Goal: Task Accomplishment & Management: Use online tool/utility

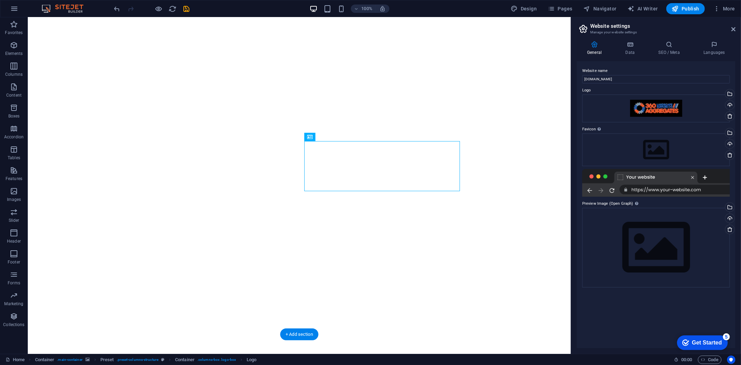
click at [313, 80] on figure at bounding box center [298, 166] width 543 height 336
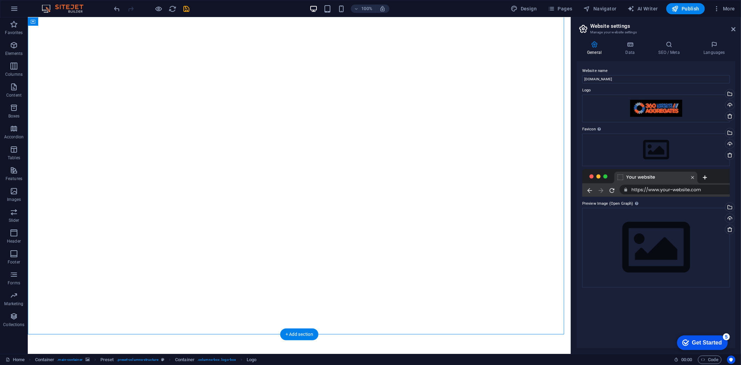
click at [313, 80] on figure at bounding box center [298, 166] width 543 height 336
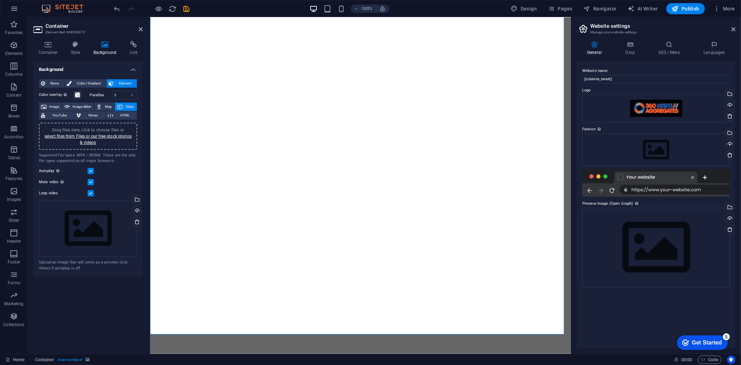
click at [120, 105] on icon at bounding box center [120, 106] width 6 height 8
click at [94, 134] on link "select files from Files or our free stock photos & videos" at bounding box center [87, 139] width 87 height 11
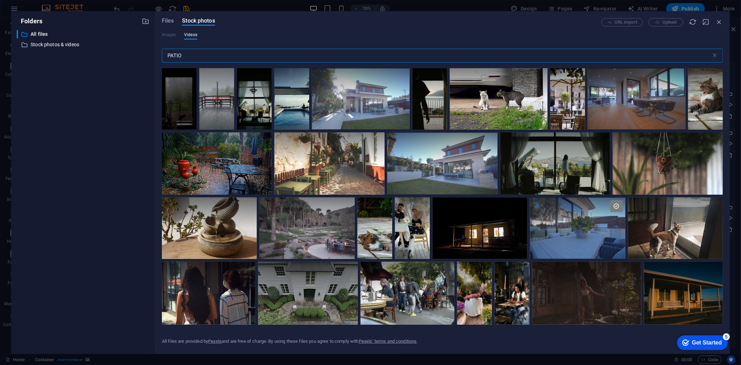
drag, startPoint x: 182, startPoint y: 53, endPoint x: 161, endPoint y: 58, distance: 21.8
click at [161, 58] on div "Files Stock photos URL import Upload Images Videos PATIO ​ All files are provid…" at bounding box center [442, 182] width 575 height 342
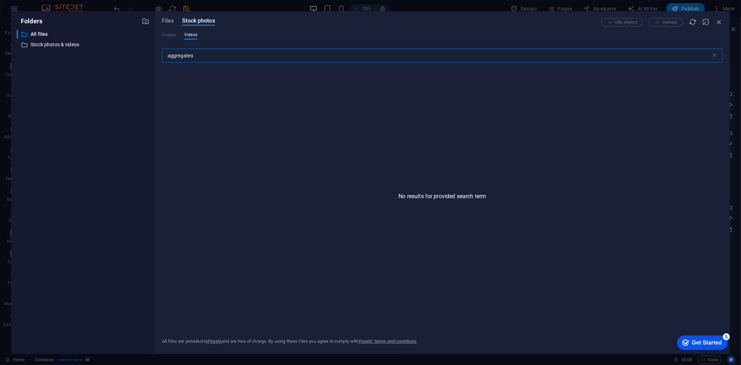
type input "aggregates"
drag, startPoint x: 193, startPoint y: 56, endPoint x: 132, endPoint y: 61, distance: 61.4
click at [132, 61] on div "Folders ​ All files All files ​ Stock photos & videos Stock photos & videos Fil…" at bounding box center [370, 182] width 718 height 342
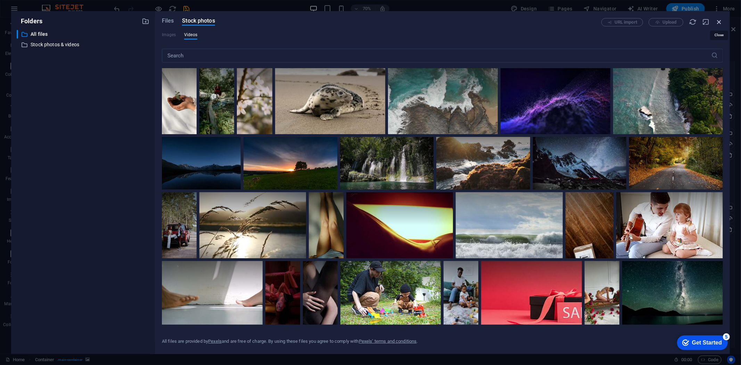
click at [721, 22] on icon "button" at bounding box center [719, 22] width 8 height 8
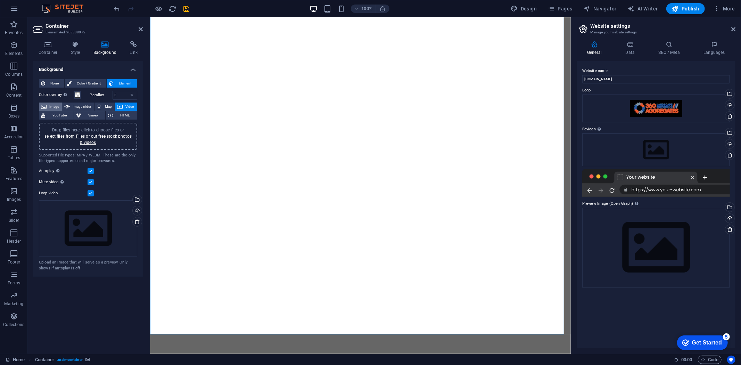
click at [53, 106] on span "Image" at bounding box center [54, 106] width 11 height 8
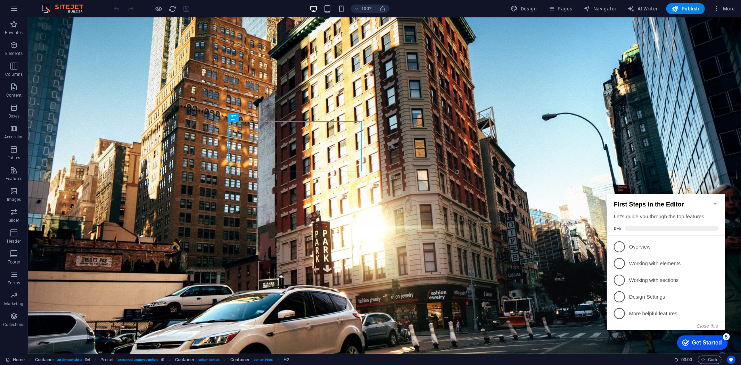
click at [713, 200] on icon "Minimize checklist" at bounding box center [715, 203] width 6 height 6
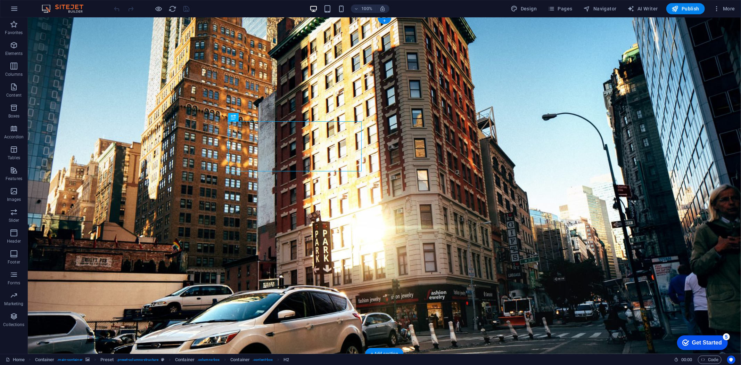
click at [132, 67] on figure at bounding box center [383, 185] width 713 height 336
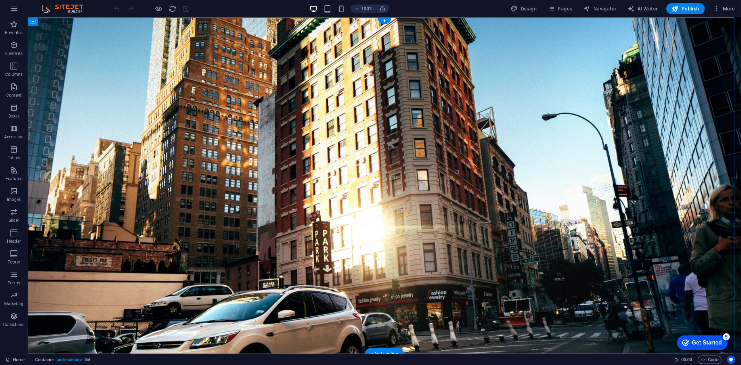
click at [132, 67] on figure at bounding box center [383, 185] width 713 height 336
select select "%"
select select "vh"
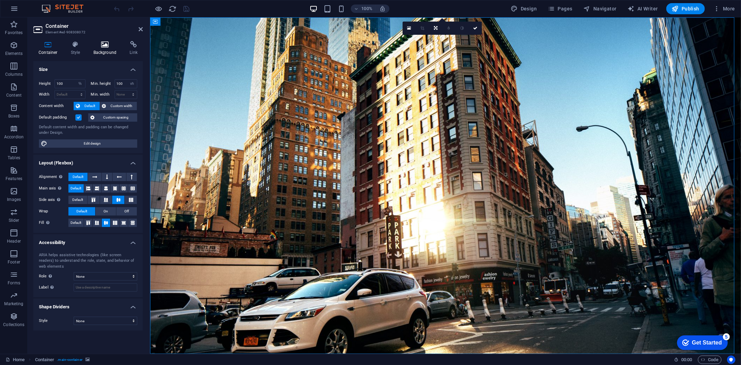
click at [94, 49] on h4 "Background" at bounding box center [106, 48] width 36 height 15
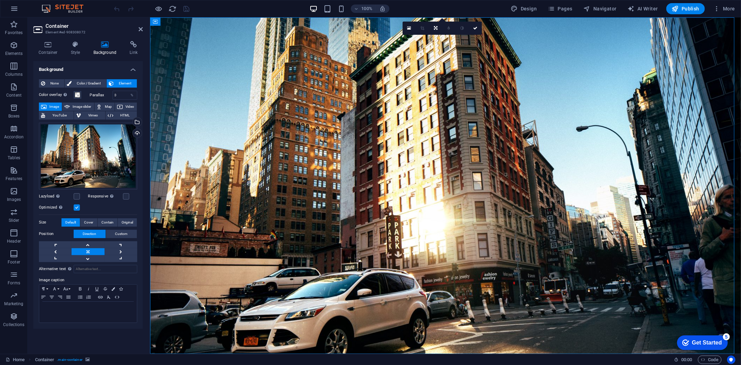
click at [56, 106] on span "Image" at bounding box center [54, 106] width 11 height 8
click at [136, 121] on div "Select files from the file manager, stock photos, or upload file(s)" at bounding box center [136, 122] width 10 height 10
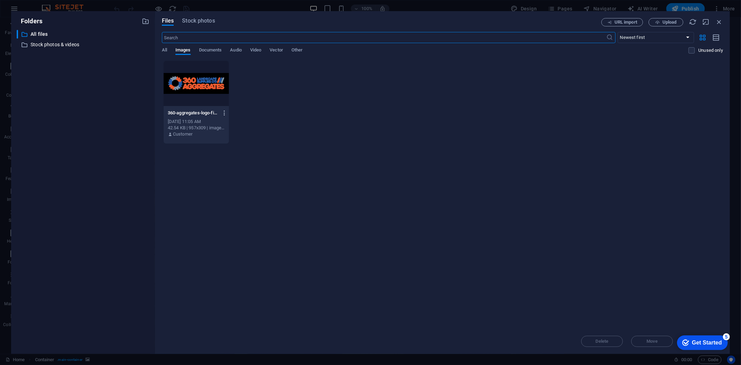
click at [224, 111] on icon "button" at bounding box center [224, 113] width 7 height 6
click at [218, 230] on h6 "Delete" at bounding box center [228, 231] width 29 height 8
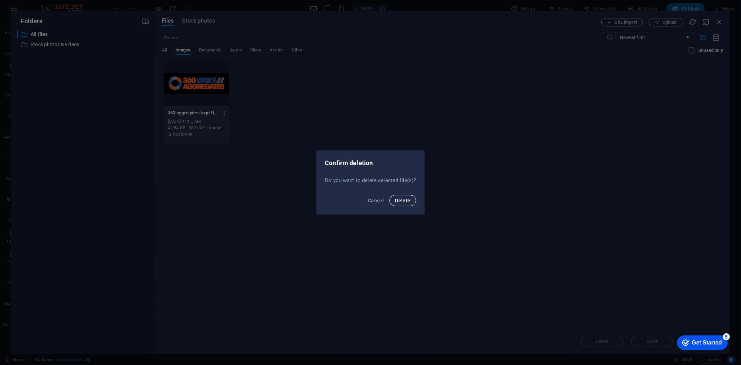
click at [398, 202] on span "Delete" at bounding box center [402, 201] width 15 height 6
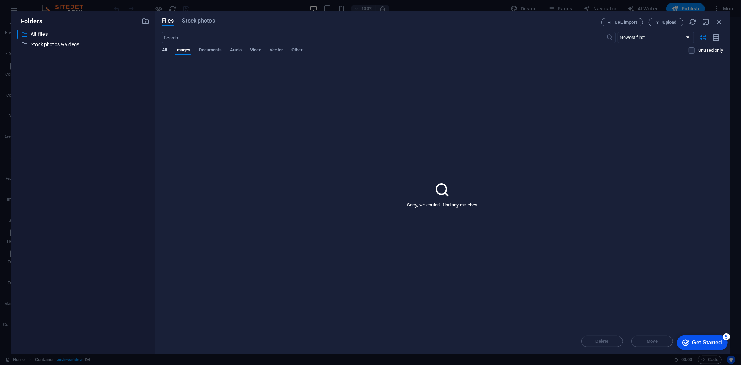
click at [164, 50] on span "All" at bounding box center [164, 51] width 5 height 10
click at [224, 113] on icon "button" at bounding box center [224, 113] width 7 height 6
click at [216, 231] on h6 "Delete" at bounding box center [228, 231] width 29 height 8
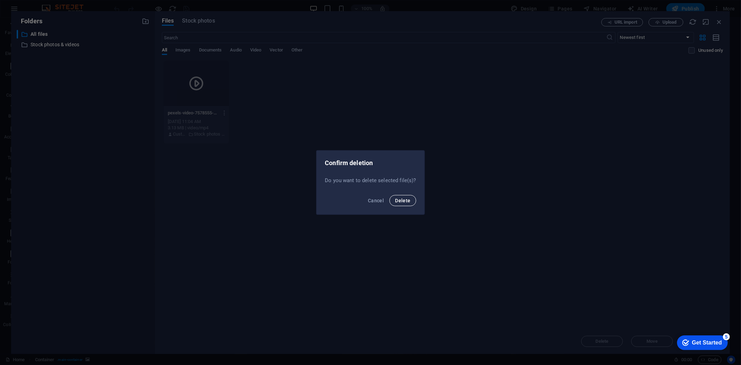
click at [409, 202] on span "Delete" at bounding box center [402, 201] width 15 height 6
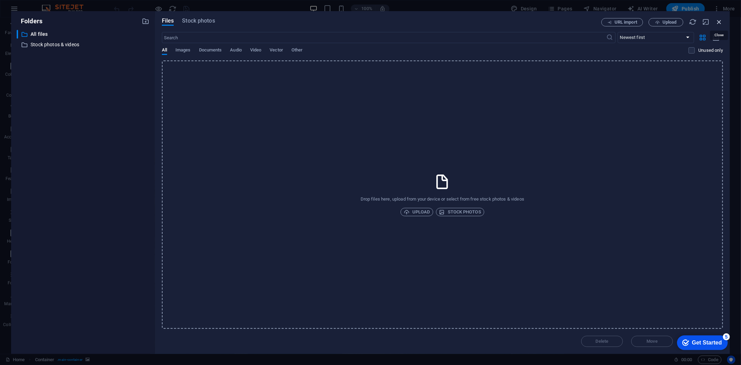
click at [717, 20] on icon "button" at bounding box center [719, 22] width 8 height 8
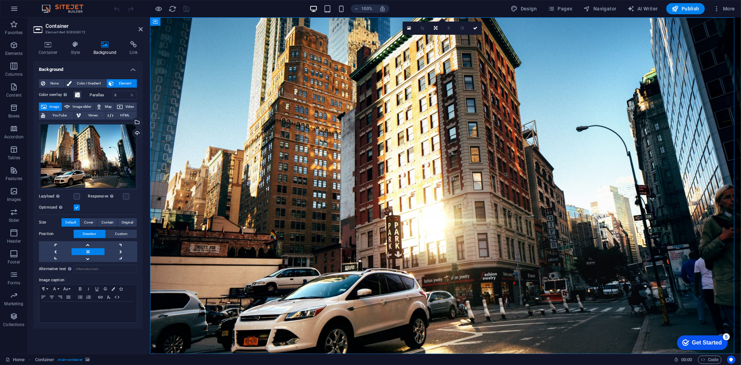
click at [255, 53] on figure at bounding box center [445, 185] width 591 height 336
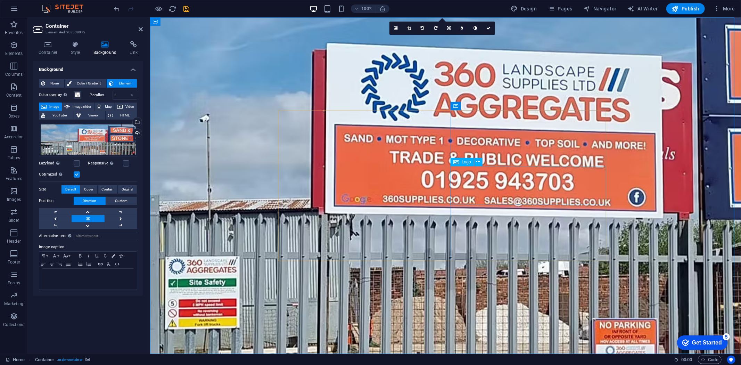
click at [718, 8] on icon "button" at bounding box center [716, 8] width 7 height 7
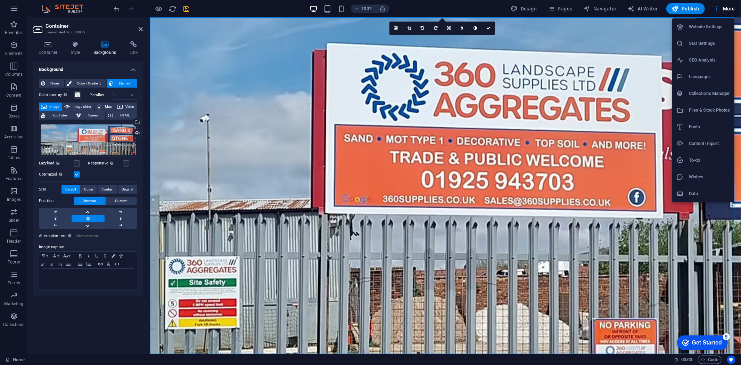
click at [704, 44] on h6 "SEO Settings" at bounding box center [708, 43] width 41 height 8
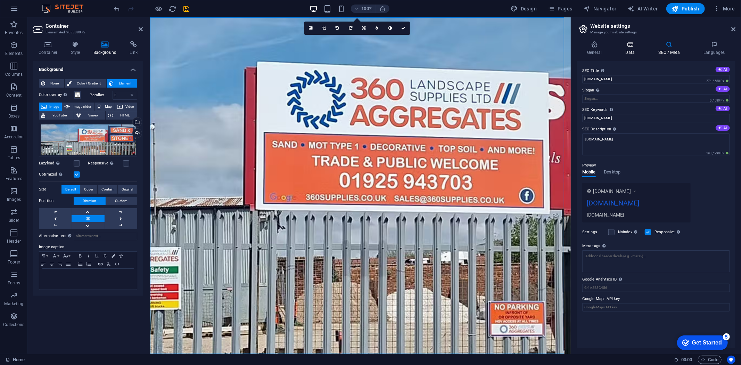
click at [629, 48] on icon at bounding box center [630, 44] width 30 height 7
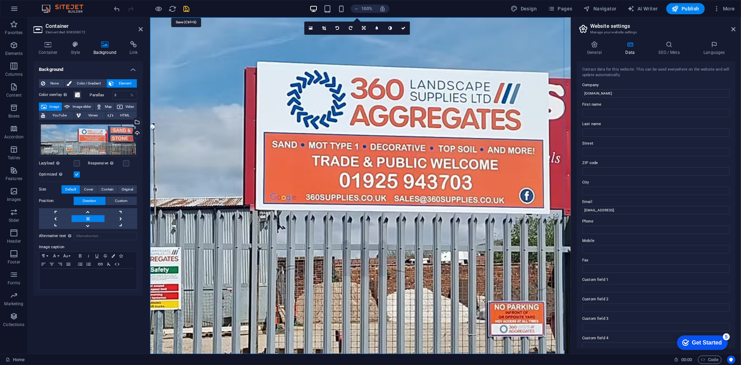
click at [187, 8] on icon "save" at bounding box center [187, 9] width 8 height 8
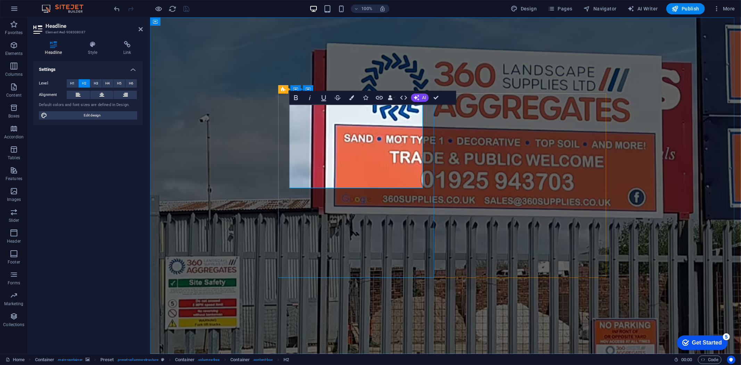
drag, startPoint x: 389, startPoint y: 185, endPoint x: 303, endPoint y: 113, distance: 111.9
click at [349, 99] on icon "button" at bounding box center [351, 97] width 5 height 5
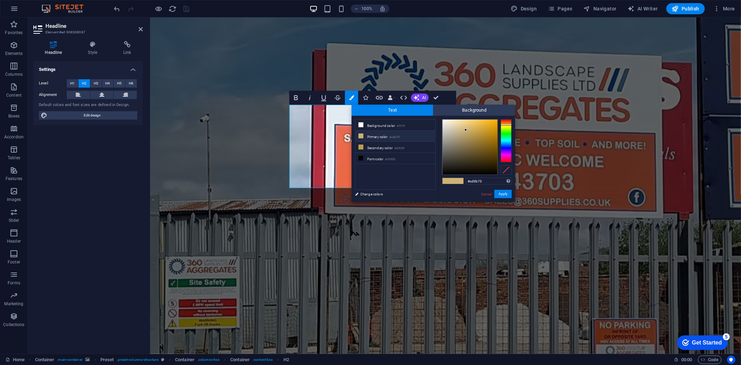
click at [506, 122] on div at bounding box center [505, 140] width 11 height 43
type input "#f97008"
click at [495, 120] on div at bounding box center [469, 146] width 55 height 55
drag, startPoint x: 484, startPoint y: 181, endPoint x: 463, endPoint y: 180, distance: 20.9
click at [463, 180] on div "#f97008 Supported formats #0852ed rgb(8, 82, 237) rgba(8, 82, 237, 90%) hsv(221…" at bounding box center [476, 209] width 77 height 187
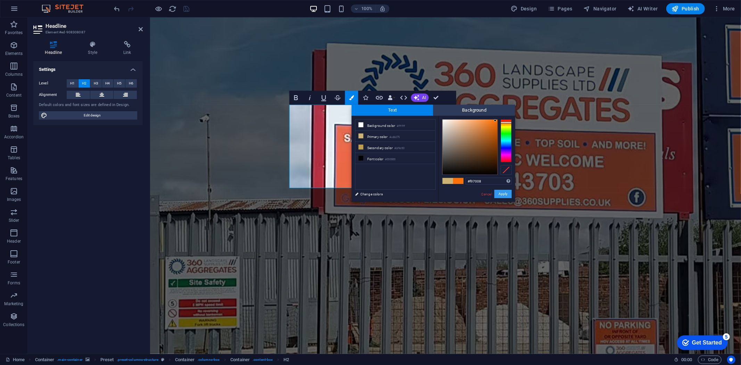
drag, startPoint x: 507, startPoint y: 192, endPoint x: 360, endPoint y: 179, distance: 147.0
click at [507, 192] on button "Apply" at bounding box center [502, 194] width 17 height 8
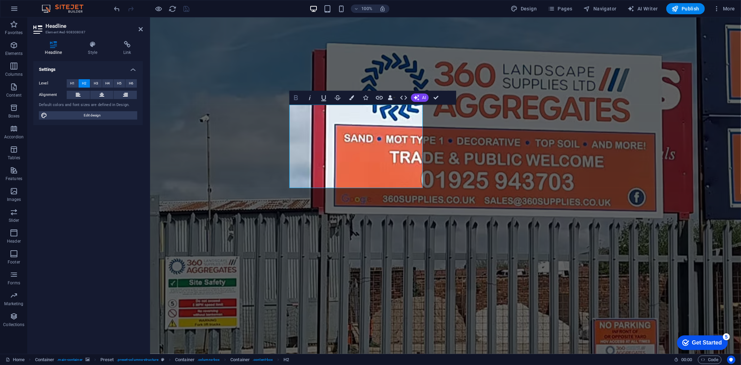
click at [296, 97] on icon "button" at bounding box center [296, 97] width 8 height 8
click at [296, 96] on icon "button" at bounding box center [296, 97] width 8 height 8
click at [274, 102] on figure at bounding box center [445, 185] width 591 height 336
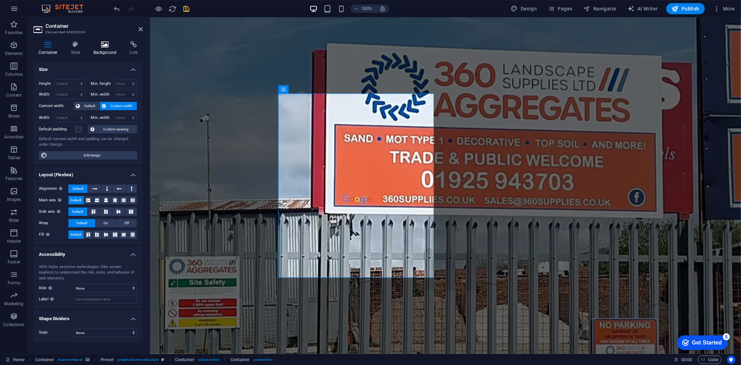
click at [106, 48] on icon at bounding box center [105, 44] width 34 height 7
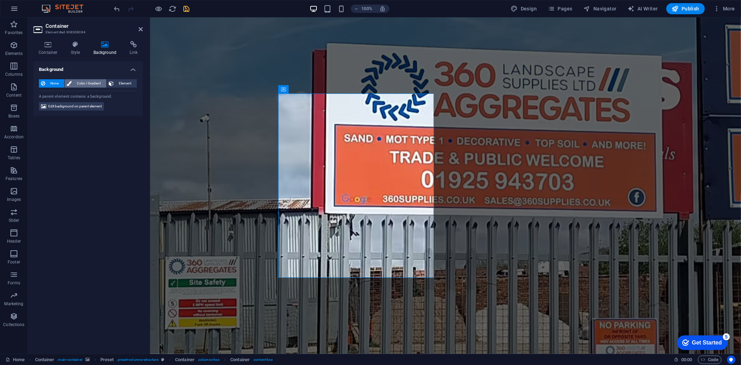
click at [78, 81] on span "Color / Gradient" at bounding box center [89, 83] width 31 height 8
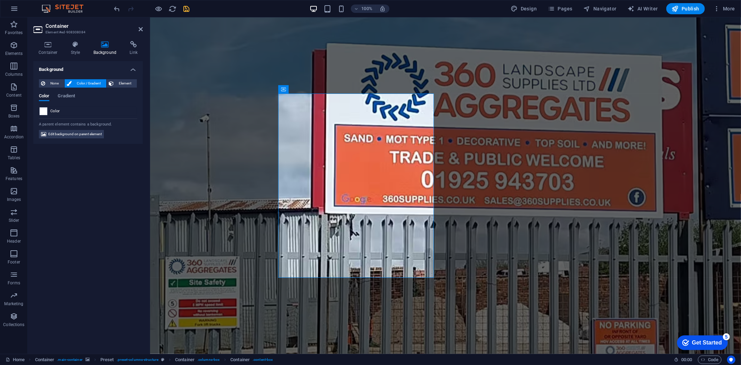
click at [43, 109] on span at bounding box center [44, 111] width 8 height 8
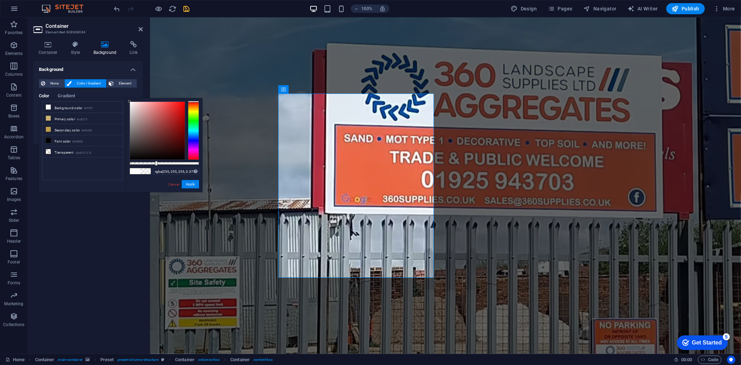
type input "rgba(255, 255, 255, 0.37)"
click at [155, 161] on div at bounding box center [155, 163] width 3 height 5
drag, startPoint x: 305, startPoint y: 178, endPoint x: 237, endPoint y: 123, distance: 87.4
click at [237, 123] on figure at bounding box center [445, 185] width 591 height 336
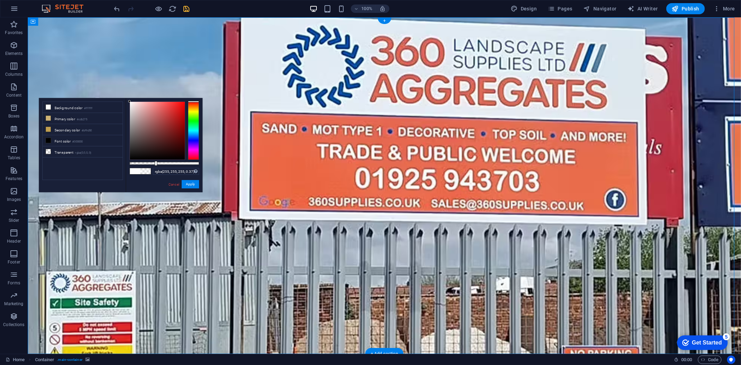
click at [181, 59] on figure at bounding box center [383, 185] width 713 height 336
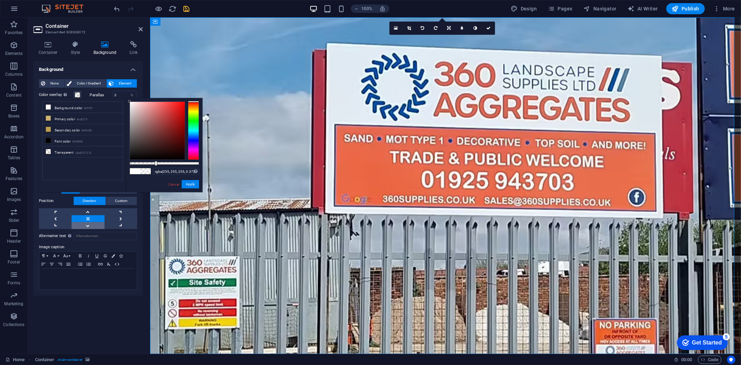
click at [90, 225] on link at bounding box center [88, 225] width 33 height 7
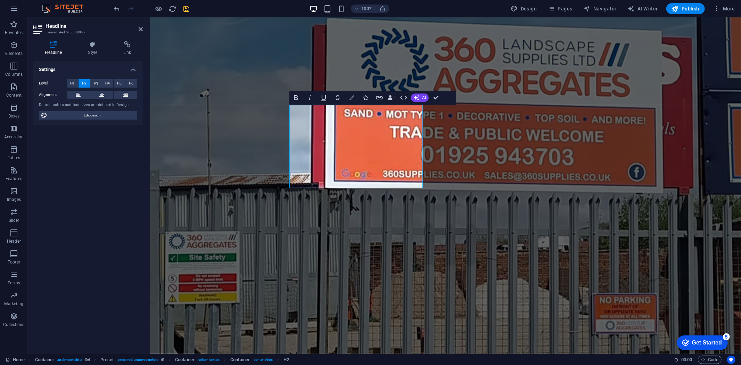
click at [353, 100] on icon "button" at bounding box center [351, 97] width 5 height 5
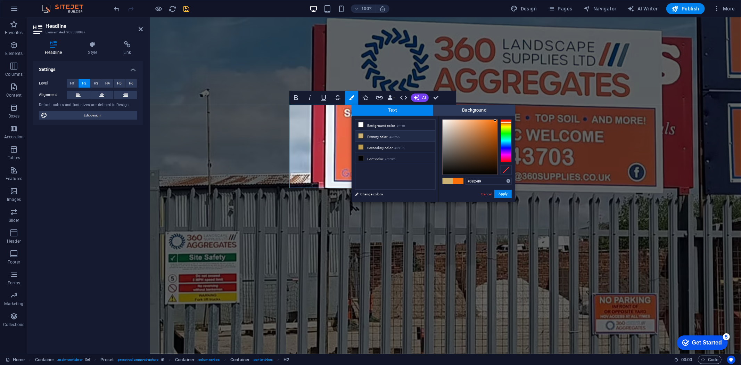
click at [504, 147] on div at bounding box center [505, 140] width 11 height 43
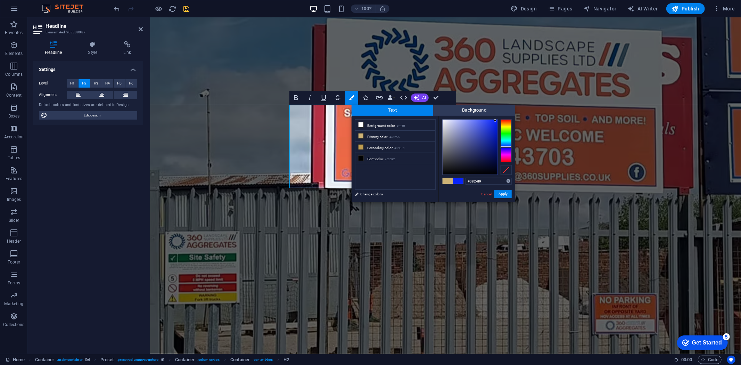
type input "#070b2c"
click at [488, 165] on div at bounding box center [469, 146] width 55 height 55
click at [496, 195] on button "Apply" at bounding box center [502, 194] width 17 height 8
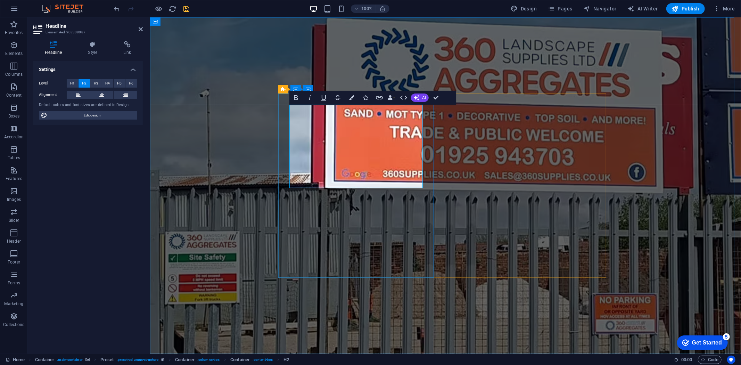
click at [672, 218] on figure at bounding box center [445, 185] width 591 height 336
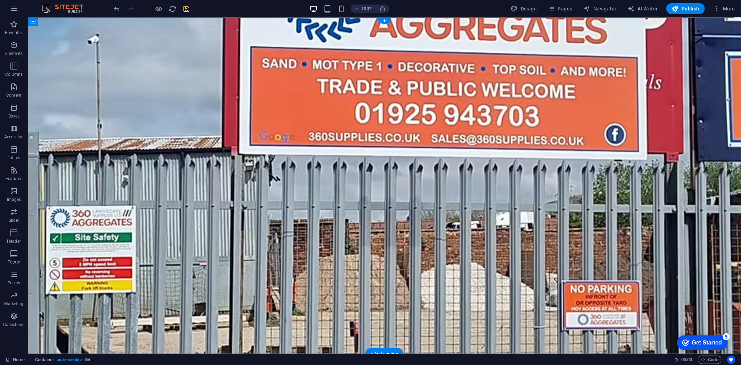
click at [228, 64] on figure at bounding box center [383, 185] width 713 height 336
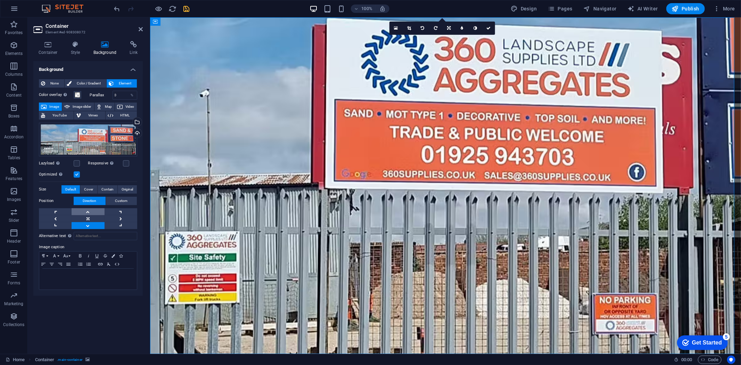
click at [91, 212] on link at bounding box center [88, 211] width 33 height 7
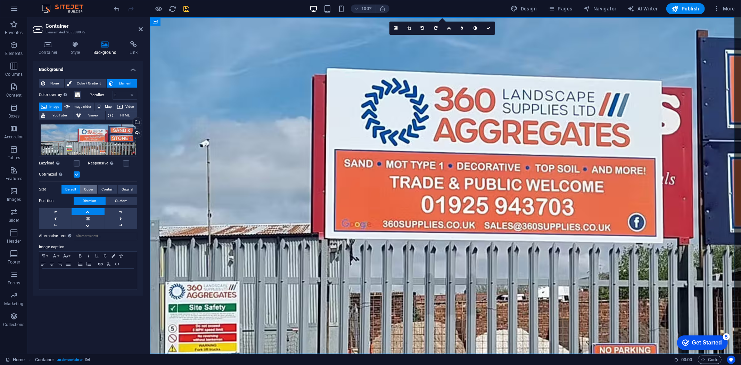
click at [92, 190] on span "Cover" at bounding box center [88, 189] width 9 height 8
click at [105, 188] on span "Contain" at bounding box center [107, 189] width 12 height 8
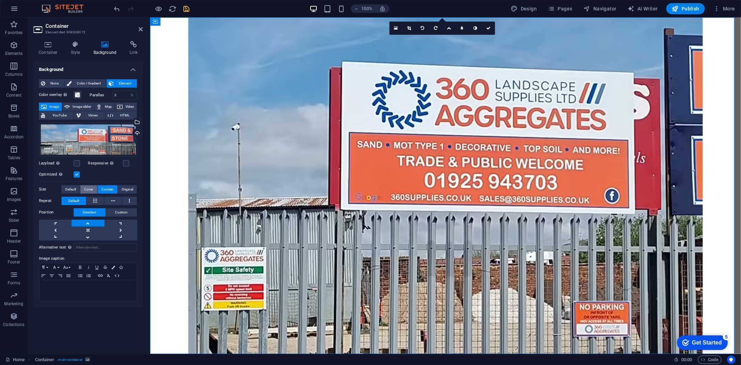
click at [81, 191] on button "Cover" at bounding box center [88, 189] width 17 height 8
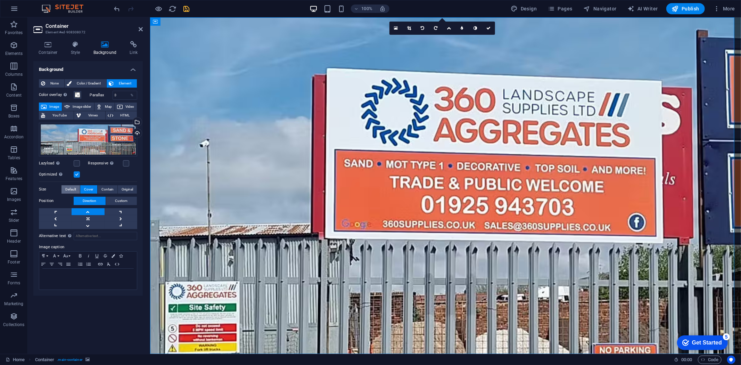
click at [74, 191] on span "Default" at bounding box center [70, 189] width 11 height 8
click at [206, 175] on figure at bounding box center [445, 185] width 591 height 336
click at [508, 306] on figure at bounding box center [445, 185] width 591 height 336
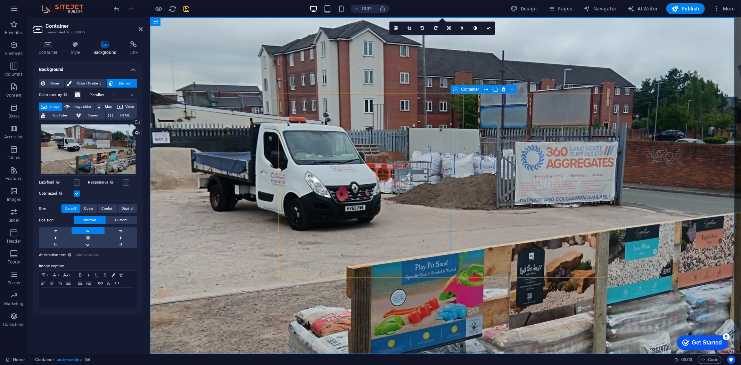
click at [647, 144] on figure at bounding box center [445, 185] width 591 height 336
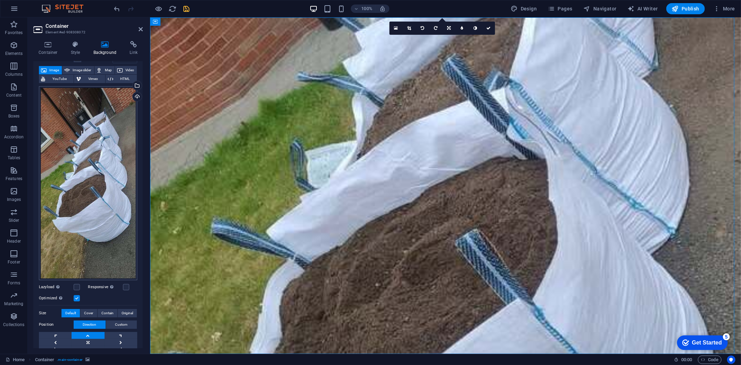
scroll to position [39, 0]
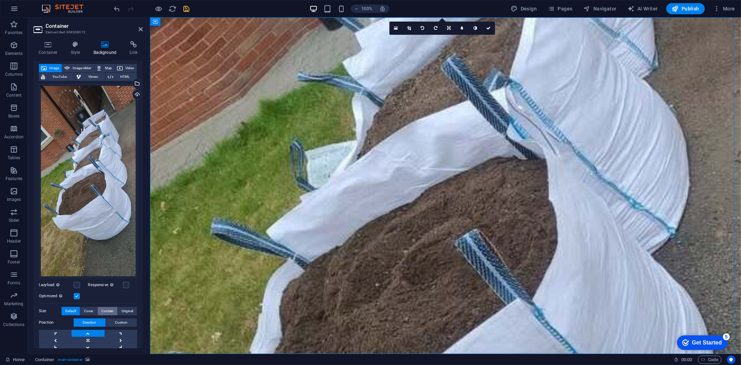
click at [106, 308] on span "Contain" at bounding box center [107, 311] width 12 height 8
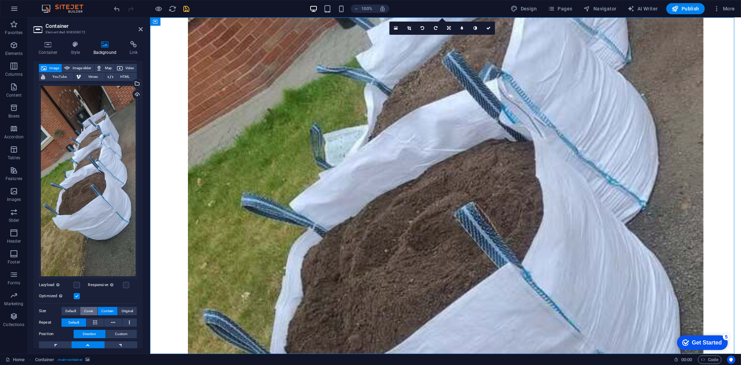
click at [88, 308] on span "Cover" at bounding box center [88, 311] width 9 height 8
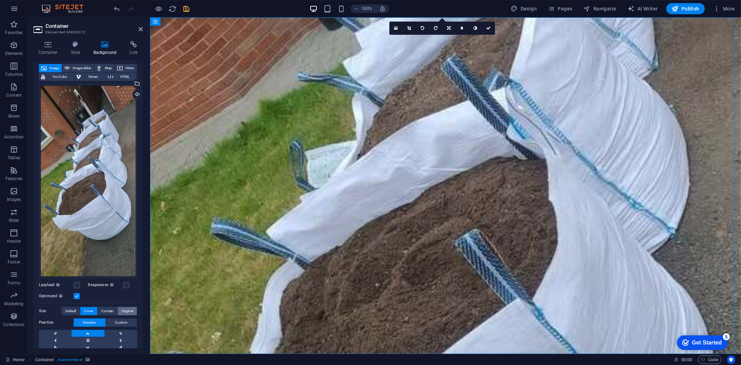
click at [125, 307] on span "Original" at bounding box center [127, 311] width 11 height 8
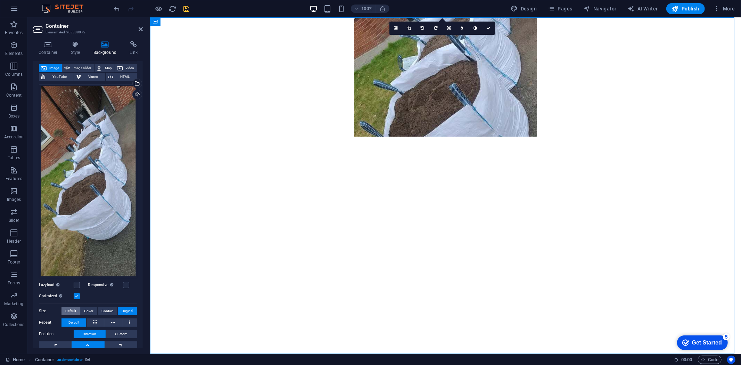
click at [70, 307] on span "Default" at bounding box center [70, 311] width 11 height 8
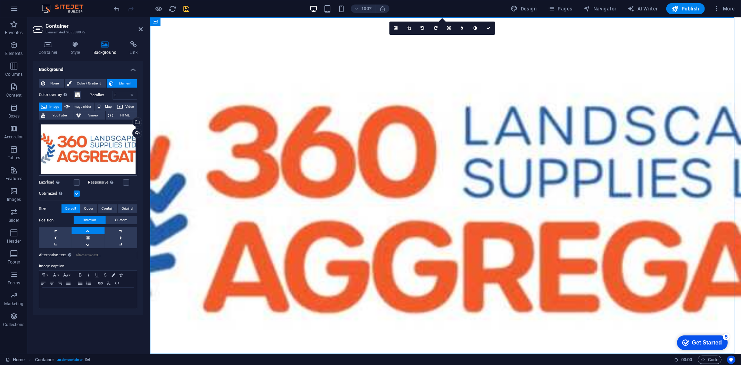
scroll to position [0, 0]
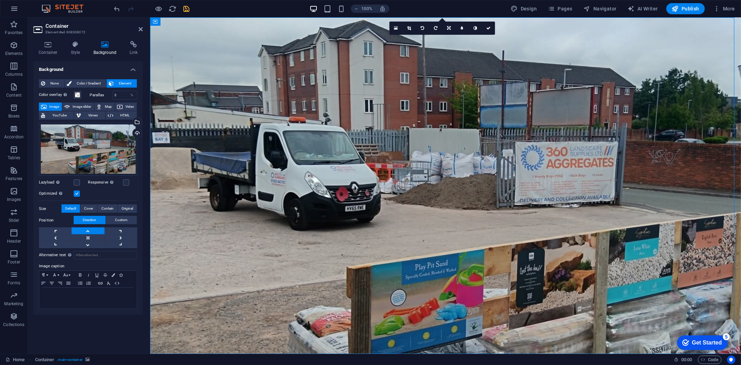
click at [616, 51] on figure at bounding box center [445, 185] width 591 height 336
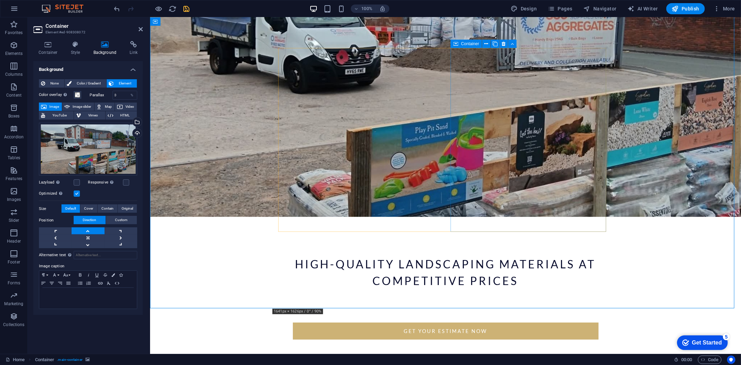
scroll to position [154, 0]
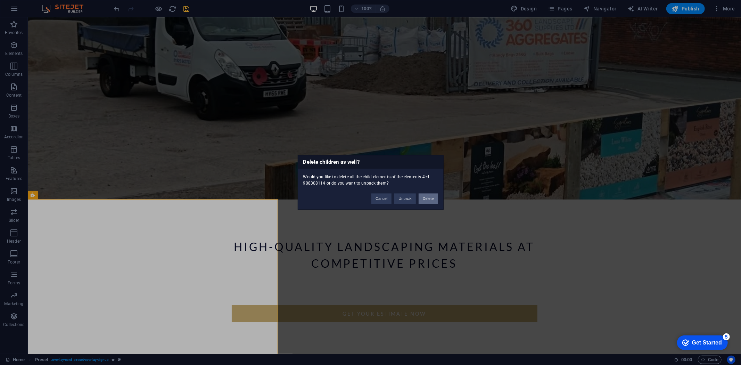
click at [426, 200] on button "Delete" at bounding box center [427, 198] width 19 height 10
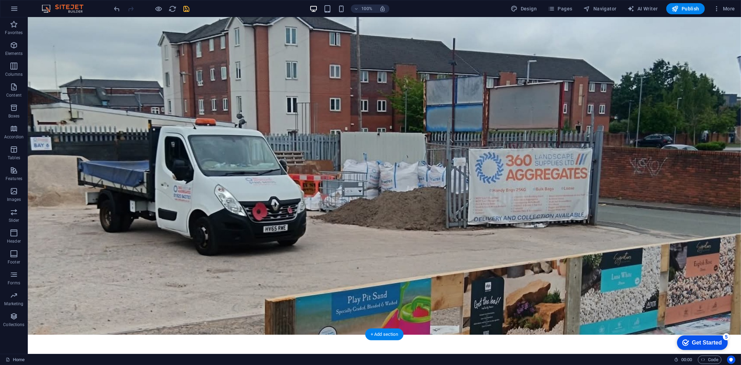
click at [430, 268] on figure at bounding box center [383, 166] width 713 height 336
click at [620, 186] on figure at bounding box center [383, 166] width 713 height 336
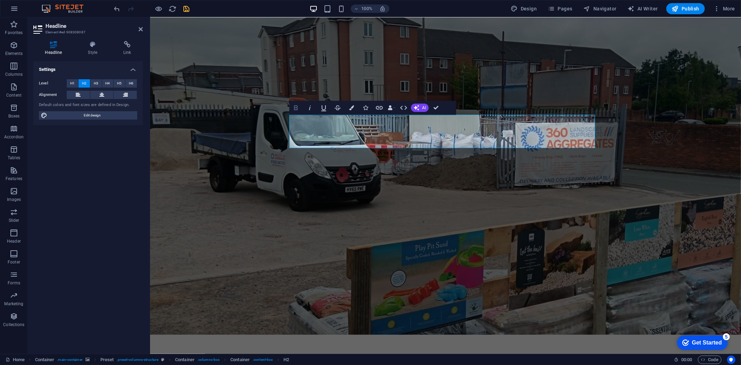
click at [293, 109] on icon "button" at bounding box center [296, 107] width 8 height 8
click at [320, 248] on figure at bounding box center [445, 166] width 591 height 336
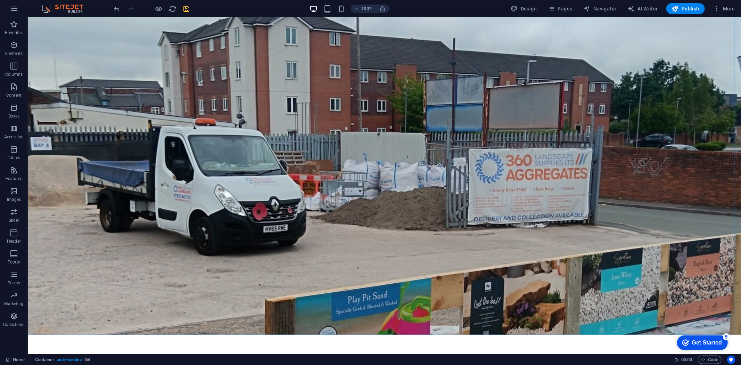
click at [89, 95] on figure at bounding box center [383, 166] width 713 height 336
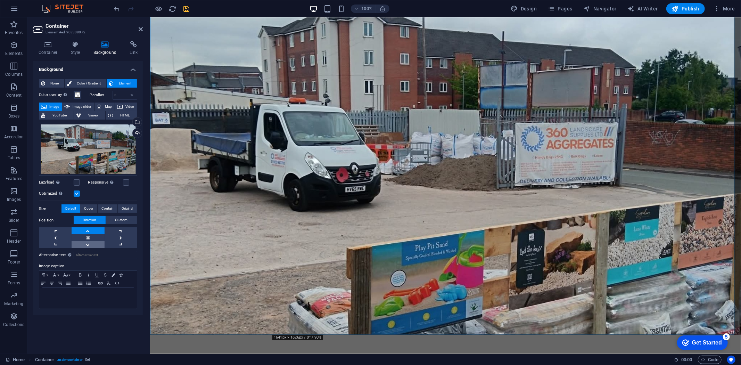
click at [85, 246] on link at bounding box center [88, 244] width 33 height 7
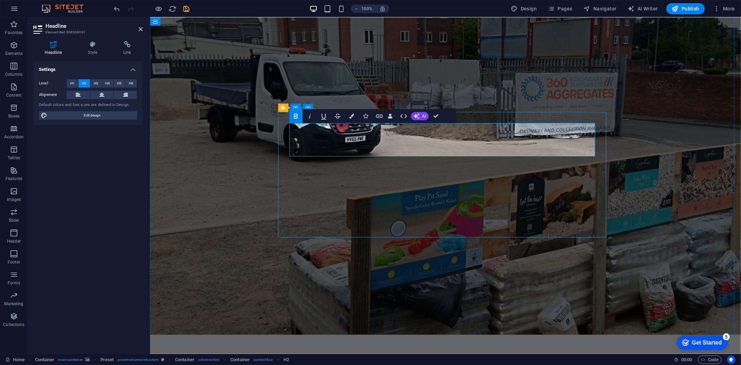
scroll to position [11, 0]
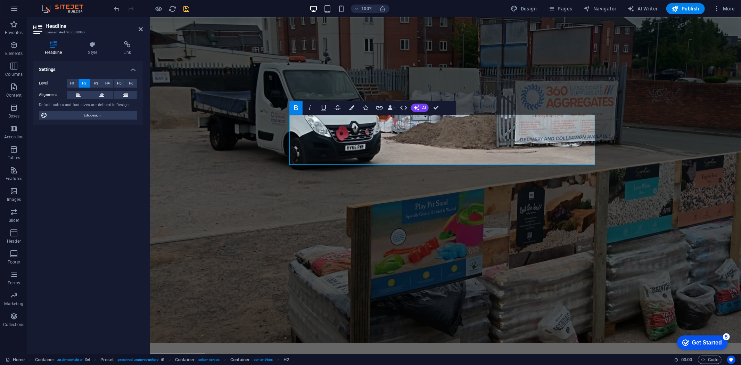
click at [724, 194] on figure at bounding box center [445, 174] width 591 height 336
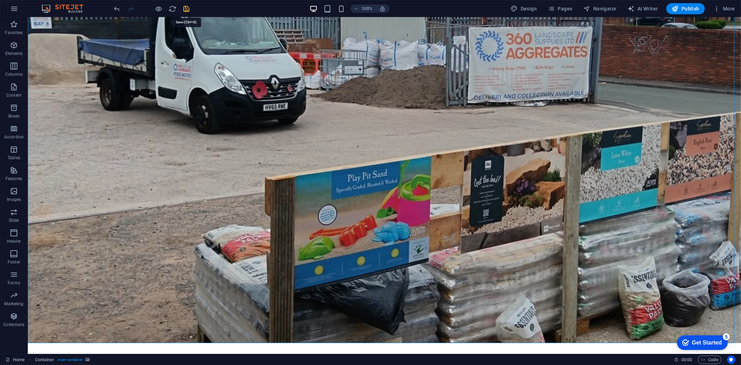
click at [186, 8] on icon "save" at bounding box center [187, 9] width 8 height 8
click at [732, 8] on span "More" at bounding box center [724, 8] width 22 height 7
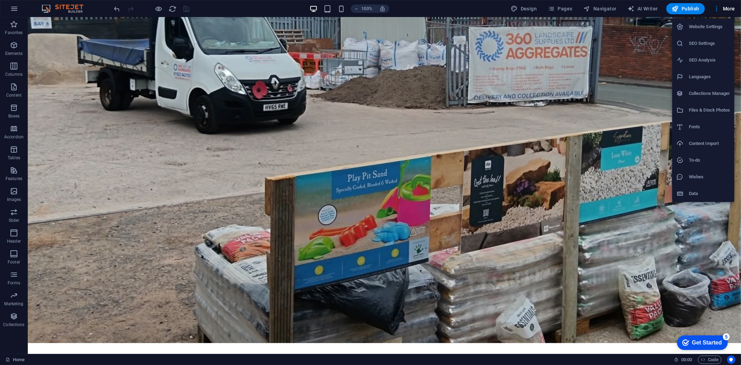
click at [714, 47] on h6 "SEO Settings" at bounding box center [708, 43] width 41 height 8
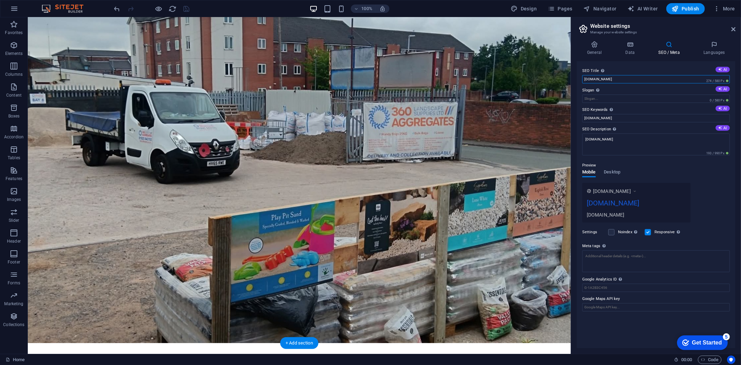
drag, startPoint x: 669, startPoint y: 95, endPoint x: 555, endPoint y: 78, distance: 114.8
click at [639, 77] on input "landscaping-manchester.co.uk" at bounding box center [656, 79] width 148 height 8
type input "Landscape & Aggregates"
click at [588, 98] on input "Slogan The slogan of your website. AI" at bounding box center [656, 98] width 148 height 8
click at [613, 98] on input "Slogan The slogan of your website. AI" at bounding box center [656, 98] width 148 height 8
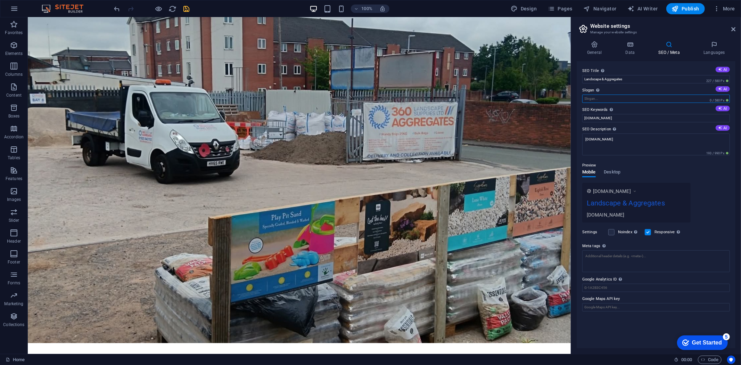
paste input "your go-to destination for all your landscaping needs"
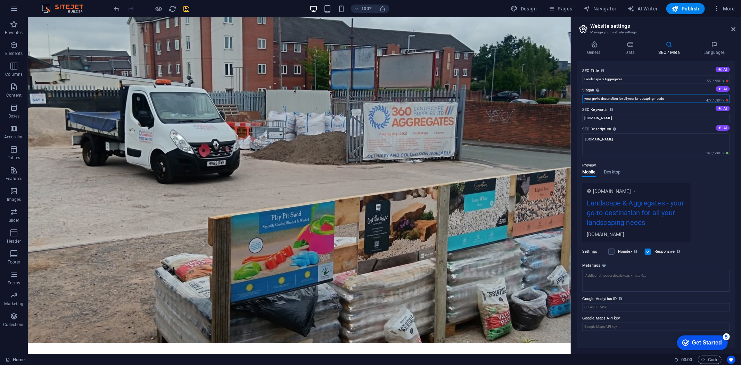
click at [586, 99] on input "your go-to destination for all your landscaping needs" at bounding box center [656, 98] width 148 height 8
click at [677, 99] on input "Your go-to destination for all your landscaping needs" at bounding box center [656, 98] width 148 height 8
type input "Your go-to destination for all your landscaping needs"
drag, startPoint x: 642, startPoint y: 122, endPoint x: 582, endPoint y: 119, distance: 59.4
click at [582, 119] on input "landscaping-manchester.co.uk" at bounding box center [656, 118] width 148 height 8
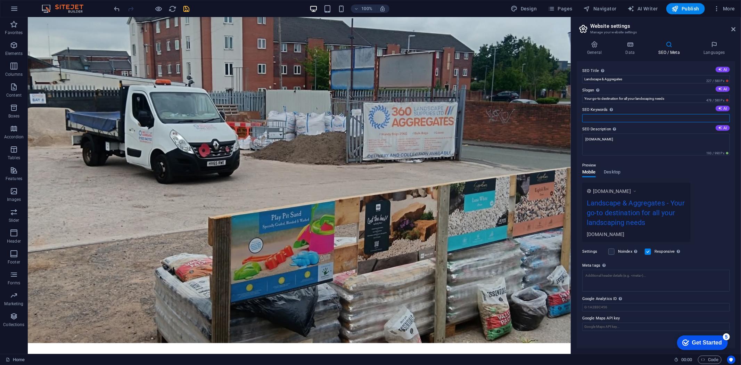
click at [602, 118] on input "SEO Keywords Comma-separated list of keywords representing your website. AI" at bounding box center [656, 118] width 148 height 8
drag, startPoint x: 615, startPoint y: 115, endPoint x: 627, endPoint y: 120, distance: 13.2
click at [615, 115] on input "SEO Keywords Comma-separated list of keywords representing your website. AI" at bounding box center [656, 118] width 148 height 8
paste input "We are based in Warrington and offer our services to both trade and public cust…"
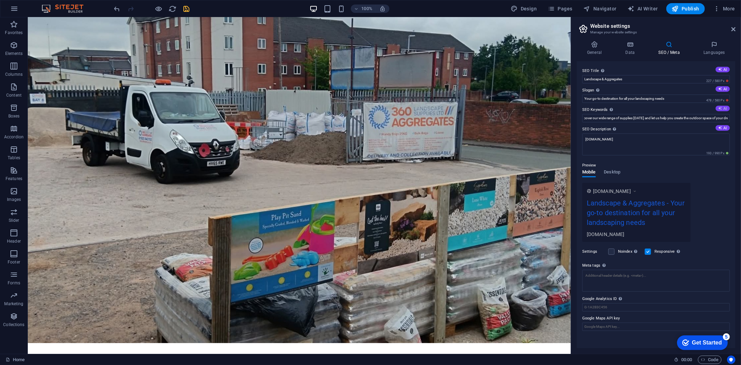
click at [724, 107] on button "AI" at bounding box center [722, 109] width 14 height 6
type input "landscaping materials, competitive prices, high-quality supplies, landscaping p…"
click at [650, 140] on textarea "landscaping-manchester.co.uk" at bounding box center [656, 144] width 148 height 22
drag, startPoint x: 642, startPoint y: 141, endPoint x: 580, endPoint y: 141, distance: 62.1
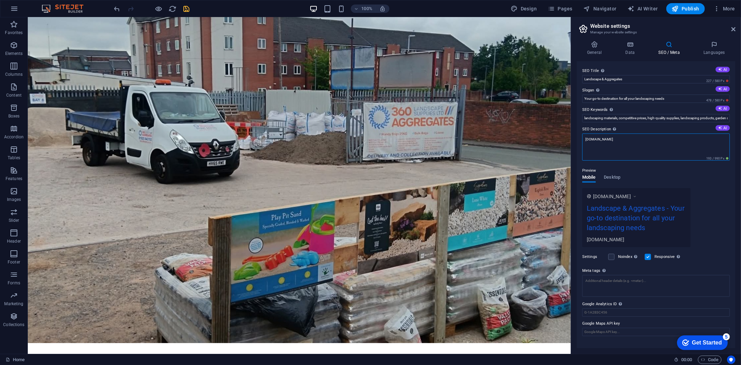
click at [580, 141] on div "SEO Title The title of your website - make it something that stands out in sear…" at bounding box center [655, 204] width 159 height 287
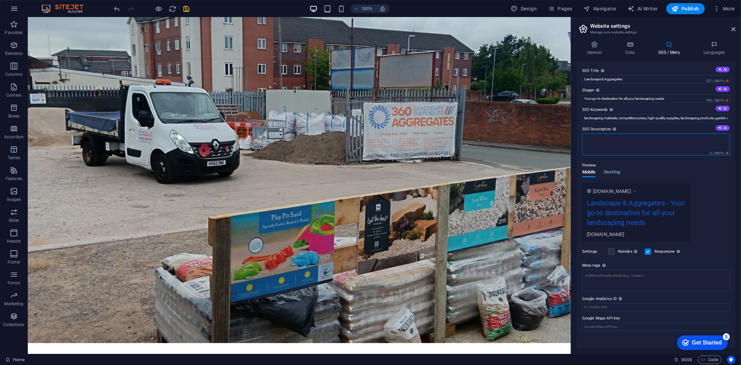
click at [665, 139] on textarea "SEO Description Describe the contents of your website - this is crucial for sea…" at bounding box center [656, 144] width 148 height 22
paste textarea "360 Landscape Supplies is a family-run business and a sister company to Arrow G…"
type textarea "360 Landscape Supplies is a family-run business and a sister company to Arrow G…"
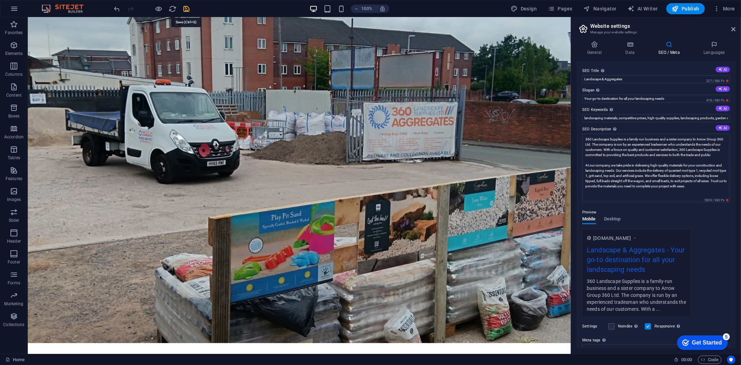
click at [186, 10] on icon "save" at bounding box center [187, 9] width 8 height 8
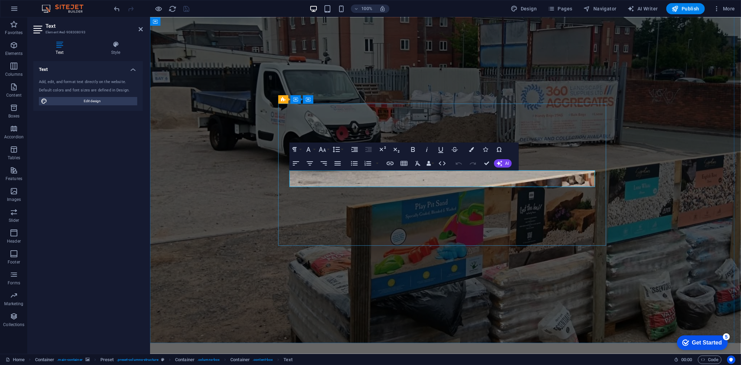
drag, startPoint x: 484, startPoint y: 184, endPoint x: 284, endPoint y: 170, distance: 200.8
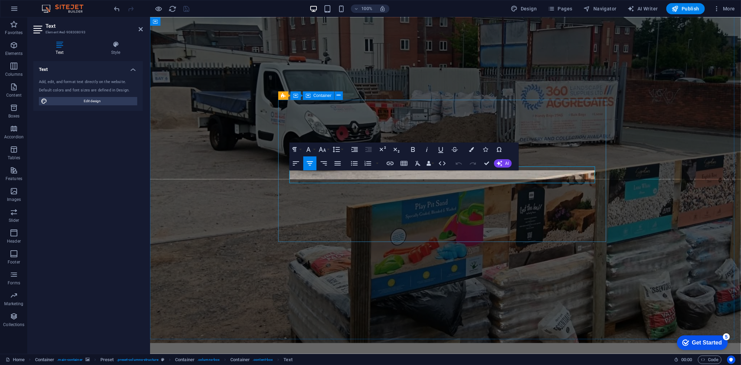
scroll to position [15, 0]
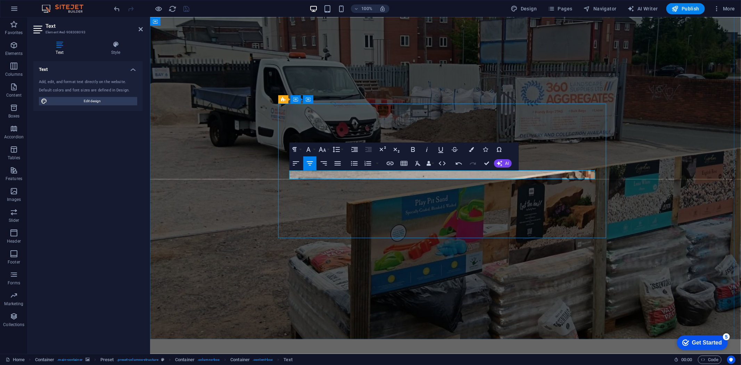
drag, startPoint x: 302, startPoint y: 171, endPoint x: 585, endPoint y: 174, distance: 283.0
click at [418, 162] on icon "button" at bounding box center [417, 163] width 8 height 8
click at [308, 150] on icon "button" at bounding box center [308, 149] width 4 height 5
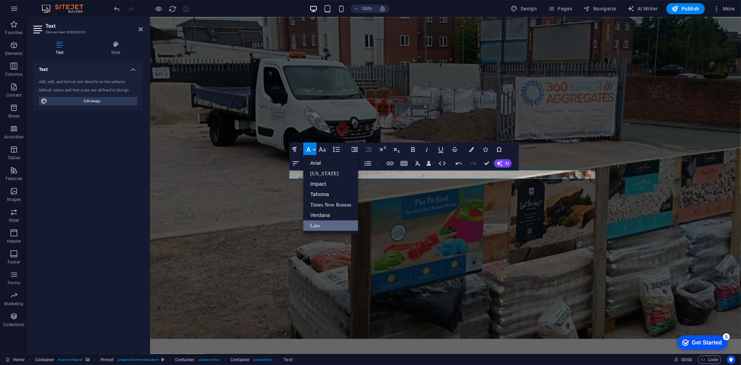
scroll to position [0, 0]
click at [313, 162] on link "Arial" at bounding box center [330, 163] width 55 height 10
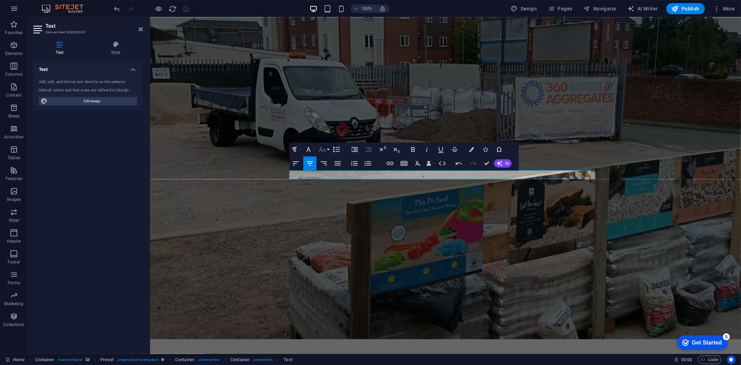
click at [321, 150] on icon "button" at bounding box center [322, 149] width 7 height 5
click at [329, 241] on link "30" at bounding box center [329, 246] width 25 height 10
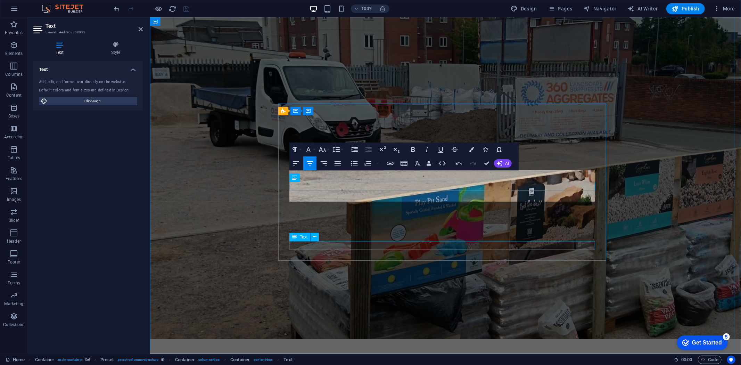
scroll to position [3, 0]
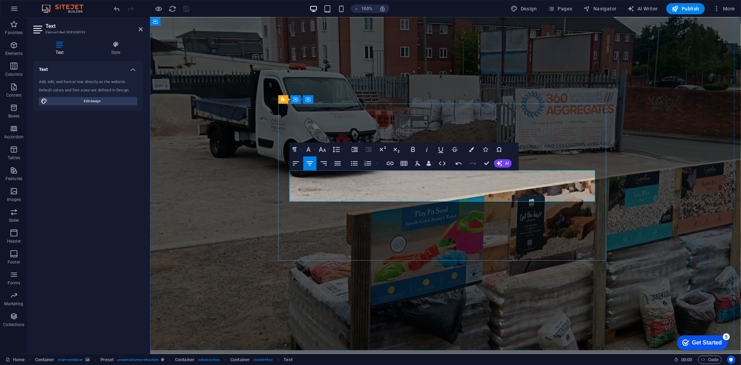
click at [645, 185] on figure at bounding box center [445, 182] width 591 height 336
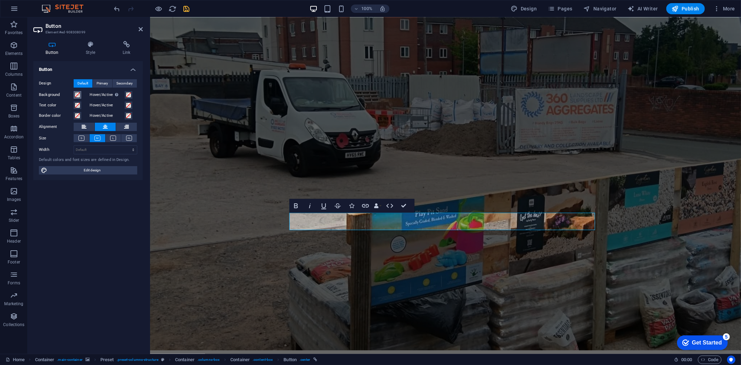
click at [77, 94] on span at bounding box center [78, 95] width 6 height 6
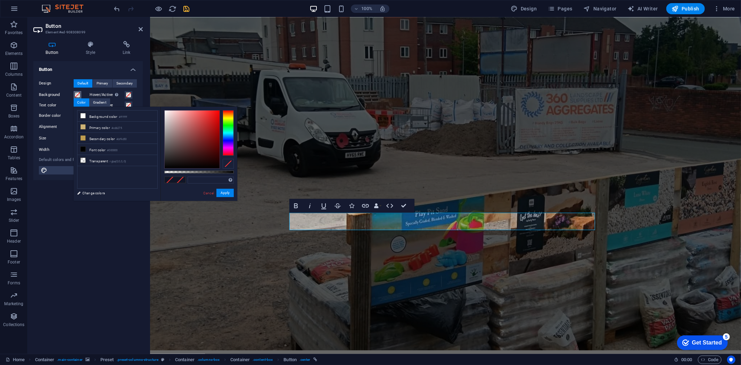
click at [227, 115] on div at bounding box center [228, 132] width 11 height 45
click at [228, 114] on div at bounding box center [228, 114] width 11 height 2
type input "#f87f06"
click at [218, 112] on div at bounding box center [192, 139] width 55 height 58
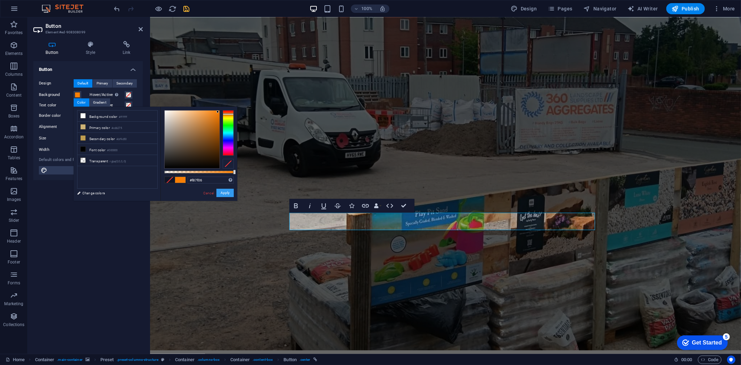
click at [220, 193] on button "Apply" at bounding box center [224, 193] width 17 height 8
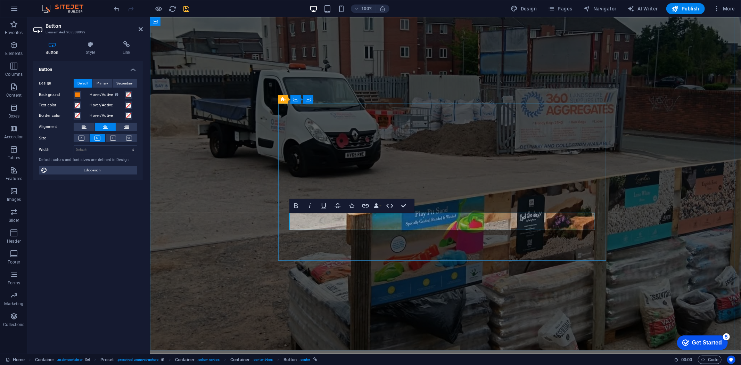
drag, startPoint x: 493, startPoint y: 220, endPoint x: 370, endPoint y: 220, distance: 123.2
drag, startPoint x: 122, startPoint y: 46, endPoint x: 119, endPoint y: 62, distance: 16.3
click at [122, 46] on icon at bounding box center [126, 44] width 33 height 7
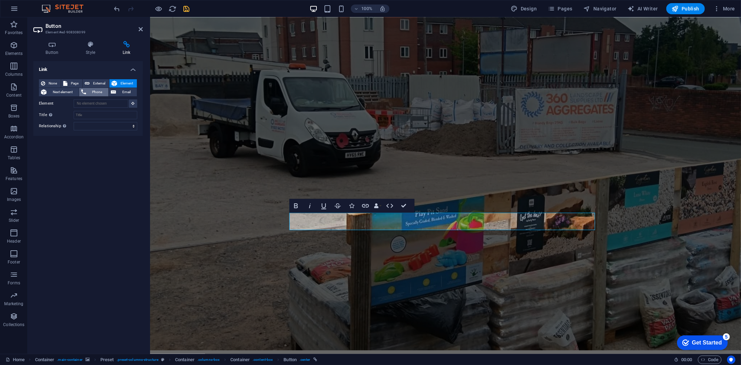
click at [94, 91] on span "Phone" at bounding box center [97, 92] width 18 height 8
click at [92, 102] on input "Phone" at bounding box center [106, 103] width 64 height 8
paste input "01925 943703"
type input "01925 943703"
click at [187, 6] on icon "save" at bounding box center [187, 9] width 8 height 8
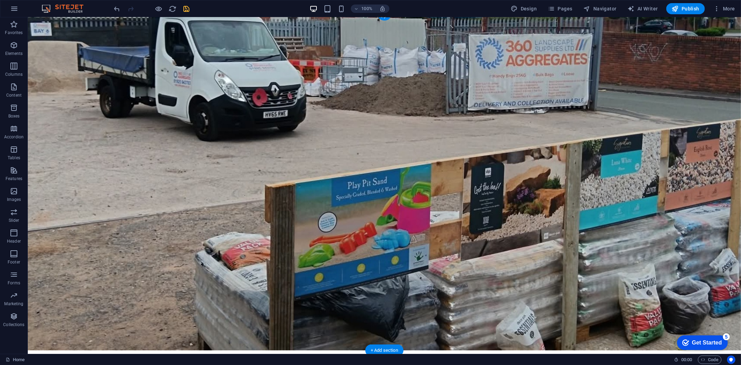
click at [608, 199] on figure at bounding box center [383, 182] width 713 height 336
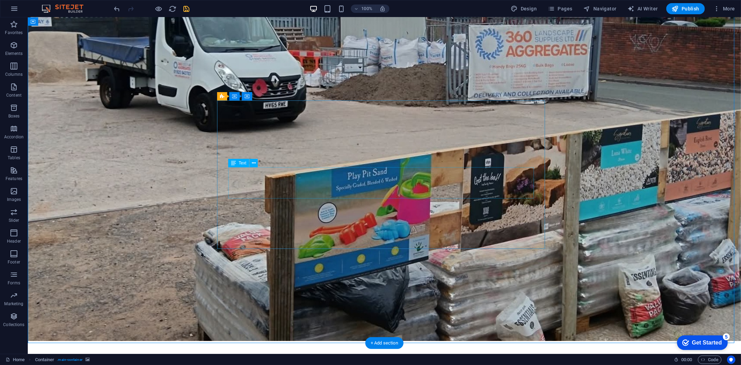
scroll to position [19, 0]
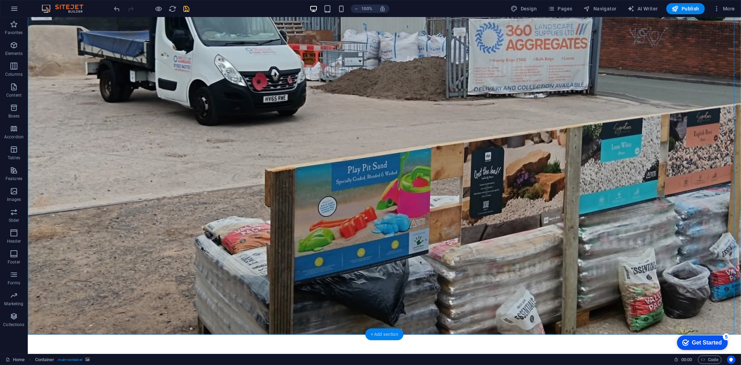
click at [395, 329] on div "+ Add section" at bounding box center [384, 334] width 39 height 12
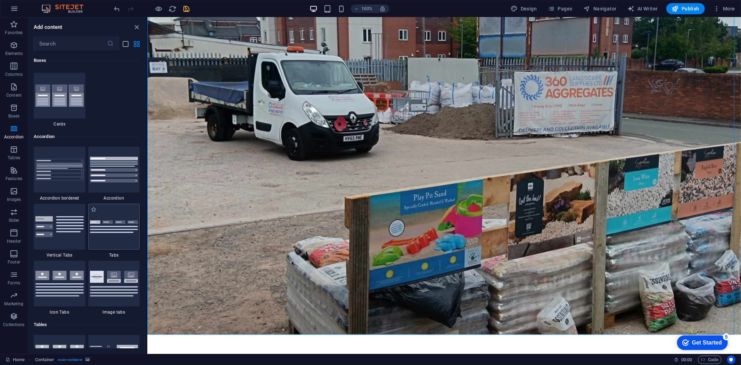
scroll to position [2063, 0]
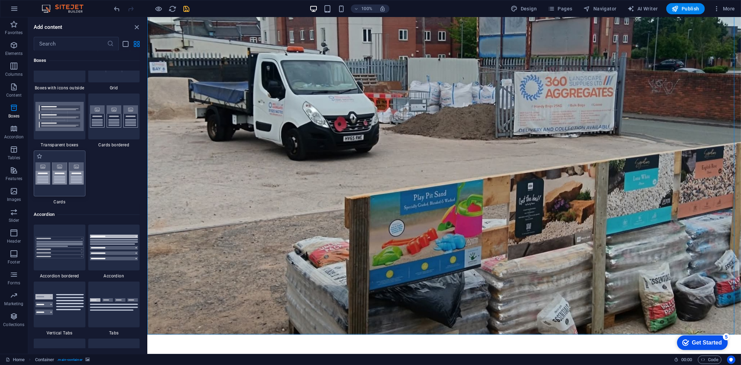
click at [75, 165] on img at bounding box center [59, 173] width 48 height 23
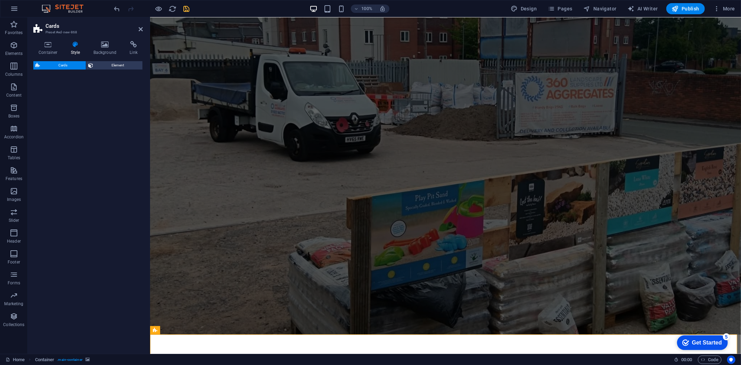
select select "rem"
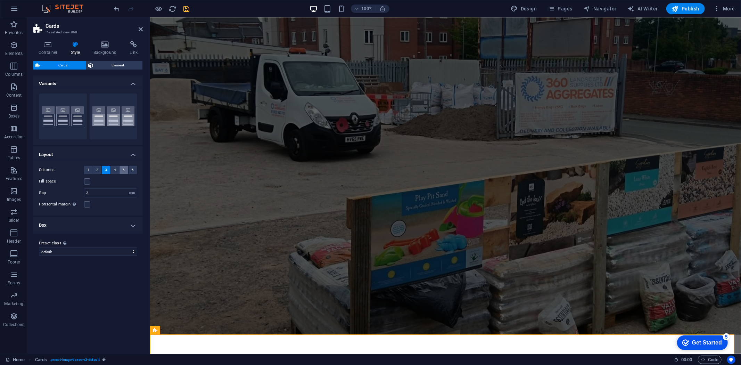
click at [120, 168] on button "5" at bounding box center [123, 170] width 9 height 8
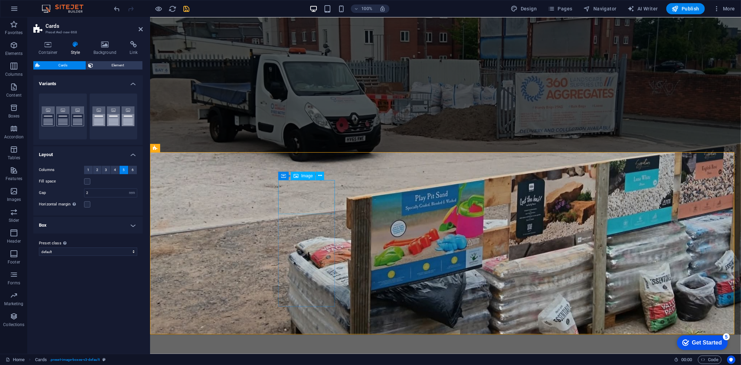
scroll to position [201, 0]
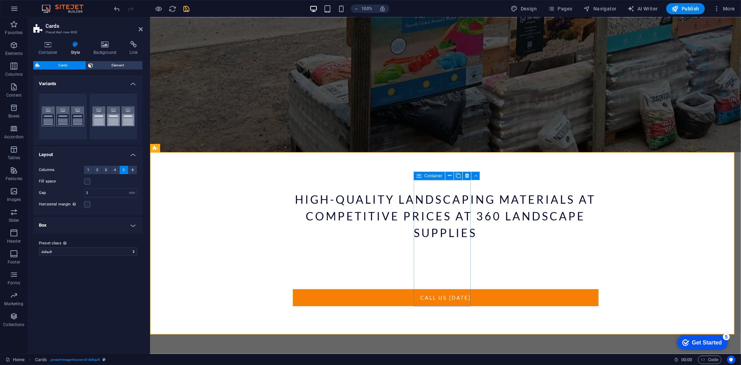
click at [418, 176] on icon at bounding box center [418, 176] width 5 height 8
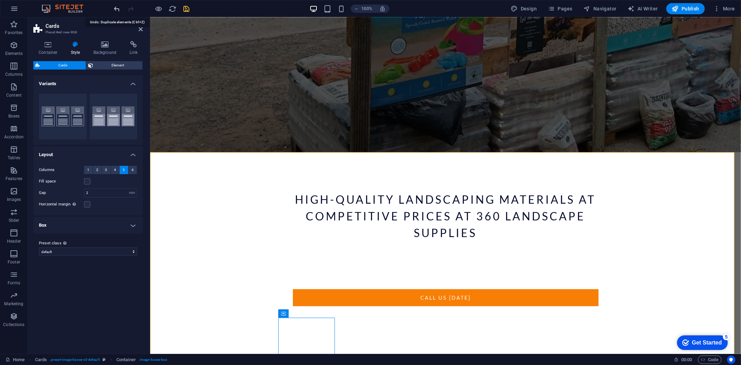
click at [117, 9] on icon "undo" at bounding box center [117, 9] width 8 height 8
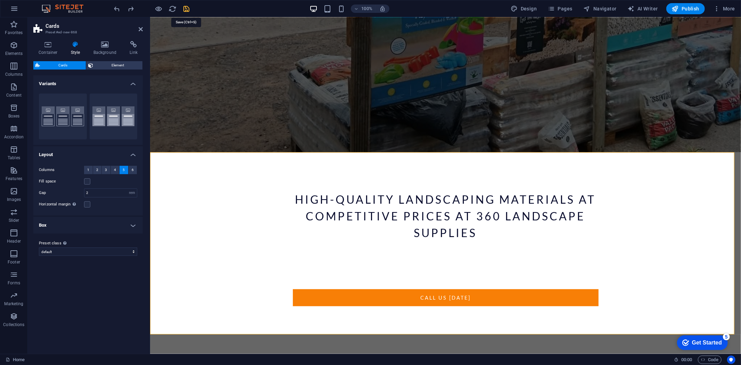
click at [184, 8] on icon "save" at bounding box center [187, 9] width 8 height 8
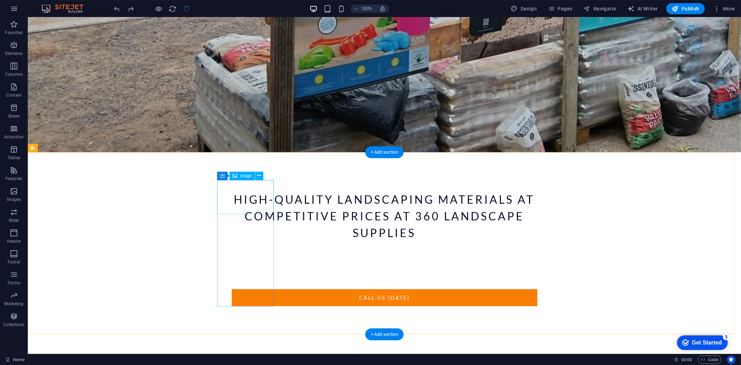
select select "%"
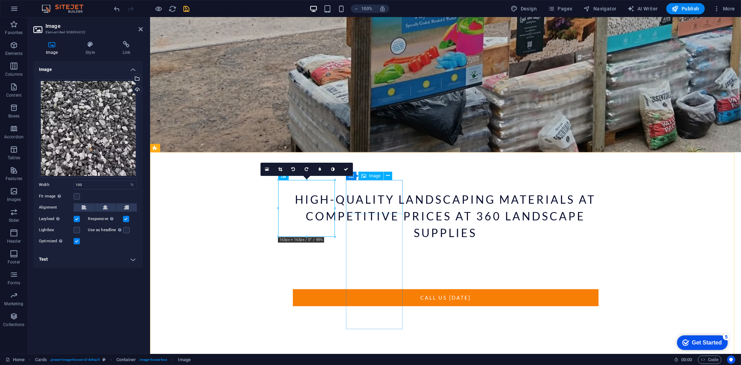
select select "%"
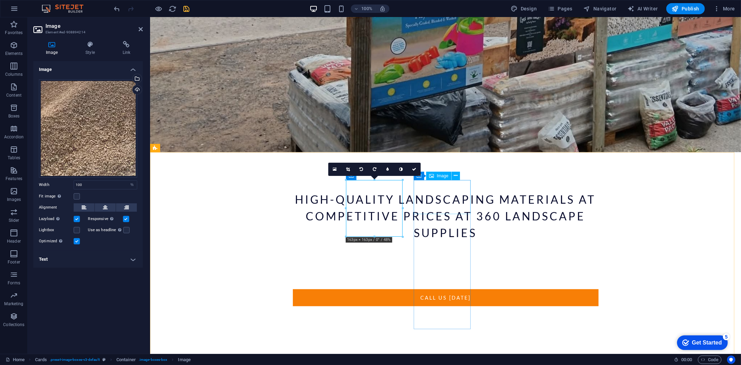
select select "%"
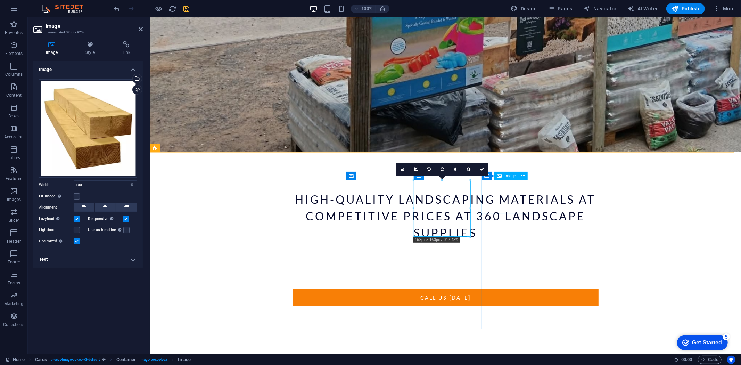
click at [615, 186] on div "Headline Lorem ipsum dolor sit amet, consectetuer adipiscing elit. Aenean commo…" at bounding box center [595, 202] width 591 height 336
select select "rem"
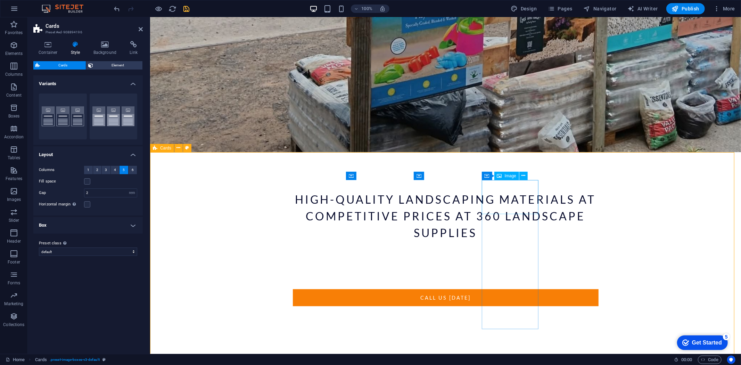
select select "%"
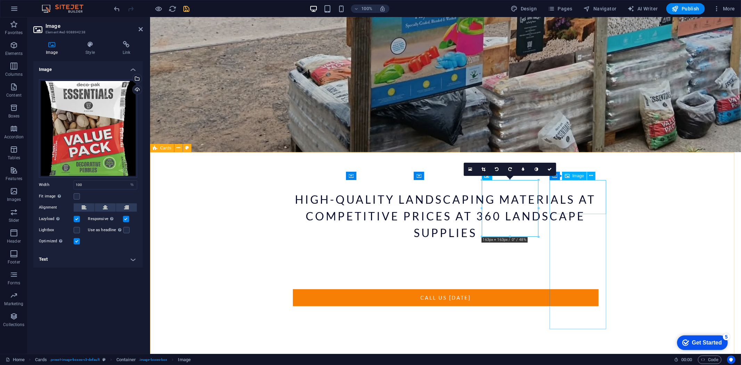
select select "%"
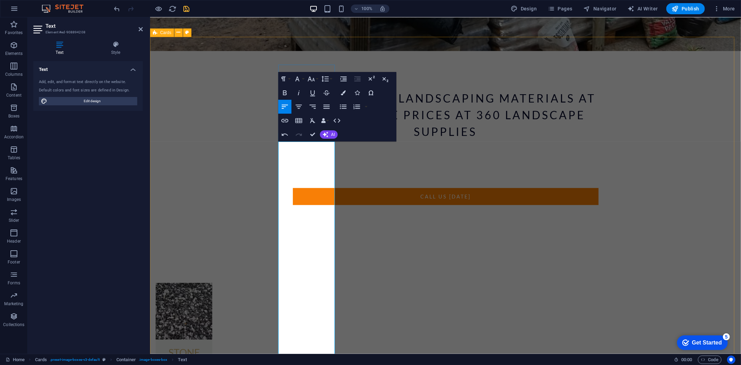
scroll to position [317, 0]
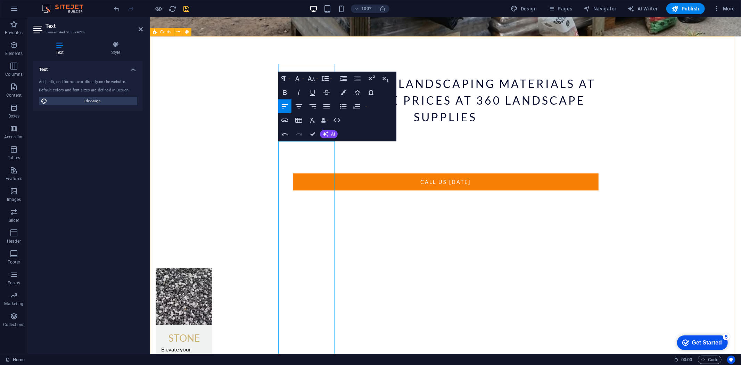
drag, startPoint x: 283, startPoint y: 287, endPoint x: 331, endPoint y: 290, distance: 48.7
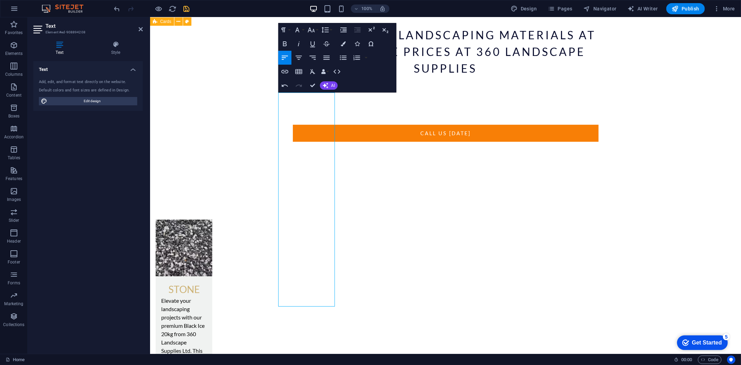
drag, startPoint x: 284, startPoint y: 285, endPoint x: 484, endPoint y: 377, distance: 220.3
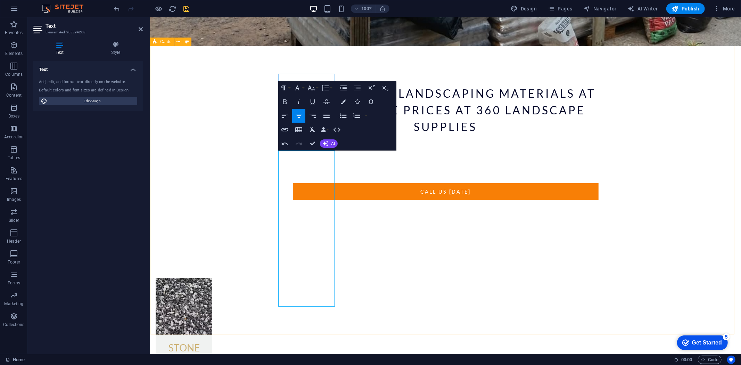
drag, startPoint x: 326, startPoint y: 292, endPoint x: 279, endPoint y: 155, distance: 145.4
click at [310, 128] on icon "button" at bounding box center [312, 129] width 8 height 8
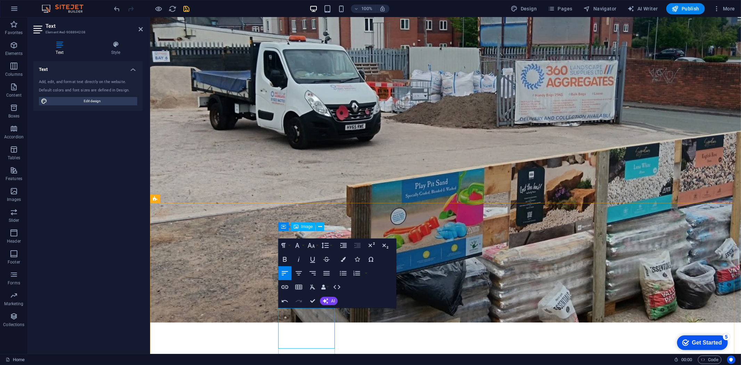
scroll to position [224, 0]
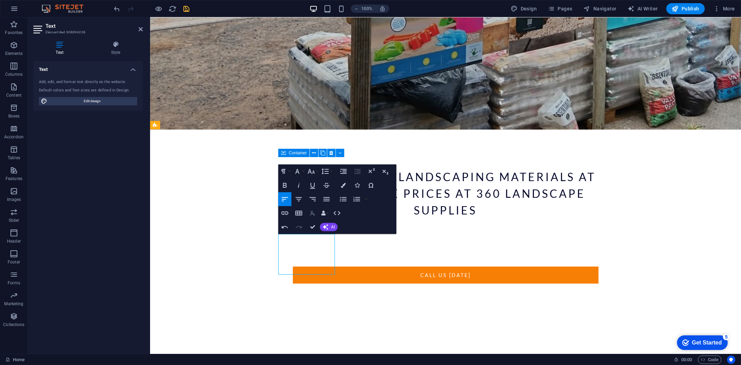
click at [314, 211] on icon "button" at bounding box center [312, 213] width 8 height 8
click at [115, 8] on icon "undo" at bounding box center [117, 9] width 8 height 8
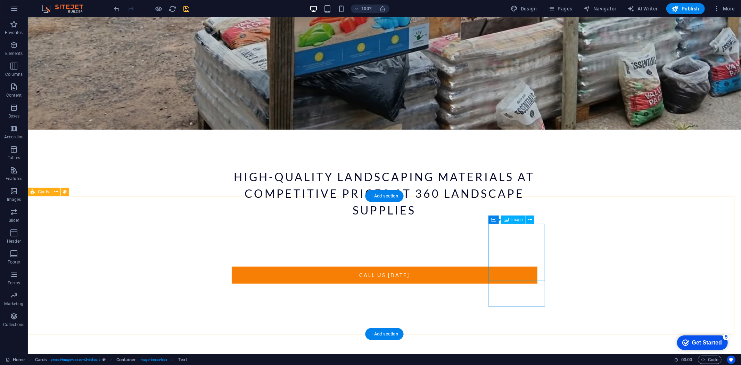
scroll to position [157, 0]
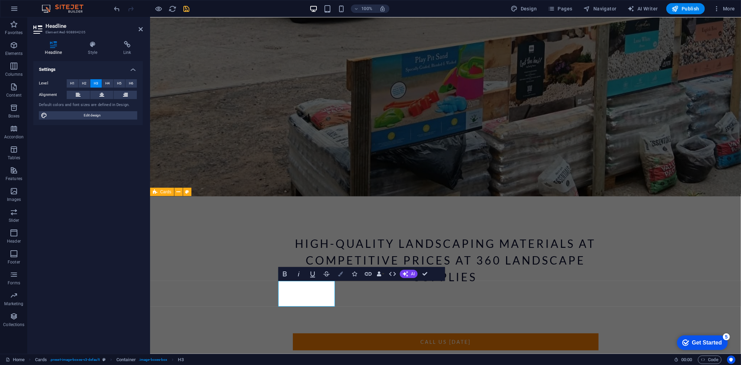
click at [340, 271] on icon "button" at bounding box center [340, 273] width 5 height 5
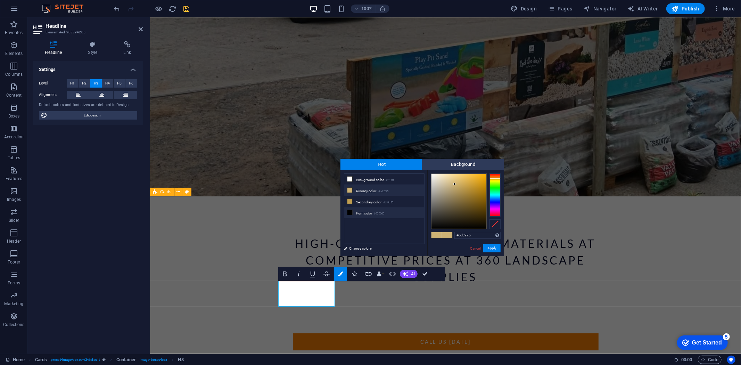
click at [352, 214] on li "Font color #000000" at bounding box center [384, 212] width 80 height 11
type input "#000000"
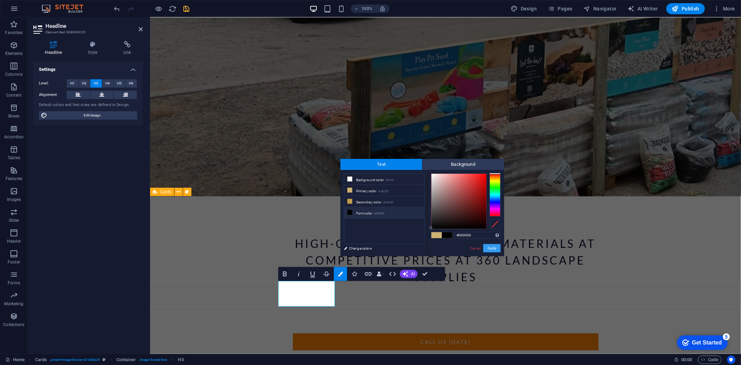
drag, startPoint x: 498, startPoint y: 247, endPoint x: 346, endPoint y: 230, distance: 153.1
click at [498, 247] on button "Apply" at bounding box center [491, 248] width 17 height 8
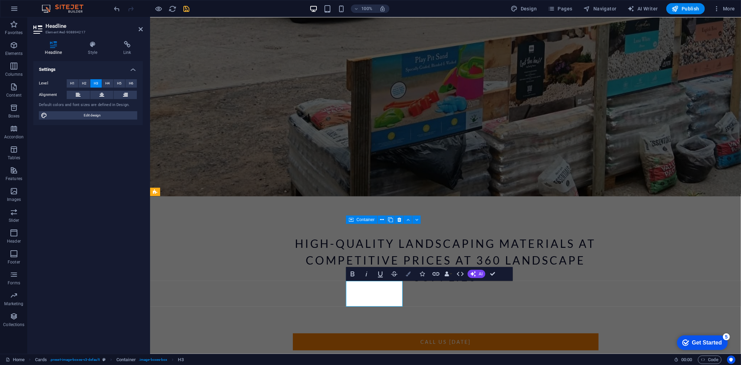
click at [409, 271] on icon "button" at bounding box center [408, 273] width 5 height 5
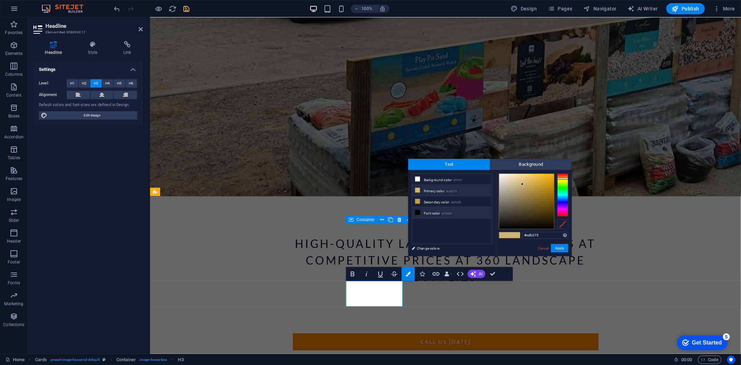
click at [424, 213] on li "Font color #000000" at bounding box center [452, 212] width 80 height 11
type input "#000000"
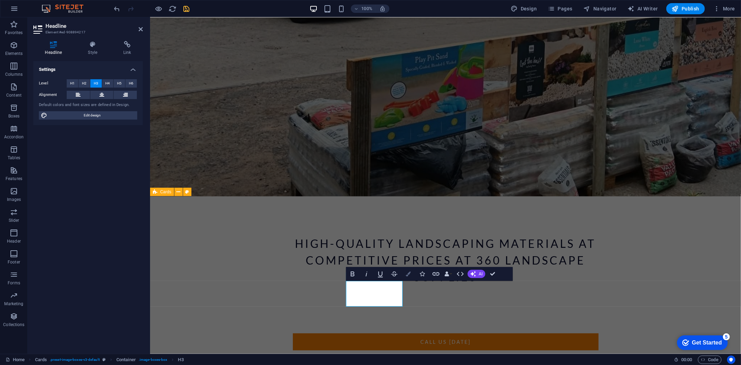
click at [409, 273] on icon "button" at bounding box center [408, 273] width 5 height 5
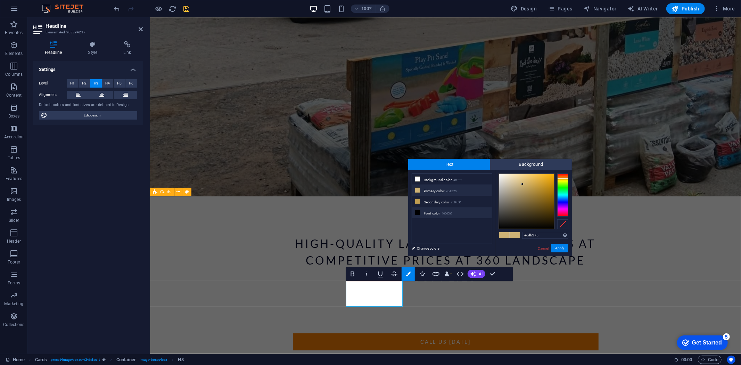
click at [425, 213] on li "Font color #000000" at bounding box center [452, 212] width 80 height 11
type input "#000000"
click at [567, 243] on div "#000000 Supported formats #0852ed rgb(8, 82, 237) rgba(8, 82, 237, 90%) hsv(221…" at bounding box center [533, 263] width 77 height 187
click at [565, 245] on button "Apply" at bounding box center [559, 248] width 17 height 8
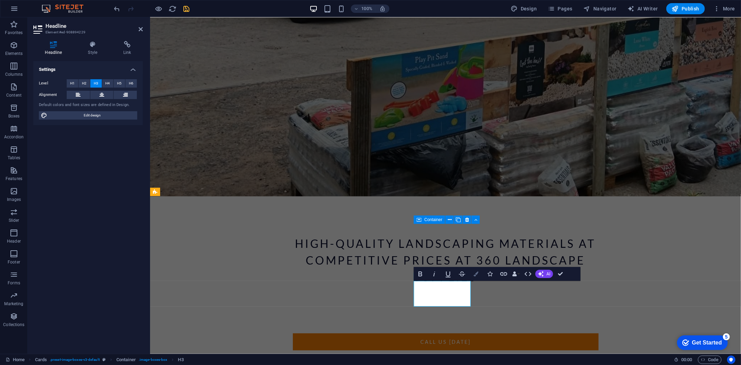
click at [477, 272] on icon "button" at bounding box center [475, 273] width 5 height 5
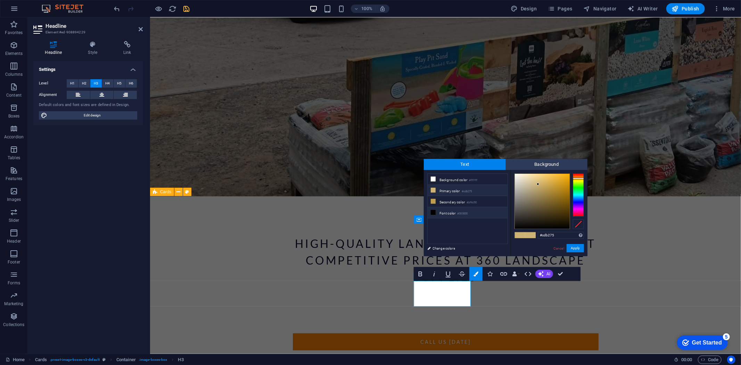
click at [439, 213] on li "Font color #000000" at bounding box center [467, 212] width 80 height 11
type input "#000000"
click at [578, 248] on button "Apply" at bounding box center [574, 248] width 17 height 8
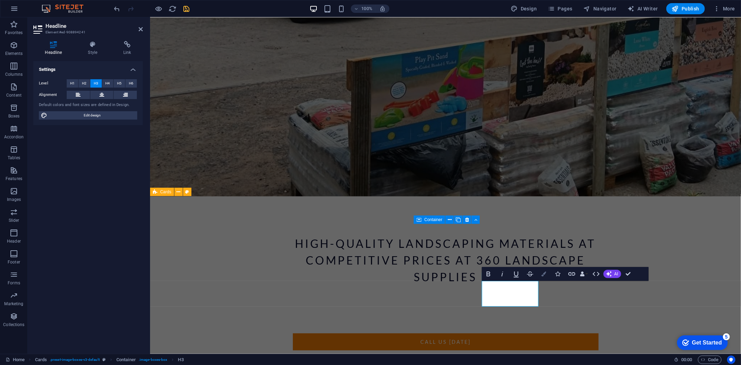
click at [540, 273] on button "Colors" at bounding box center [543, 274] width 13 height 14
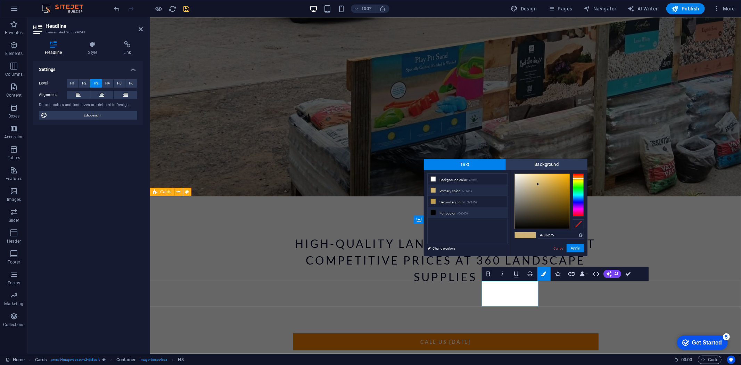
click at [474, 215] on li "Font color #000000" at bounding box center [467, 212] width 80 height 11
type input "#000000"
click at [571, 249] on button "Apply" at bounding box center [574, 248] width 17 height 8
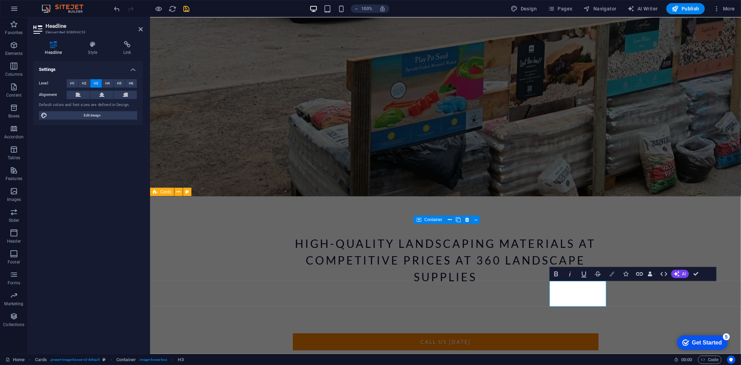
click at [614, 271] on button "Colors" at bounding box center [611, 274] width 13 height 14
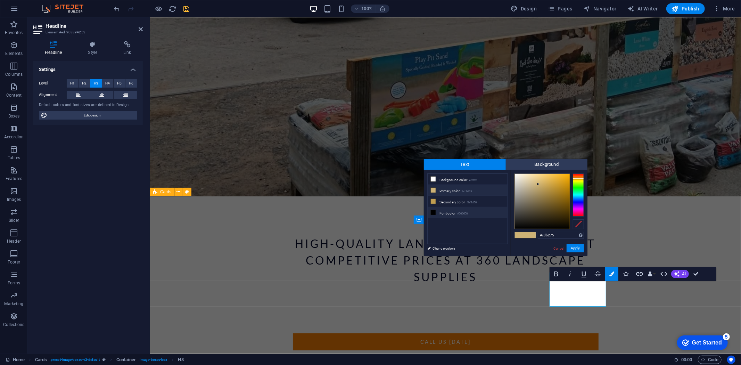
click at [464, 214] on small "#000000" at bounding box center [462, 213] width 10 height 5
type input "#000000"
drag, startPoint x: 576, startPoint y: 248, endPoint x: 426, endPoint y: 234, distance: 150.6
click at [576, 248] on button "Apply" at bounding box center [574, 248] width 17 height 8
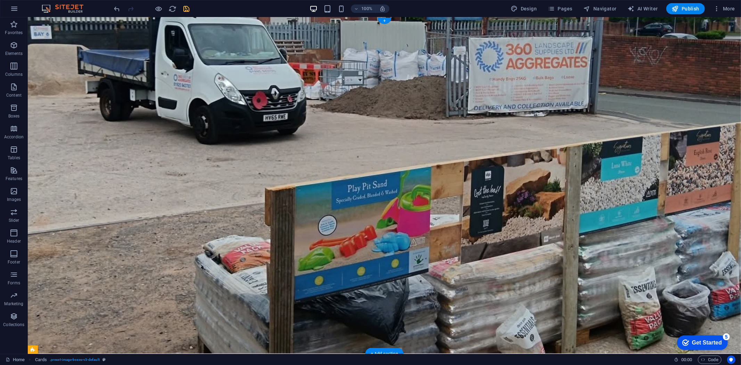
scroll to position [0, 0]
click at [314, 64] on figure at bounding box center [383, 185] width 713 height 336
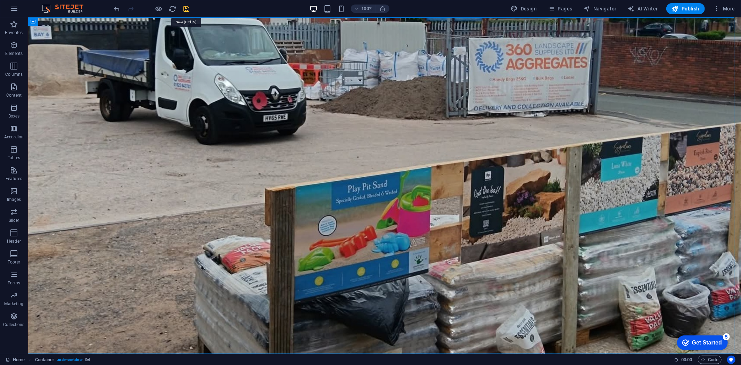
click at [186, 8] on icon "save" at bounding box center [187, 9] width 8 height 8
click at [723, 11] on span "More" at bounding box center [724, 8] width 22 height 7
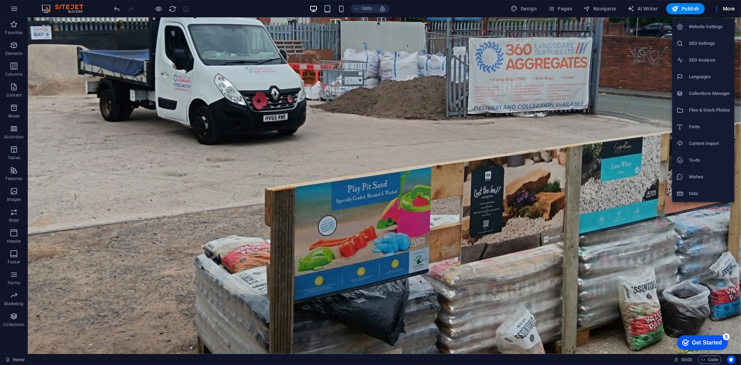
click at [703, 40] on h6 "SEO Settings" at bounding box center [708, 43] width 41 height 8
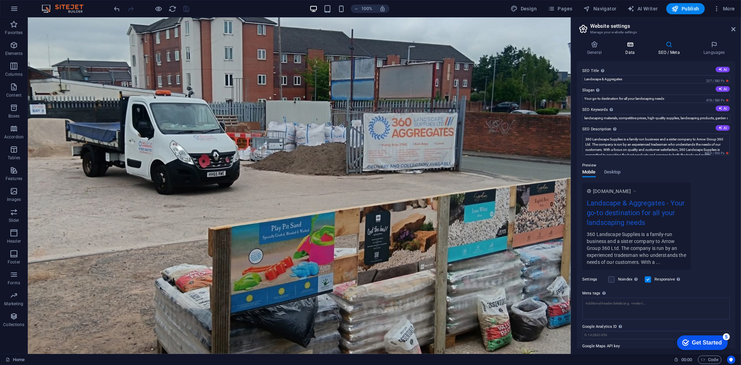
drag, startPoint x: 627, startPoint y: 37, endPoint x: 629, endPoint y: 42, distance: 5.0
click at [629, 41] on div "General Data SEO / Meta Languages Website name landscaping-manchester.co.uk Log…" at bounding box center [656, 194] width 170 height 318
click at [630, 43] on icon at bounding box center [630, 44] width 30 height 7
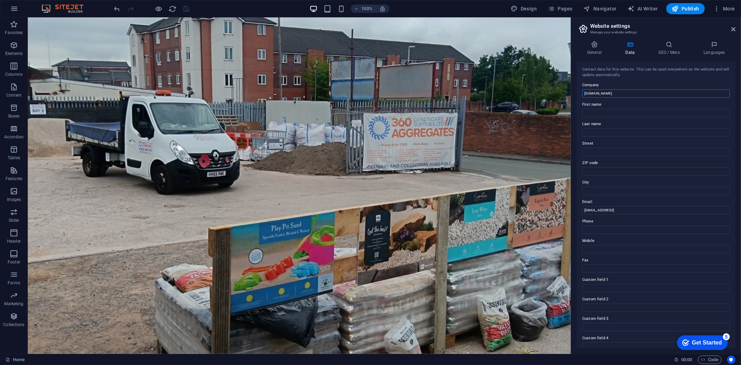
click at [643, 92] on input "landscaping-manchester.co.uk" at bounding box center [656, 93] width 148 height 8
drag, startPoint x: 643, startPoint y: 92, endPoint x: 578, endPoint y: 93, distance: 64.9
click at [578, 93] on div "Contact data for this website. This can be used everywhere on the website and w…" at bounding box center [655, 204] width 159 height 287
type input "360 Landscape Supplies"
click at [595, 111] on input "First name" at bounding box center [656, 113] width 148 height 8
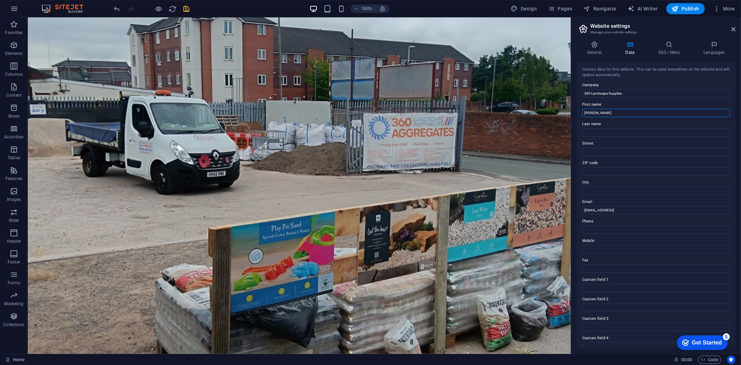
click at [588, 112] on input "JOanne" at bounding box center [656, 113] width 148 height 8
type input "Joanne"
click at [604, 133] on input "Last name" at bounding box center [656, 132] width 148 height 8
type input "Nixon"
drag, startPoint x: 601, startPoint y: 146, endPoint x: 617, endPoint y: 148, distance: 16.2
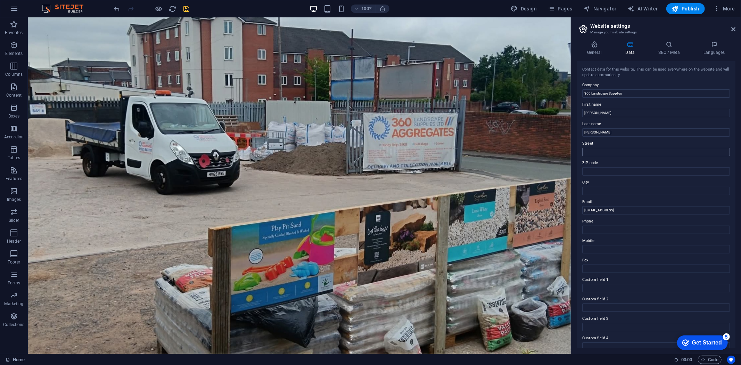
click at [601, 146] on label "Street" at bounding box center [656, 143] width 148 height 8
click at [601, 148] on input "Street" at bounding box center [656, 152] width 148 height 8
click at [605, 149] on input "Street" at bounding box center [656, 152] width 148 height 8
paste input "Orchard Yard, Unit 1 Orchard St, Warringto"
type input "Orchard Yard, Unit 1 Orchard St, Warringto"
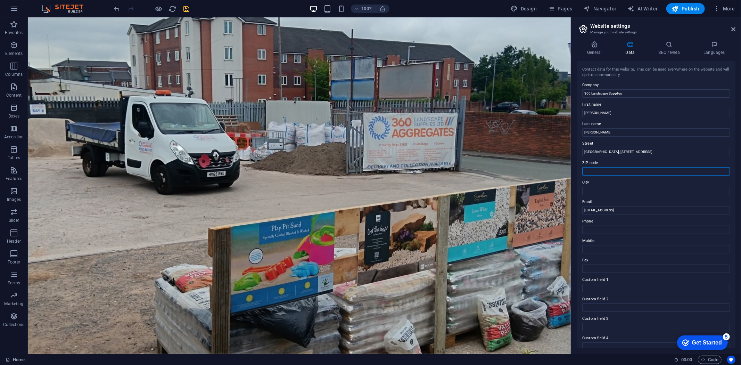
click at [611, 172] on input "ZIP code" at bounding box center [656, 171] width 148 height 8
paste input "WA1 2TE"
type input "WA1 2TE"
click at [586, 189] on input "City" at bounding box center [656, 190] width 148 height 8
type input "Manchester"
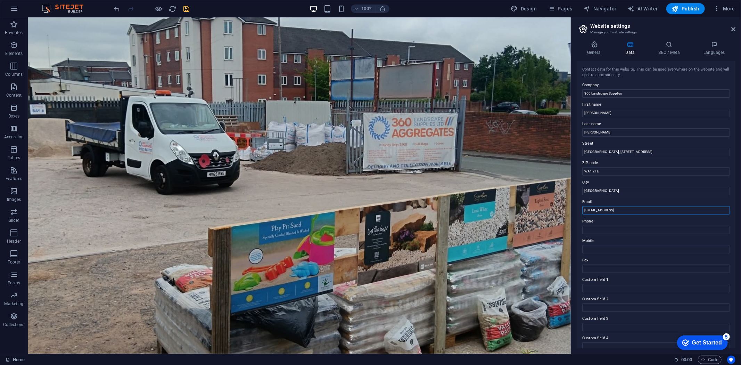
drag, startPoint x: 667, startPoint y: 207, endPoint x: 579, endPoint y: 209, distance: 87.5
click at [579, 209] on div "Contact data for this website. This can be used everywhere on the website and w…" at bounding box center [655, 204] width 159 height 287
paste input "sales@360supplies.co.uk"
type input "sales@360supplies.co.uk"
drag, startPoint x: 610, startPoint y: 230, endPoint x: 622, endPoint y: 229, distance: 12.9
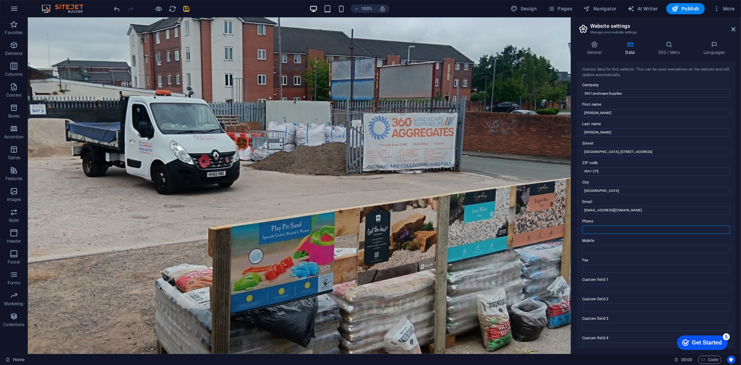
click at [610, 230] on input "Phone" at bounding box center [656, 229] width 148 height 8
click at [600, 227] on input "Phone" at bounding box center [656, 229] width 148 height 8
paste input "01925 943703"
type input "01925 943703"
drag, startPoint x: 186, startPoint y: 7, endPoint x: 177, endPoint y: 9, distance: 8.9
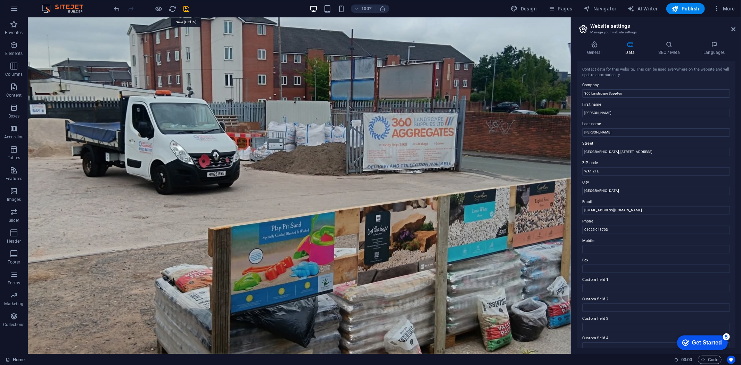
click at [183, 9] on icon "save" at bounding box center [187, 9] width 8 height 8
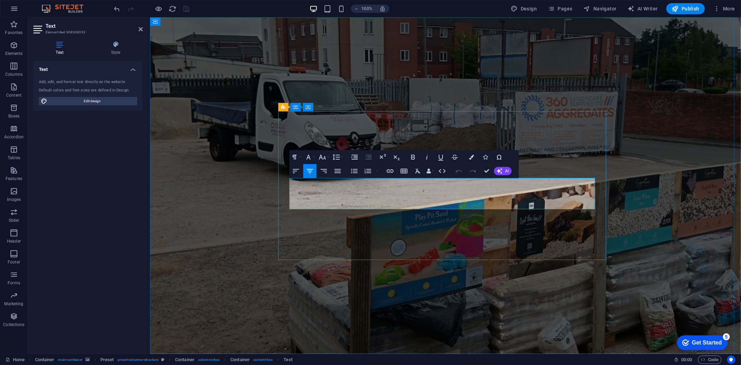
drag, startPoint x: 582, startPoint y: 200, endPoint x: 314, endPoint y: 184, distance: 268.1
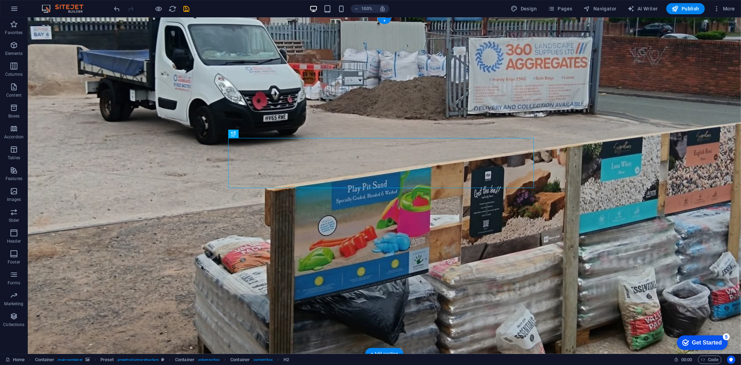
click at [561, 193] on figure at bounding box center [383, 185] width 713 height 336
click at [11, 44] on icon "button" at bounding box center [14, 45] width 8 height 8
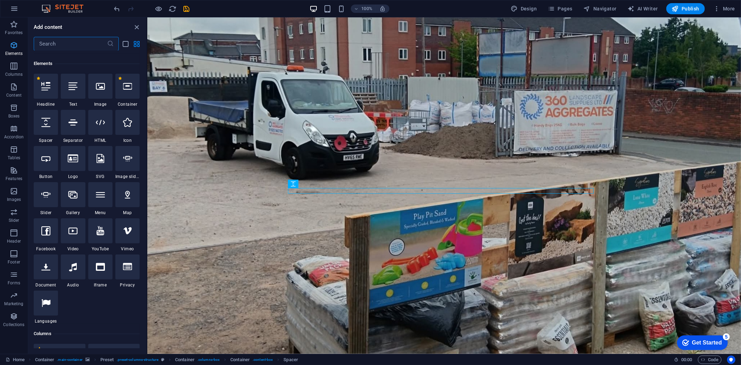
scroll to position [74, 0]
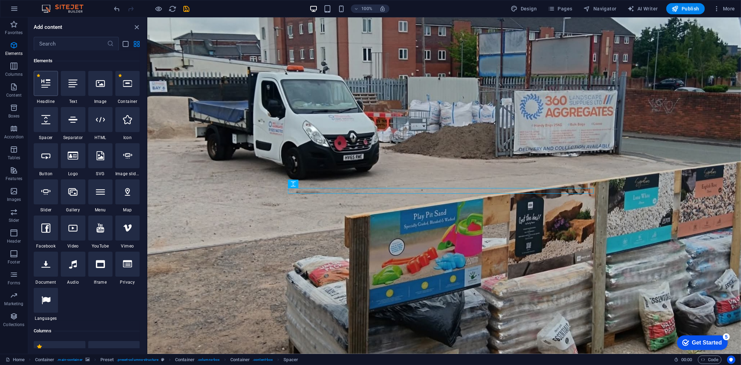
click at [47, 82] on icon at bounding box center [45, 83] width 9 height 9
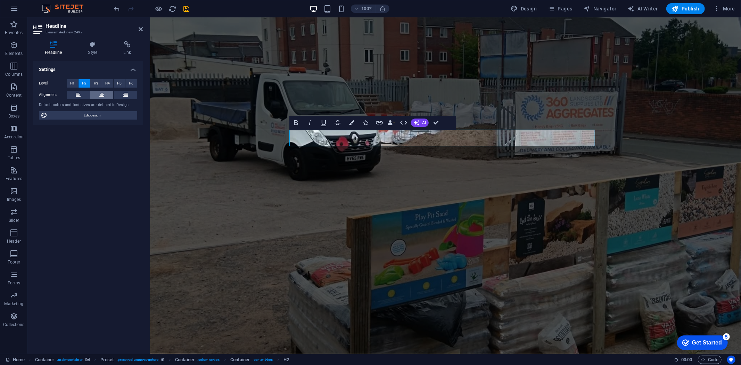
click at [102, 96] on icon at bounding box center [101, 95] width 5 height 8
drag, startPoint x: 483, startPoint y: 139, endPoint x: 398, endPoint y: 140, distance: 85.4
drag, startPoint x: 511, startPoint y: 136, endPoint x: 392, endPoint y: 137, distance: 119.4
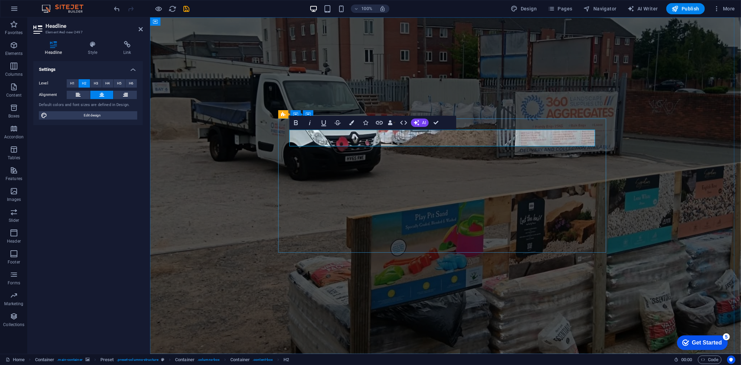
drag, startPoint x: 510, startPoint y: 134, endPoint x: 348, endPoint y: 136, distance: 162.8
click at [350, 120] on icon "button" at bounding box center [351, 122] width 5 height 5
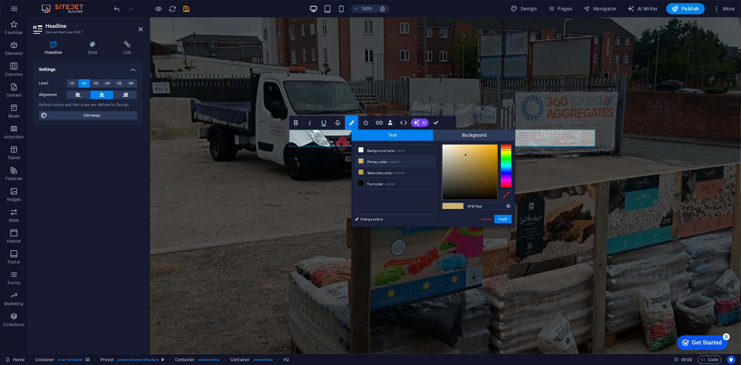
click at [507, 173] on div at bounding box center [505, 165] width 11 height 43
click at [503, 171] on div at bounding box center [505, 171] width 11 height 2
type input "#040b25"
click at [491, 191] on div at bounding box center [469, 171] width 55 height 55
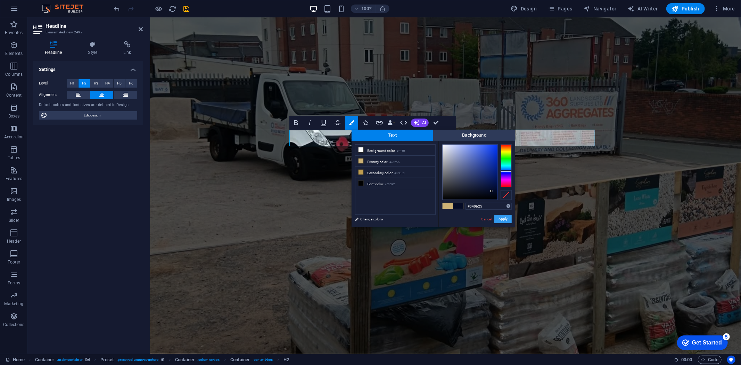
click at [500, 220] on button "Apply" at bounding box center [502, 219] width 17 height 8
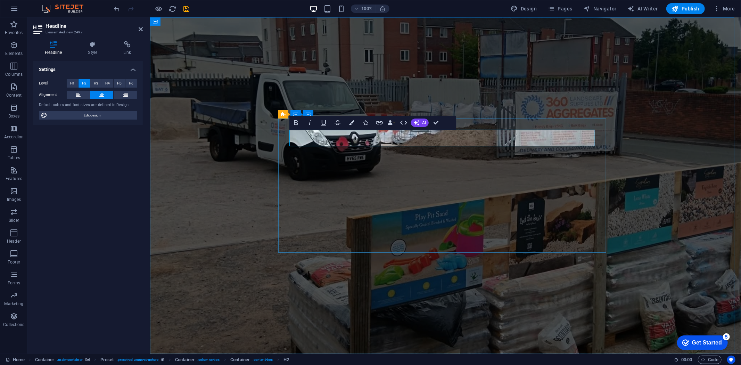
click at [274, 52] on figure at bounding box center [445, 185] width 591 height 336
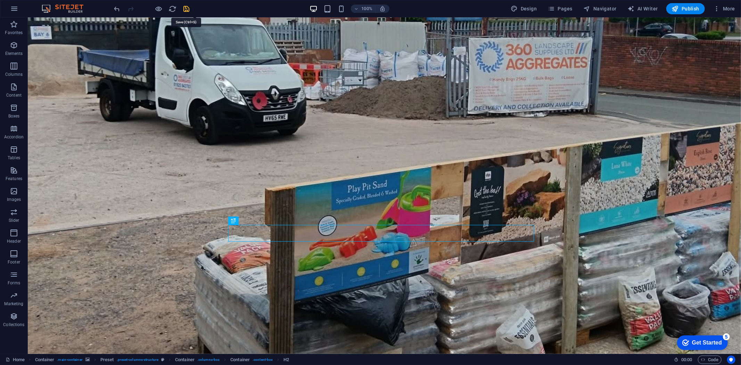
click at [189, 9] on icon "save" at bounding box center [187, 9] width 8 height 8
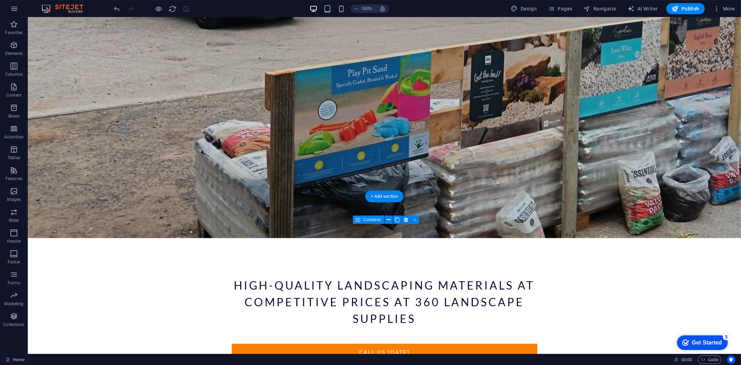
scroll to position [157, 0]
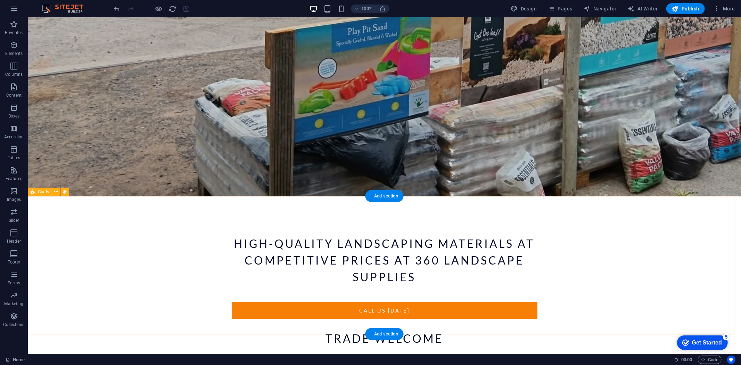
drag, startPoint x: 107, startPoint y: 203, endPoint x: 100, endPoint y: 199, distance: 8.3
click at [14, 40] on button "Elements" at bounding box center [14, 48] width 28 height 21
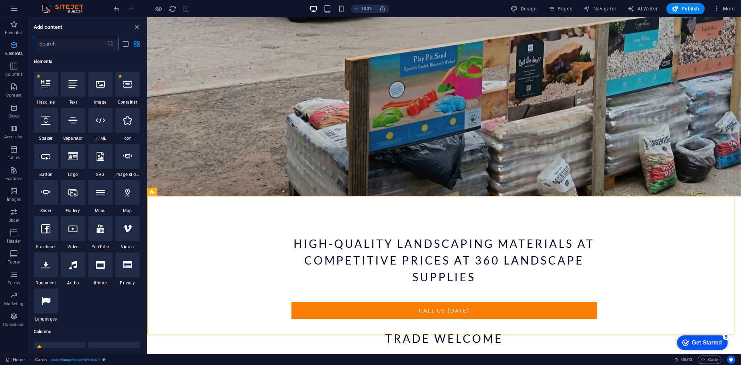
scroll to position [74, 0]
click at [49, 83] on icon at bounding box center [45, 83] width 9 height 9
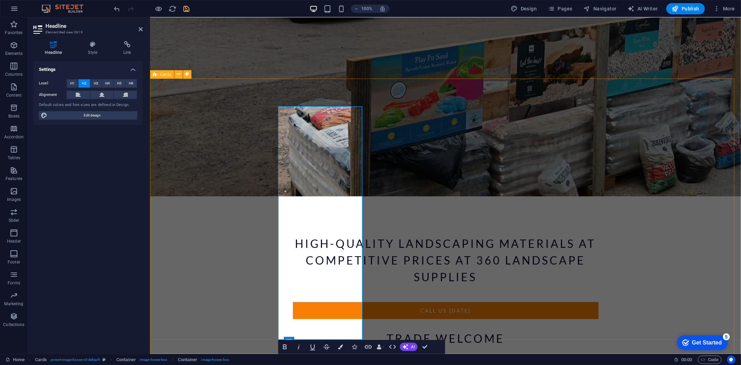
scroll to position [450, 0]
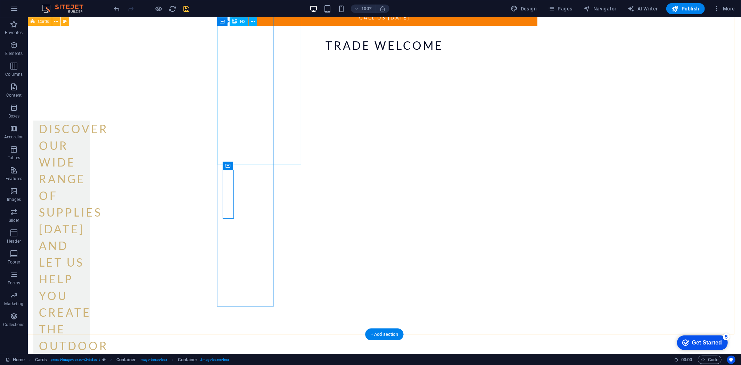
click at [90, 120] on div "Discover our wide range of supplies today and let us help you create the outdoo…" at bounding box center [61, 270] width 57 height 300
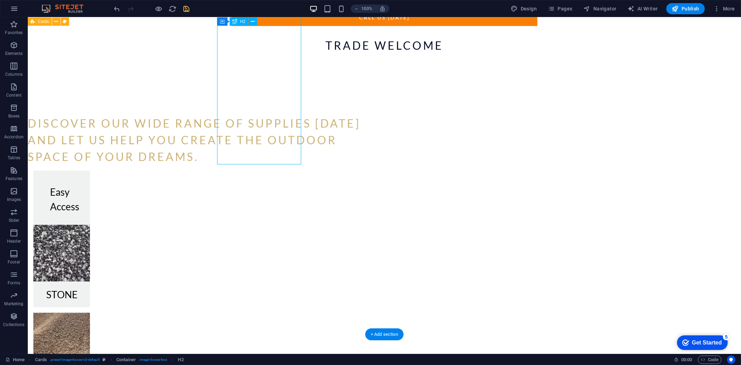
scroll to position [267, 0]
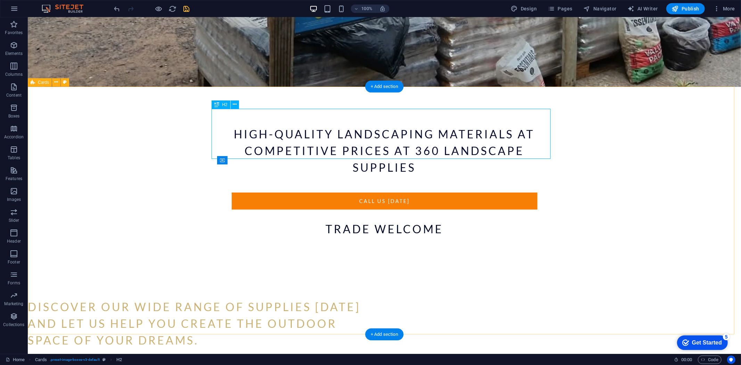
click at [366, 298] on div "Discover our wide range of supplies today and let us help you create the outdoo…" at bounding box center [196, 323] width 339 height 50
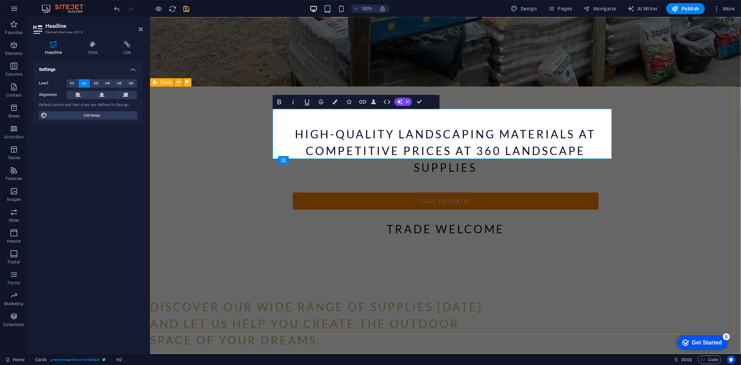
click at [407, 298] on h2 "Discover our wide range of supplies today and let us help you create the outdoo…" at bounding box center [319, 323] width 339 height 50
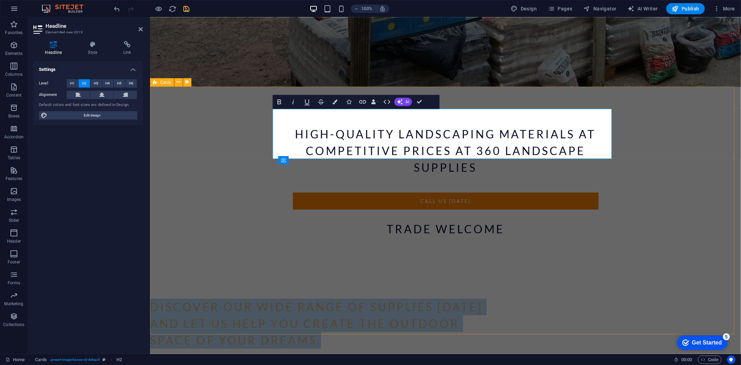
drag, startPoint x: 448, startPoint y: 155, endPoint x: 206, endPoint y: 104, distance: 247.0
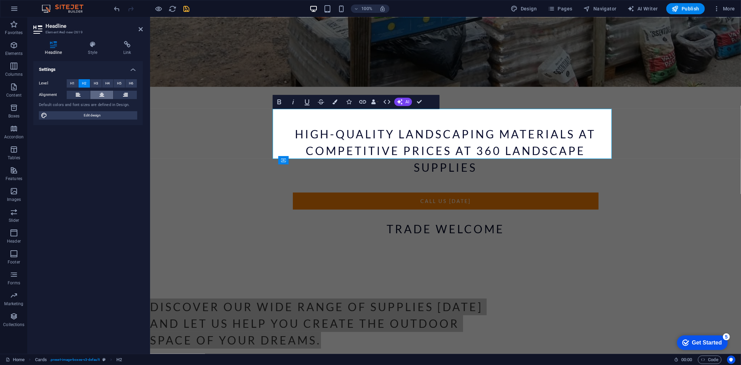
click at [97, 94] on button at bounding box center [101, 95] width 23 height 8
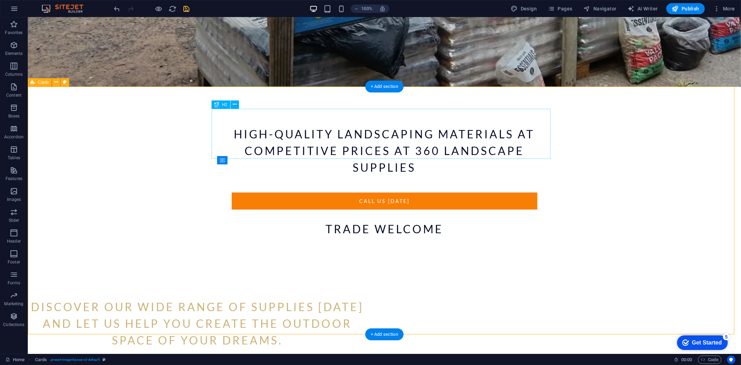
click at [238, 298] on div "Discover our wide range of supplies today and let us help you create the outdoo…" at bounding box center [196, 323] width 339 height 50
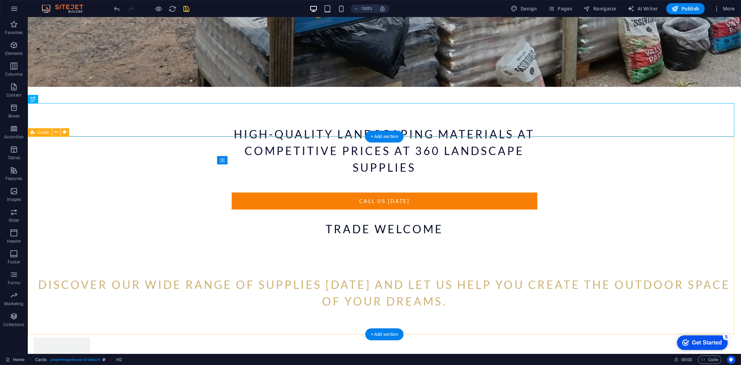
scroll to position [250, 0]
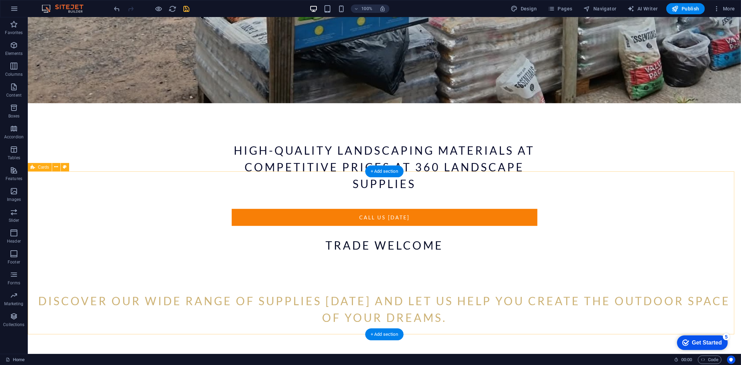
scroll to position [216, 0]
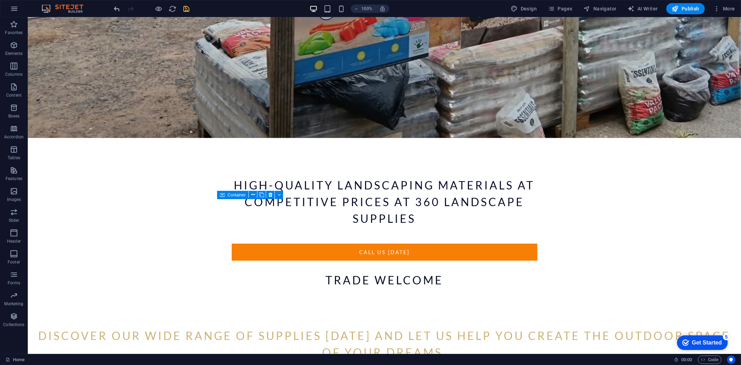
click at [113, 8] on span "undo" at bounding box center [117, 9] width 8 height 8
click at [115, 5] on icon "undo" at bounding box center [117, 9] width 8 height 8
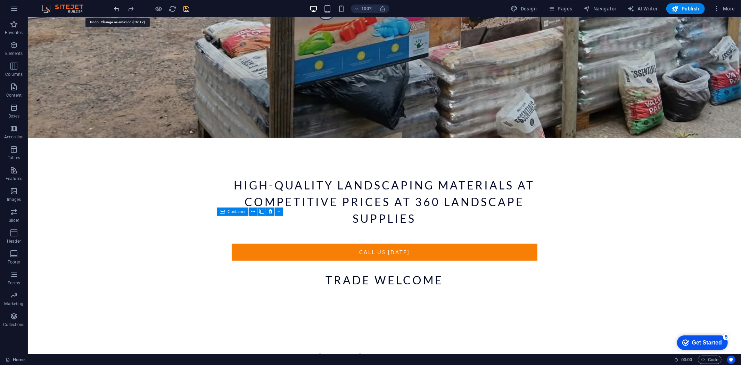
click at [115, 5] on icon "undo" at bounding box center [117, 9] width 8 height 8
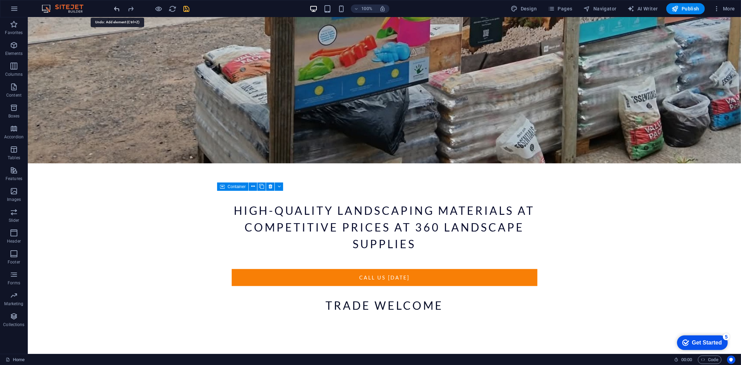
click at [115, 5] on icon "undo" at bounding box center [117, 9] width 8 height 8
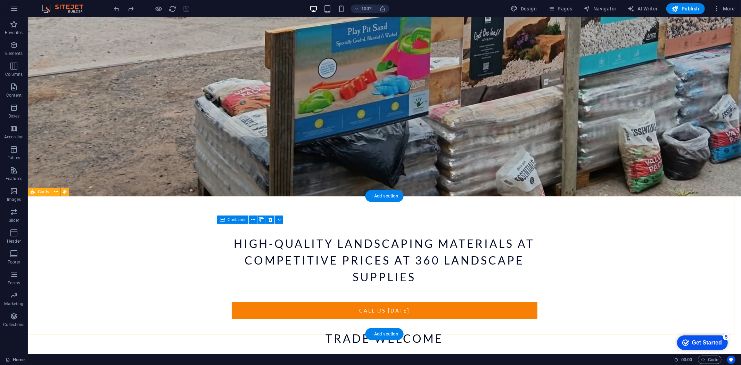
click at [16, 44] on icon "button" at bounding box center [14, 45] width 8 height 8
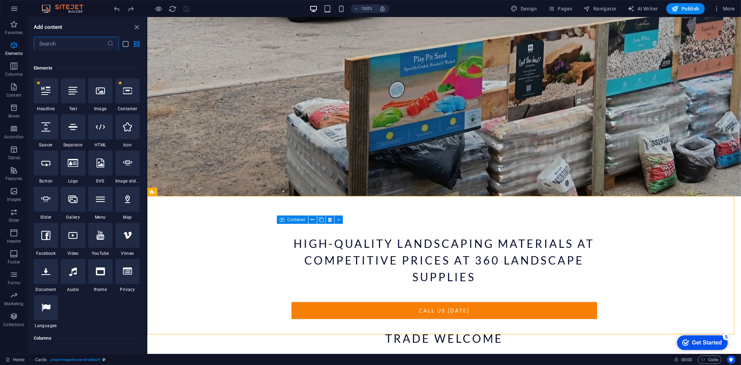
scroll to position [74, 0]
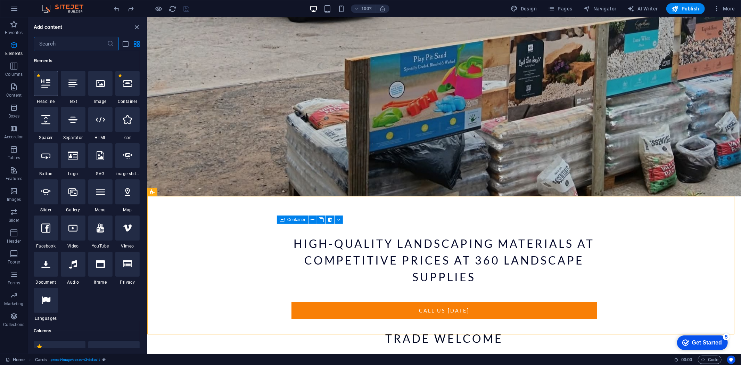
click at [49, 80] on icon at bounding box center [45, 83] width 9 height 9
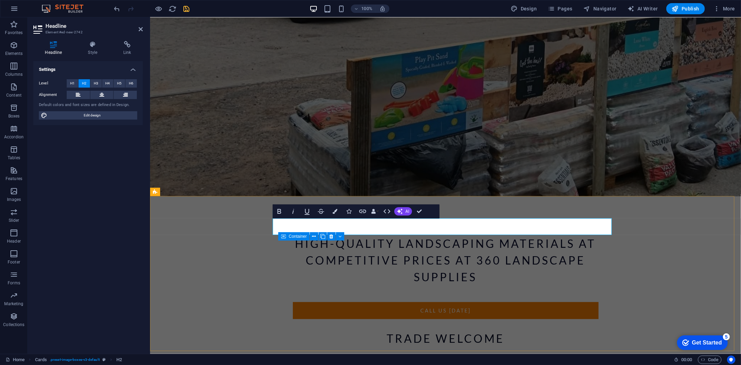
drag, startPoint x: 384, startPoint y: 225, endPoint x: 276, endPoint y: 224, distance: 108.0
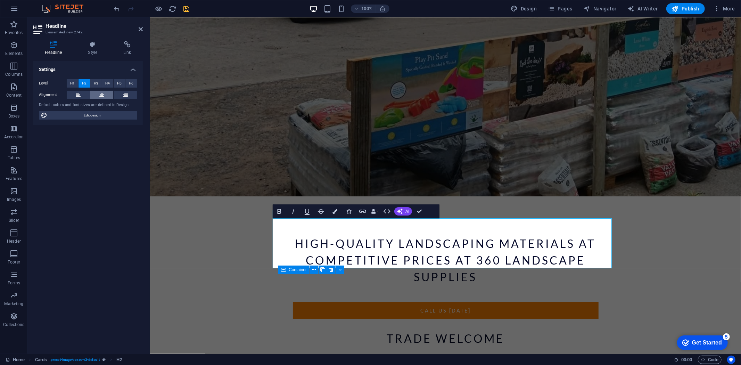
click at [100, 97] on icon at bounding box center [101, 95] width 5 height 8
click at [98, 82] on span "H3" at bounding box center [96, 83] width 5 height 8
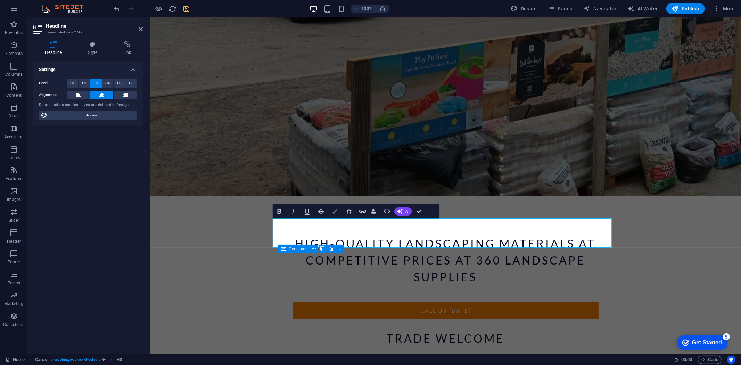
click at [337, 208] on button "Colors" at bounding box center [334, 211] width 13 height 14
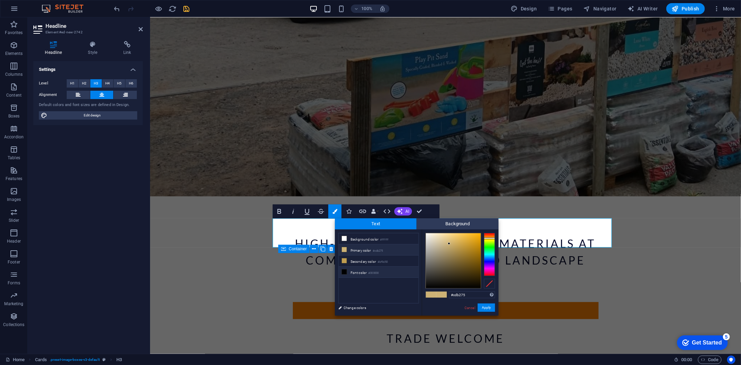
click at [348, 272] on li "Font color #000000" at bounding box center [378, 271] width 80 height 11
type input "#000000"
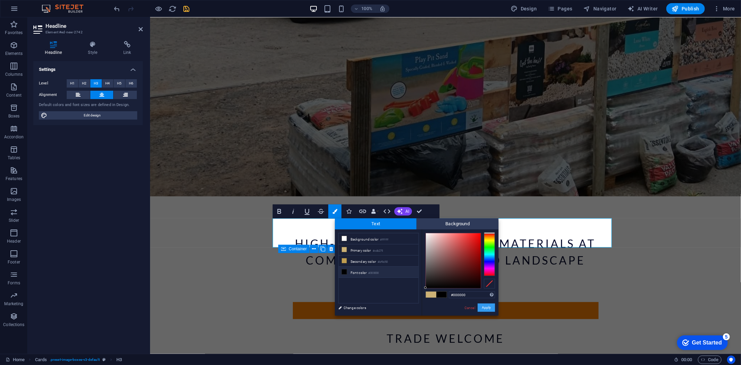
click at [480, 304] on button "Apply" at bounding box center [485, 307] width 17 height 8
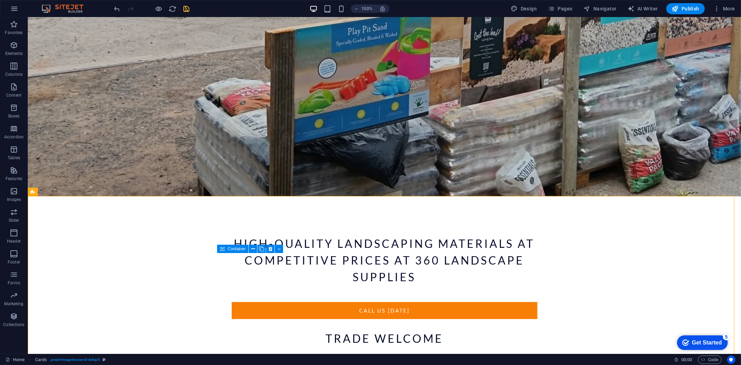
click at [186, 7] on icon "save" at bounding box center [187, 9] width 8 height 8
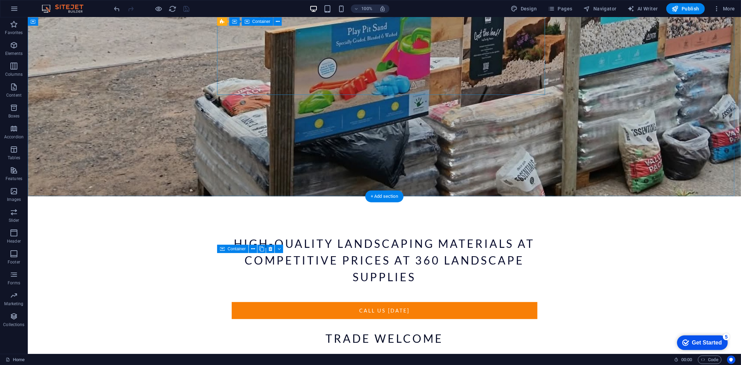
click at [344, 224] on div "High-quality landscaping materials at competitive prices at 360 Landscape suppl…" at bounding box center [384, 291] width 328 height 134
click at [381, 318] on div at bounding box center [384, 323] width 306 height 11
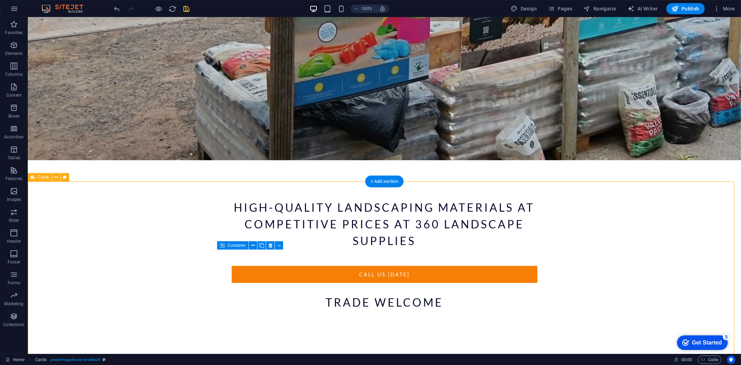
scroll to position [197, 0]
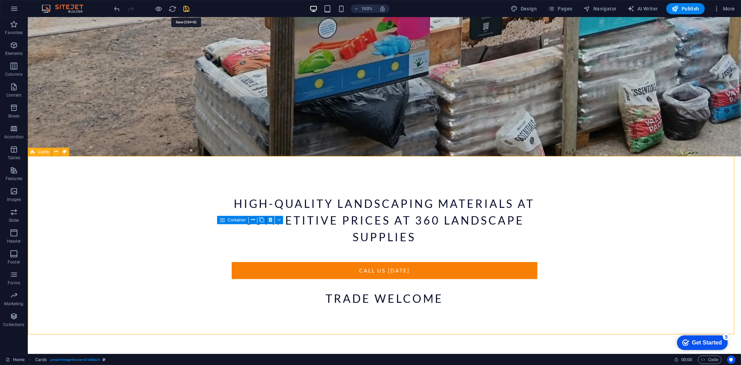
click at [183, 8] on icon "save" at bounding box center [187, 9] width 8 height 8
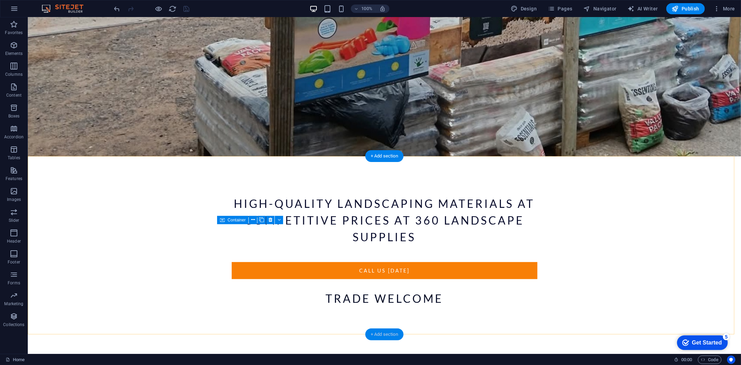
click at [392, 334] on div "+ Add section" at bounding box center [384, 334] width 39 height 12
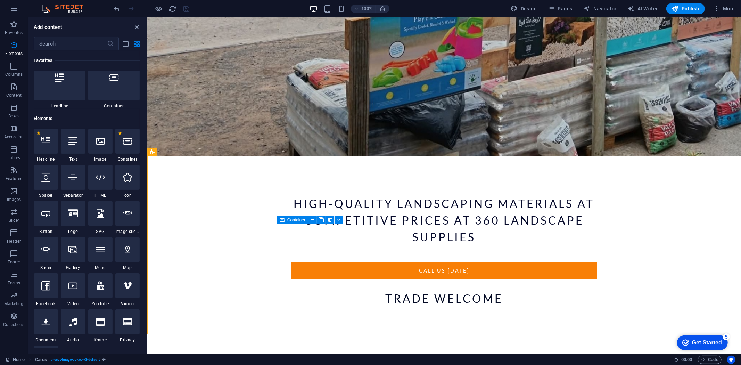
scroll to position [0, 0]
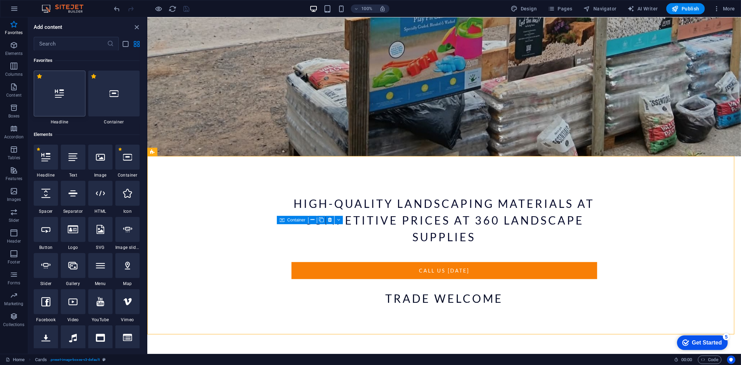
click at [50, 98] on div at bounding box center [60, 93] width 52 height 46
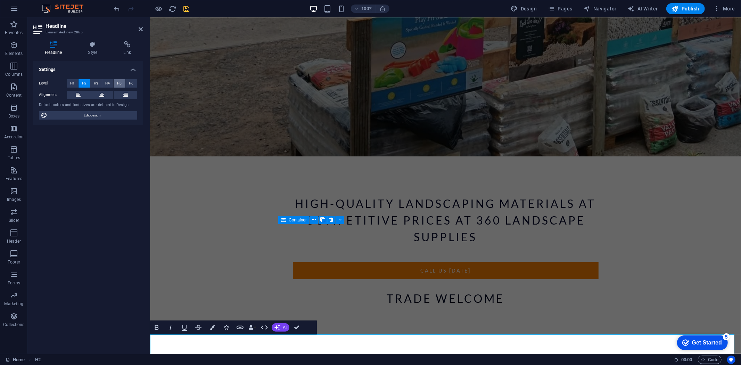
click at [115, 83] on button "H5" at bounding box center [119, 83] width 11 height 8
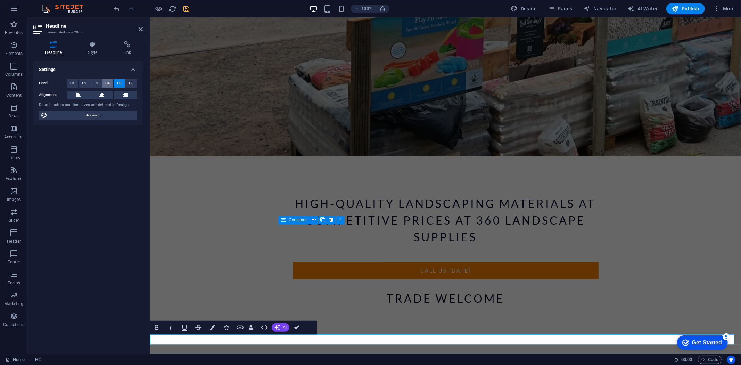
click at [107, 84] on span "H4" at bounding box center [107, 83] width 5 height 8
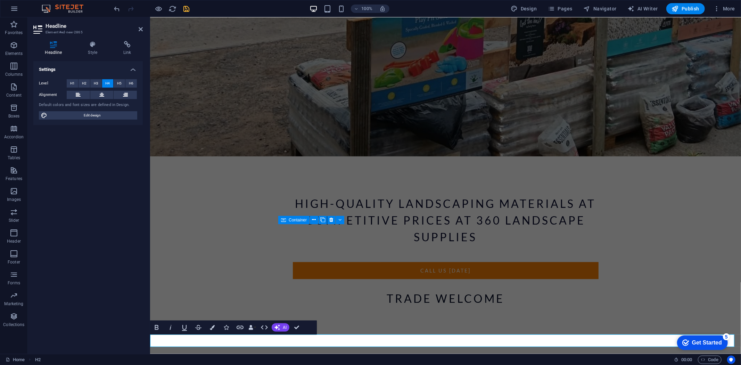
drag, startPoint x: 490, startPoint y: 337, endPoint x: 127, endPoint y: 342, distance: 363.2
click at [150, 342] on html "Skip to main content High-quality landscaping materials at competitive prices a…" at bounding box center [445, 363] width 591 height 1087
click at [216, 328] on button "Colors" at bounding box center [212, 327] width 13 height 14
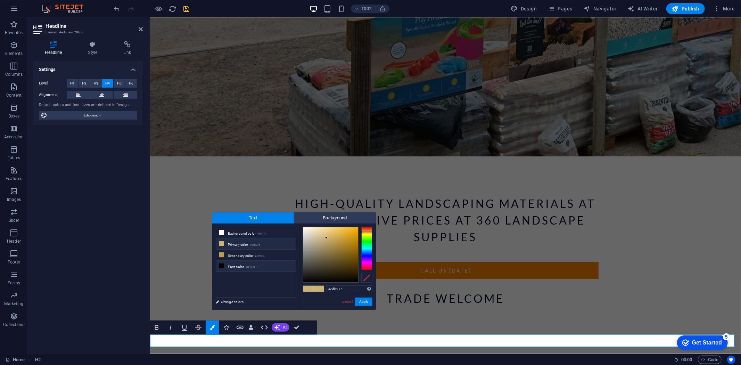
click at [220, 267] on icon at bounding box center [221, 265] width 5 height 5
type input "#000000"
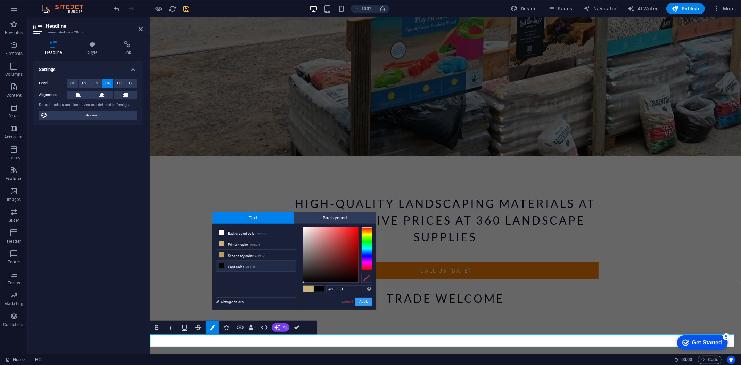
click at [363, 301] on button "Apply" at bounding box center [363, 301] width 17 height 8
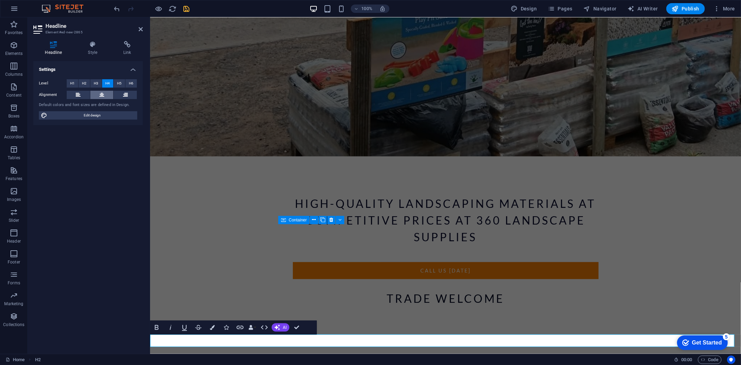
click at [101, 94] on icon at bounding box center [101, 95] width 5 height 8
drag, startPoint x: 209, startPoint y: 256, endPoint x: 331, endPoint y: 255, distance: 122.6
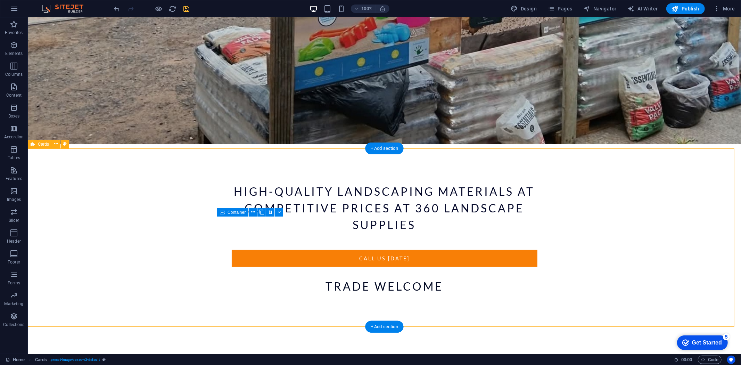
scroll to position [210, 0]
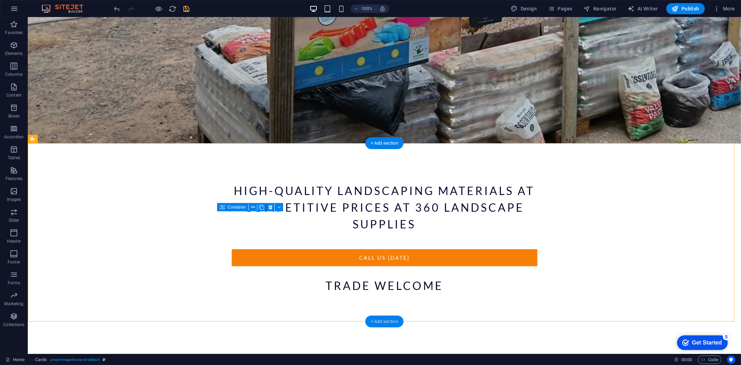
click at [391, 321] on div "+ Add section" at bounding box center [384, 321] width 39 height 12
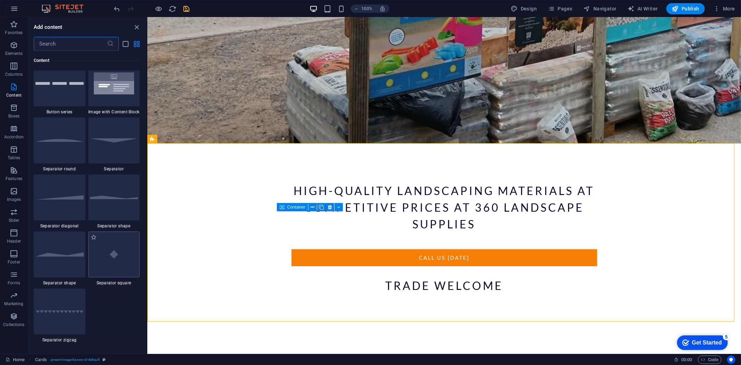
scroll to position [1581, 0]
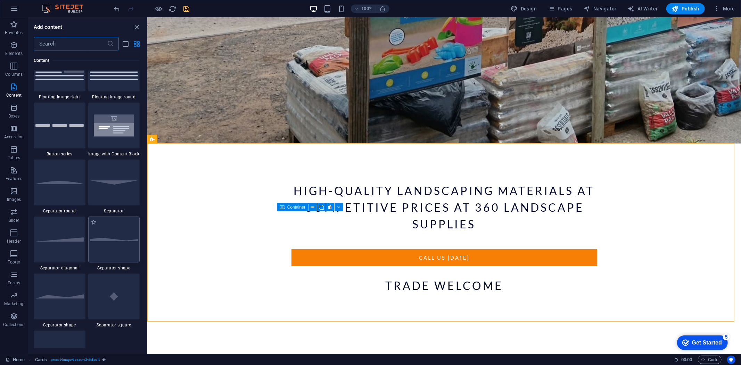
click at [112, 244] on div at bounding box center [114, 239] width 52 height 46
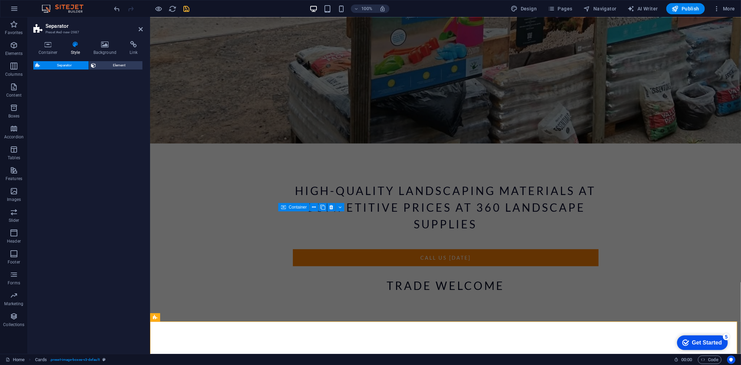
select select "polygon1"
select select "rem"
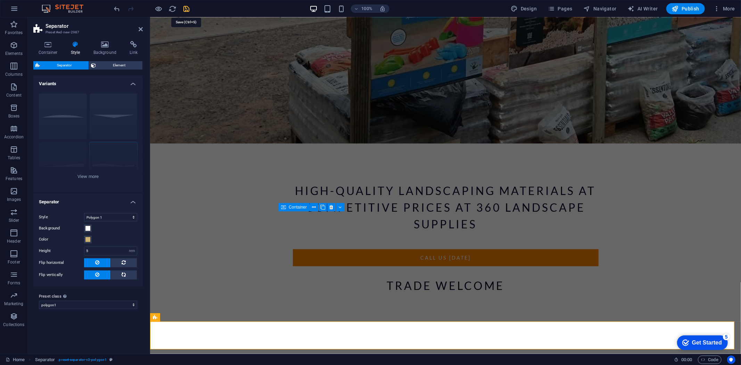
click at [183, 9] on icon "save" at bounding box center [187, 9] width 8 height 8
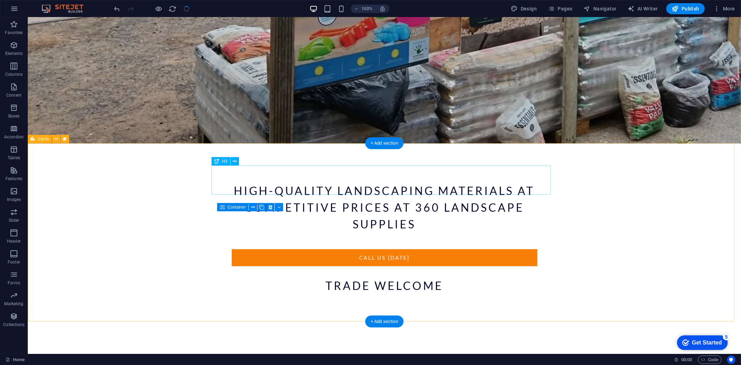
scroll to position [238, 0]
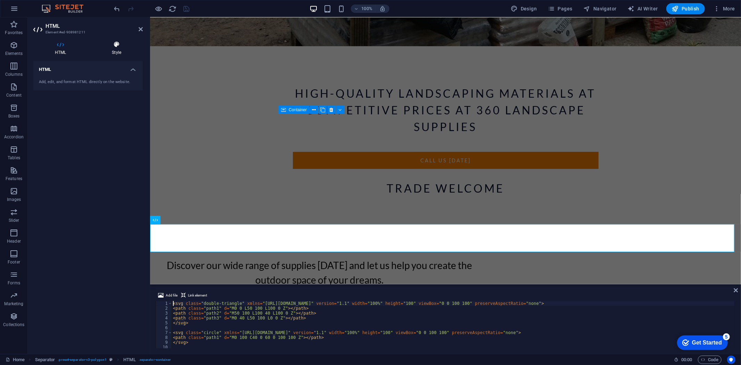
click at [117, 42] on icon at bounding box center [116, 44] width 52 height 7
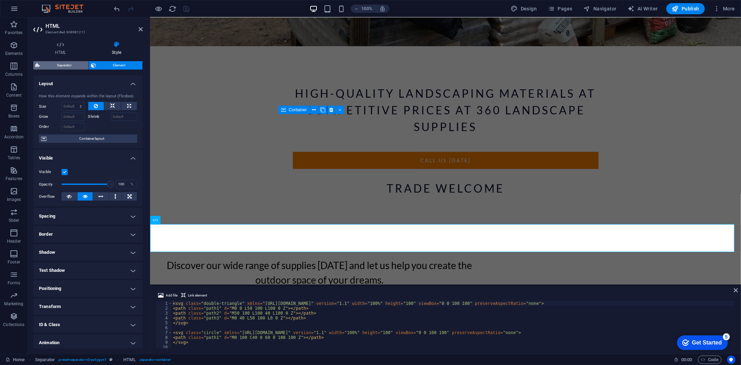
click at [65, 62] on span "Separator" at bounding box center [64, 65] width 44 height 8
select select "polygon1"
select select "rem"
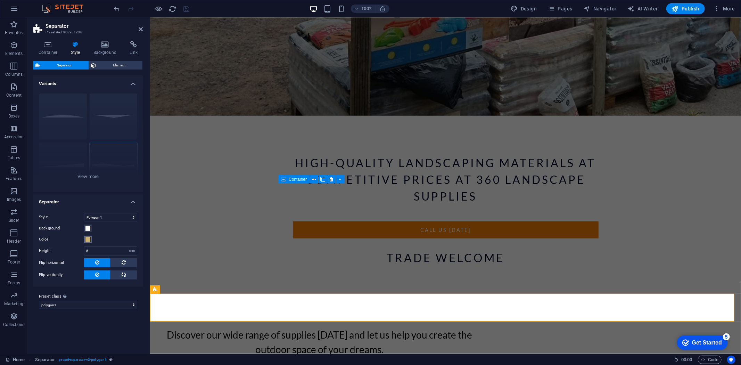
click at [87, 238] on span at bounding box center [88, 239] width 6 height 6
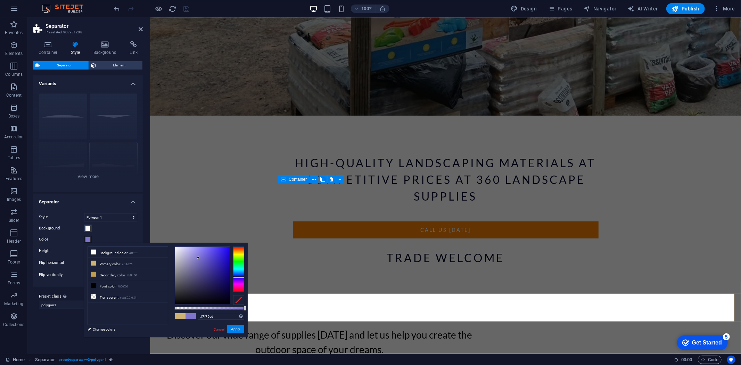
click at [240, 277] on div at bounding box center [238, 268] width 11 height 45
click at [240, 275] on div at bounding box center [238, 275] width 11 height 2
click at [225, 290] on div at bounding box center [202, 275] width 55 height 58
type input "#050c3f"
click at [234, 327] on button "Apply" at bounding box center [235, 329] width 17 height 8
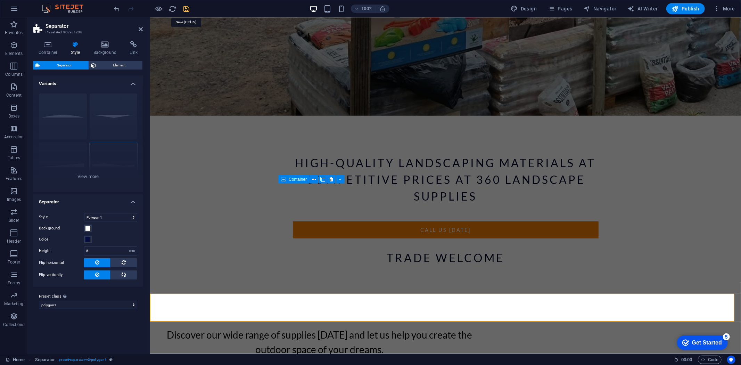
click at [185, 9] on icon "save" at bounding box center [187, 9] width 8 height 8
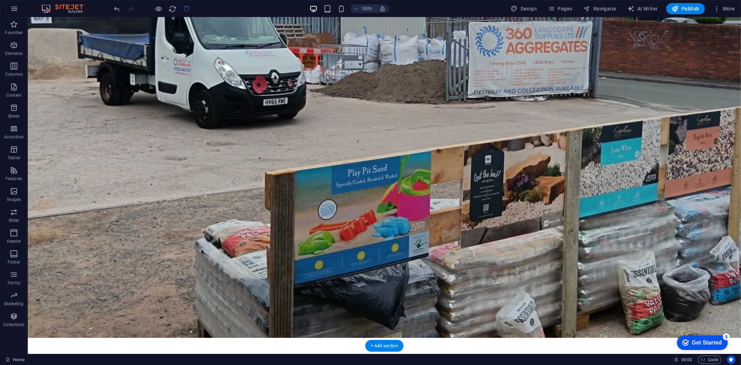
scroll to position [0, 0]
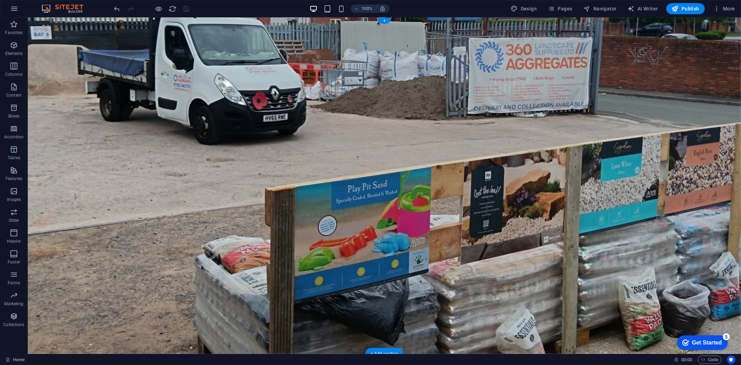
click at [340, 98] on figure at bounding box center [383, 185] width 713 height 336
click at [12, 48] on icon "button" at bounding box center [14, 45] width 8 height 8
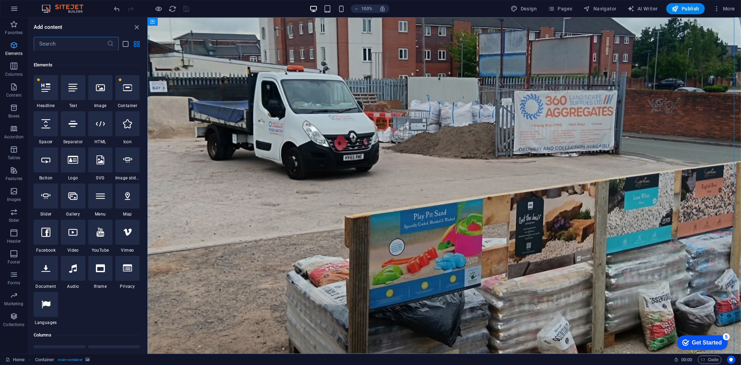
scroll to position [74, 0]
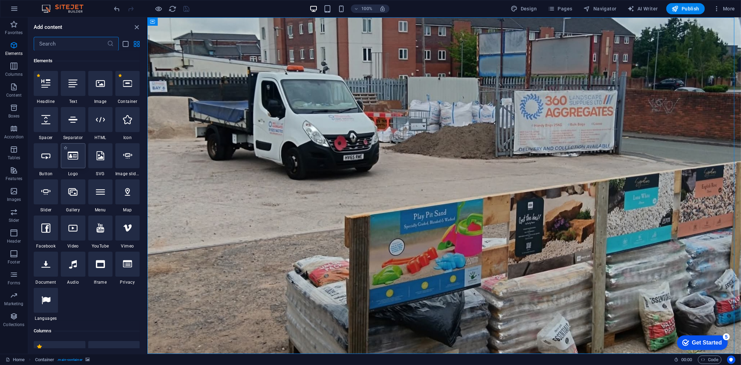
click at [75, 157] on icon at bounding box center [73, 155] width 10 height 9
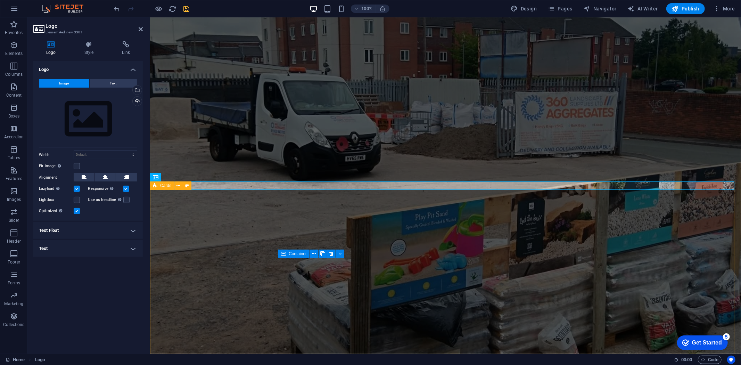
scroll to position [172, 0]
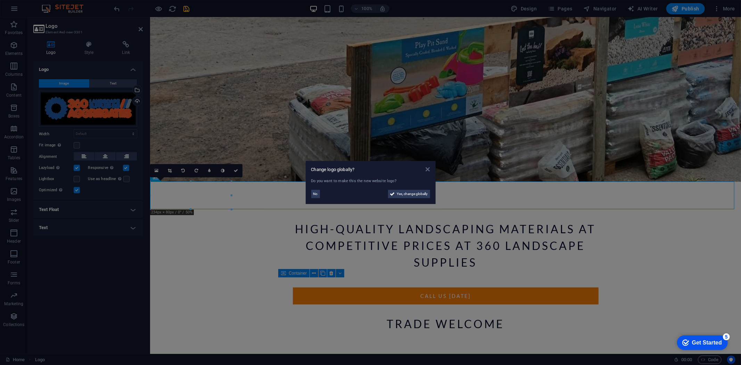
click at [428, 167] on icon at bounding box center [427, 169] width 4 height 6
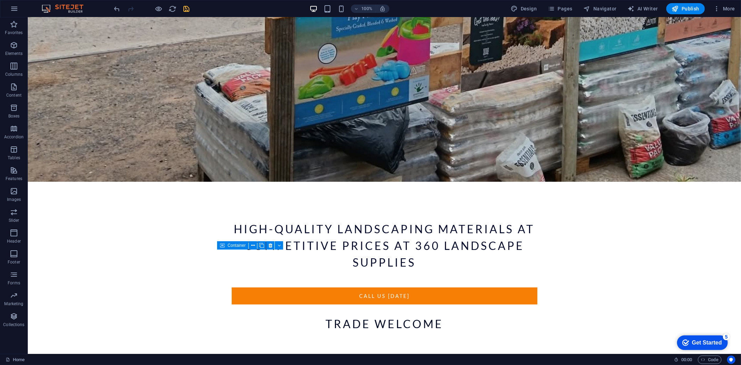
click at [188, 9] on icon "save" at bounding box center [187, 9] width 8 height 8
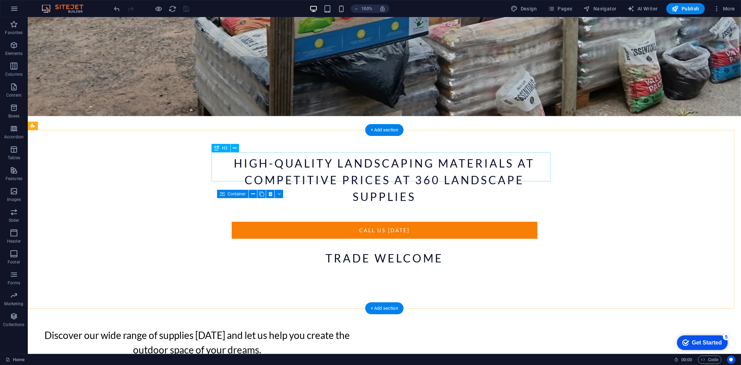
scroll to position [238, 0]
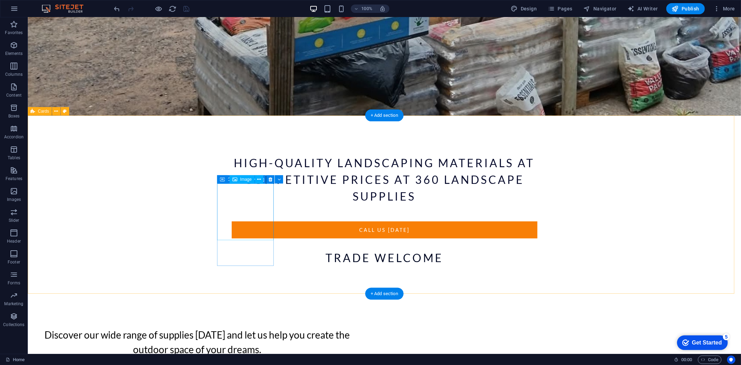
select select "%"
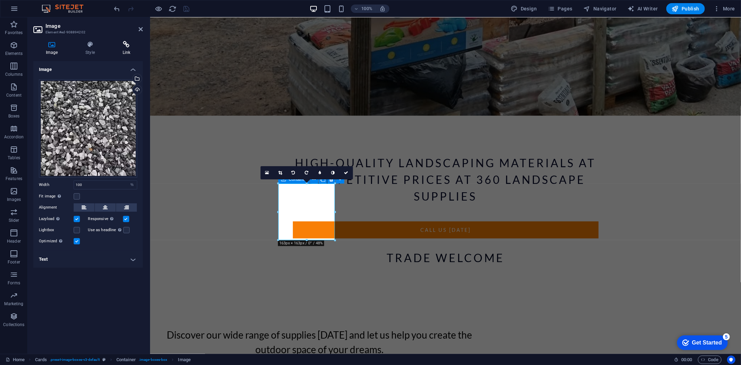
click at [125, 45] on icon at bounding box center [126, 44] width 33 height 7
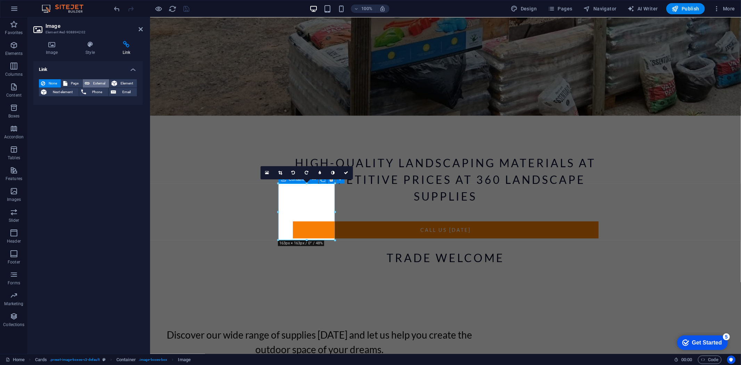
click at [96, 82] on span "External" at bounding box center [99, 83] width 15 height 8
select select "blank"
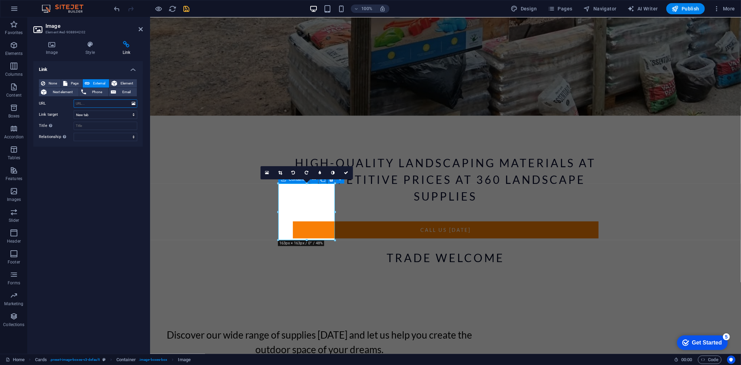
click at [92, 101] on input "URL" at bounding box center [106, 103] width 64 height 8
paste input "https://www.360supplies.co.uk/shop"
type input "https://www.360supplies.co.uk/shop"
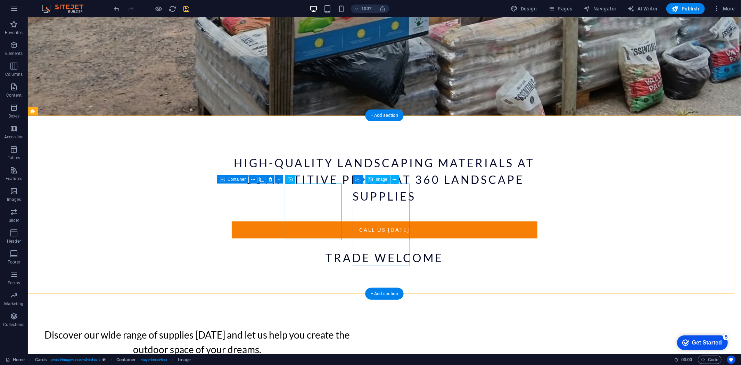
select select "%"
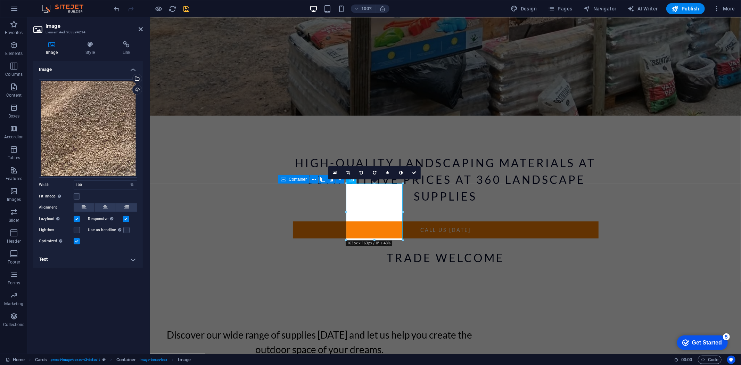
click at [124, 49] on h4 "Link" at bounding box center [126, 48] width 33 height 15
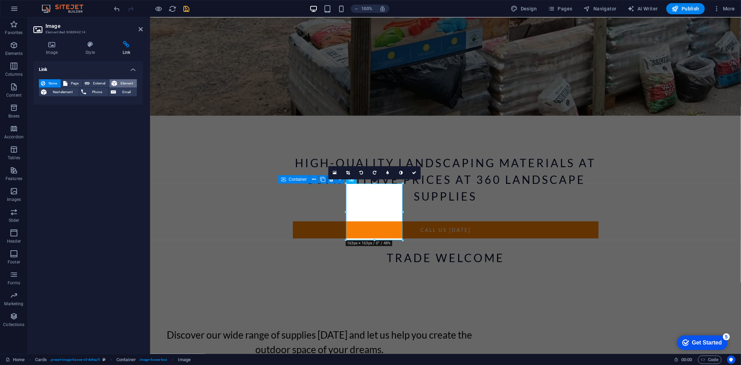
click at [124, 79] on span "Element" at bounding box center [127, 83] width 16 height 8
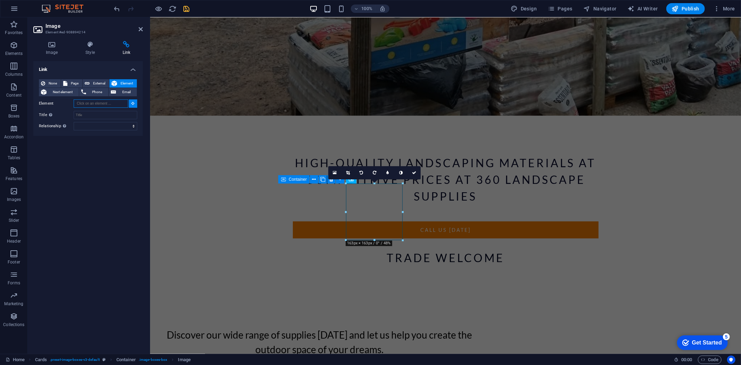
click at [99, 101] on input "Element" at bounding box center [101, 103] width 55 height 8
paste input "https://www.360supplies.co.uk/shop"
type input "https://www.360supplies.co.uk/shop"
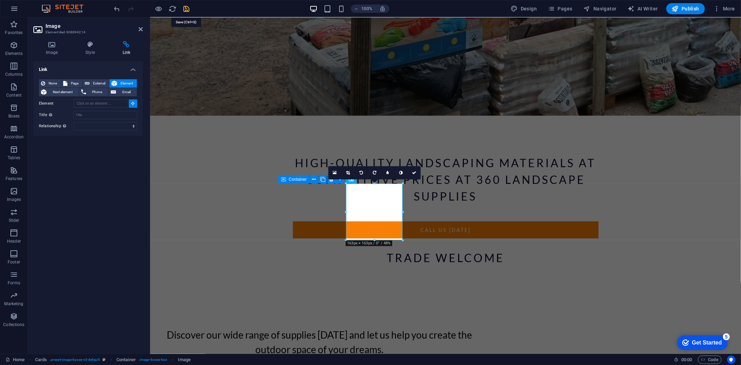
drag, startPoint x: 184, startPoint y: 9, endPoint x: 153, endPoint y: 23, distance: 33.7
click at [184, 9] on icon "save" at bounding box center [187, 9] width 8 height 8
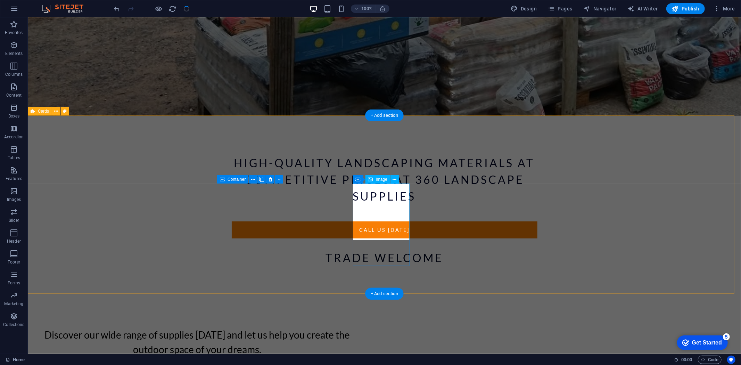
select select "%"
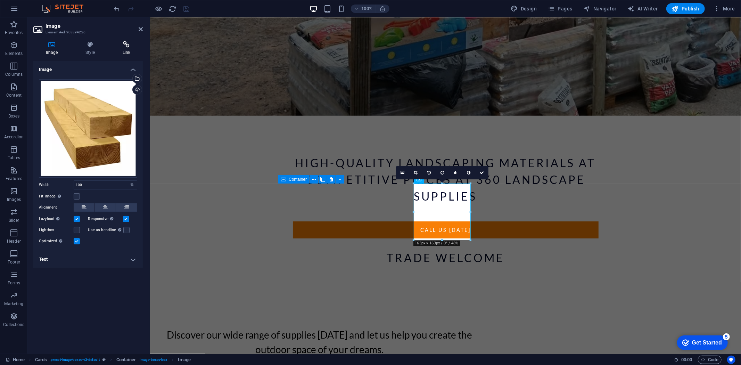
click at [124, 47] on icon at bounding box center [126, 44] width 33 height 7
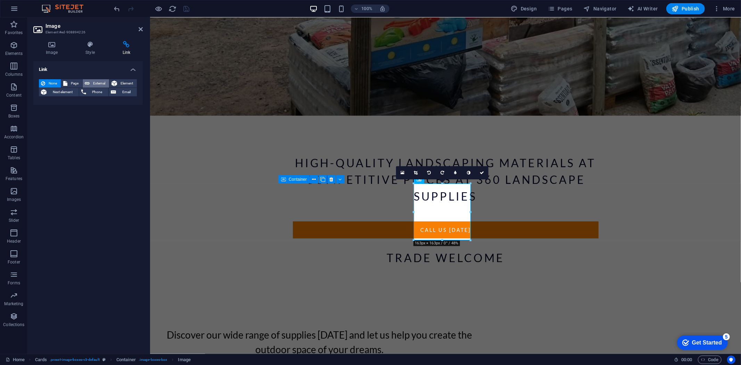
click at [102, 80] on span "External" at bounding box center [99, 83] width 15 height 8
select select "blank"
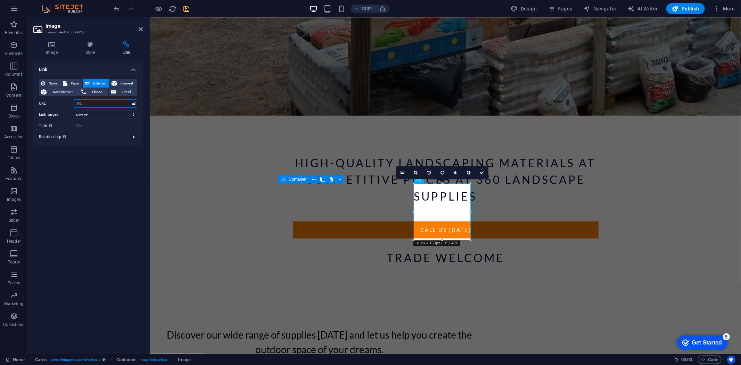
click at [87, 101] on input "URL" at bounding box center [106, 103] width 64 height 8
paste input "https://www.360supplies.co.uk/shop"
type input "https://www.360supplies.co.uk/shop"
click at [186, 8] on icon "save" at bounding box center [187, 9] width 8 height 8
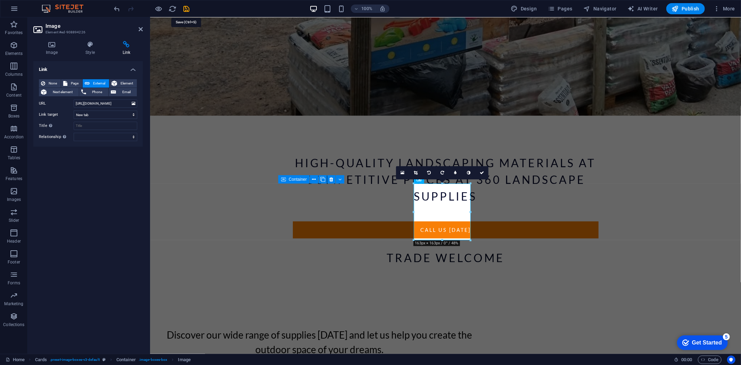
scroll to position [0, 0]
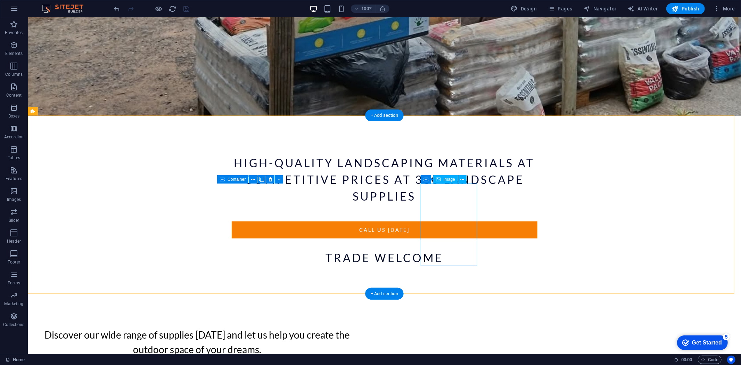
select select "%"
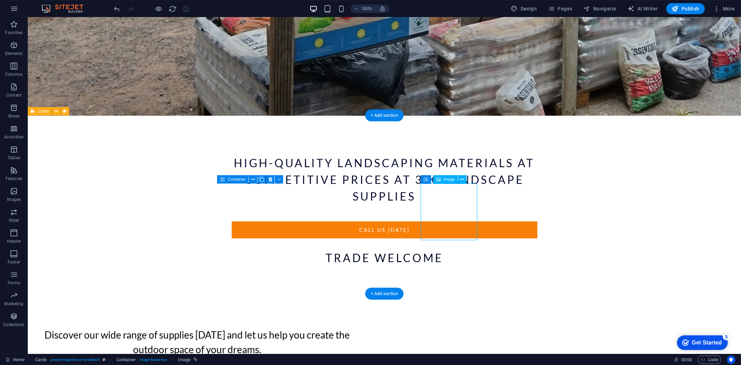
select select "%"
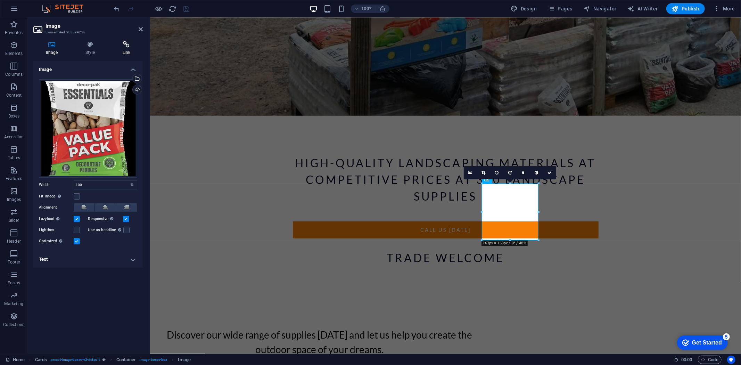
click at [123, 46] on icon at bounding box center [126, 44] width 33 height 7
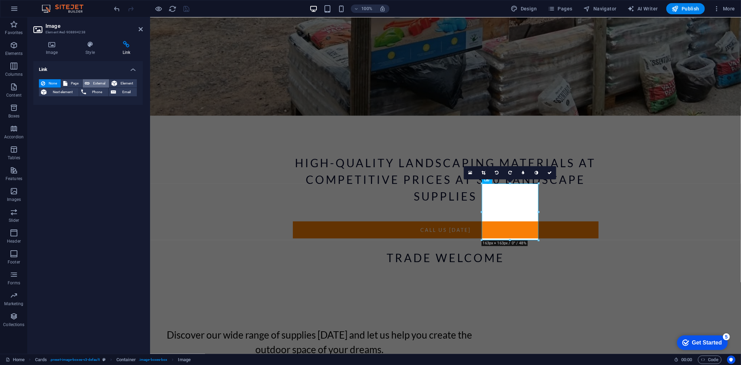
click at [89, 82] on button "External" at bounding box center [96, 83] width 26 height 8
select select "blank"
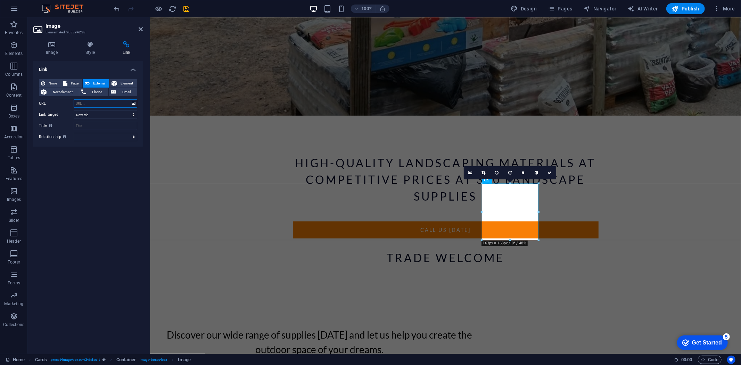
click at [91, 101] on input "URL" at bounding box center [106, 103] width 64 height 8
paste input "https://www.360supplies.co.uk/shop"
type input "https://www.360supplies.co.uk/shop"
click at [183, 7] on icon "save" at bounding box center [187, 9] width 8 height 8
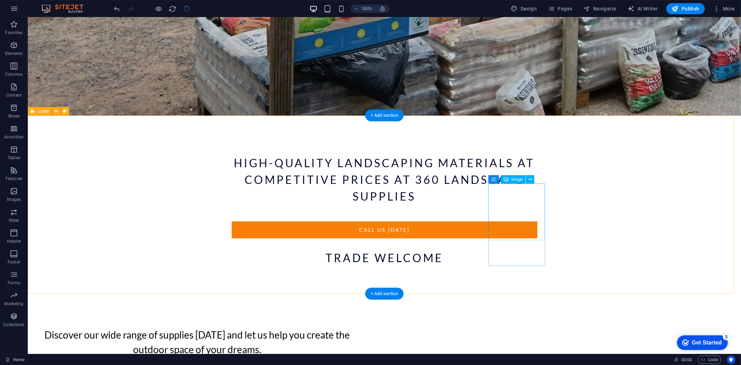
select select "%"
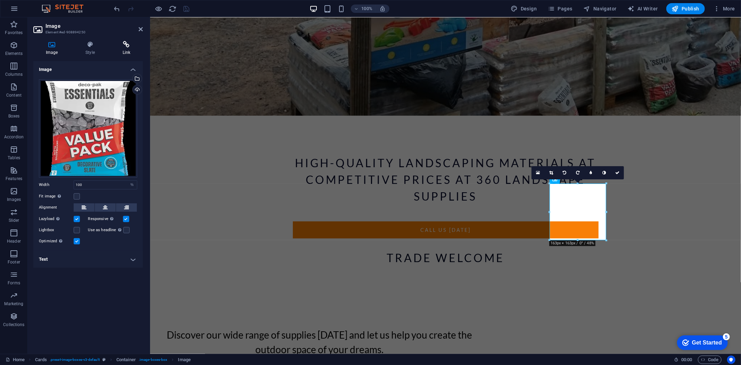
click at [127, 42] on icon at bounding box center [126, 44] width 33 height 7
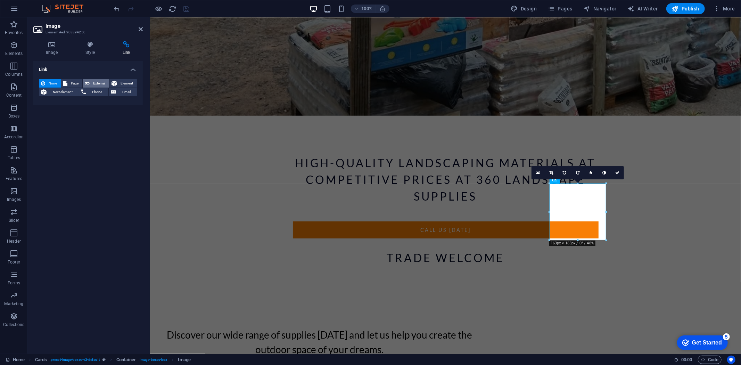
click at [95, 82] on span "External" at bounding box center [99, 83] width 15 height 8
select select "blank"
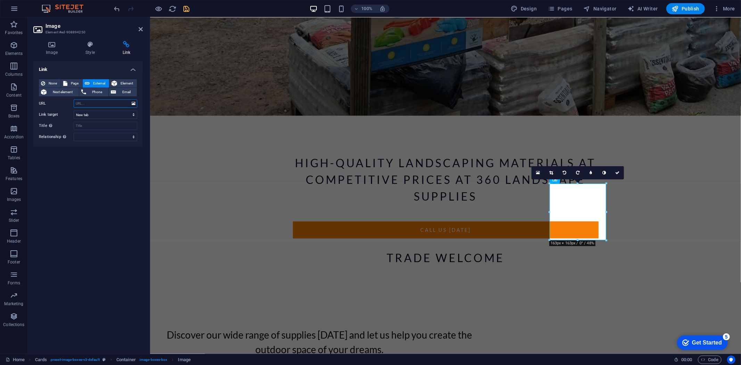
click at [85, 103] on input "URL" at bounding box center [106, 103] width 64 height 8
paste input "https://www.360supplies.co.uk/shop"
type input "https://www.360supplies.co.uk/shop"
click at [186, 8] on icon "save" at bounding box center [187, 9] width 8 height 8
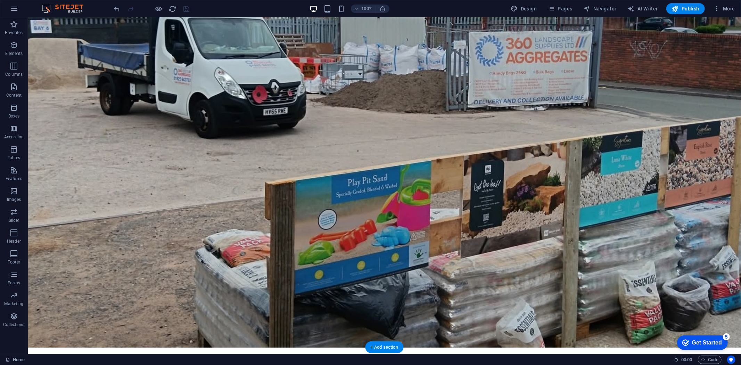
scroll to position [0, 0]
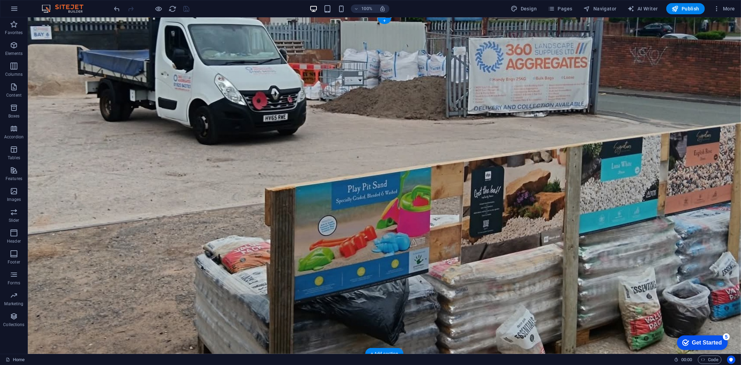
click at [409, 68] on figure at bounding box center [383, 185] width 713 height 336
click at [20, 47] on span "Elements" at bounding box center [14, 49] width 28 height 17
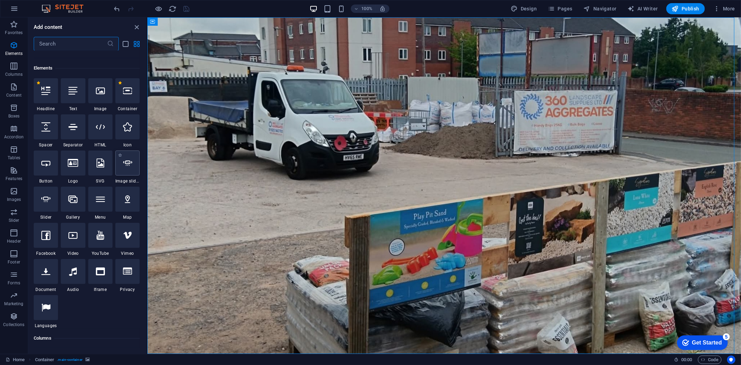
scroll to position [74, 0]
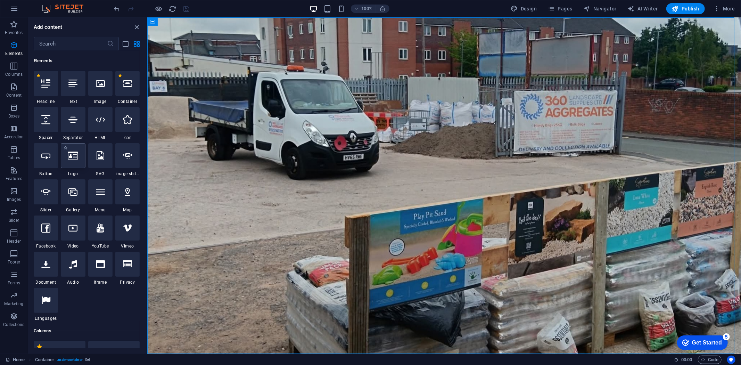
drag, startPoint x: 72, startPoint y: 165, endPoint x: 56, endPoint y: 146, distance: 24.9
click at [72, 165] on div at bounding box center [73, 155] width 24 height 25
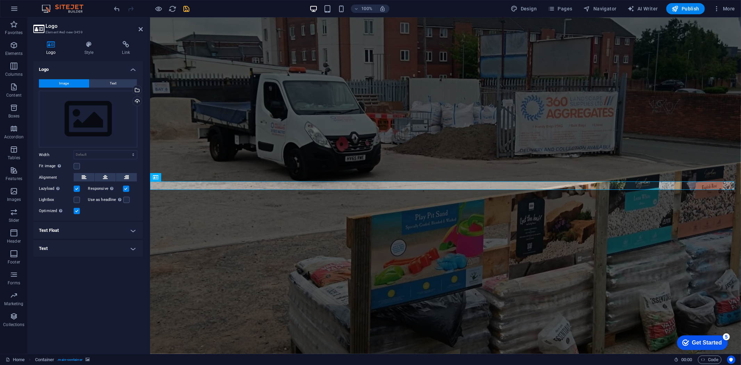
scroll to position [172, 0]
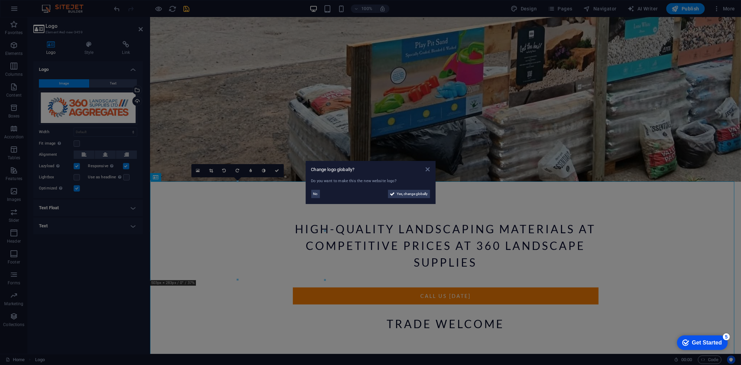
click at [425, 170] on icon at bounding box center [427, 169] width 4 height 6
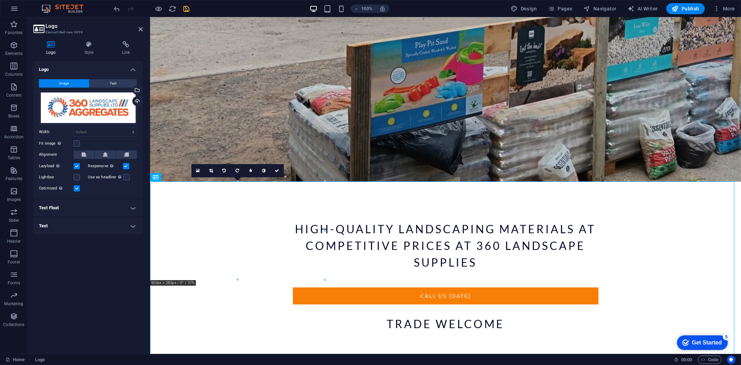
click at [187, 86] on figure at bounding box center [445, 13] width 591 height 336
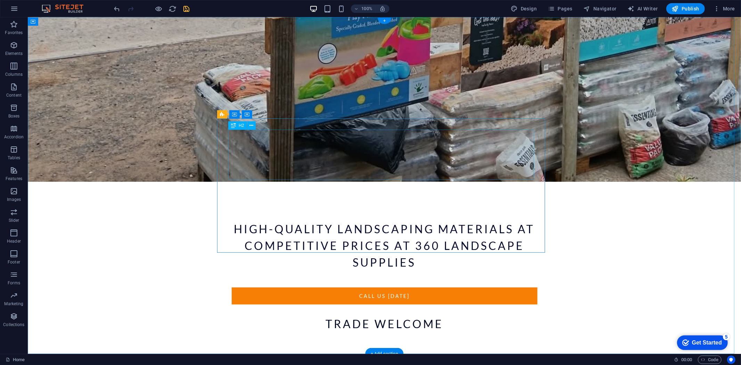
scroll to position [0, 0]
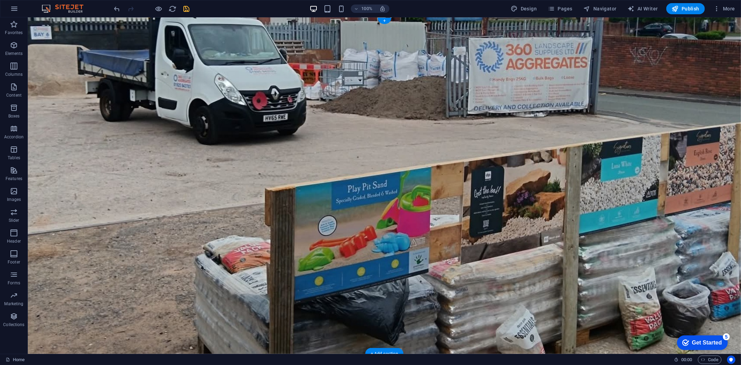
click at [352, 55] on figure at bounding box center [383, 185] width 713 height 336
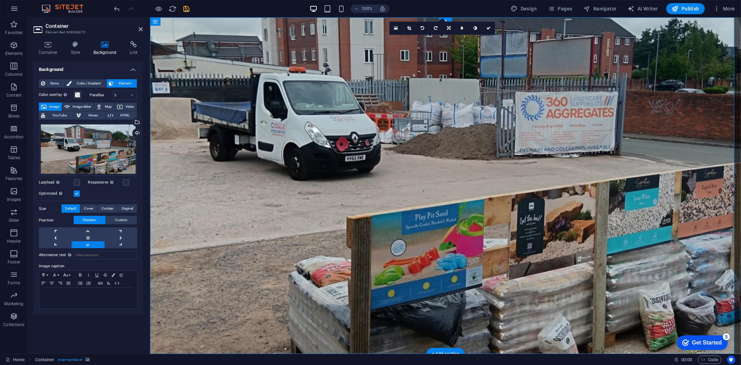
click at [352, 55] on figure at bounding box center [445, 185] width 591 height 336
click at [341, 53] on figure at bounding box center [445, 185] width 591 height 336
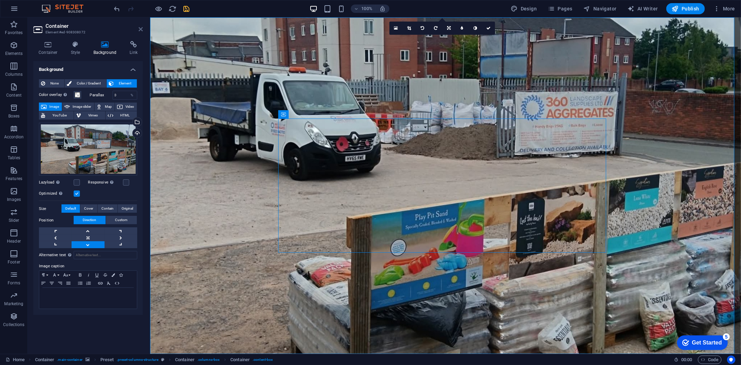
click at [140, 26] on icon at bounding box center [141, 29] width 4 height 6
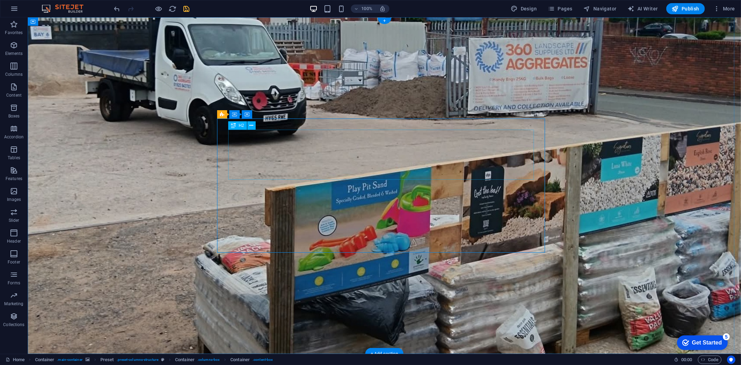
click at [16, 45] on icon "button" at bounding box center [14, 45] width 8 height 8
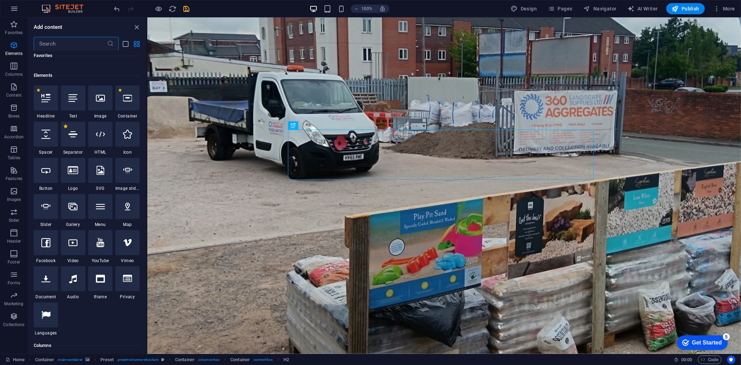
scroll to position [74, 0]
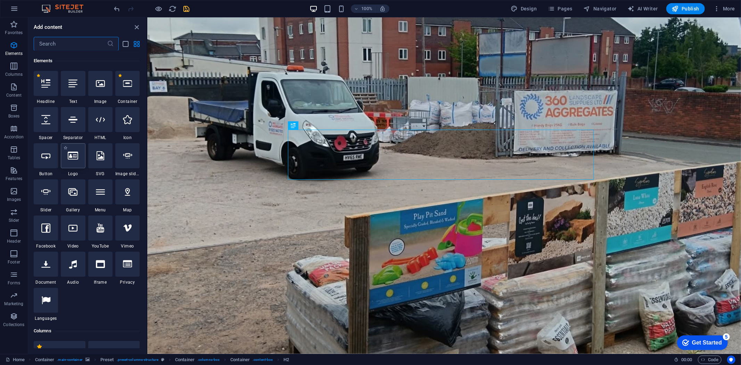
click at [74, 157] on icon at bounding box center [73, 155] width 10 height 9
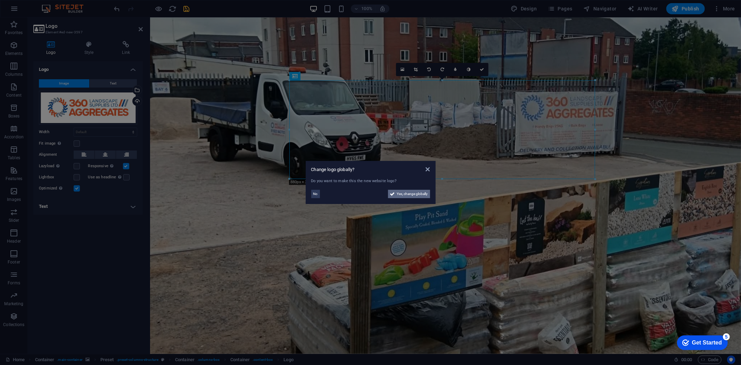
click at [395, 193] on button "Yes, change globally" at bounding box center [409, 194] width 42 height 8
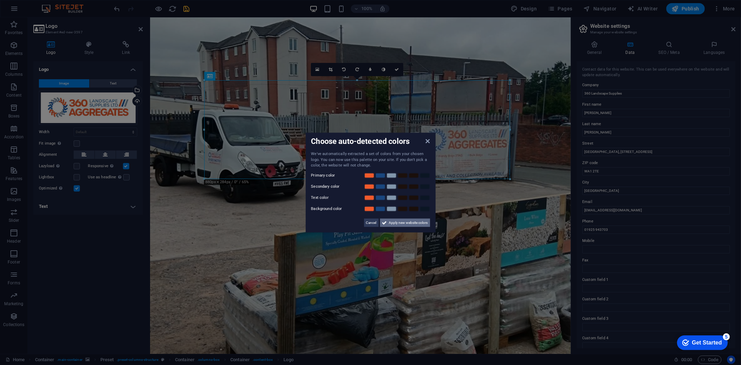
click at [400, 223] on span "Apply new website colors" at bounding box center [408, 222] width 39 height 8
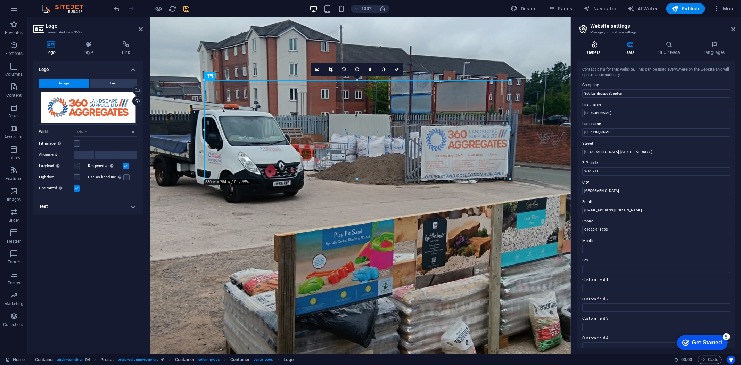
click at [591, 49] on h4 "General" at bounding box center [595, 48] width 38 height 15
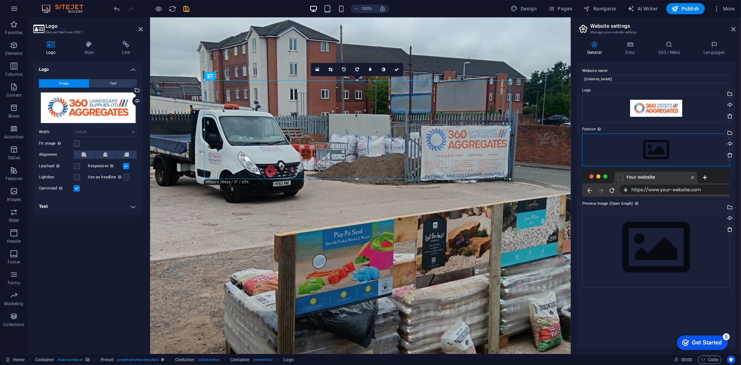
click at [654, 144] on div "Drag files here, click to choose files or select files from Files or our free s…" at bounding box center [656, 149] width 148 height 33
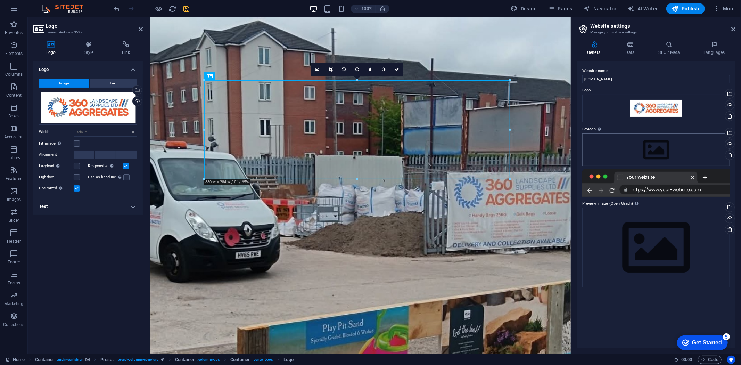
click at [654, 144] on body "landscaping-manchester.co.uk Home Favorites Elements Columns Content Boxes Acco…" at bounding box center [370, 182] width 741 height 365
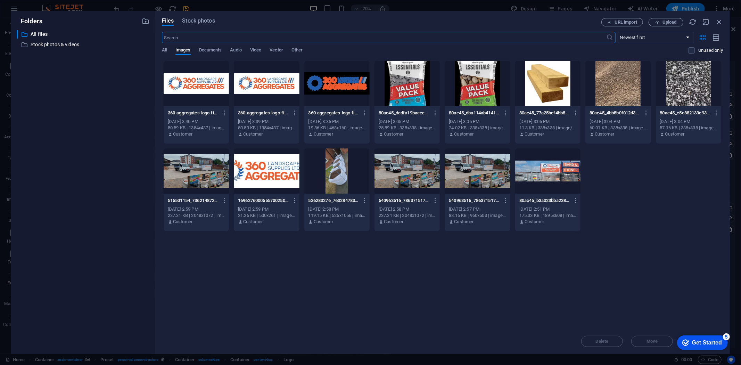
click at [195, 88] on div at bounding box center [196, 83] width 65 height 45
click at [205, 83] on div "1" at bounding box center [196, 83] width 65 height 45
click at [205, 82] on div at bounding box center [196, 83] width 65 height 45
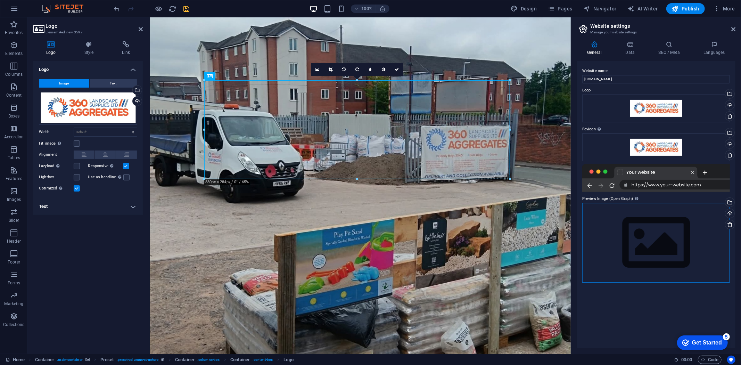
click at [642, 235] on div "Drag files here, click to choose files or select files from Files or our free s…" at bounding box center [656, 243] width 148 height 80
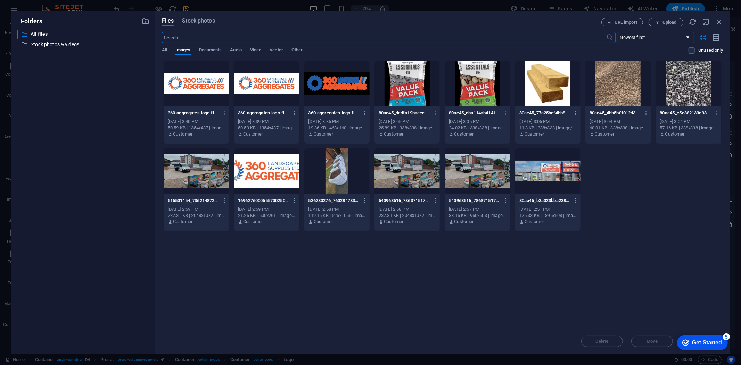
click at [179, 87] on div at bounding box center [196, 83] width 65 height 45
click at [179, 87] on div "1" at bounding box center [196, 83] width 65 height 45
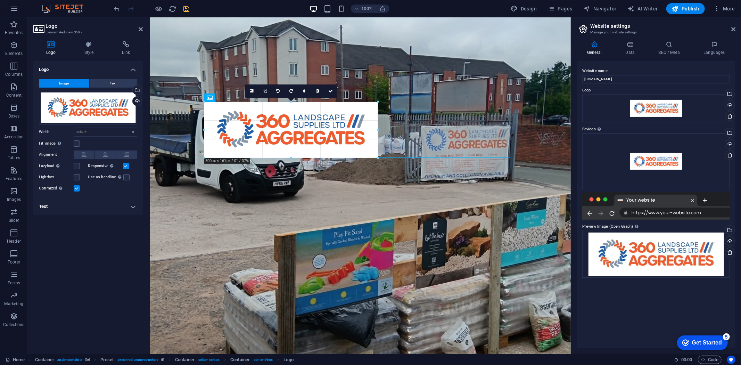
drag, startPoint x: 202, startPoint y: 79, endPoint x: 348, endPoint y: 124, distance: 152.2
type input "501"
select select "px"
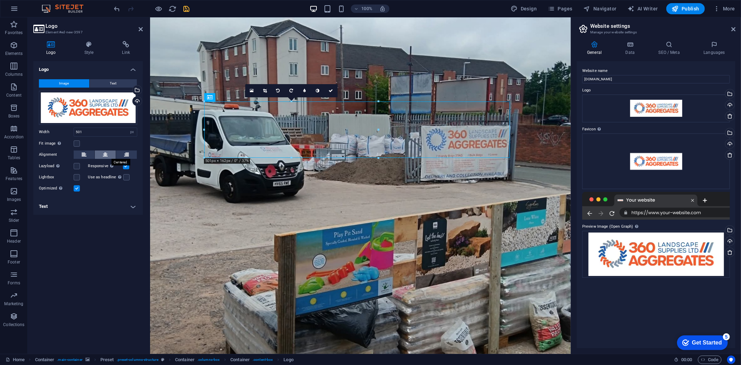
click at [101, 153] on button at bounding box center [105, 154] width 21 height 8
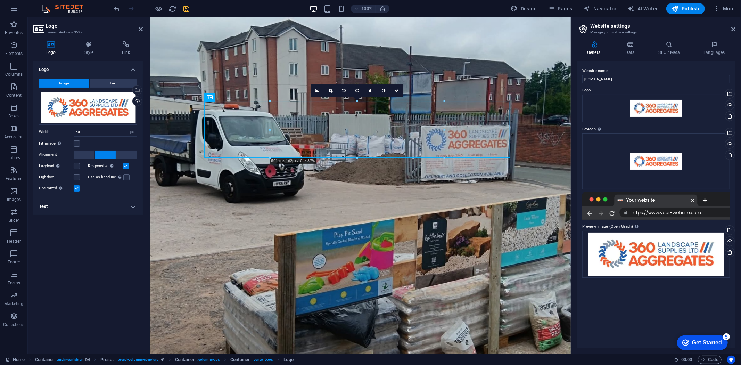
click at [218, 67] on figure at bounding box center [360, 185] width 420 height 336
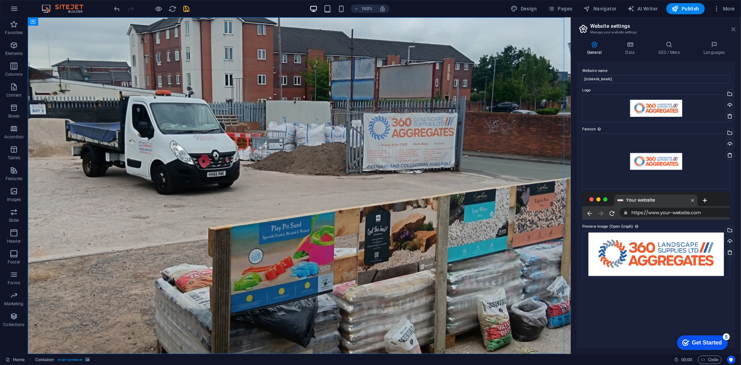
click at [731, 29] on icon at bounding box center [733, 29] width 4 height 6
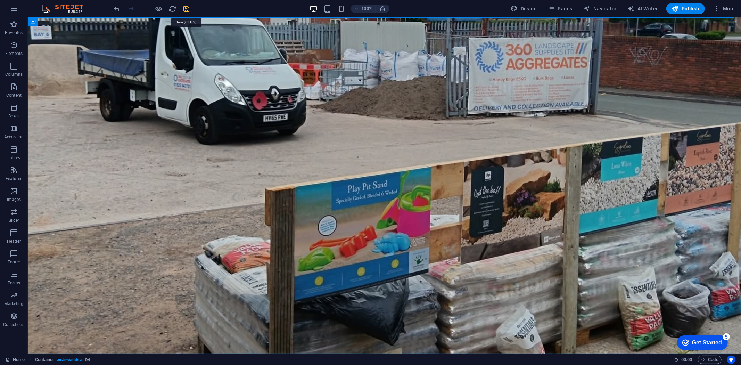
click at [185, 7] on icon "save" at bounding box center [187, 9] width 8 height 8
select select "px"
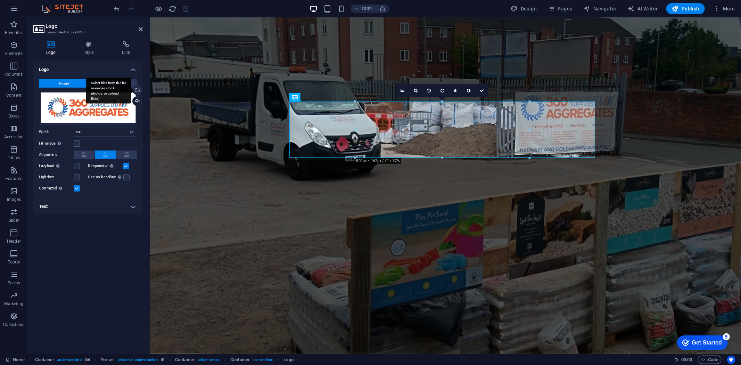
click at [137, 89] on div "Select files from the file manager, stock photos, or upload file(s)" at bounding box center [136, 90] width 10 height 10
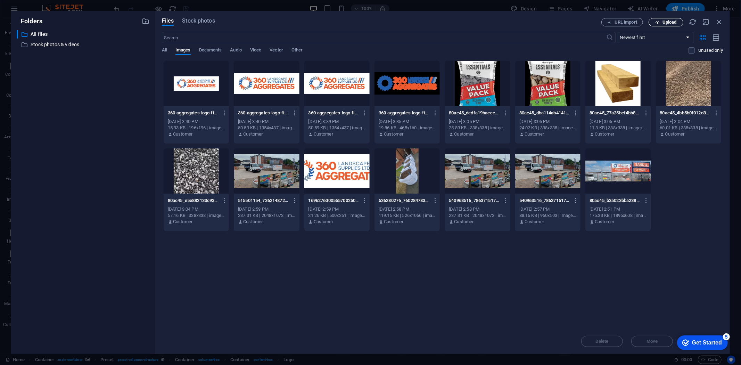
click at [660, 20] on span "Upload" at bounding box center [665, 22] width 28 height 5
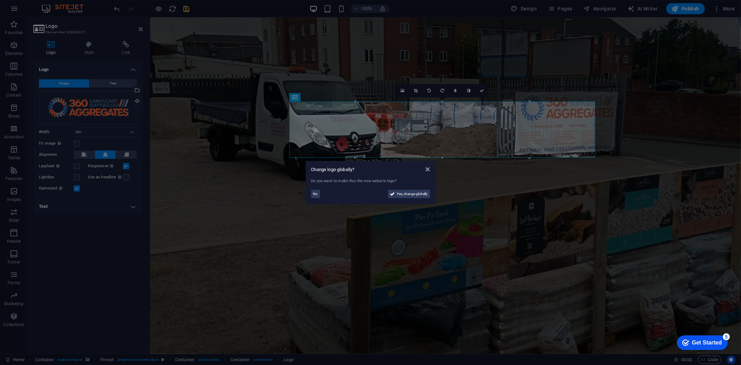
click at [481, 89] on aside "Change logo globally? Do you want to make this the new website logo? No Yes, ch…" at bounding box center [370, 182] width 741 height 365
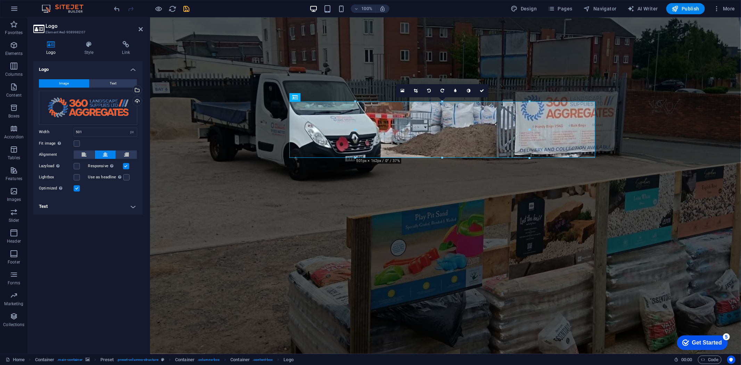
click at [203, 100] on figure at bounding box center [445, 185] width 591 height 336
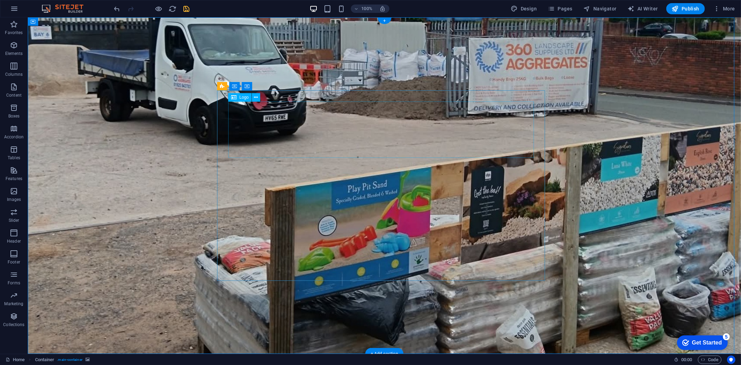
select select "px"
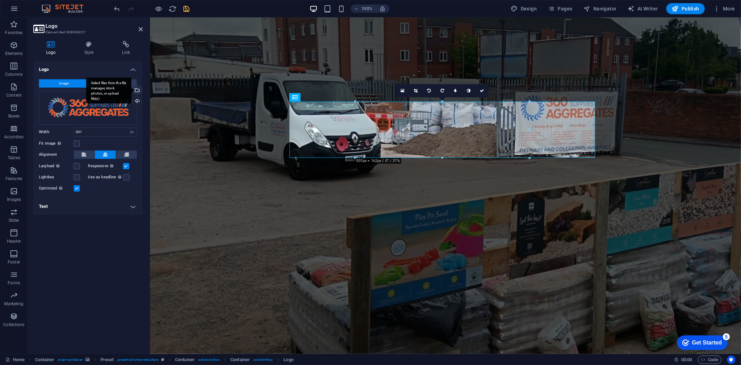
click at [138, 90] on div "Select files from the file manager, stock photos, or upload file(s)" at bounding box center [136, 90] width 10 height 10
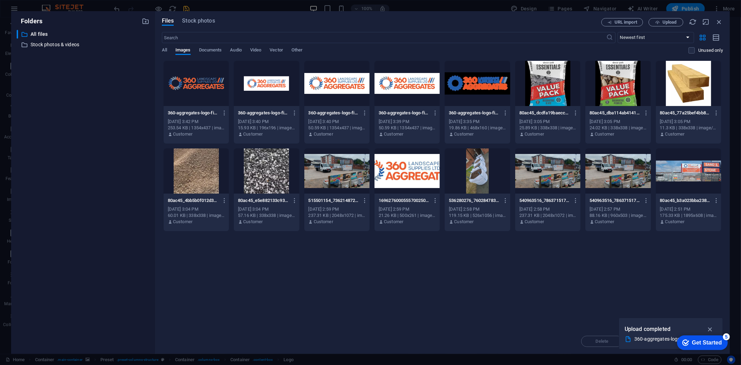
click at [262, 82] on div at bounding box center [266, 83] width 65 height 45
click at [262, 82] on div "1" at bounding box center [266, 83] width 65 height 45
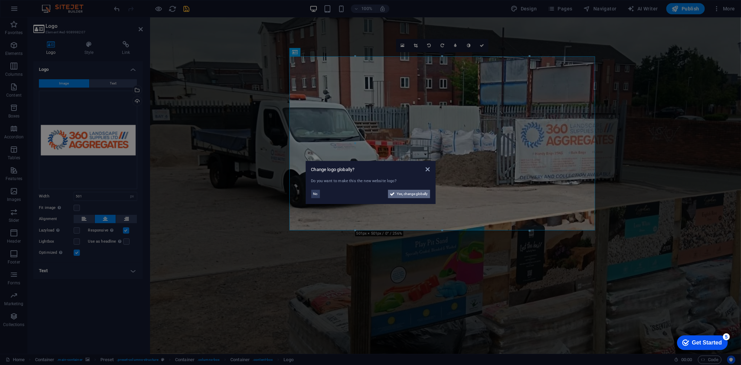
click at [393, 193] on icon at bounding box center [392, 194] width 5 height 8
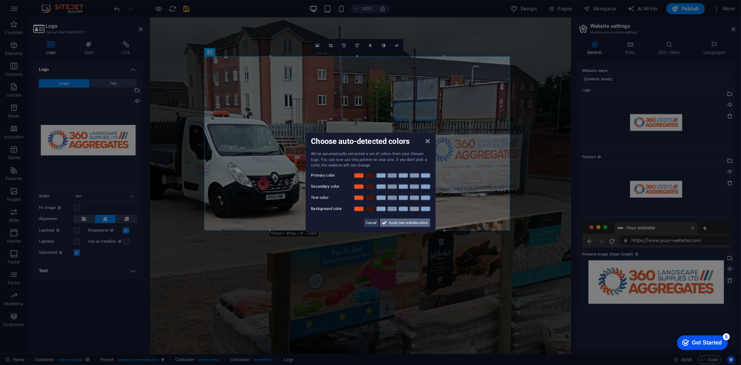
click at [404, 226] on span "Apply new website colors" at bounding box center [408, 222] width 39 height 8
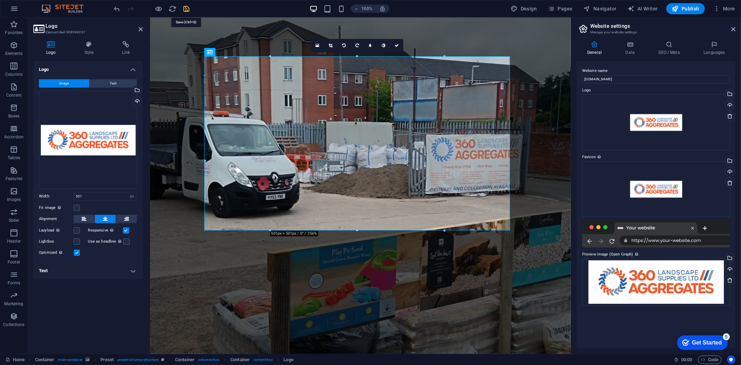
click at [185, 5] on icon "save" at bounding box center [187, 9] width 8 height 8
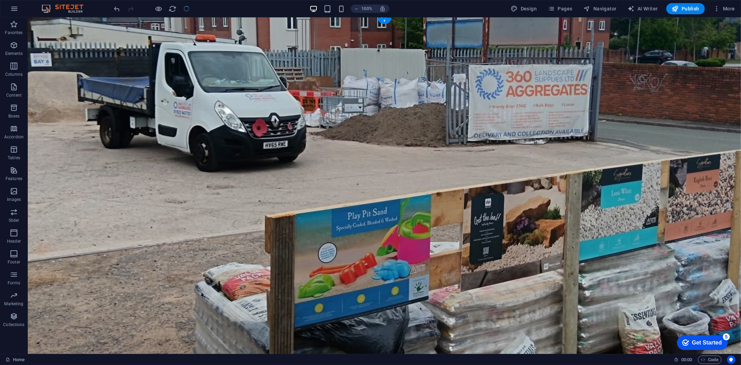
click at [183, 74] on figure at bounding box center [383, 198] width 713 height 363
click at [581, 165] on figure at bounding box center [383, 198] width 713 height 363
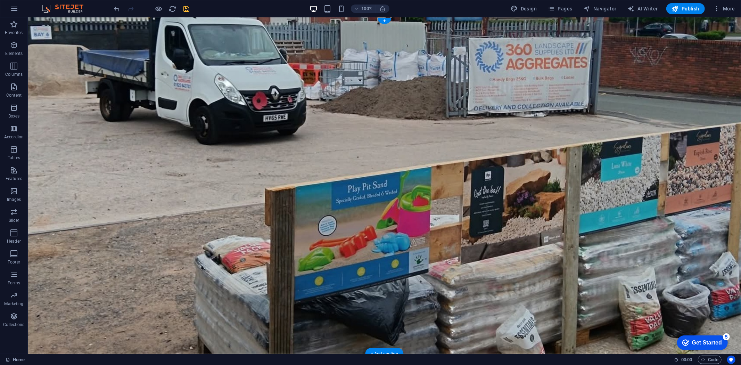
click at [328, 77] on figure at bounding box center [383, 185] width 713 height 336
click at [15, 47] on icon "button" at bounding box center [14, 45] width 8 height 8
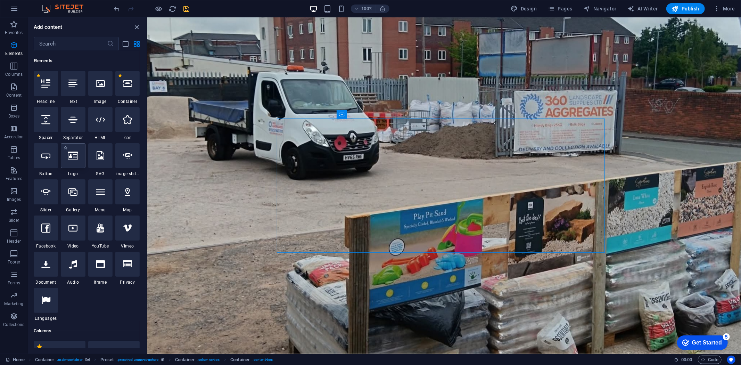
drag, startPoint x: 72, startPoint y: 164, endPoint x: 5, endPoint y: 126, distance: 77.3
click at [72, 164] on div at bounding box center [73, 155] width 24 height 25
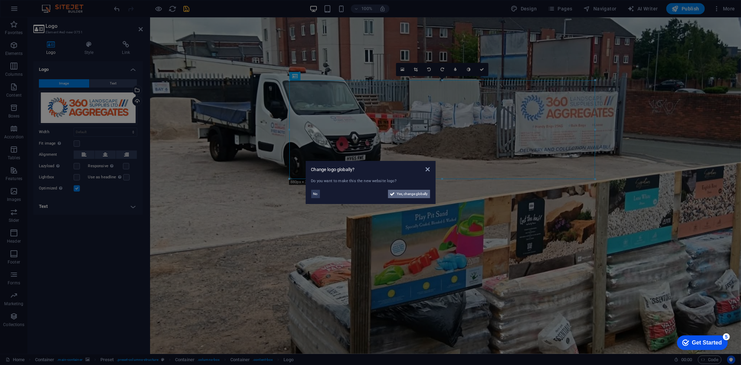
drag, startPoint x: 397, startPoint y: 192, endPoint x: 332, endPoint y: 176, distance: 67.2
click at [398, 192] on span "Yes, change globally" at bounding box center [412, 194] width 31 height 8
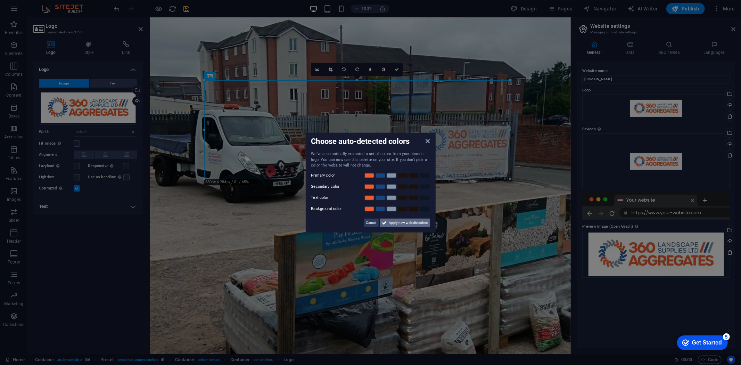
click at [417, 219] on span "Apply new website colors" at bounding box center [408, 222] width 39 height 8
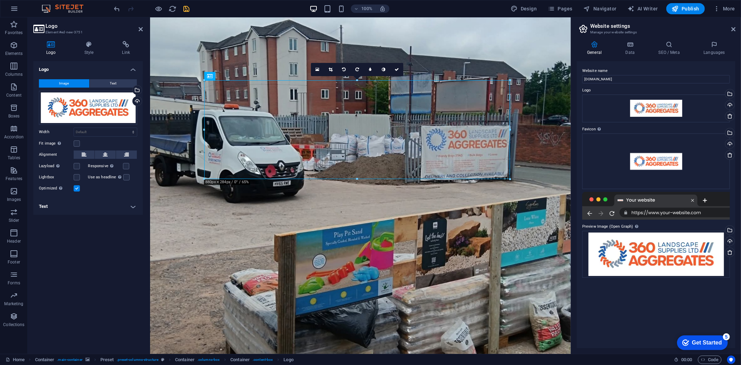
click at [542, 63] on figure at bounding box center [360, 185] width 420 height 336
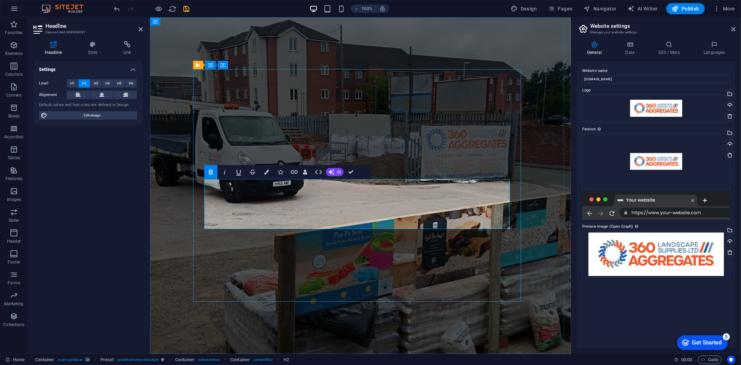
drag, startPoint x: 362, startPoint y: 202, endPoint x: 402, endPoint y: 223, distance: 45.0
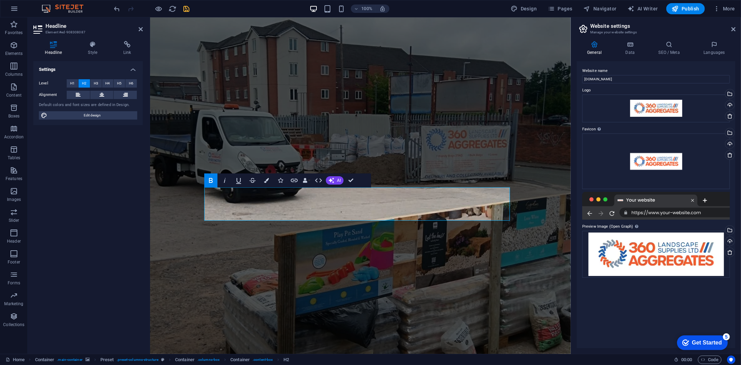
click at [402, 38] on figure at bounding box center [360, 185] width 420 height 336
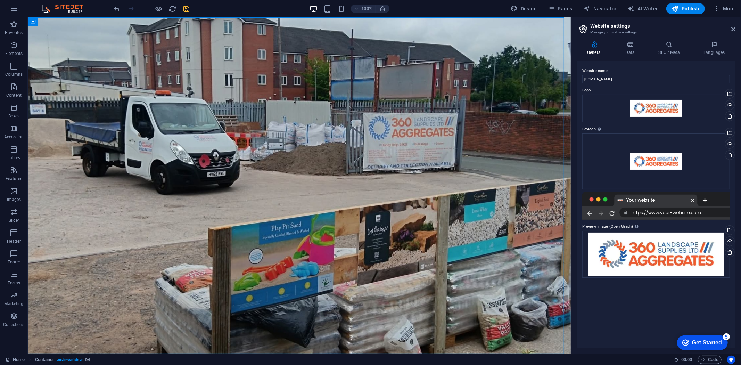
click at [157, 28] on figure at bounding box center [298, 185] width 543 height 336
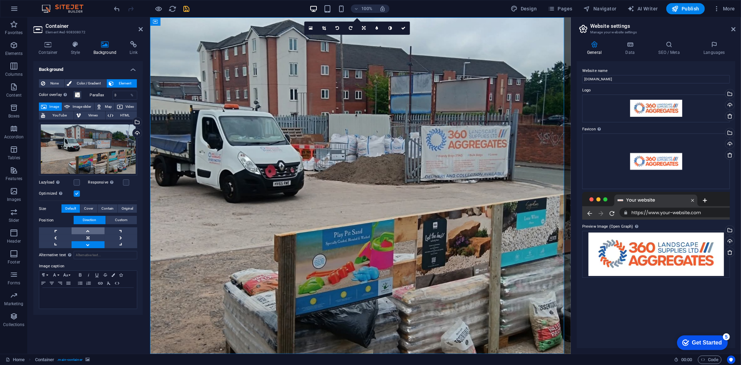
click at [89, 230] on link at bounding box center [88, 230] width 33 height 7
click at [417, 39] on figure at bounding box center [360, 185] width 420 height 336
drag, startPoint x: 185, startPoint y: 9, endPoint x: 220, endPoint y: 10, distance: 34.4
click at [185, 9] on icon "save" at bounding box center [187, 9] width 8 height 8
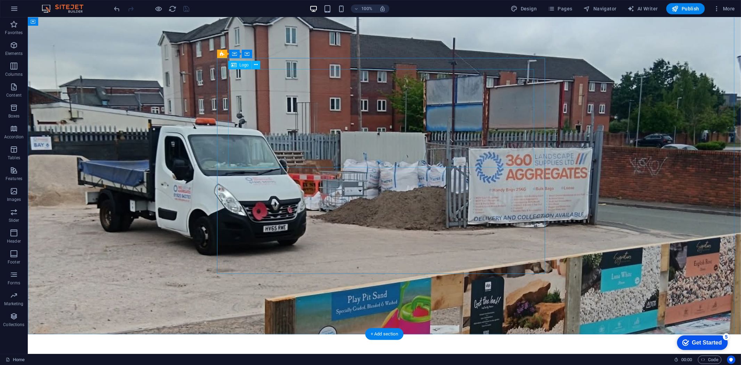
scroll to position [0, 0]
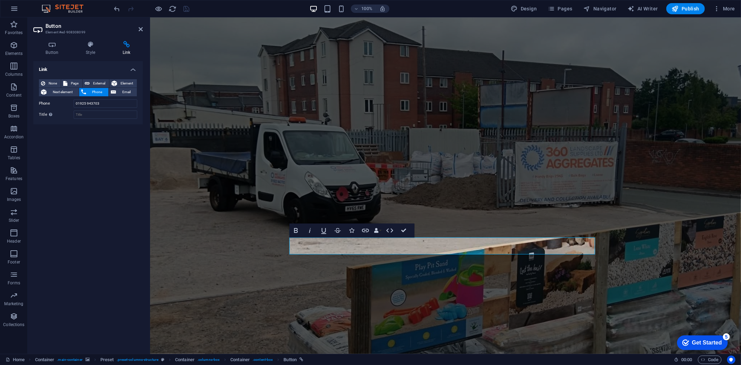
click at [124, 44] on icon at bounding box center [126, 44] width 33 height 7
click at [172, 60] on figure at bounding box center [445, 185] width 591 height 336
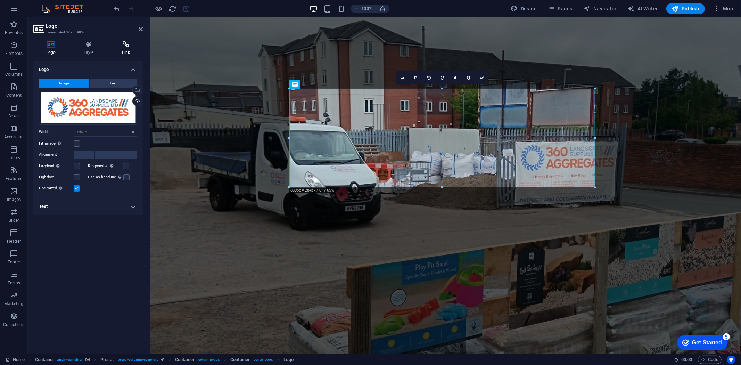
click at [131, 42] on icon at bounding box center [126, 44] width 34 height 7
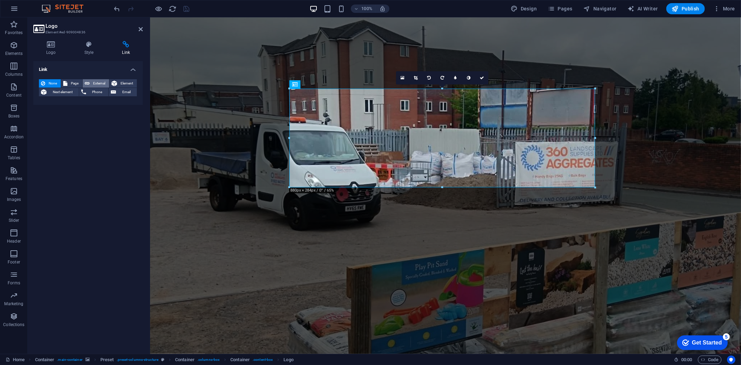
click at [103, 80] on span "External" at bounding box center [99, 83] width 15 height 8
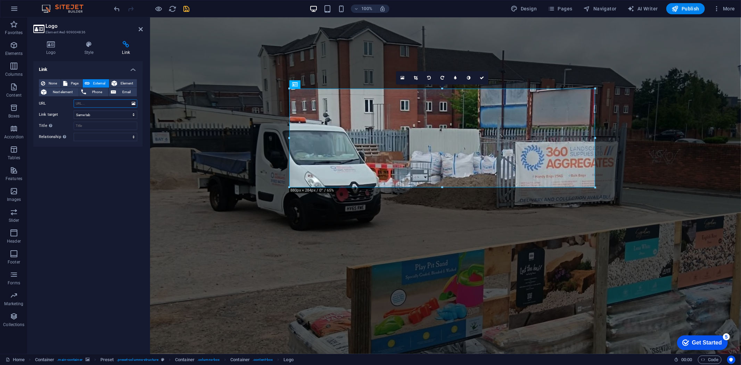
select select "blank"
click at [85, 101] on input "URL" at bounding box center [106, 103] width 64 height 8
paste input "https://www.360supplies.co.uk/"
type input "https://www.360supplies.co.uk/"
click at [186, 8] on icon "save" at bounding box center [187, 9] width 8 height 8
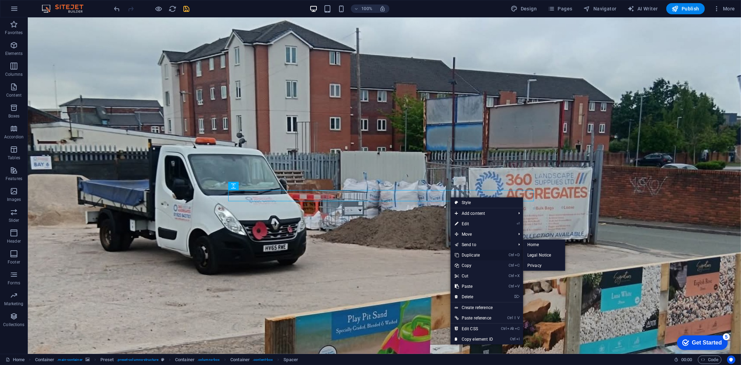
click at [477, 255] on link "Ctrl D Duplicate" at bounding box center [473, 255] width 47 height 10
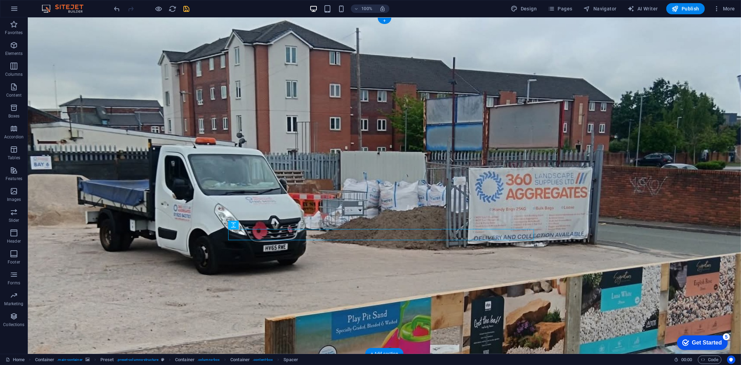
click at [607, 174] on figure at bounding box center [383, 185] width 713 height 336
click at [612, 154] on figure at bounding box center [383, 185] width 713 height 336
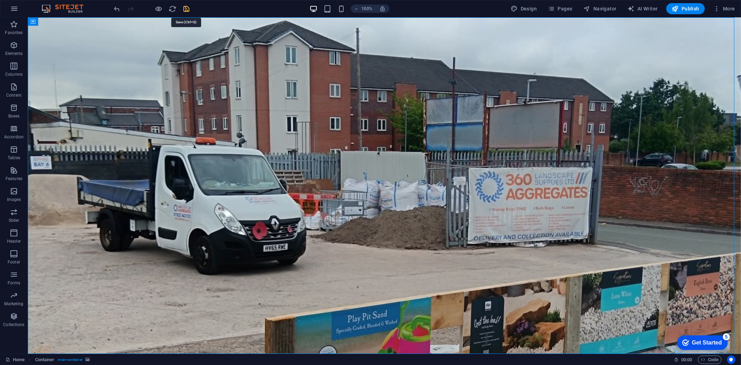
click at [185, 9] on icon "save" at bounding box center [187, 9] width 8 height 8
click at [436, 58] on figure at bounding box center [383, 185] width 713 height 336
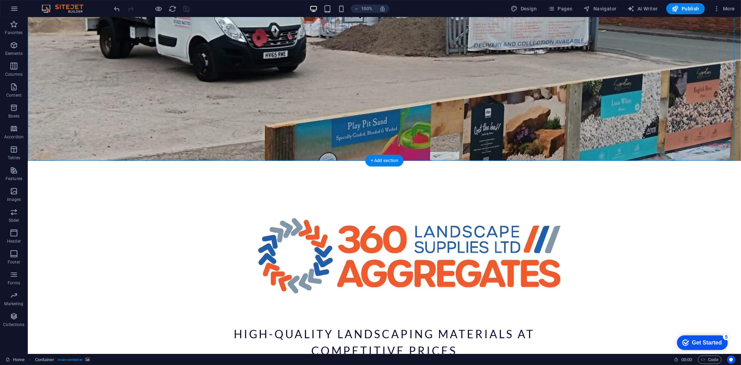
scroll to position [238, 0]
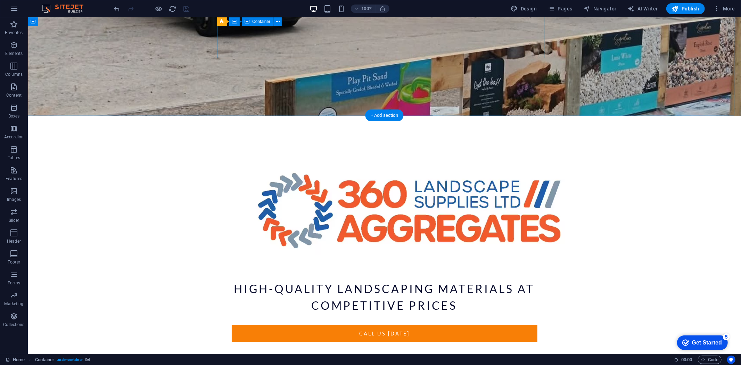
click at [377, 143] on div "High-quality landscaping materials at competitive prices call us today TRADE WE…" at bounding box center [384, 261] width 328 height 237
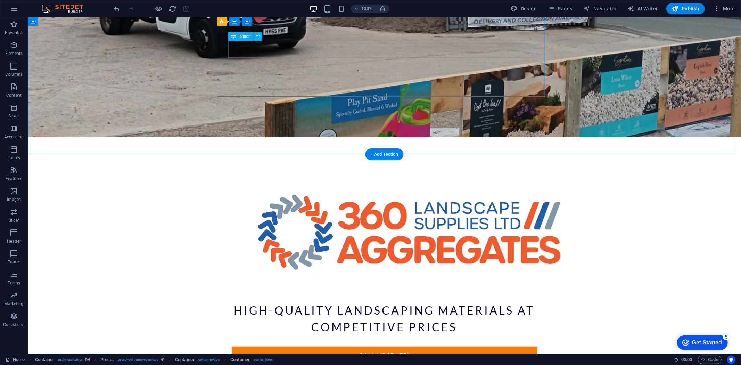
scroll to position [199, 0]
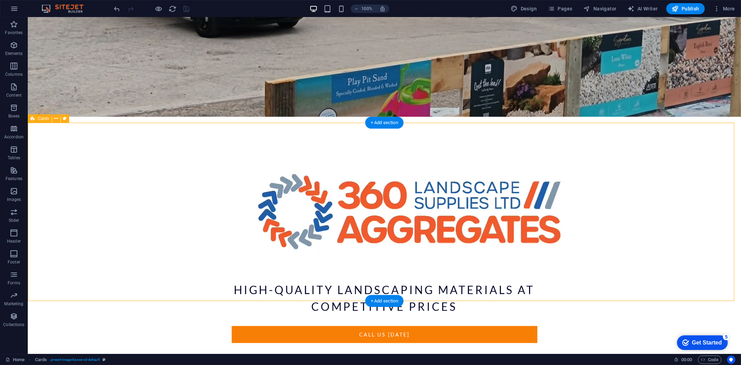
scroll to position [238, 0]
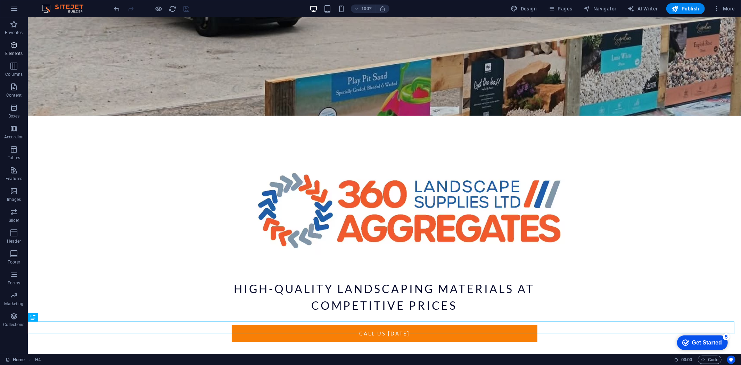
click at [11, 46] on icon "button" at bounding box center [14, 45] width 8 height 8
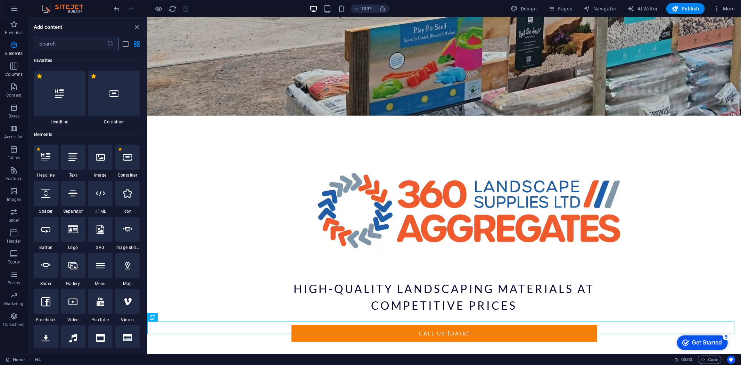
scroll to position [74, 0]
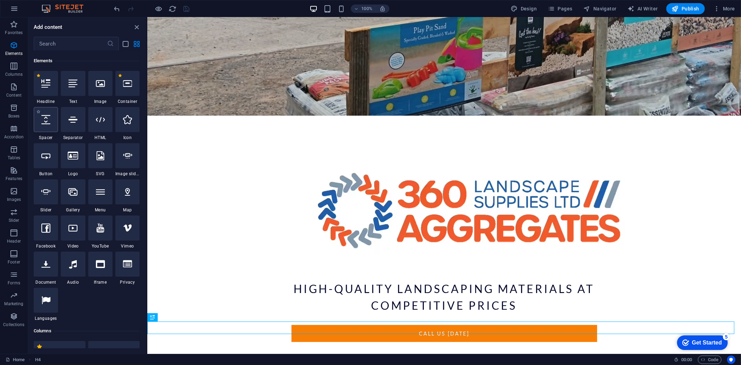
click at [43, 121] on icon at bounding box center [45, 119] width 9 height 9
select select "px"
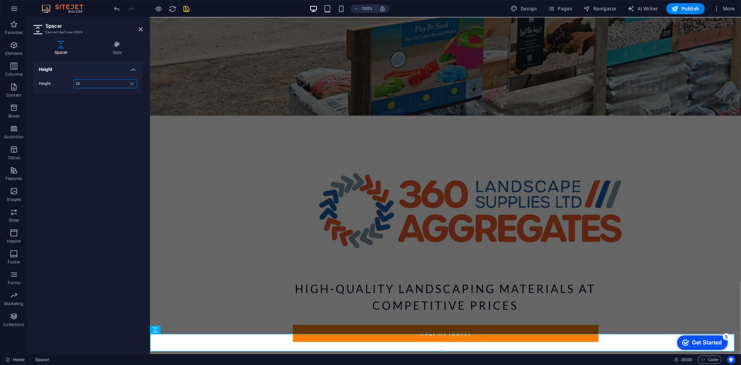
type input "25"
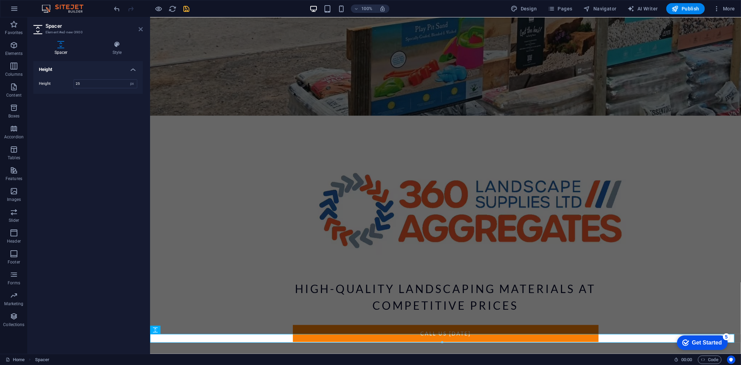
click at [139, 29] on icon at bounding box center [141, 29] width 4 height 6
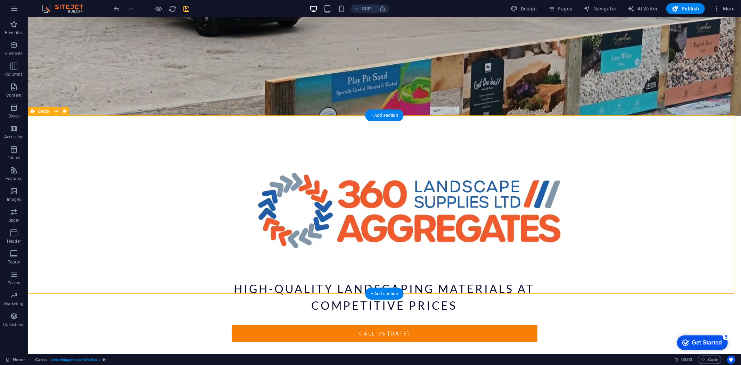
scroll to position [246, 0]
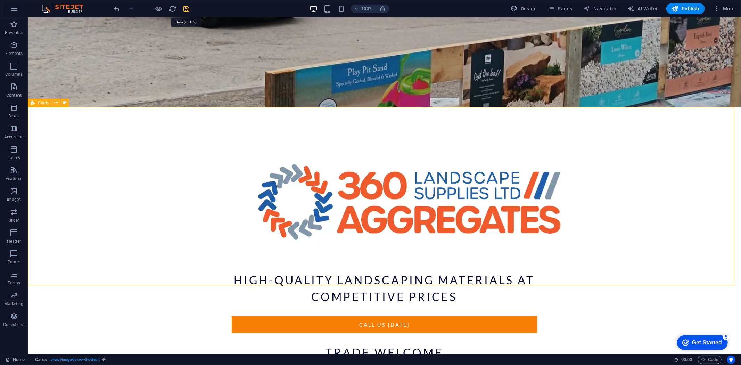
drag, startPoint x: 189, startPoint y: 7, endPoint x: 168, endPoint y: 1, distance: 21.4
click at [189, 7] on icon "save" at bounding box center [187, 9] width 8 height 8
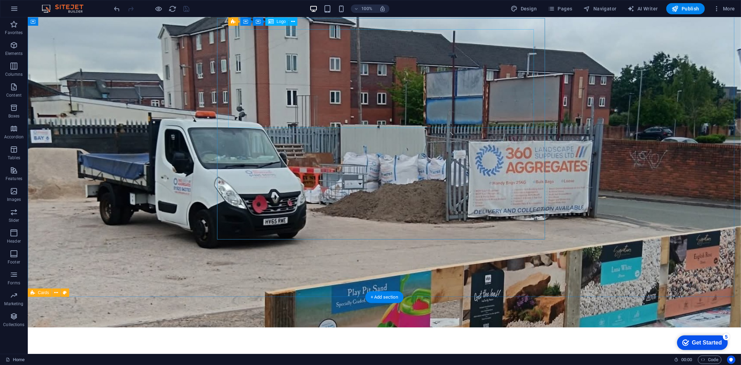
scroll to position [15, 0]
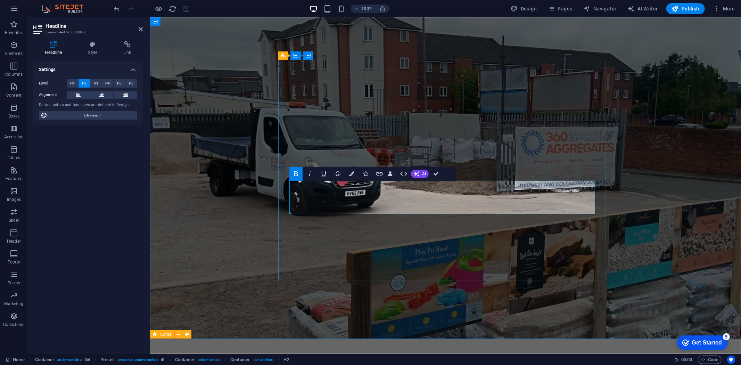
click at [621, 127] on figure at bounding box center [445, 170] width 591 height 336
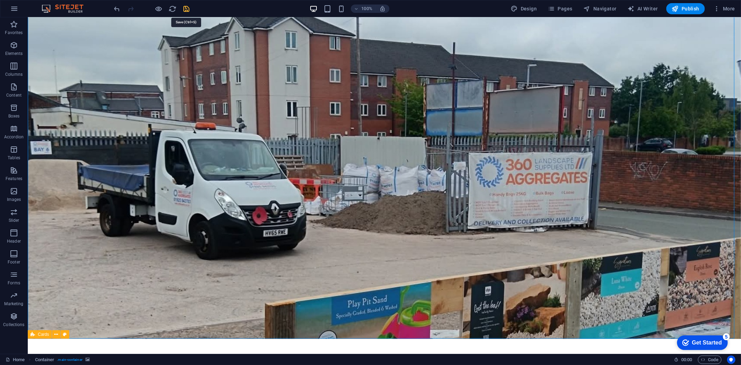
click at [186, 7] on icon "save" at bounding box center [187, 9] width 8 height 8
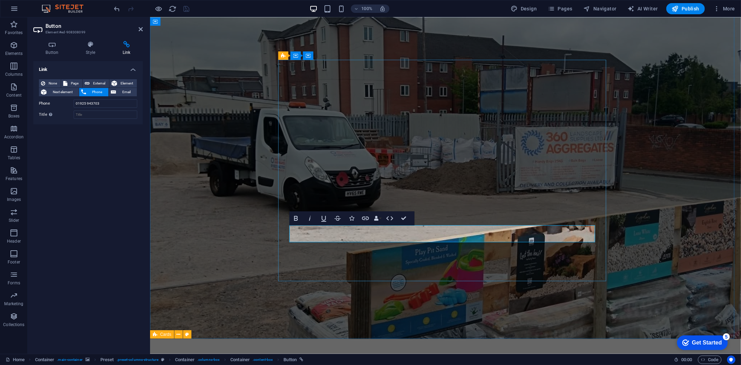
click at [52, 50] on h4 "Button" at bounding box center [53, 48] width 40 height 15
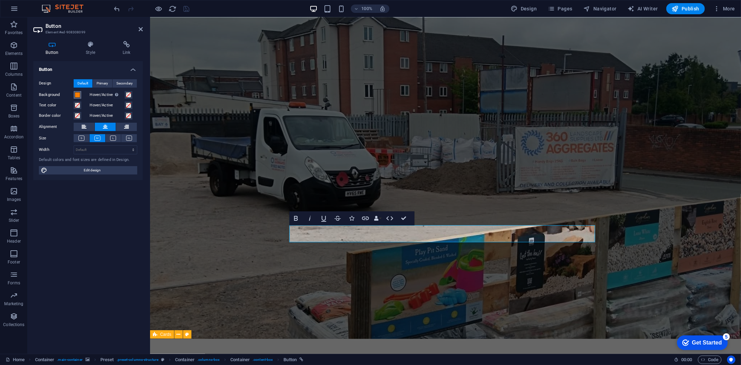
click at [77, 93] on span at bounding box center [78, 95] width 6 height 6
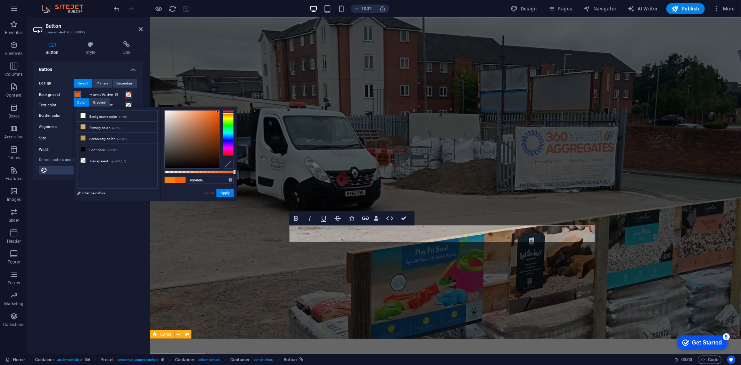
type input "#f85c06"
click at [227, 113] on div at bounding box center [228, 132] width 11 height 45
click at [223, 193] on button "Apply" at bounding box center [224, 193] width 17 height 8
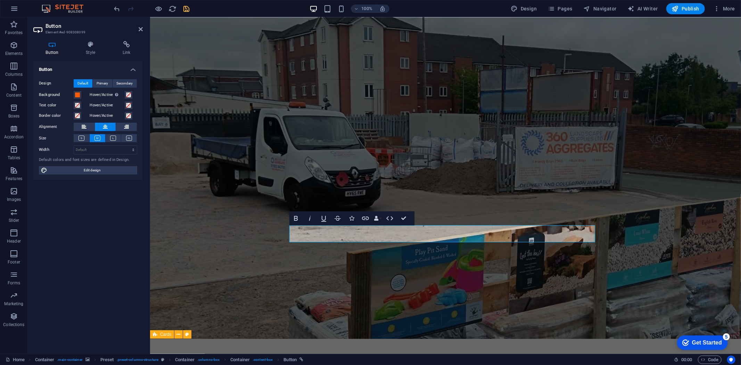
click at [200, 176] on figure at bounding box center [445, 170] width 591 height 336
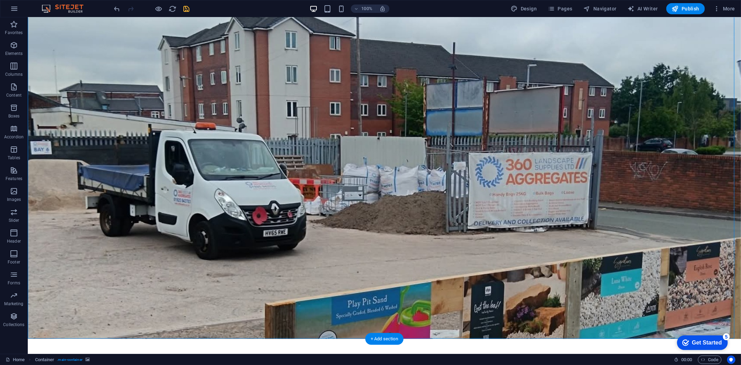
scroll to position [0, 0]
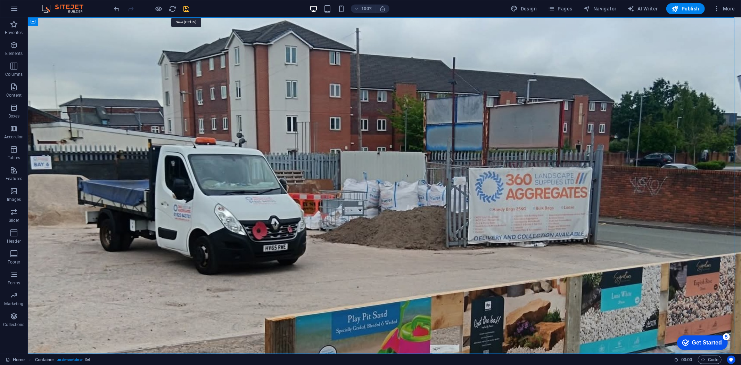
click at [187, 5] on icon "save" at bounding box center [187, 9] width 8 height 8
click at [462, 65] on figure at bounding box center [383, 185] width 713 height 336
click at [499, 59] on figure at bounding box center [383, 185] width 713 height 336
click at [679, 13] on button "Publish" at bounding box center [685, 8] width 39 height 11
click at [383, 45] on figure at bounding box center [383, 185] width 713 height 336
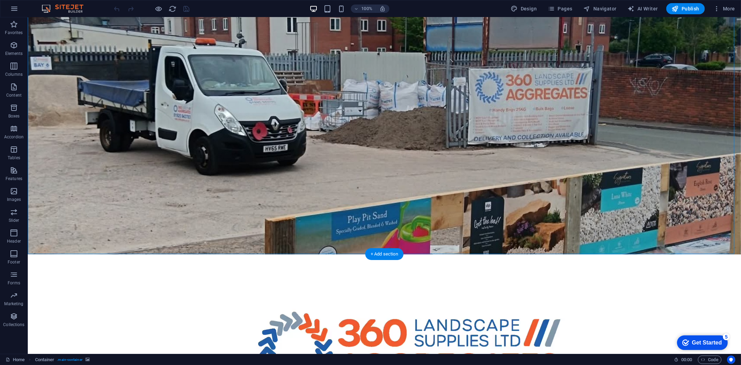
scroll to position [92, 0]
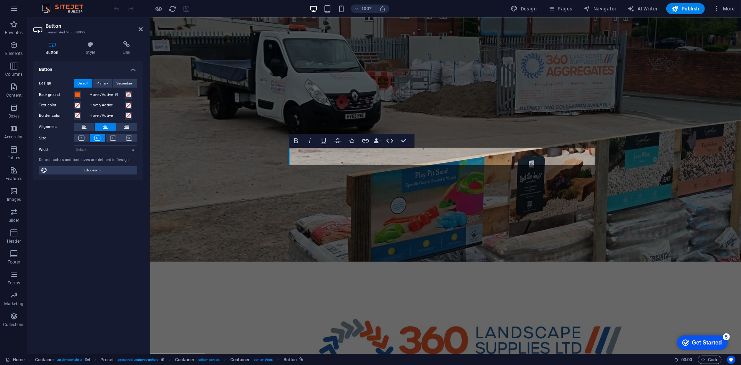
click at [53, 49] on h4 "Button" at bounding box center [53, 48] width 40 height 15
click at [93, 47] on icon at bounding box center [91, 44] width 34 height 7
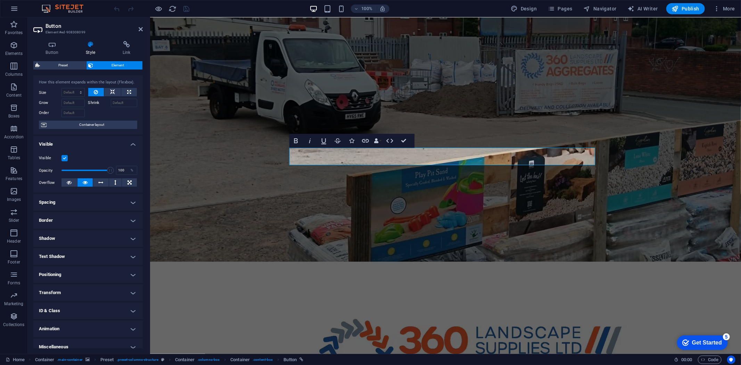
scroll to position [21, 0]
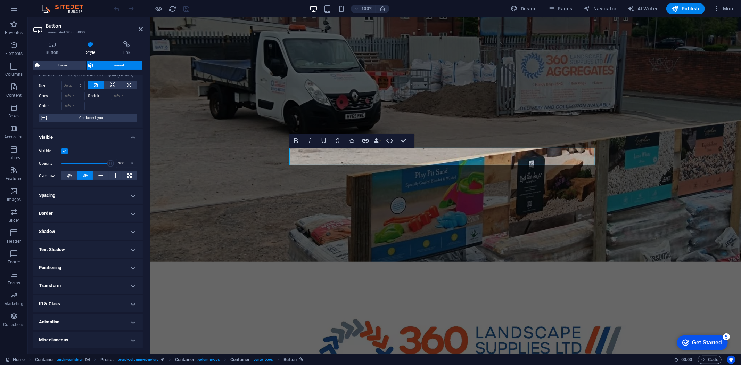
click at [101, 315] on h4 "Animation" at bounding box center [87, 321] width 109 height 17
click at [92, 343] on select "Don't animate Show / Hide Slide up/down Zoom in/out Slide left to right Slide r…" at bounding box center [88, 342] width 98 height 8
select select "pulse"
click at [39, 338] on select "Don't animate Show / Hide Slide up/down Zoom in/out Slide left to right Slide r…" at bounding box center [88, 342] width 98 height 8
select select "scroll"
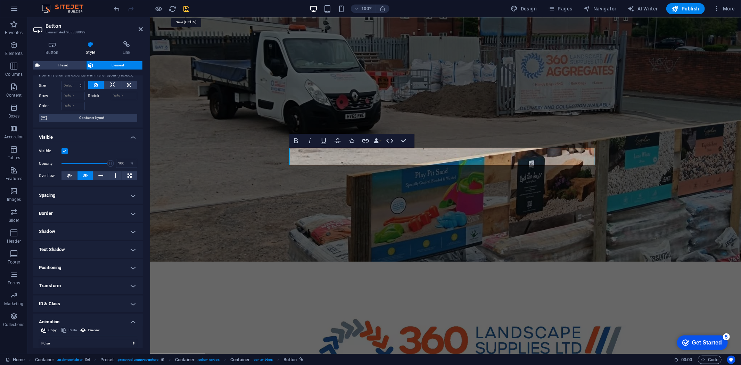
click at [185, 7] on icon "save" at bounding box center [187, 9] width 8 height 8
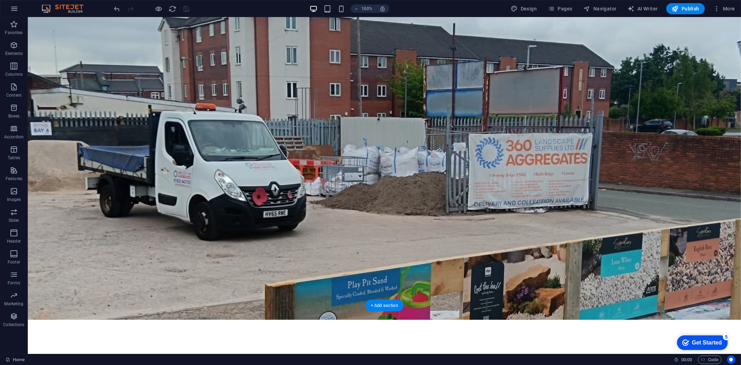
scroll to position [0, 0]
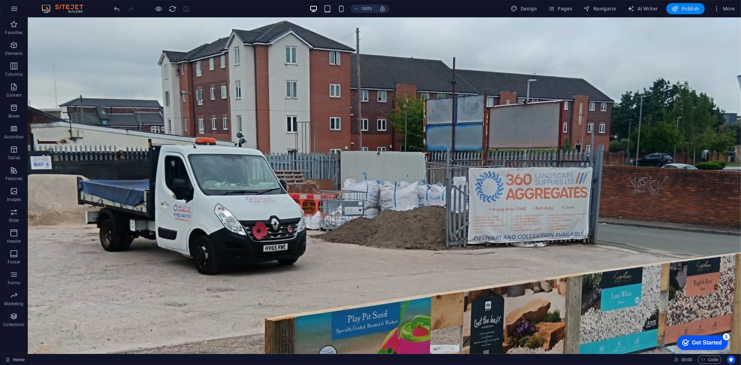
click at [678, 8] on icon "button" at bounding box center [674, 8] width 7 height 7
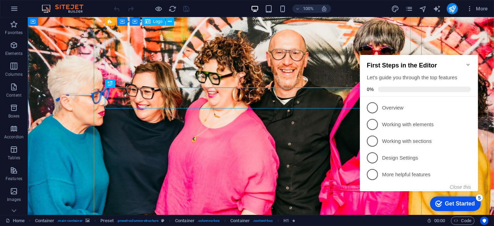
scroll to position [77, 0]
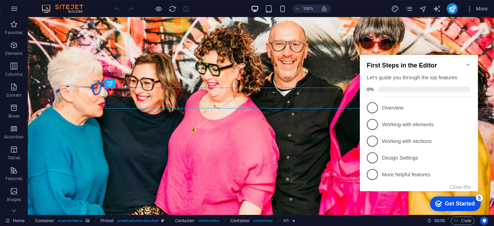
click at [469, 61] on icon "Minimize checklist" at bounding box center [468, 64] width 6 height 6
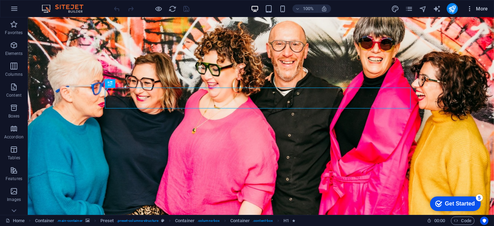
click at [479, 8] on span "More" at bounding box center [477, 8] width 22 height 7
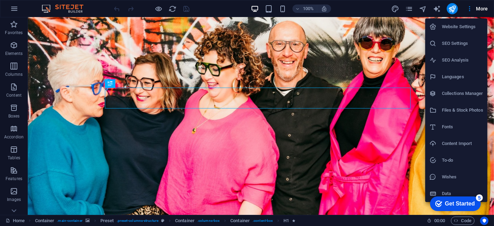
click at [455, 47] on li "SEO Settings" at bounding box center [456, 43] width 62 height 17
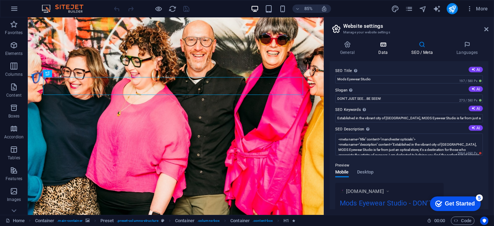
click at [387, 45] on icon at bounding box center [383, 44] width 30 height 7
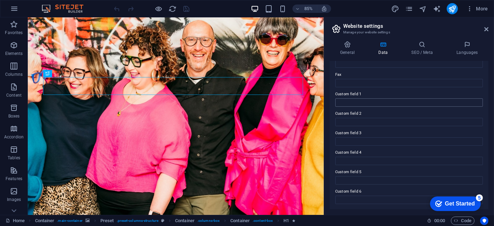
scroll to position [147, 0]
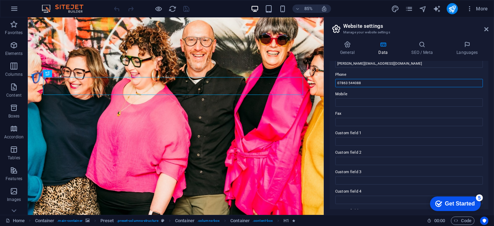
drag, startPoint x: 397, startPoint y: 99, endPoint x: 366, endPoint y: 93, distance: 31.8
click at [364, 82] on input "07863 544088" at bounding box center [409, 83] width 148 height 8
drag, startPoint x: 364, startPoint y: 82, endPoint x: 336, endPoint y: 87, distance: 28.2
click at [336, 87] on div "Contact data for this website. This can be used everywhere on the website and w…" at bounding box center [408, 135] width 159 height 148
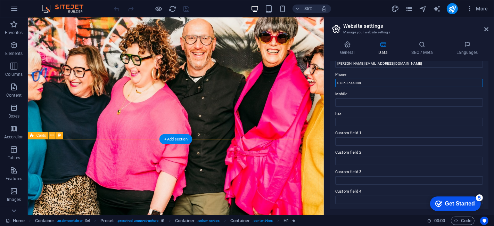
scroll to position [231, 0]
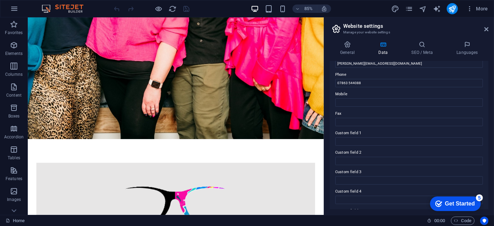
click at [483, 26] on h2 "Website settings" at bounding box center [415, 26] width 145 height 6
click at [486, 29] on icon at bounding box center [486, 29] width 4 height 6
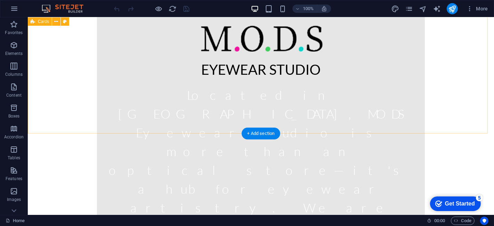
scroll to position [541, 0]
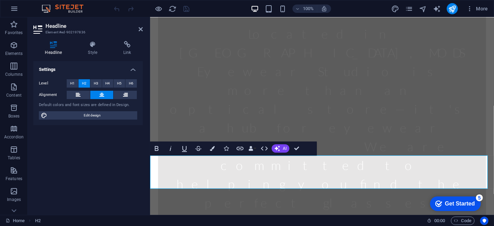
scroll to position [541, 0]
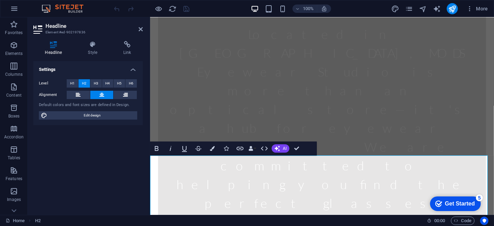
scroll to position [0, 3]
click at [140, 28] on icon at bounding box center [141, 29] width 4 height 6
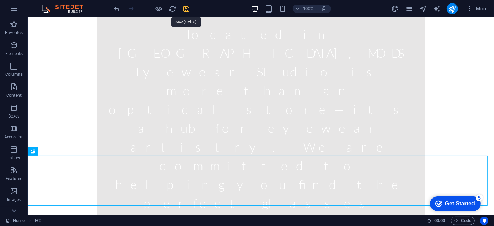
click at [187, 7] on icon "save" at bounding box center [187, 9] width 8 height 8
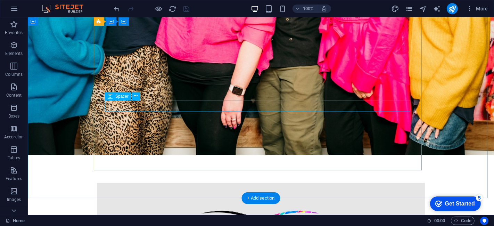
scroll to position [193, 0]
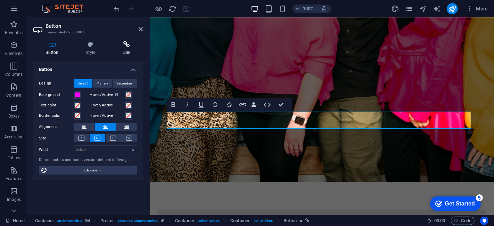
click at [125, 47] on icon at bounding box center [126, 44] width 33 height 7
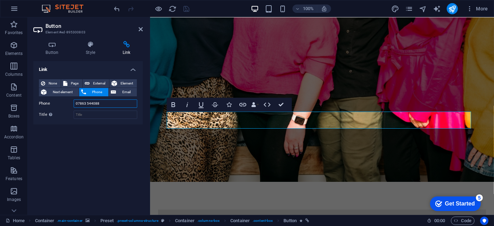
click at [104, 102] on input "07863 544088" at bounding box center [106, 103] width 64 height 8
click at [448, 9] on button "publish" at bounding box center [451, 8] width 11 height 11
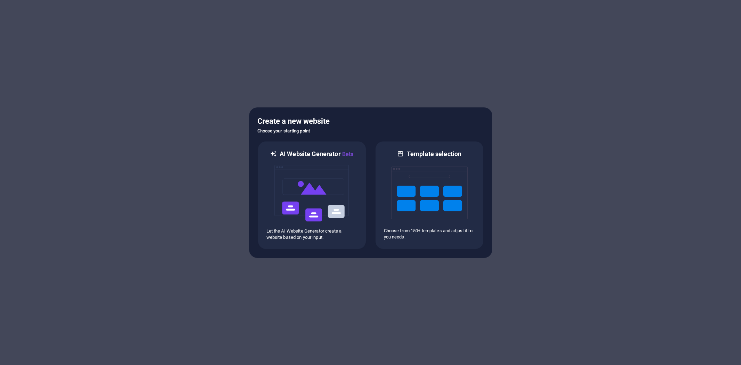
click at [396, 206] on img at bounding box center [429, 192] width 76 height 69
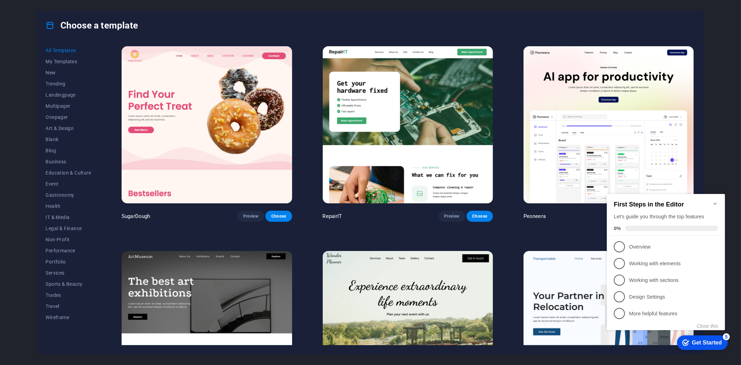
click at [717, 200] on icon "Minimize checklist" at bounding box center [715, 203] width 6 height 6
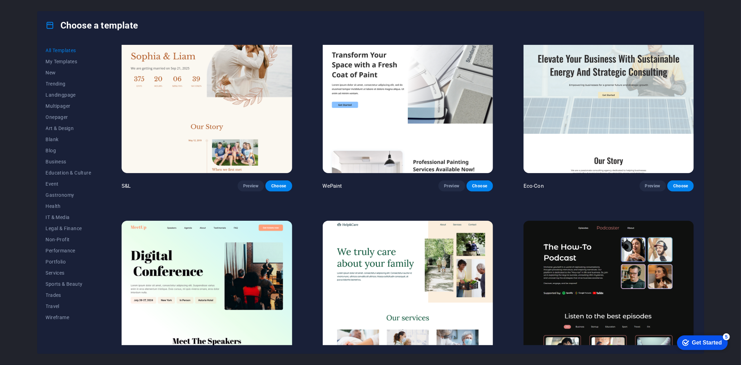
scroll to position [463, 0]
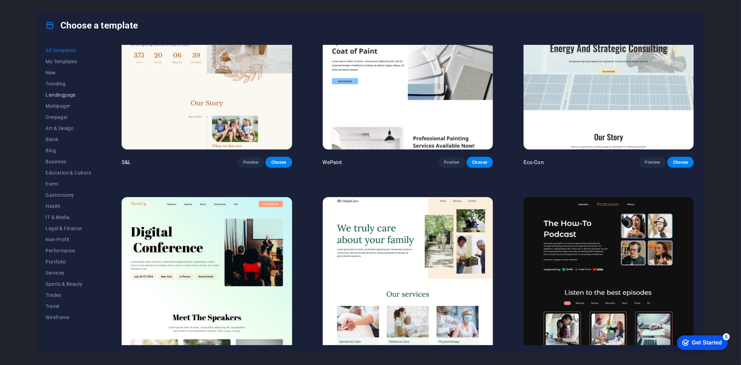
click at [50, 91] on button "Landingpage" at bounding box center [68, 94] width 45 height 11
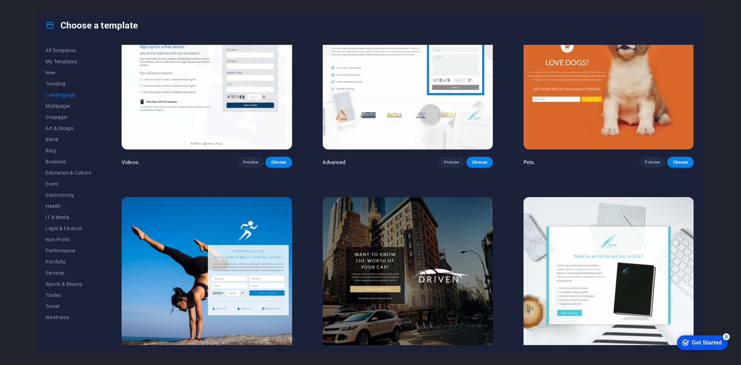
click at [457, 238] on img at bounding box center [408, 275] width 170 height 157
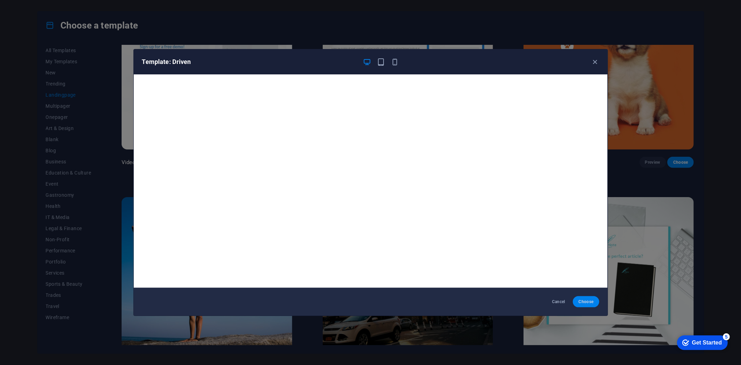
click at [589, 300] on span "Choose" at bounding box center [585, 302] width 15 height 6
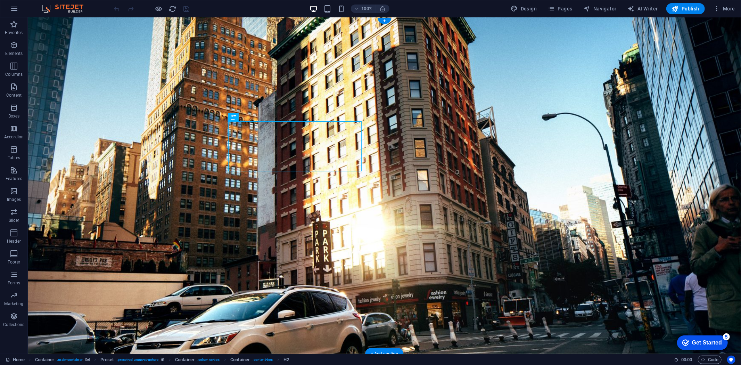
click at [87, 42] on figure at bounding box center [383, 185] width 713 height 336
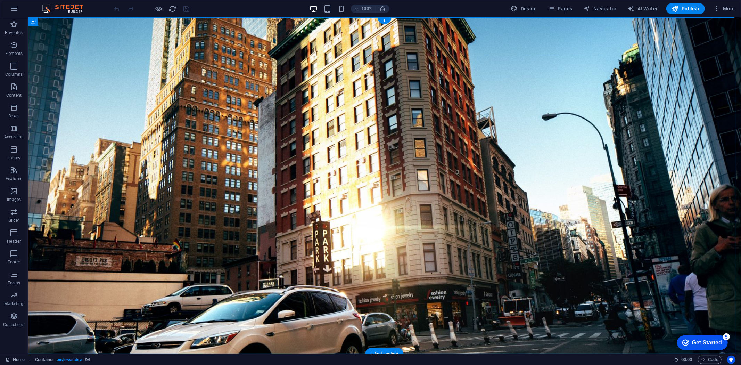
click at [87, 42] on figure at bounding box center [383, 185] width 713 height 336
select select "%"
select select "vh"
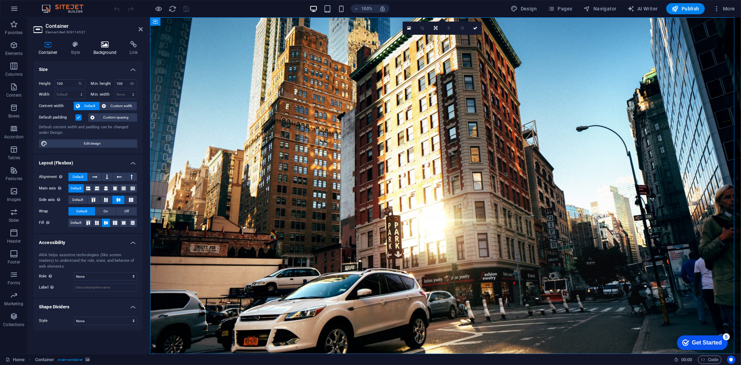
click at [104, 47] on icon at bounding box center [105, 44] width 34 height 7
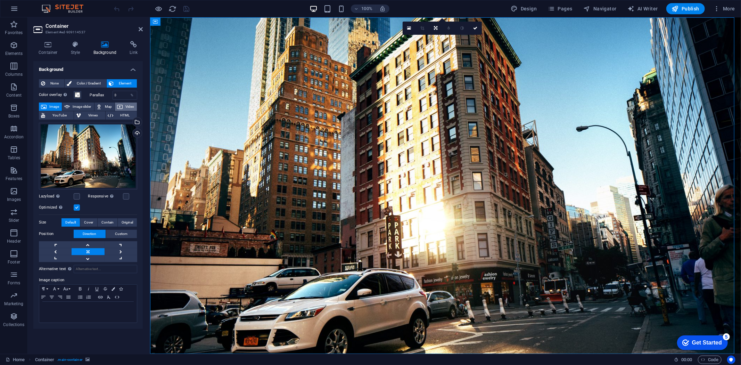
click at [125, 107] on span "Video" at bounding box center [130, 106] width 10 height 8
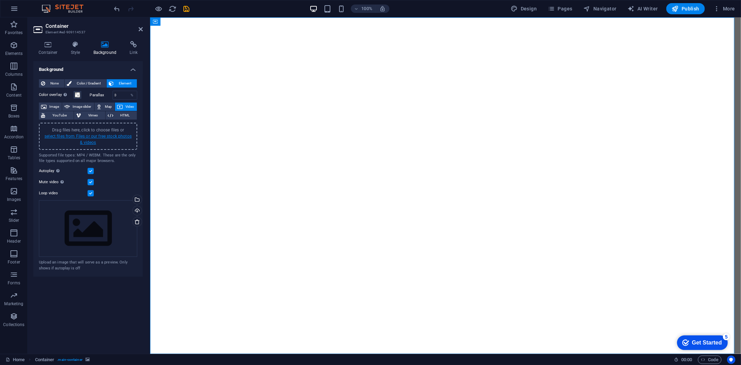
click at [116, 136] on link "select files from Files or our free stock photos & videos" at bounding box center [87, 139] width 87 height 11
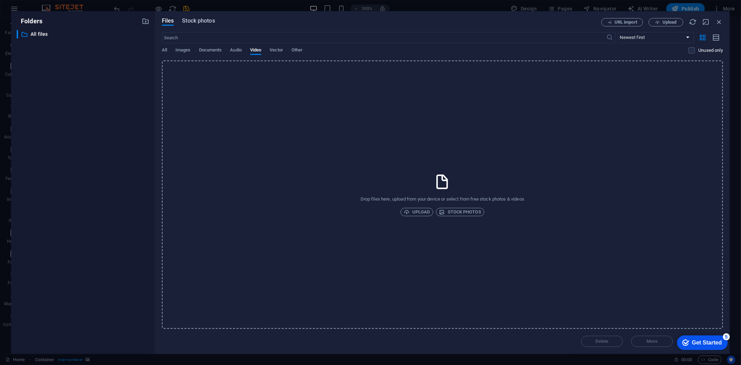
click at [192, 23] on span "Stock photos" at bounding box center [198, 21] width 33 height 8
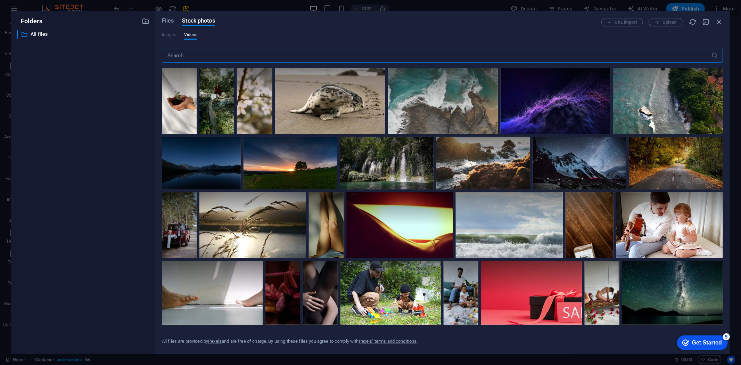
click at [197, 57] on input "text" at bounding box center [436, 56] width 549 height 14
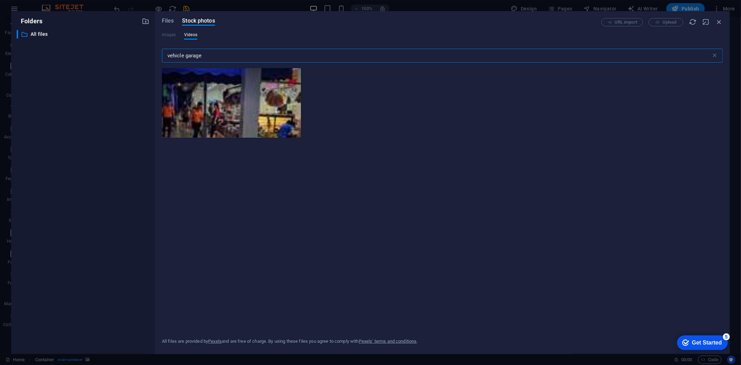
type input "vehicle garage"
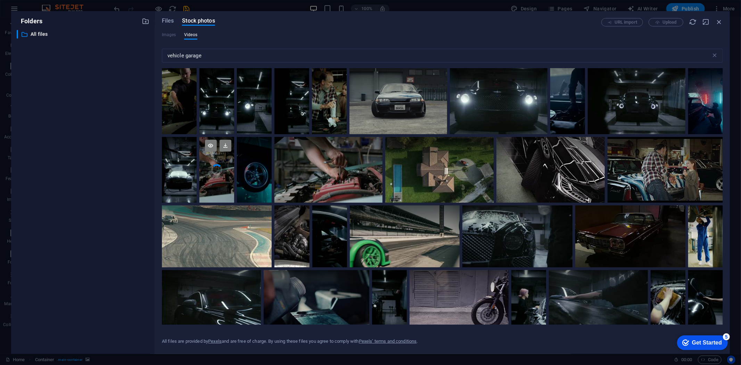
click at [220, 170] on video "Your browser does not support the video tag." at bounding box center [216, 170] width 35 height 66
click at [220, 170] on div at bounding box center [216, 185] width 35 height 33
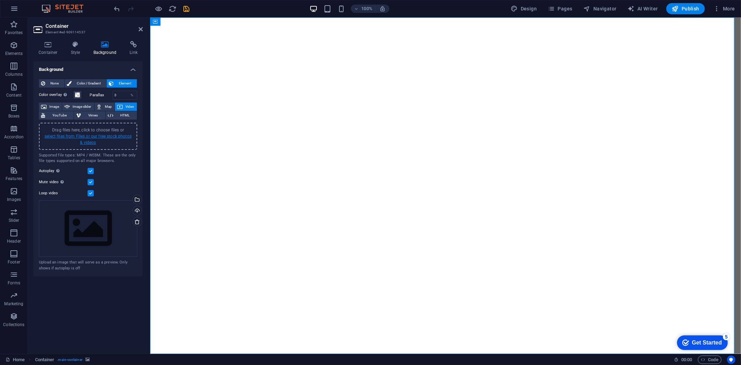
click at [94, 137] on link "select files from Files or our free stock photos & videos" at bounding box center [87, 139] width 87 height 11
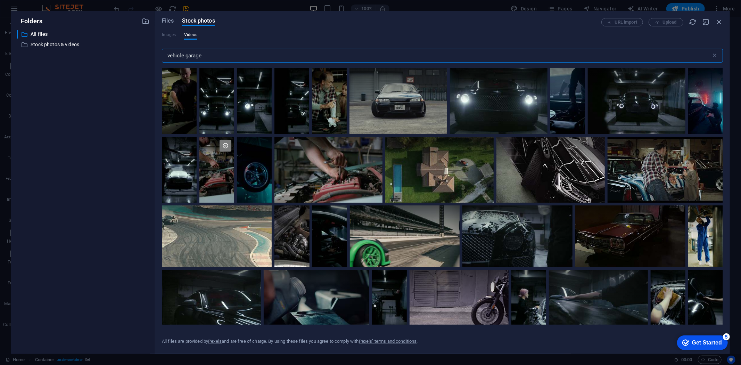
click at [206, 58] on input "vehicle garage" at bounding box center [436, 56] width 549 height 14
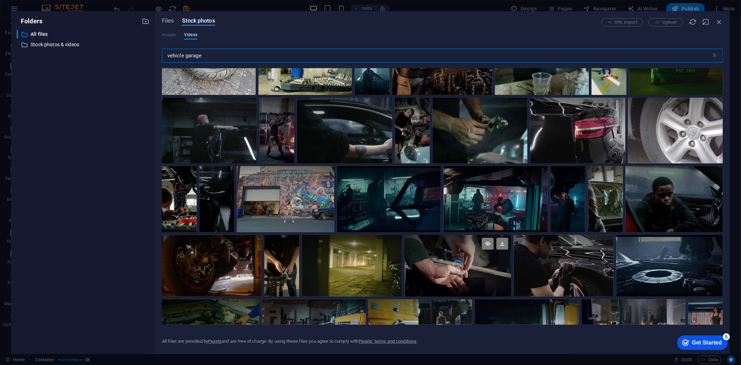
scroll to position [1080, 0]
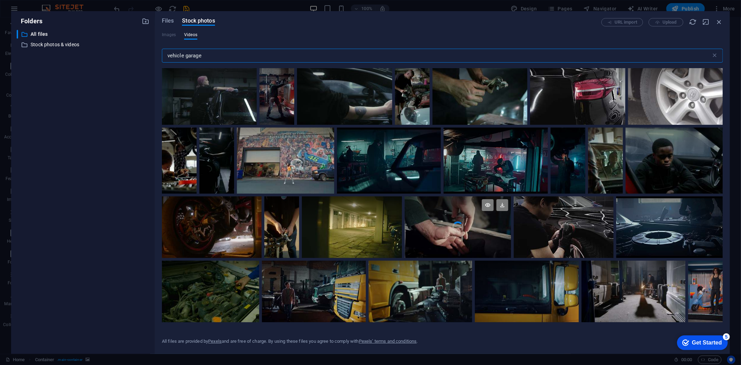
click at [478, 229] on video "Your browser does not support the video tag." at bounding box center [457, 226] width 107 height 61
click at [478, 229] on div at bounding box center [457, 242] width 107 height 31
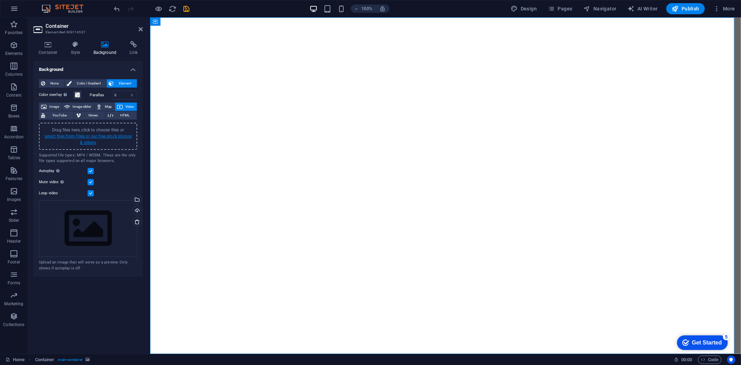
click at [106, 136] on link "select files from Files or our free stock photos & videos" at bounding box center [87, 139] width 87 height 11
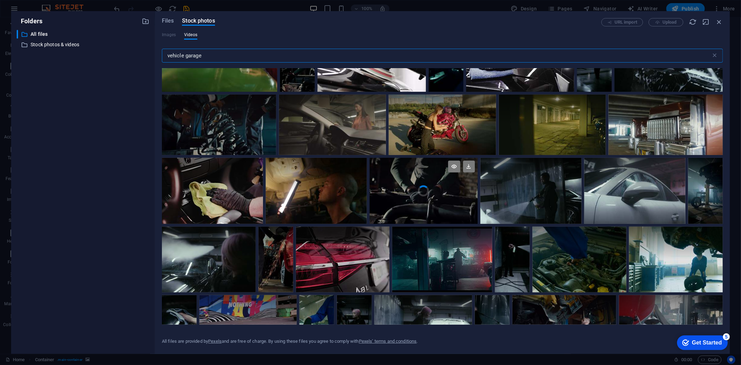
scroll to position [386, 0]
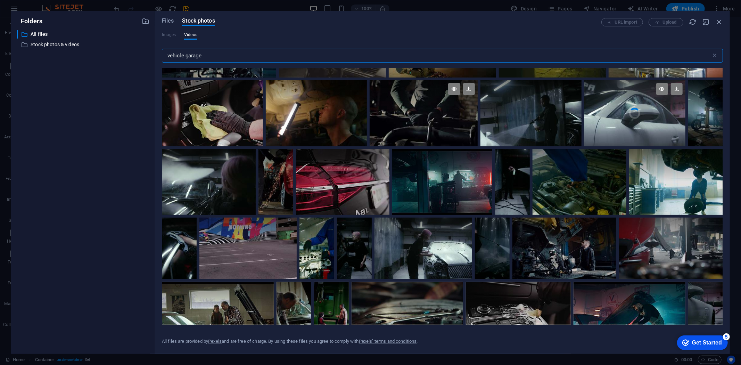
click at [656, 121] on video "Your browser does not support the video tag." at bounding box center [634, 113] width 101 height 66
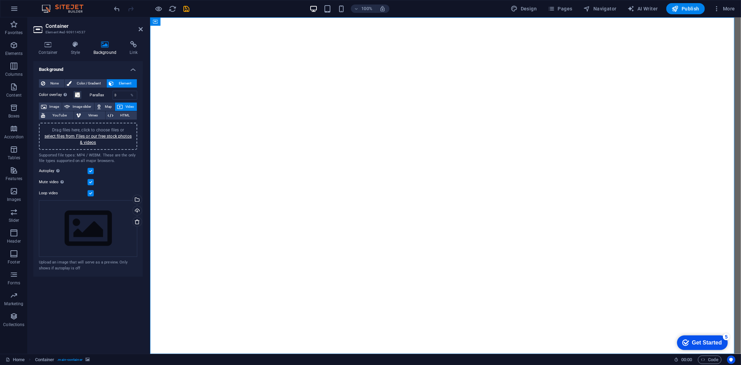
click at [86, 138] on div "Drag files here, click to choose files or select files from Files or our free s…" at bounding box center [88, 136] width 90 height 19
click at [87, 136] on link "select files from Files or our free stock photos & videos" at bounding box center [87, 139] width 87 height 11
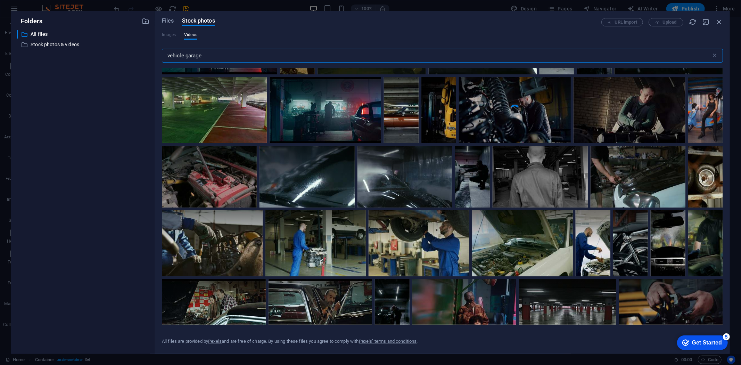
scroll to position [771, 0]
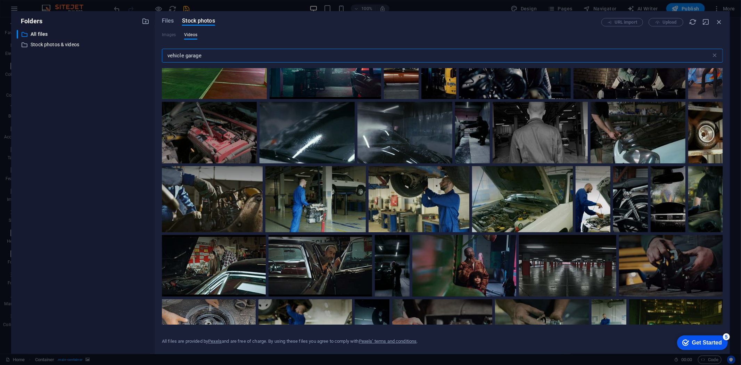
drag, startPoint x: 183, startPoint y: 51, endPoint x: 157, endPoint y: 55, distance: 26.2
click at [153, 58] on div "Folders ​ All files All files ​ Stock photos & videos Stock photos & videos Fil…" at bounding box center [370, 182] width 718 height 342
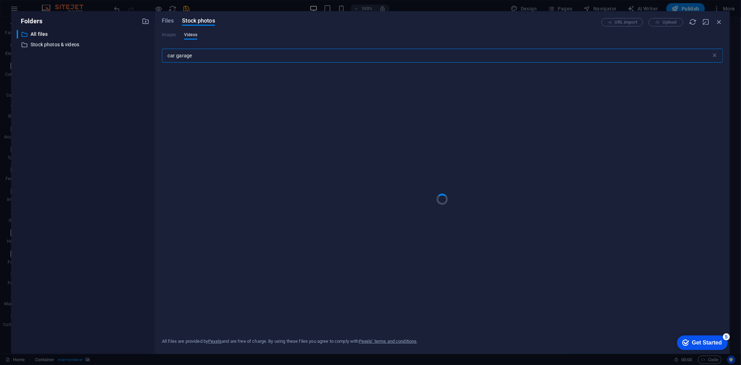
type input "car garage"
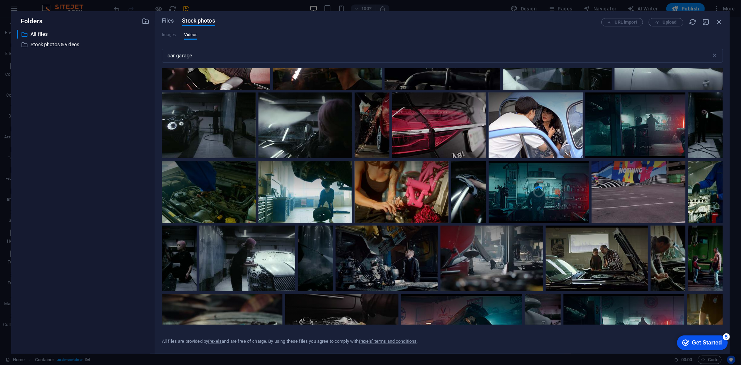
scroll to position [578, 0]
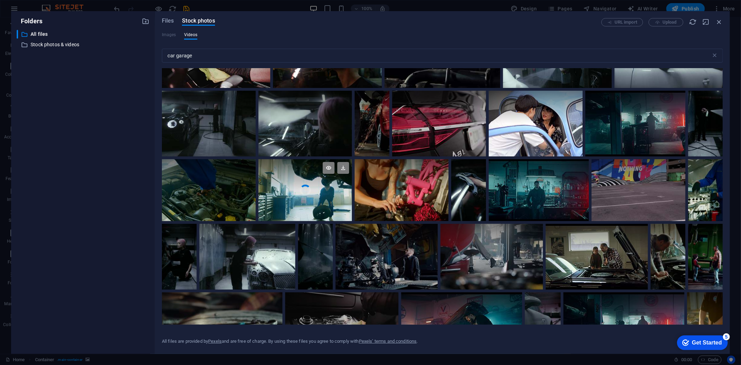
click at [279, 182] on div at bounding box center [305, 174] width 94 height 31
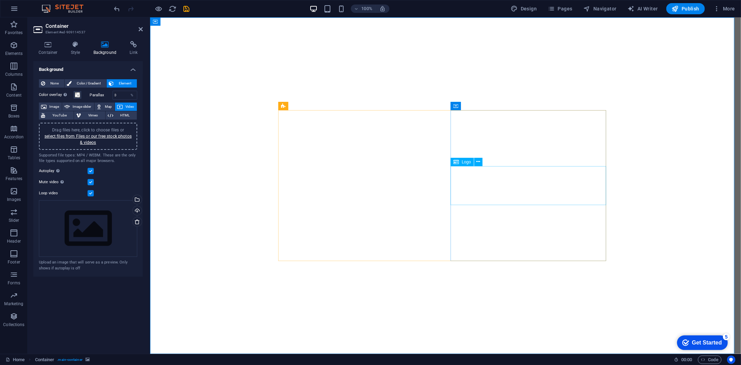
select select "px"
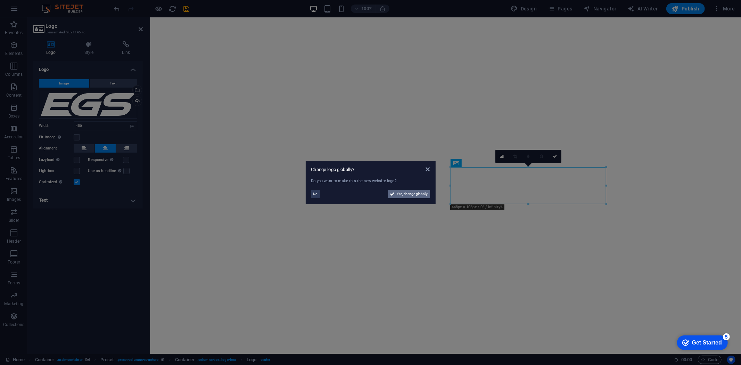
click at [401, 193] on span "Yes, change globally" at bounding box center [412, 194] width 31 height 8
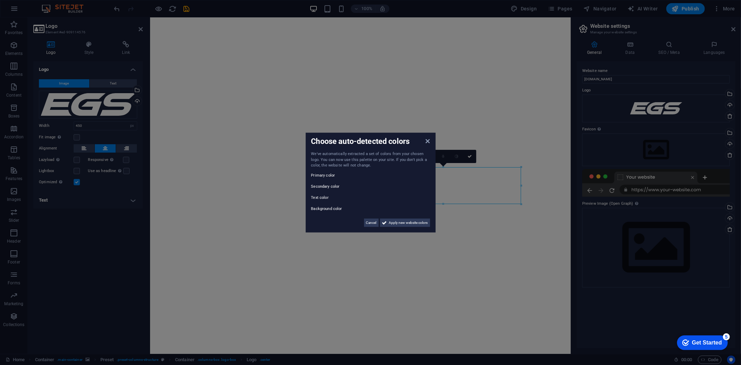
click at [647, 154] on aside "Choose auto-detected colors We've automatically extracted a set of colors from …" at bounding box center [370, 182] width 741 height 365
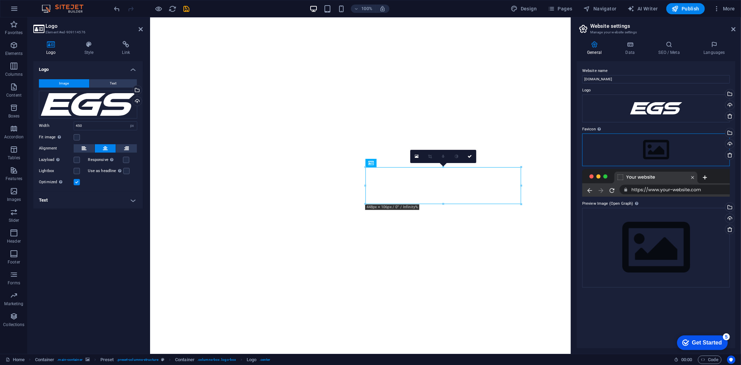
click at [647, 154] on div "Drag files here, click to choose files or select files from Files or our free s…" at bounding box center [656, 149] width 148 height 33
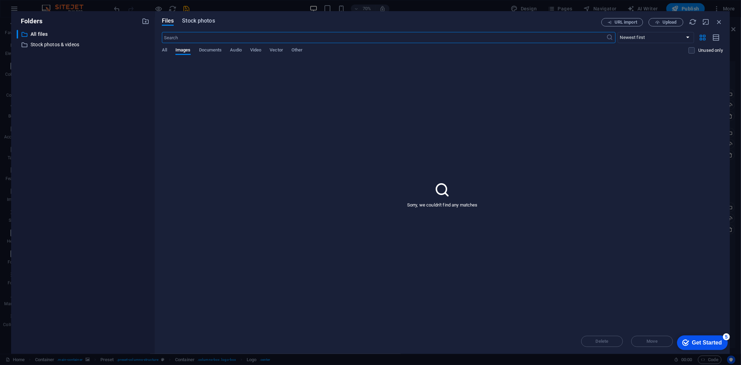
click at [194, 20] on span "Stock photos" at bounding box center [198, 21] width 33 height 8
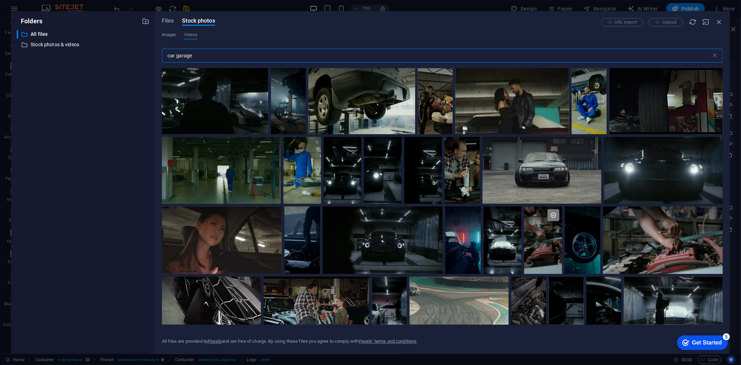
click at [179, 20] on div "Files Stock photos" at bounding box center [381, 22] width 439 height 8
click at [167, 20] on span "Files" at bounding box center [168, 21] width 12 height 8
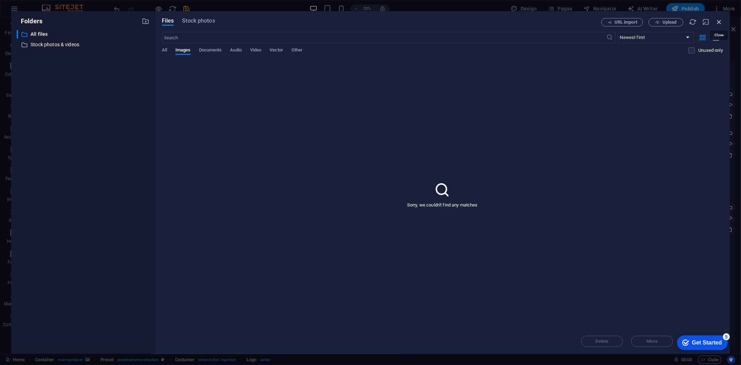
click at [719, 21] on icon "button" at bounding box center [719, 22] width 8 height 8
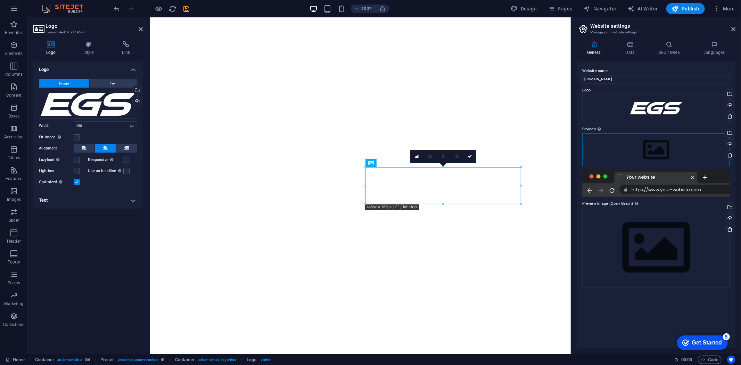
click at [649, 144] on div "Drag files here, click to choose files or select files from Files or our free s…" at bounding box center [656, 149] width 148 height 33
click at [649, 144] on body "bestcarservices.co.uk Home Favorites Elements Columns Content Boxes Accordion T…" at bounding box center [370, 182] width 741 height 365
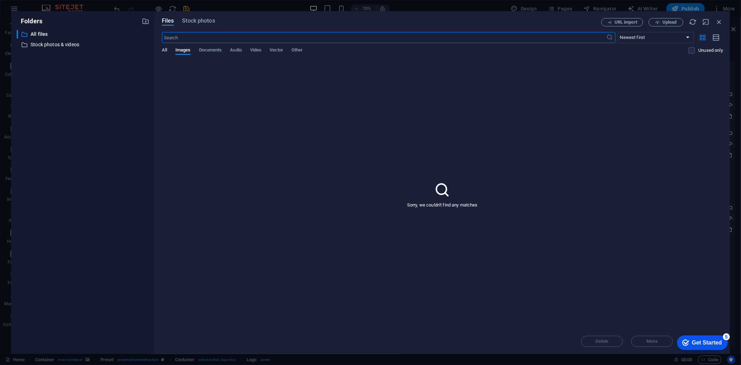
click at [162, 50] on span "All" at bounding box center [164, 51] width 5 height 10
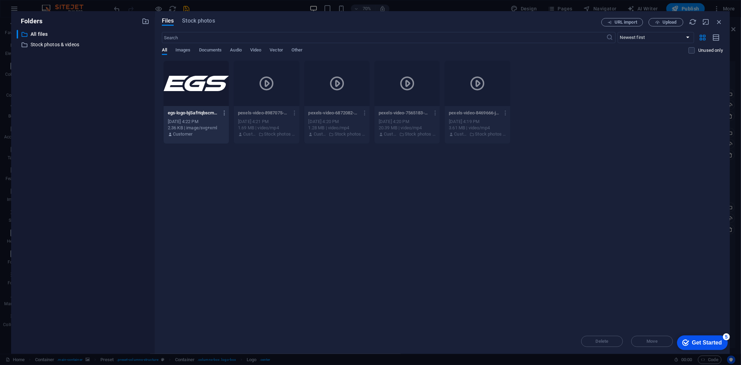
click at [214, 88] on div at bounding box center [196, 83] width 65 height 45
click at [214, 88] on div "1" at bounding box center [196, 83] width 65 height 45
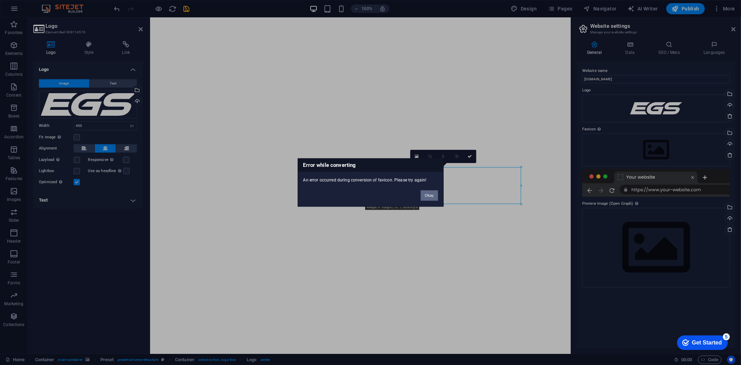
click at [432, 193] on button "Okay" at bounding box center [428, 195] width 17 height 10
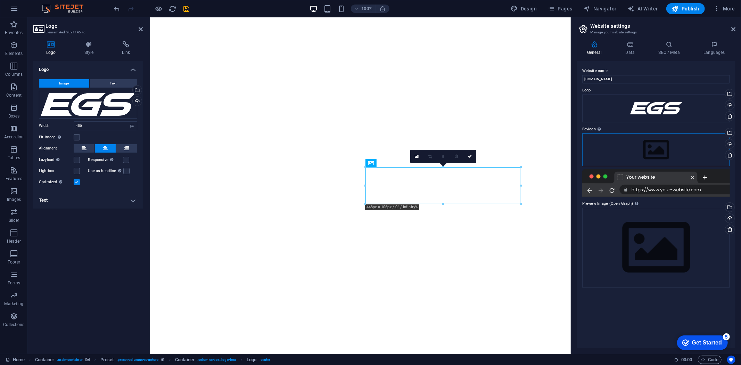
click at [658, 156] on div "Drag files here, click to choose files or select files from Files or our free s…" at bounding box center [656, 149] width 148 height 33
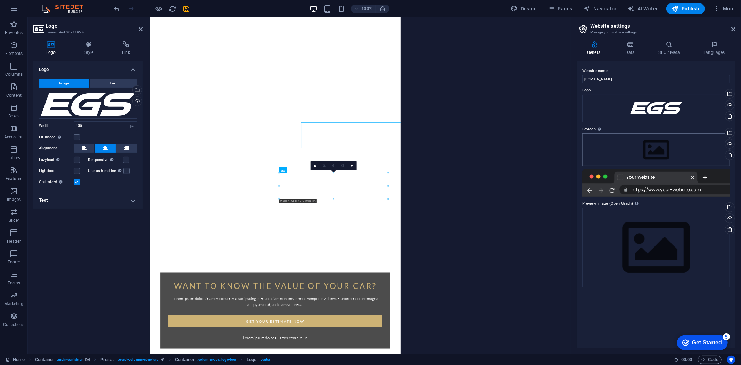
click at [658, 156] on body "bestcarservices.co.uk Home Favorites Elements Columns Content Boxes Accordion T…" at bounding box center [370, 182] width 741 height 365
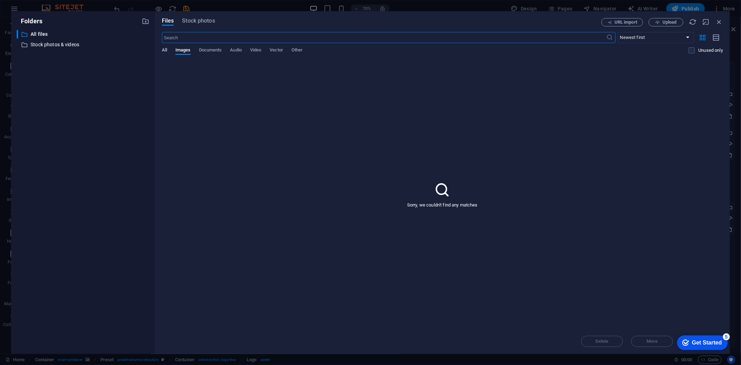
click at [164, 51] on span "All" at bounding box center [164, 51] width 5 height 10
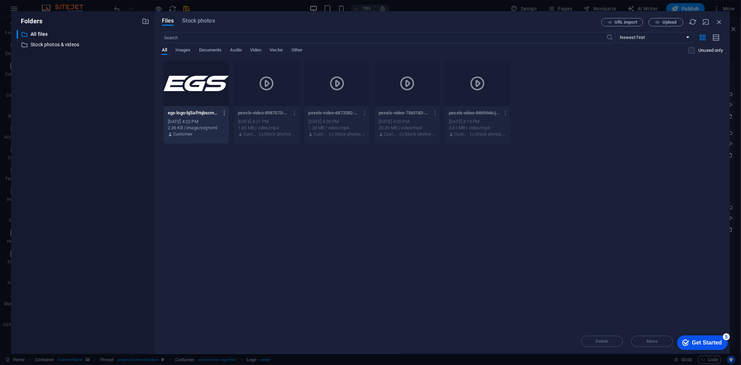
click at [195, 97] on div at bounding box center [196, 83] width 65 height 45
click at [195, 97] on div "1" at bounding box center [196, 83] width 65 height 45
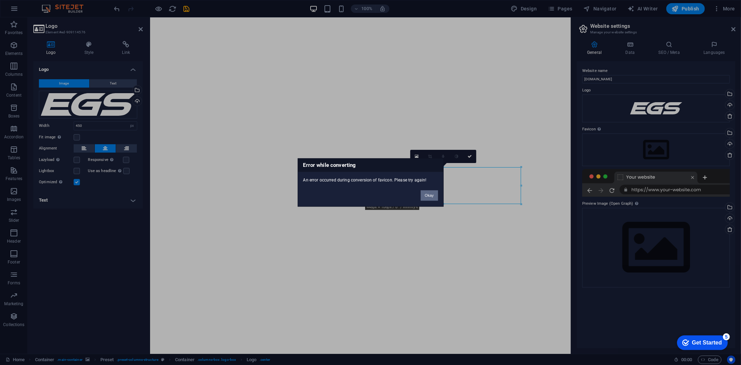
click at [430, 195] on button "Okay" at bounding box center [428, 195] width 17 height 10
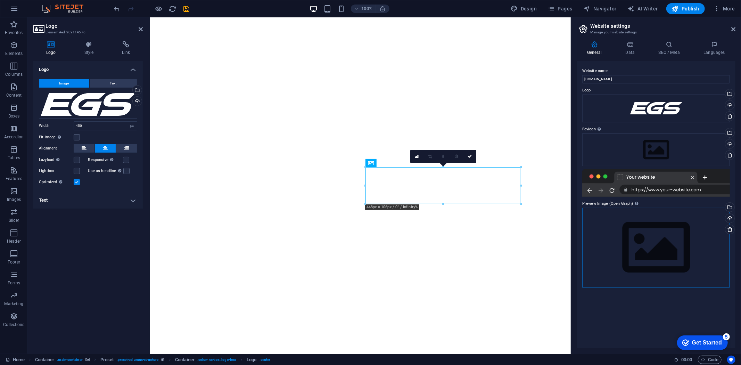
click at [669, 243] on div "Drag files here, click to choose files or select files from Files or our free s…" at bounding box center [656, 248] width 148 height 80
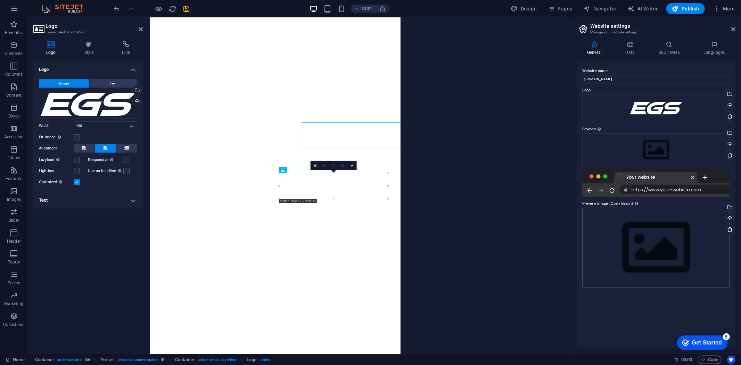
click at [669, 243] on body "bestcarservices.co.uk Home Favorites Elements Columns Content Boxes Accordion T…" at bounding box center [370, 182] width 741 height 365
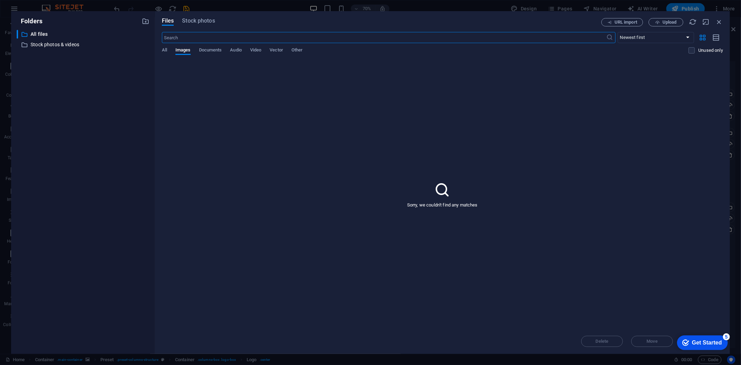
drag, startPoint x: 158, startPoint y: 37, endPoint x: 160, endPoint y: 41, distance: 4.4
click at [159, 39] on div "Files Stock photos URL import Upload ​ Newest first Oldest first Name (A-Z) Nam…" at bounding box center [442, 182] width 575 height 342
click at [161, 44] on div "Files Stock photos URL import Upload ​ Newest first Oldest first Name (A-Z) Nam…" at bounding box center [442, 182] width 575 height 342
click at [164, 53] on span "All" at bounding box center [164, 51] width 5 height 10
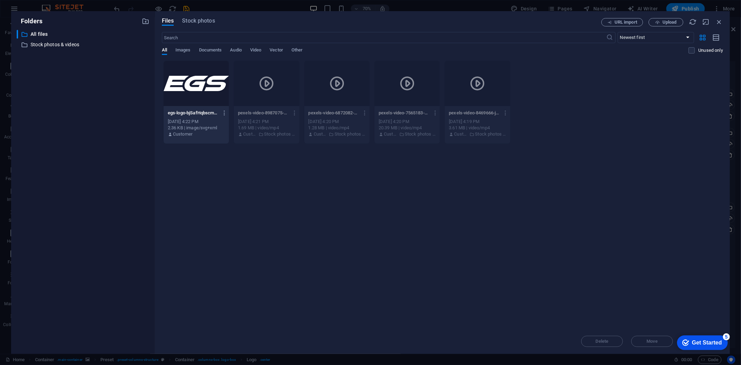
click at [195, 96] on div at bounding box center [196, 83] width 65 height 45
click at [195, 96] on div "1" at bounding box center [196, 83] width 65 height 45
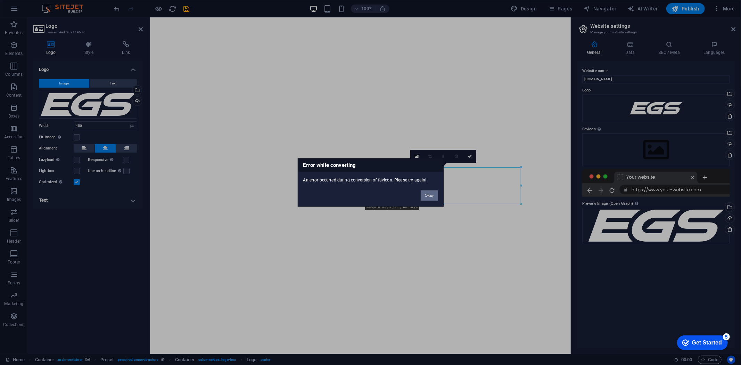
click at [429, 194] on button "Okay" at bounding box center [428, 195] width 17 height 10
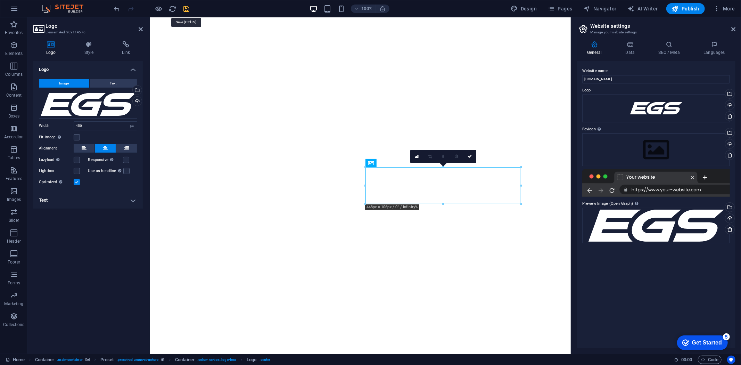
click at [187, 8] on icon "save" at bounding box center [187, 9] width 8 height 8
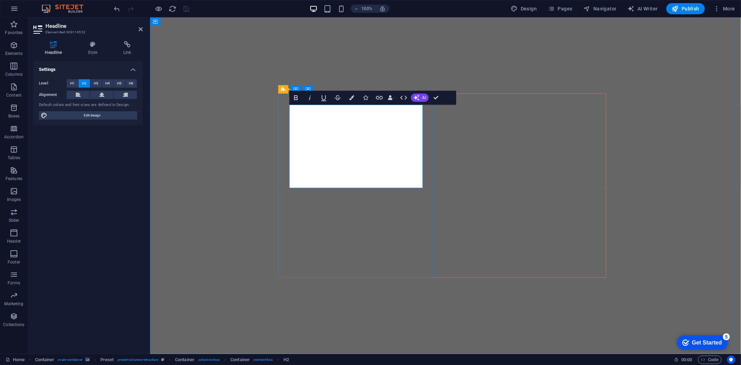
drag, startPoint x: 404, startPoint y: 176, endPoint x: 295, endPoint y: 114, distance: 124.7
click at [355, 101] on button "Colors" at bounding box center [351, 98] width 13 height 14
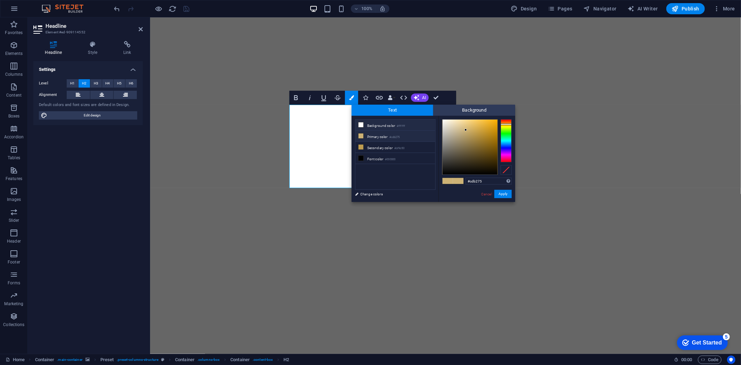
click at [382, 124] on li "Background color #ffffff" at bounding box center [395, 124] width 80 height 11
type input "#ffffff"
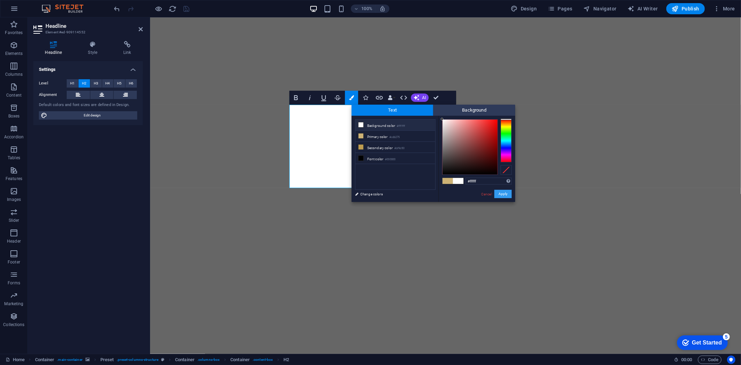
click at [507, 195] on button "Apply" at bounding box center [502, 194] width 17 height 8
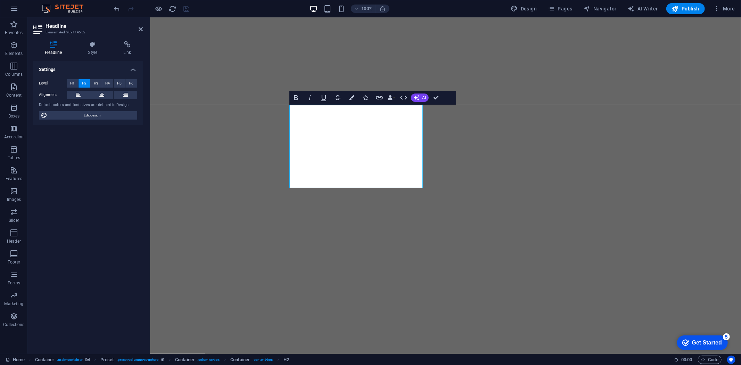
click at [454, 289] on figure at bounding box center [445, 185] width 591 height 336
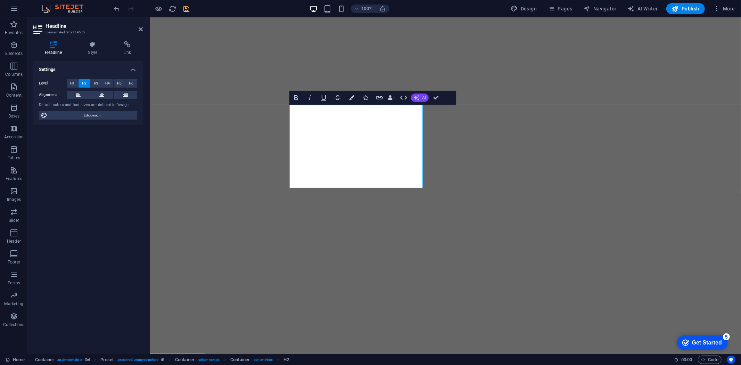
click at [417, 97] on icon "button" at bounding box center [416, 98] width 6 height 6
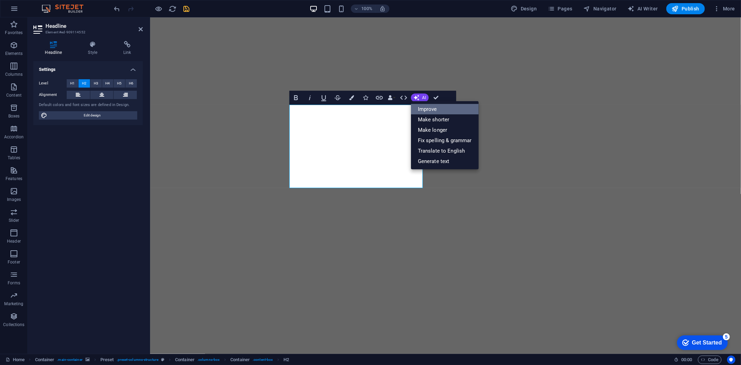
click at [419, 113] on link "Improve" at bounding box center [445, 109] width 68 height 10
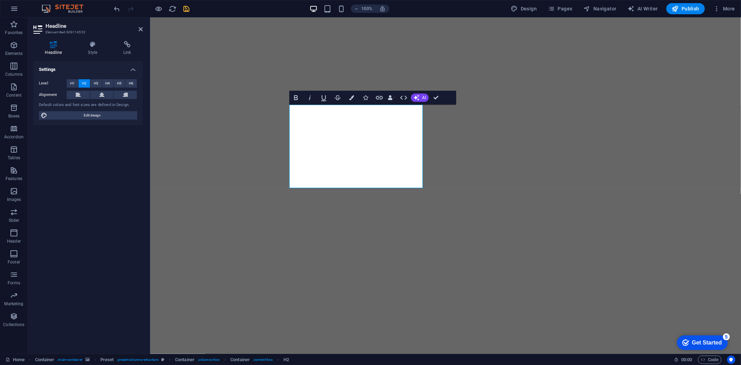
click at [677, 172] on figure at bounding box center [445, 185] width 591 height 336
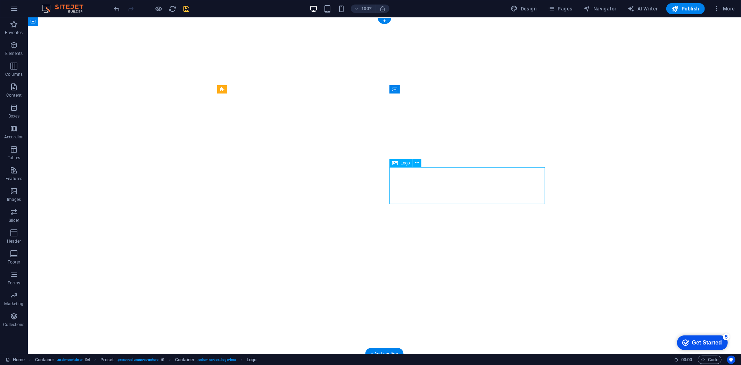
select select "px"
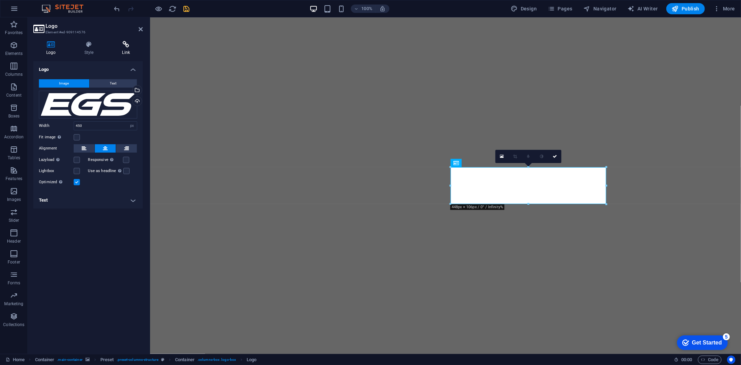
click at [122, 47] on icon at bounding box center [126, 44] width 34 height 7
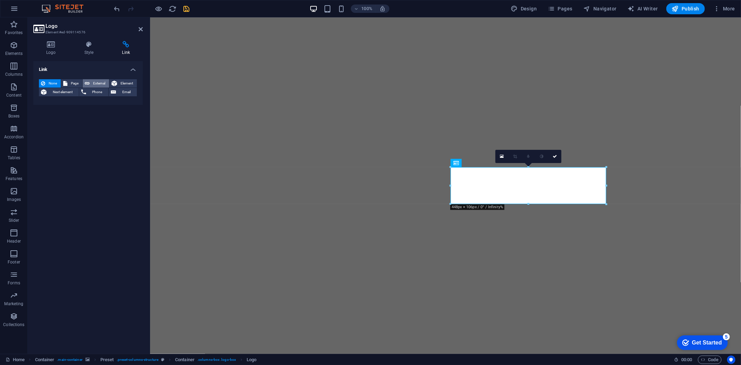
click at [93, 84] on span "External" at bounding box center [99, 83] width 15 height 8
select select "blank"
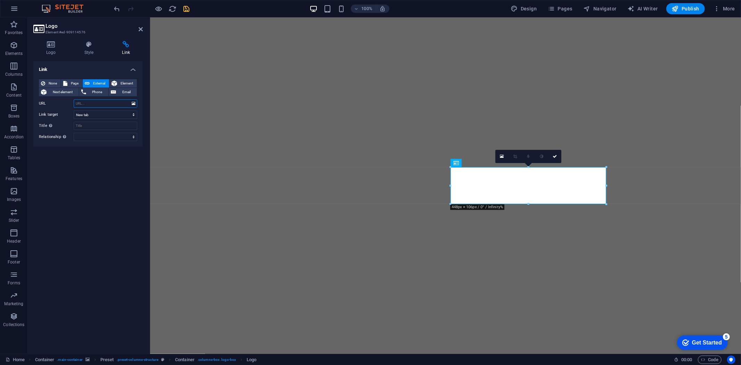
click at [84, 105] on input "URL" at bounding box center [106, 103] width 64 height 8
paste input "https://www.egsleeds.com/"
type input "https://www.egsleeds.com/"
drag, startPoint x: 185, startPoint y: 7, endPoint x: 222, endPoint y: 63, distance: 66.8
click at [185, 7] on icon "save" at bounding box center [187, 9] width 8 height 8
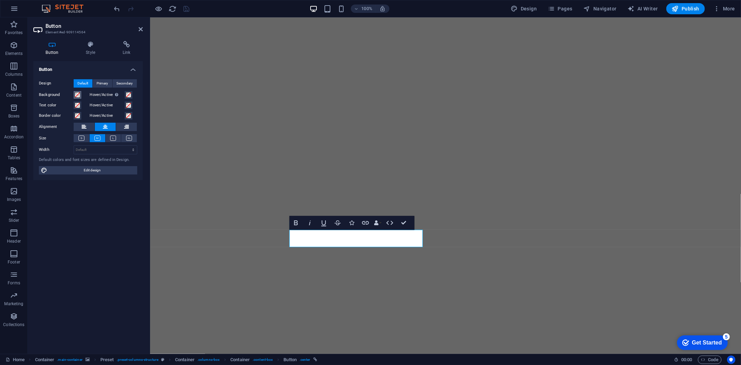
click at [76, 95] on span at bounding box center [78, 95] width 6 height 6
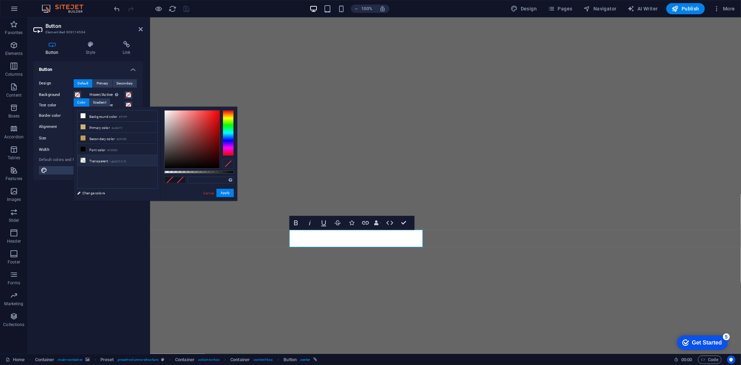
click at [90, 158] on li "Transparent rgba(0,0,0,.0)" at bounding box center [117, 160] width 80 height 11
click at [88, 117] on li "Background color #ffffff" at bounding box center [117, 115] width 80 height 11
type input "#ffffff"
click at [223, 194] on button "Apply" at bounding box center [224, 193] width 17 height 8
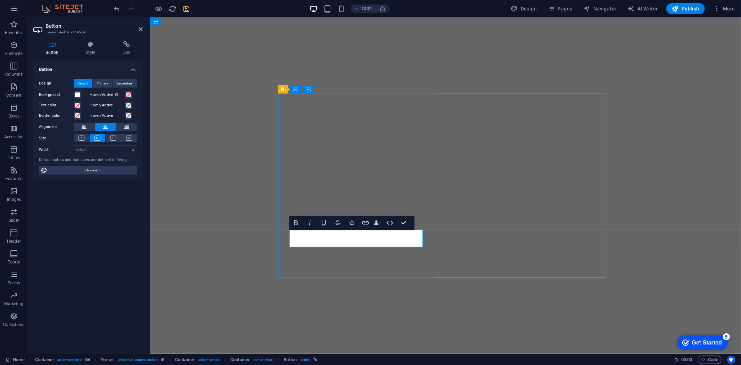
drag, startPoint x: 406, startPoint y: 236, endPoint x: 291, endPoint y: 234, distance: 115.3
click at [78, 108] on span at bounding box center [78, 105] width 6 height 6
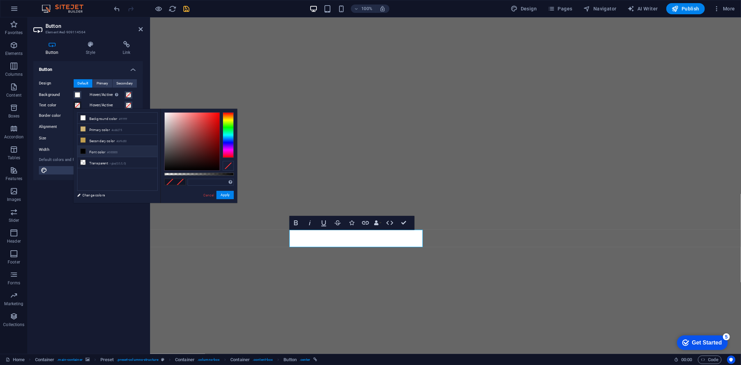
click at [93, 150] on li "Font color #000000" at bounding box center [117, 151] width 80 height 11
type input "#000000"
drag, startPoint x: 219, startPoint y: 192, endPoint x: 76, endPoint y: 183, distance: 143.0
click at [219, 192] on button "Apply" at bounding box center [224, 195] width 17 height 8
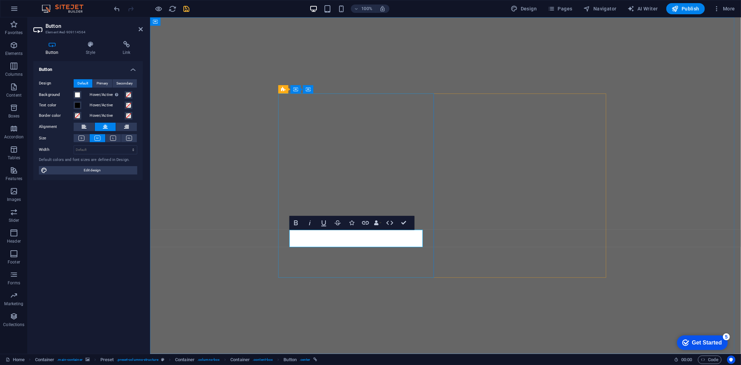
drag, startPoint x: 402, startPoint y: 233, endPoint x: 309, endPoint y: 233, distance: 93.7
drag, startPoint x: 135, startPoint y: 53, endPoint x: 130, endPoint y: 50, distance: 6.1
click at [132, 53] on h4 "Link" at bounding box center [126, 48] width 33 height 15
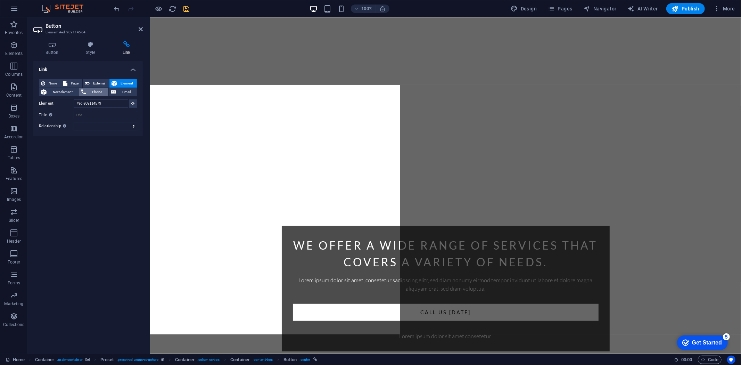
scroll to position [10, 0]
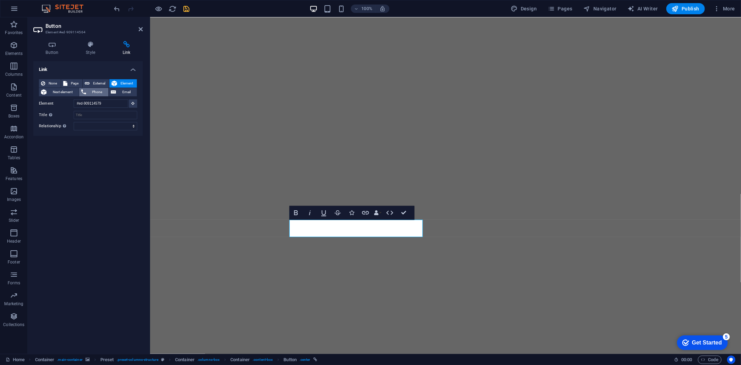
click at [102, 92] on span "Phone" at bounding box center [97, 92] width 18 height 8
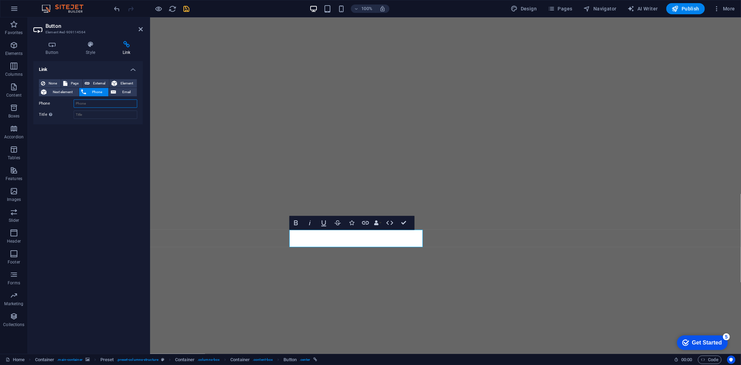
click at [104, 102] on input "Phone" at bounding box center [106, 103] width 64 height 8
paste input "0113 2556555"
type input "0113 2556555"
click at [190, 10] on icon "save" at bounding box center [187, 9] width 8 height 8
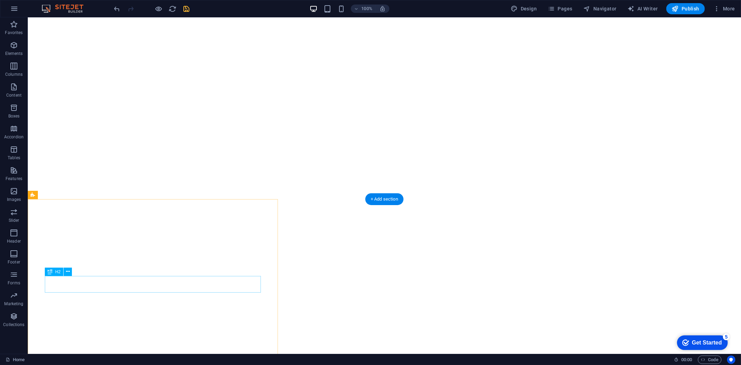
scroll to position [154, 0]
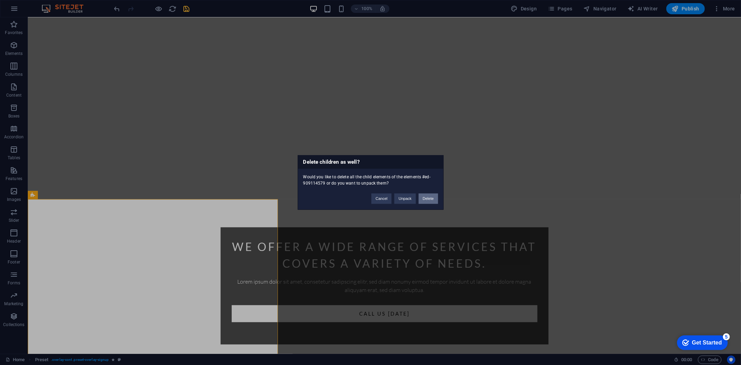
click at [423, 198] on button "Delete" at bounding box center [427, 198] width 19 height 10
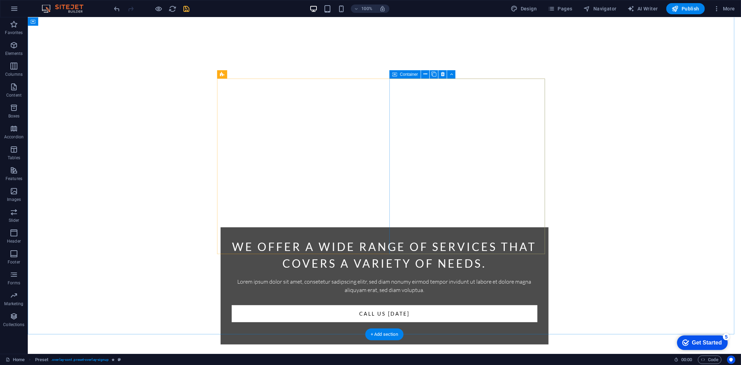
scroll to position [19, 0]
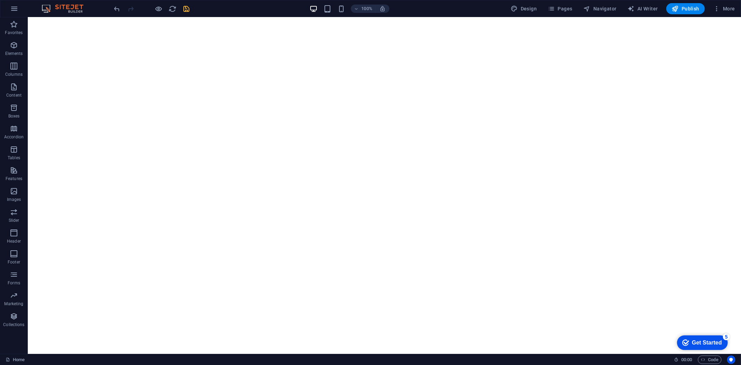
click at [189, 9] on icon "save" at bounding box center [187, 9] width 8 height 8
click at [723, 9] on span "More" at bounding box center [724, 8] width 22 height 7
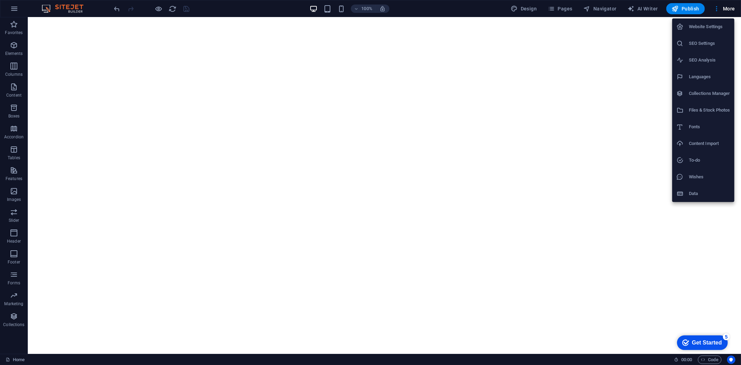
click at [706, 28] on h6 "Website Settings" at bounding box center [708, 27] width 41 height 8
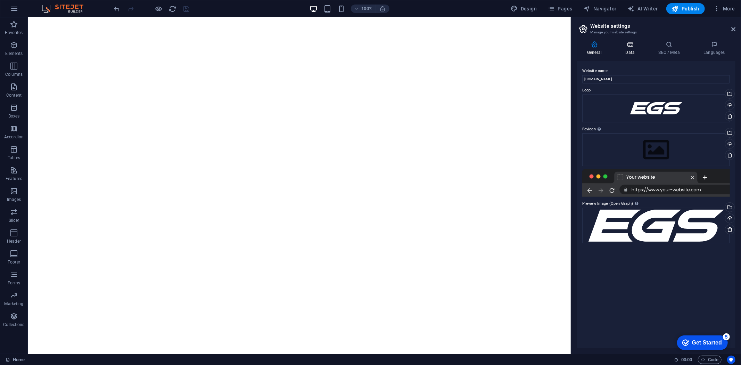
click at [629, 53] on h4 "Data" at bounding box center [631, 48] width 33 height 15
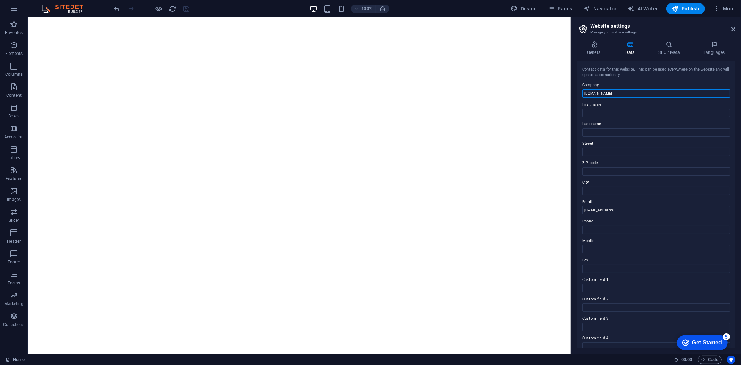
drag, startPoint x: 621, startPoint y: 91, endPoint x: 580, endPoint y: 92, distance: 40.3
click at [580, 92] on div "Contact data for this website. This can be used everywhere on the website and w…" at bounding box center [655, 204] width 159 height 287
type input "Easy Garage Services"
click at [598, 112] on input "First name" at bounding box center [656, 113] width 148 height 8
type input "JOanne"
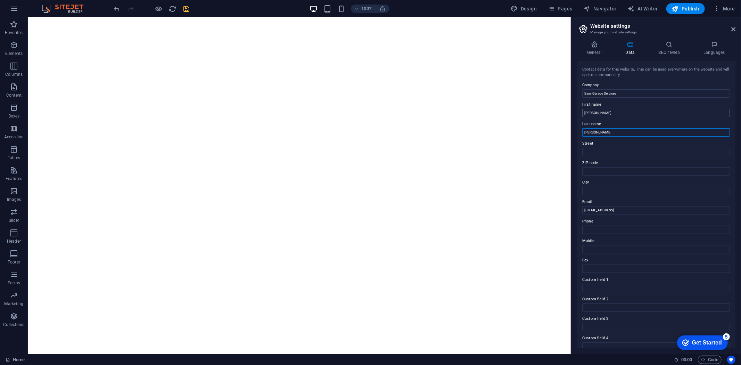
type input "Nixon"
drag, startPoint x: 588, startPoint y: 111, endPoint x: 624, endPoint y: 111, distance: 35.8
click at [590, 111] on input "JOanne" at bounding box center [656, 113] width 148 height 8
drag, startPoint x: 586, startPoint y: 111, endPoint x: 591, endPoint y: 112, distance: 5.4
click at [587, 111] on input "JOanne" at bounding box center [656, 113] width 148 height 8
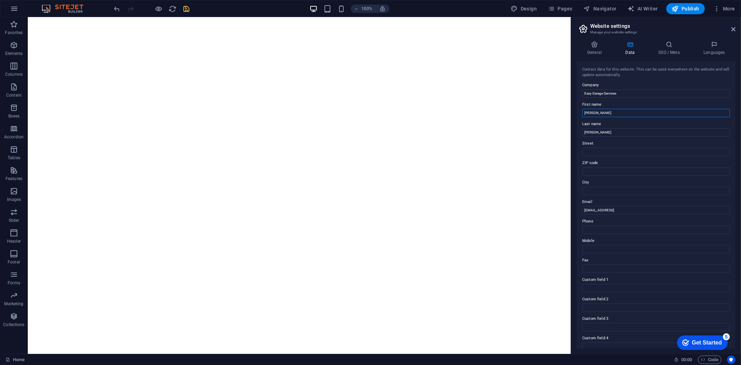
click at [588, 112] on input "JOanne" at bounding box center [656, 113] width 148 height 8
type input "Jaanne"
drag, startPoint x: 601, startPoint y: 154, endPoint x: 724, endPoint y: 135, distance: 124.3
click at [601, 154] on input "Street" at bounding box center [656, 152] width 148 height 8
click at [592, 152] on input "Street" at bounding box center [656, 152] width 148 height 8
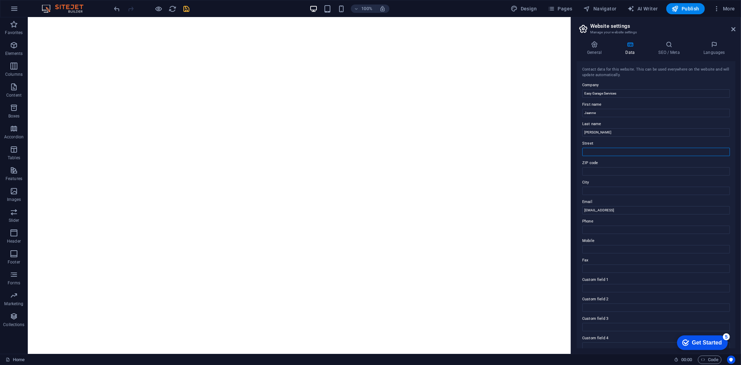
paste input "Ashfield Close Whitehall Industrial Estate Whitehall Road"
type input "Ashfield Close Whitehall Industrial Estate Whitehall Road"
click at [604, 167] on input "ZIP code" at bounding box center [656, 171] width 148 height 8
paste input "LS12 5JB"
type input "LS12 5JB"
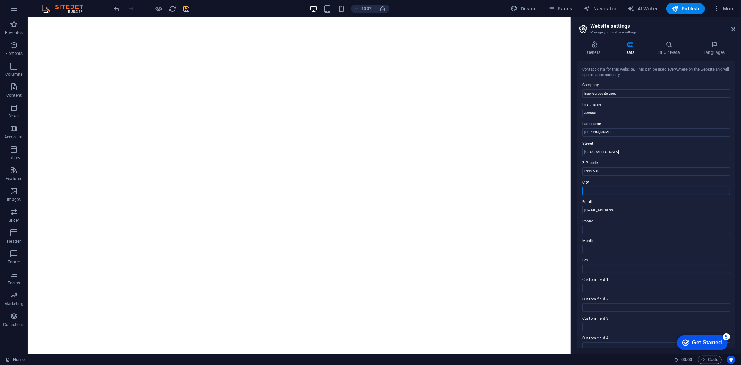
click at [602, 193] on input "City" at bounding box center [656, 190] width 148 height 8
type input "LEEDS"
click at [672, 208] on input "9bdc50d898b02d929e11742fa9c875@cpanel.local" at bounding box center [656, 210] width 148 height 8
drag, startPoint x: 700, startPoint y: 225, endPoint x: 568, endPoint y: 207, distance: 132.4
click at [672, 209] on input "9bdc50d898b02d929e11742fa9c875@cpanel.local" at bounding box center [656, 210] width 148 height 8
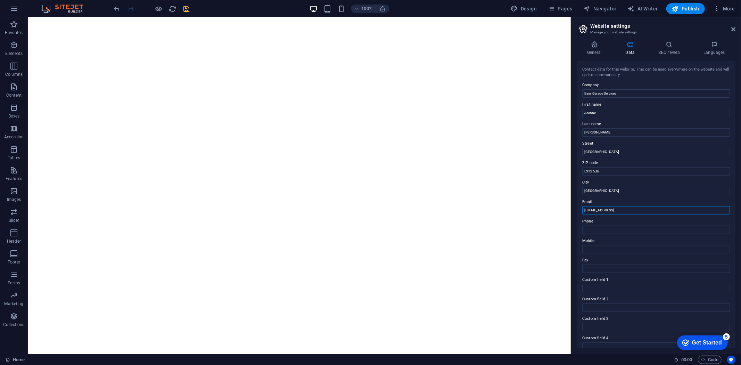
drag, startPoint x: 674, startPoint y: 210, endPoint x: 583, endPoint y: 209, distance: 90.6
click at [583, 209] on input "9bdc50d898b02d929e11742fa9c875@cpanel.local" at bounding box center [656, 210] width 148 height 8
click at [682, 209] on input "9bdc50d898b02d929e11742fa9c875@cpanel.local" at bounding box center [656, 210] width 148 height 8
drag, startPoint x: 696, startPoint y: 228, endPoint x: 567, endPoint y: 210, distance: 130.1
paste input "info@egsleeds.com"
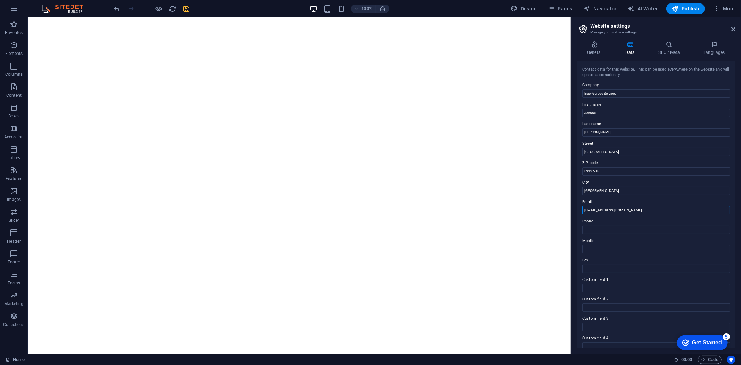
type input "info@egsleeds.com"
drag, startPoint x: 598, startPoint y: 231, endPoint x: 605, endPoint y: 229, distance: 7.1
click at [598, 231] on input "Phone" at bounding box center [656, 229] width 148 height 8
paste input "0113 2556555"
type input "0113 2556555"
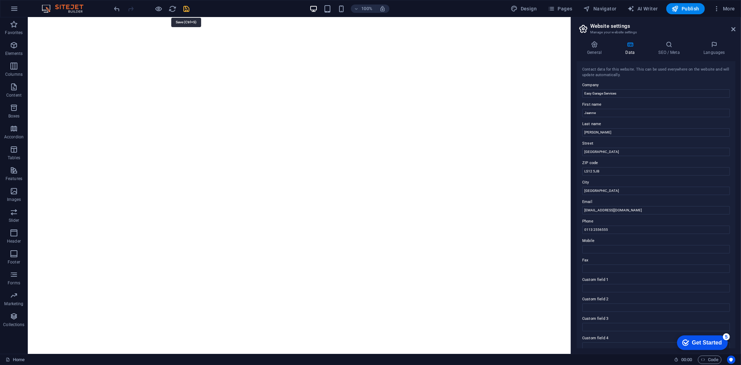
click at [185, 5] on icon "save" at bounding box center [187, 9] width 8 height 8
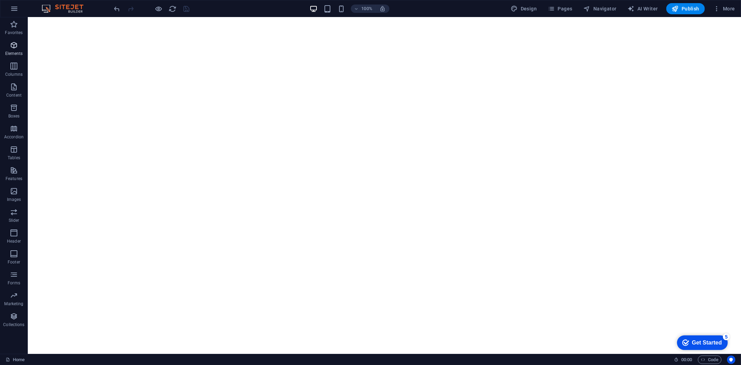
click at [11, 47] on icon "button" at bounding box center [14, 45] width 8 height 8
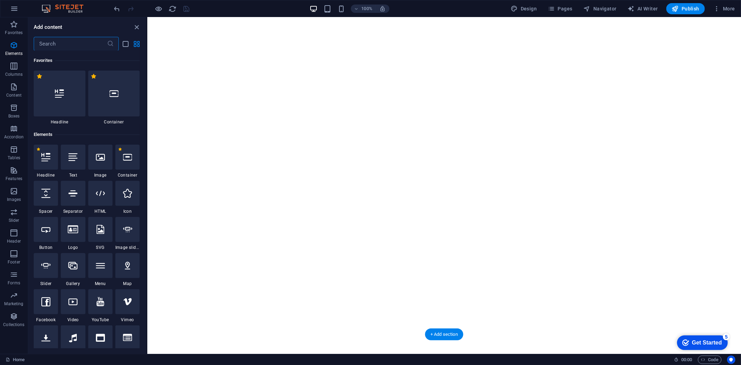
click at [258, 87] on figure at bounding box center [443, 166] width 593 height 336
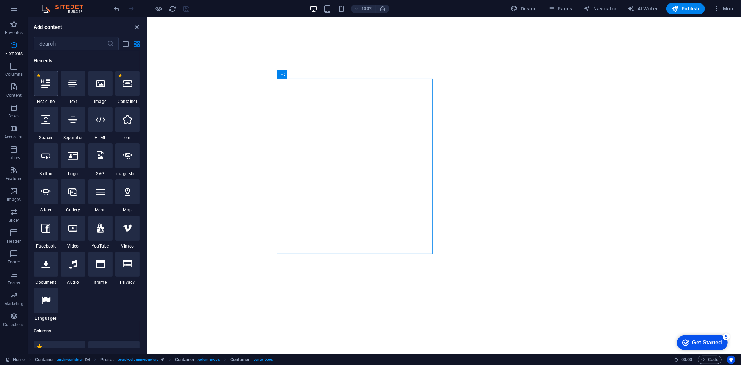
click at [38, 85] on div at bounding box center [46, 83] width 24 height 25
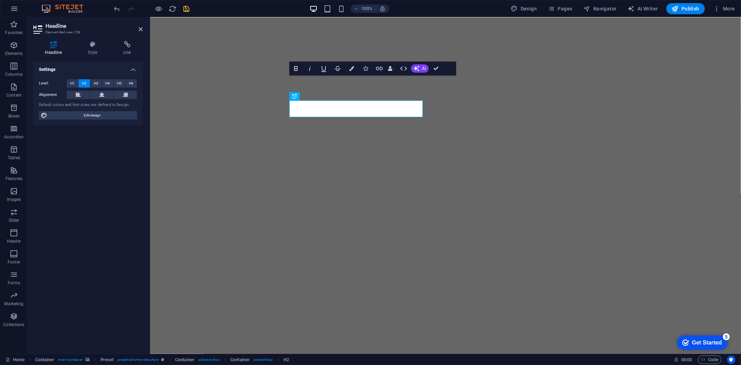
scroll to position [0, 0]
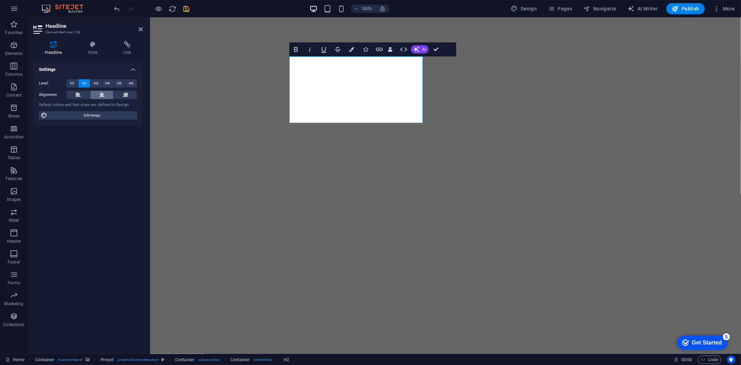
click at [103, 92] on icon at bounding box center [101, 95] width 5 height 8
click at [350, 51] on icon "button" at bounding box center [351, 49] width 5 height 5
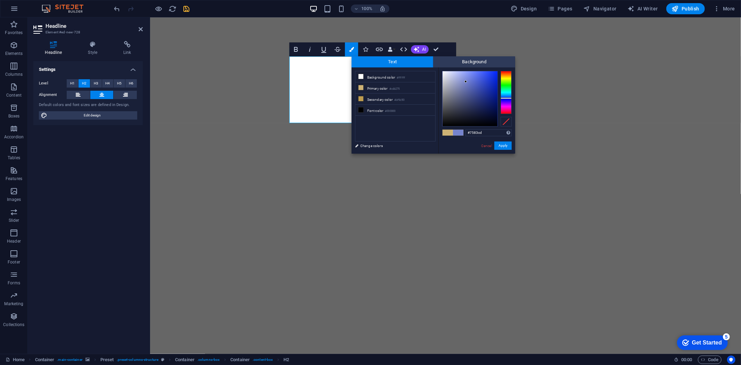
click at [505, 98] on div at bounding box center [505, 92] width 11 height 43
click at [491, 94] on div at bounding box center [469, 98] width 55 height 55
click at [499, 148] on button "Apply" at bounding box center [502, 145] width 17 height 8
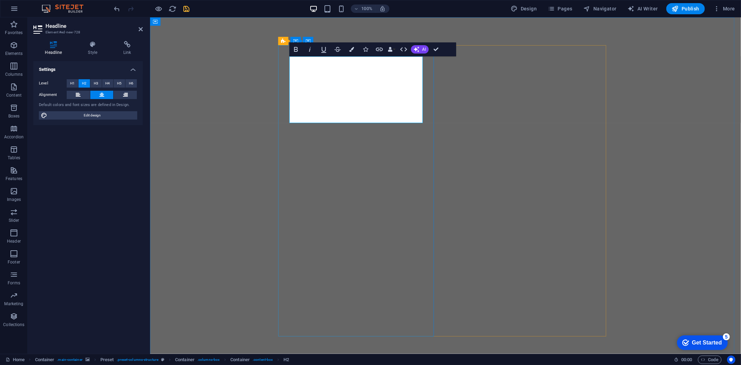
drag, startPoint x: 415, startPoint y: 114, endPoint x: 298, endPoint y: 66, distance: 126.3
click at [351, 50] on icon "button" at bounding box center [351, 49] width 5 height 5
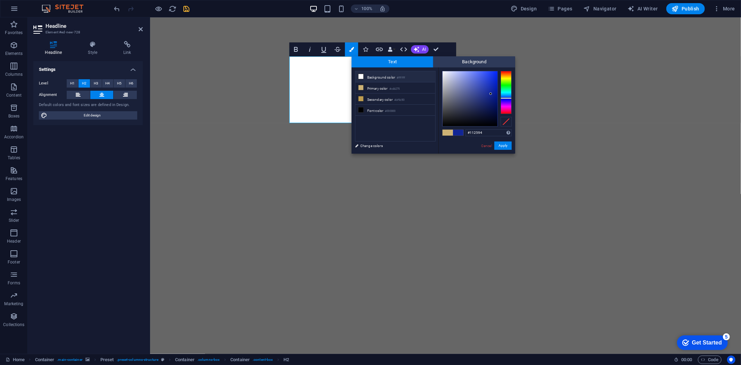
click at [391, 74] on li "Background color #ffffff" at bounding box center [395, 76] width 80 height 11
type input "#ffffff"
click at [499, 147] on button "Apply" at bounding box center [502, 145] width 17 height 8
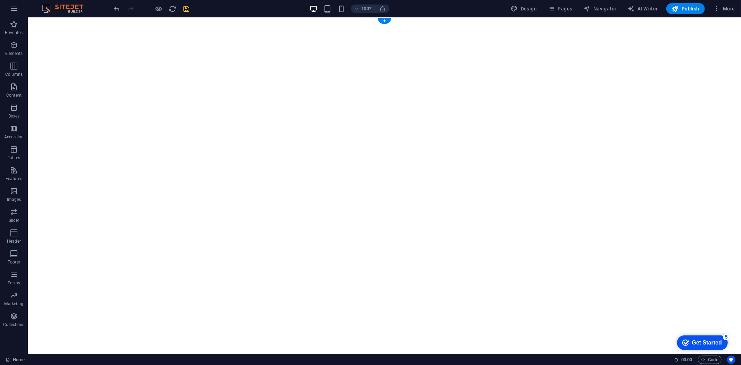
drag, startPoint x: 166, startPoint y: 164, endPoint x: 165, endPoint y: 116, distance: 47.2
click at [166, 160] on figure at bounding box center [383, 190] width 713 height 346
click at [188, 8] on icon "save" at bounding box center [187, 9] width 8 height 8
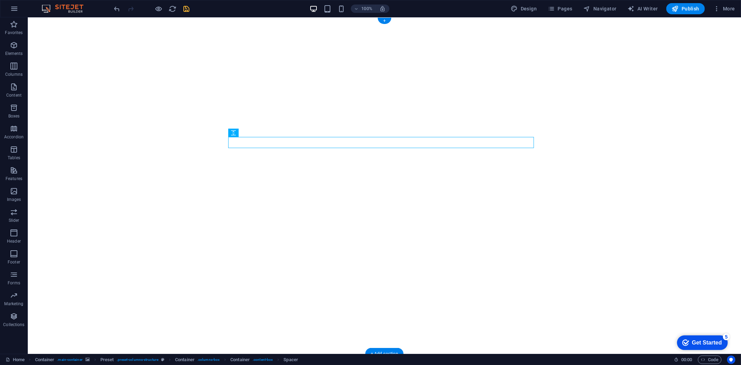
click at [605, 255] on figure at bounding box center [383, 185] width 713 height 336
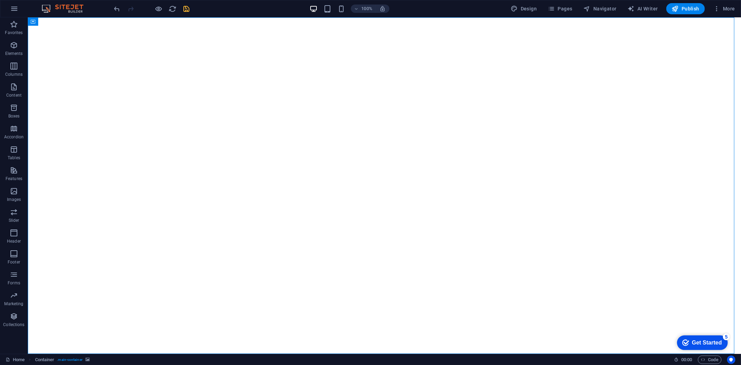
drag, startPoint x: 186, startPoint y: 3, endPoint x: 144, endPoint y: 13, distance: 43.1
click at [186, 3] on div at bounding box center [152, 8] width 78 height 11
click at [186, 9] on icon "save" at bounding box center [187, 9] width 8 height 8
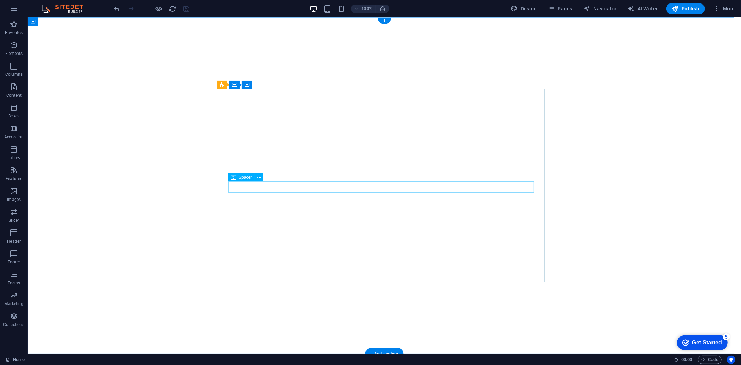
select select "rem"
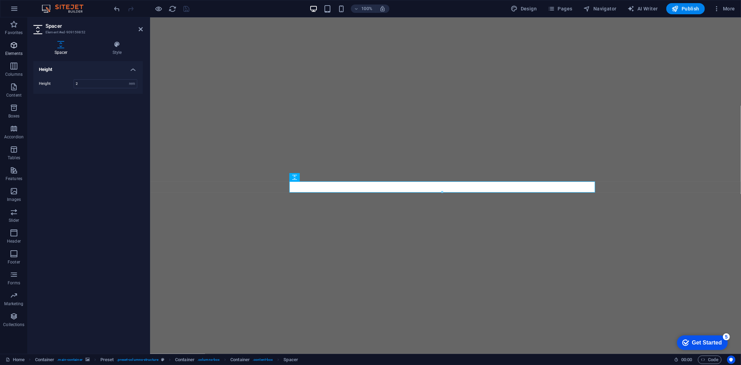
click at [14, 49] on icon "button" at bounding box center [14, 45] width 8 height 8
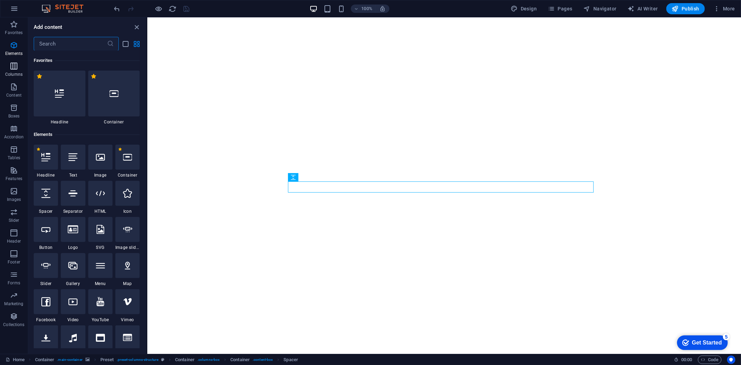
scroll to position [74, 0]
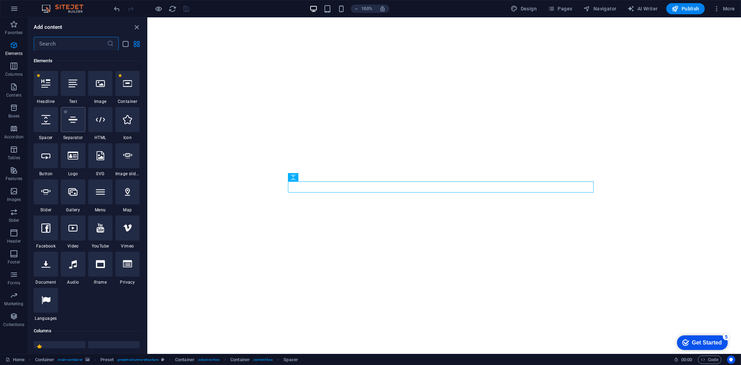
click at [76, 124] on div at bounding box center [73, 119] width 24 height 25
select select "%"
select select "px"
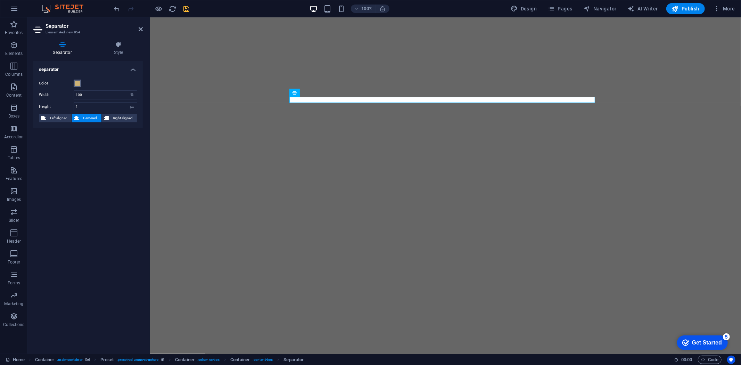
click at [76, 83] on span at bounding box center [78, 84] width 6 height 6
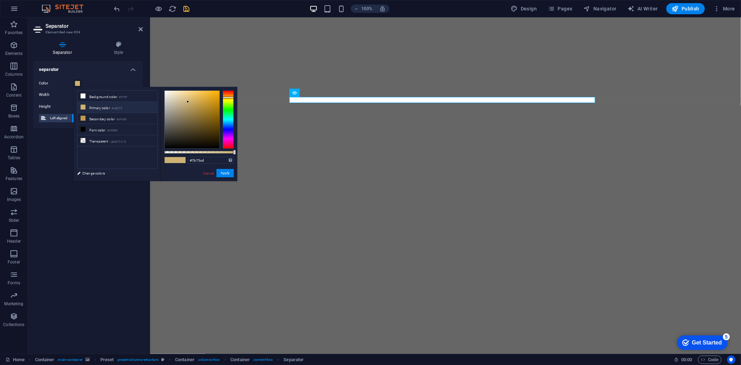
click at [227, 129] on div at bounding box center [228, 119] width 11 height 58
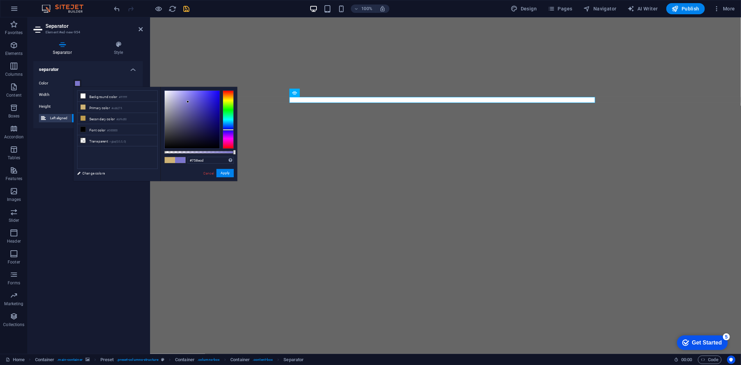
click at [227, 126] on div at bounding box center [228, 119] width 11 height 58
type input "#194ccd"
click at [212, 102] on div at bounding box center [192, 120] width 55 height 58
drag, startPoint x: 222, startPoint y: 171, endPoint x: 73, endPoint y: 154, distance: 150.6
click at [222, 171] on button "Apply" at bounding box center [224, 173] width 17 height 8
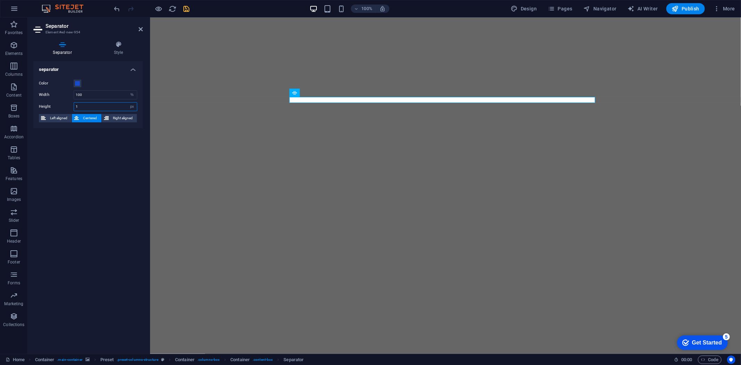
drag, startPoint x: 96, startPoint y: 106, endPoint x: 70, endPoint y: 106, distance: 25.3
click at [70, 106] on div "Height 1 px rem vh vw" at bounding box center [88, 106] width 98 height 9
type input "5"
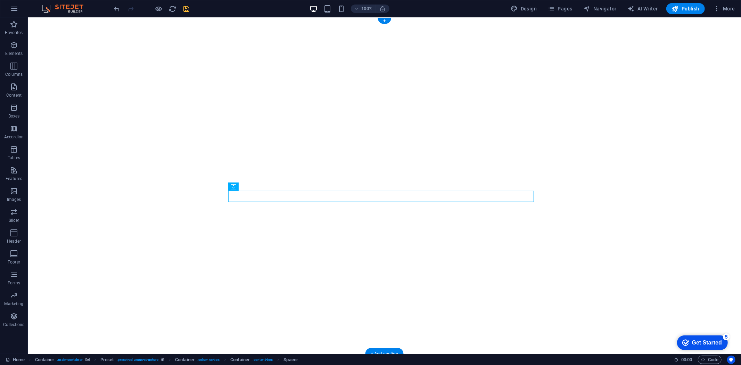
click at [595, 151] on figure at bounding box center [383, 185] width 713 height 336
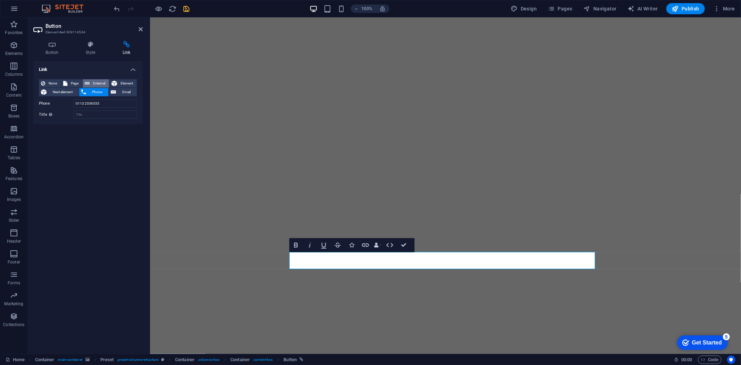
click at [97, 82] on span "External" at bounding box center [99, 83] width 15 height 8
select select "blank"
click at [89, 45] on icon at bounding box center [91, 44] width 34 height 7
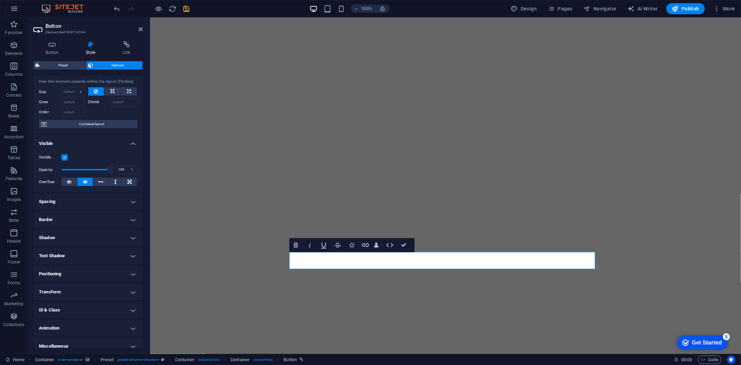
scroll to position [21, 0]
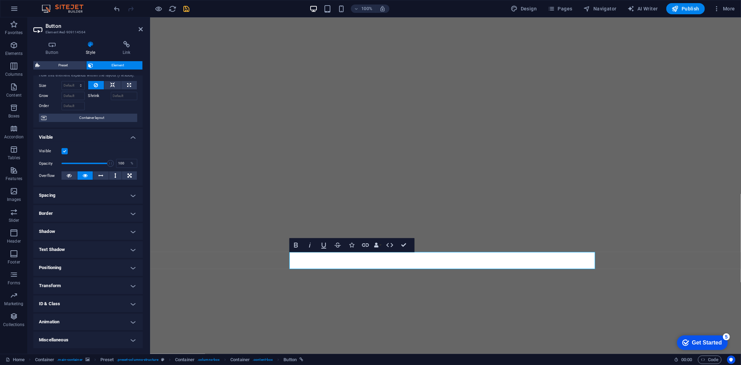
click at [76, 319] on h4 "Animation" at bounding box center [87, 321] width 109 height 17
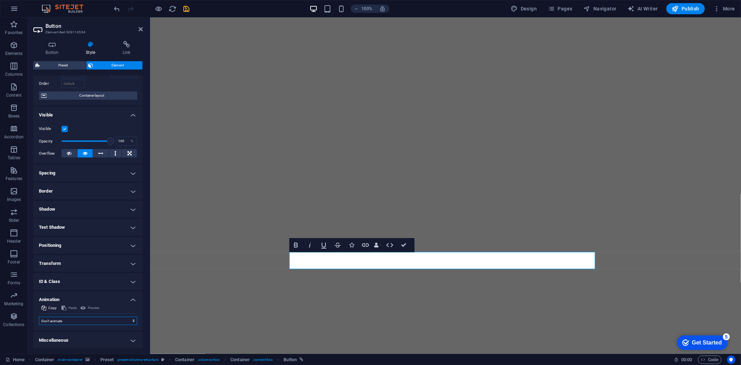
click at [72, 324] on select "Don't animate Show / Hide Slide up/down Zoom in/out Slide left to right Slide r…" at bounding box center [88, 320] width 98 height 8
select select "pulse"
click at [39, 316] on select "Don't animate Show / Hide Slide up/down Zoom in/out Slide left to right Slide r…" at bounding box center [88, 320] width 98 height 8
select select "scroll"
click at [185, 8] on icon "save" at bounding box center [187, 9] width 8 height 8
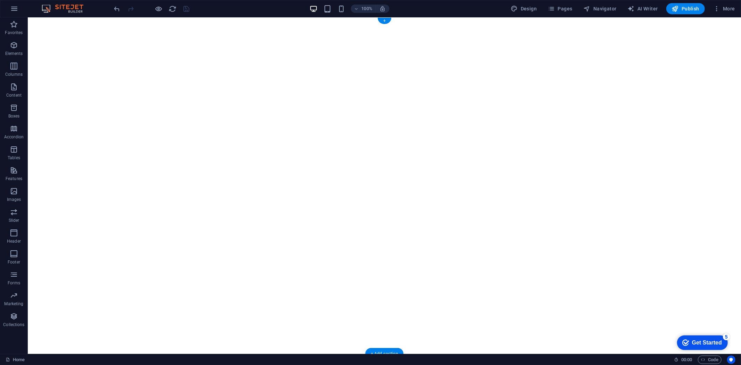
click at [185, 141] on figure at bounding box center [383, 185] width 713 height 336
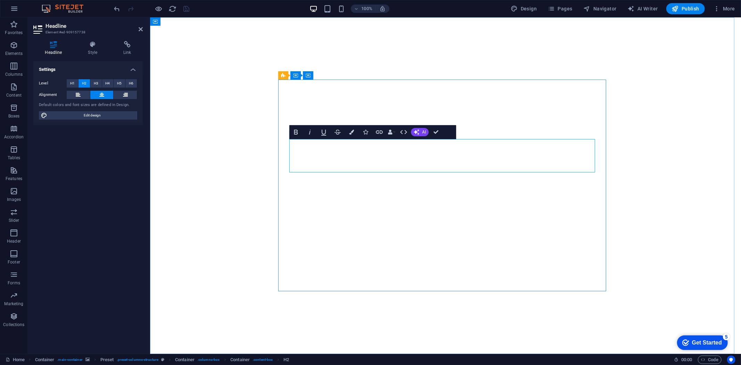
drag, startPoint x: 498, startPoint y: 160, endPoint x: 306, endPoint y: 145, distance: 193.3
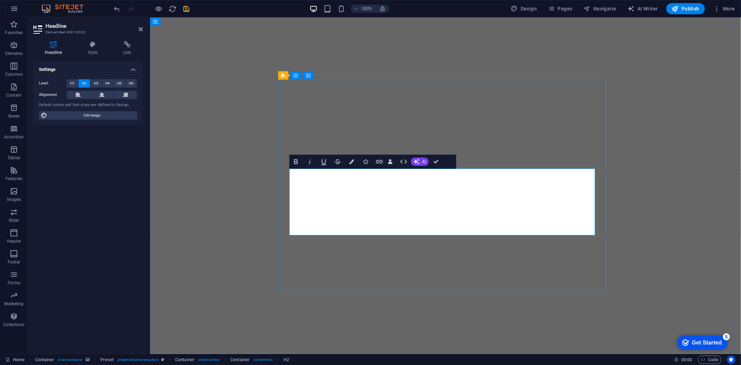
drag, startPoint x: 498, startPoint y: 225, endPoint x: 436, endPoint y: 226, distance: 62.2
click at [668, 114] on figure at bounding box center [445, 185] width 591 height 336
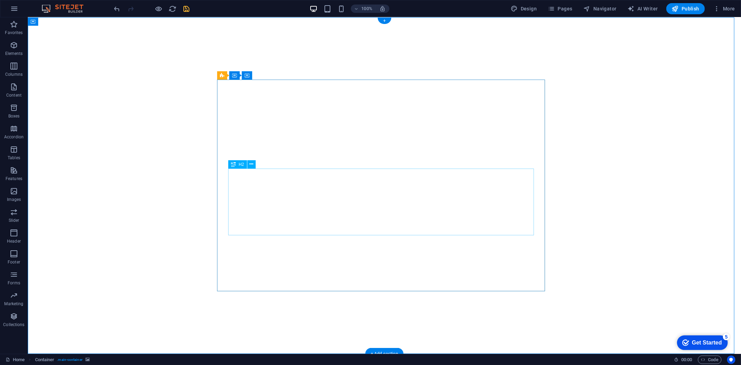
scroll to position [19, 0]
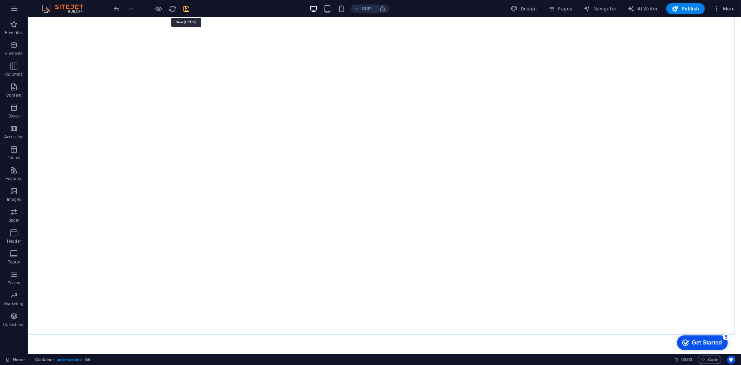
click at [183, 5] on icon "save" at bounding box center [187, 9] width 8 height 8
click at [376, 334] on div "+ Add section" at bounding box center [384, 334] width 39 height 12
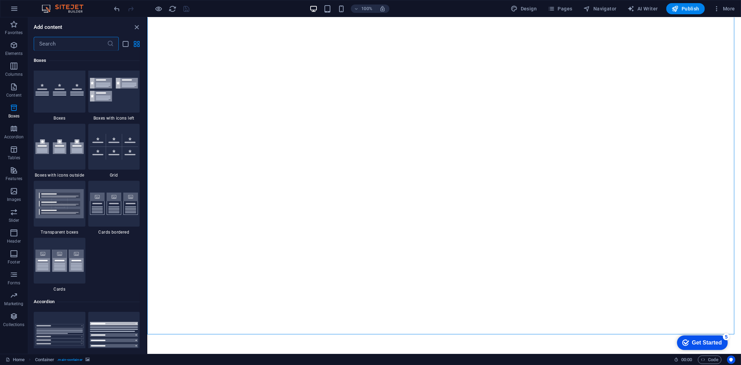
scroll to position [1986, 0]
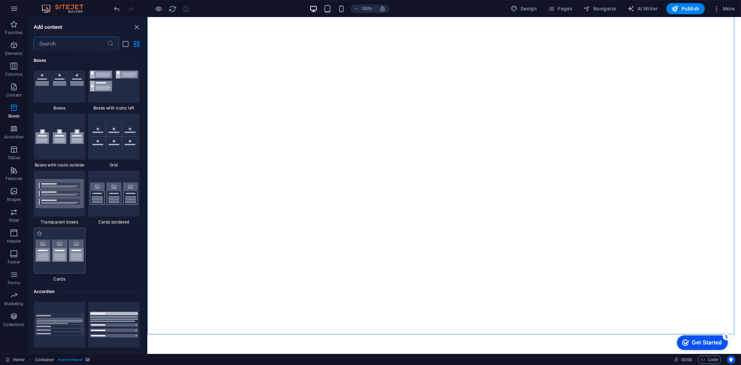
click at [73, 247] on img at bounding box center [59, 250] width 48 height 23
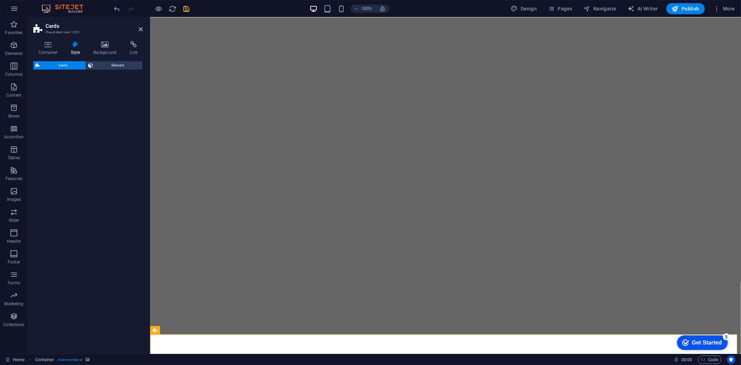
select select "rem"
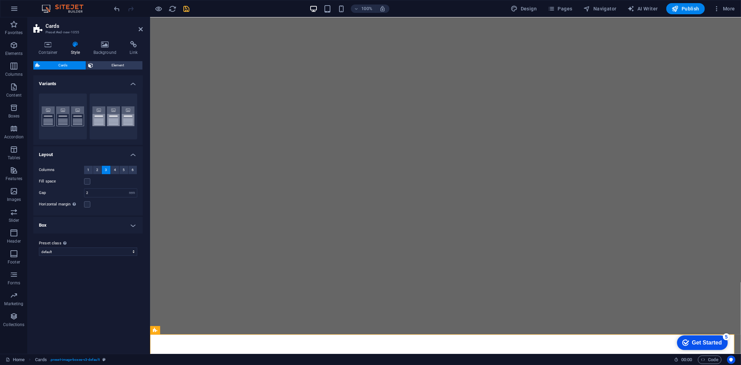
click at [664, 114] on figure at bounding box center [445, 166] width 591 height 336
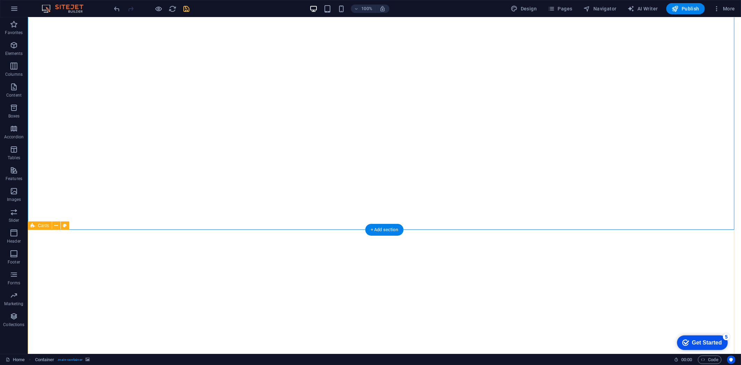
scroll to position [195, 0]
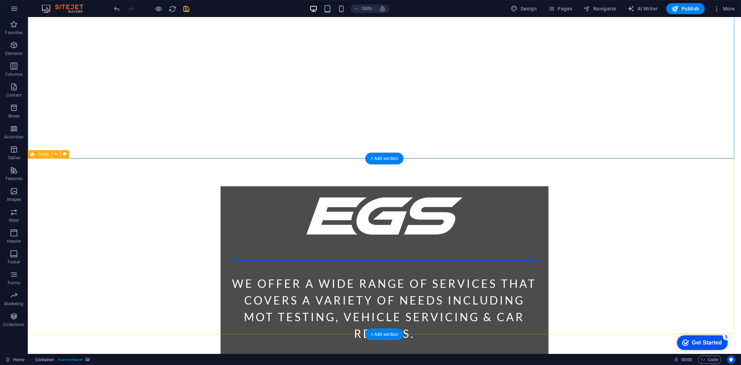
drag, startPoint x: 109, startPoint y: 183, endPoint x: 126, endPoint y: 181, distance: 16.5
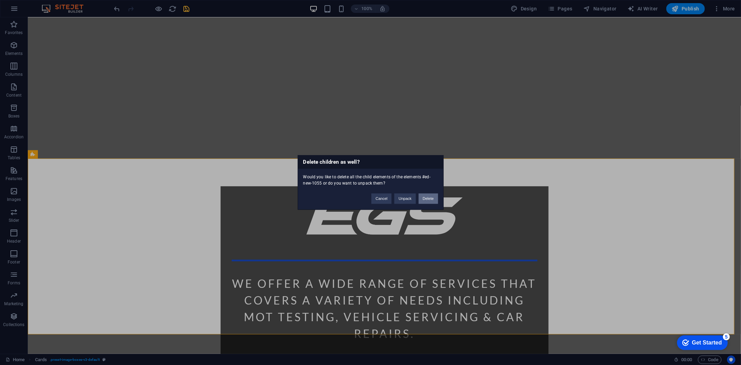
click at [435, 195] on button "Delete" at bounding box center [427, 198] width 19 height 10
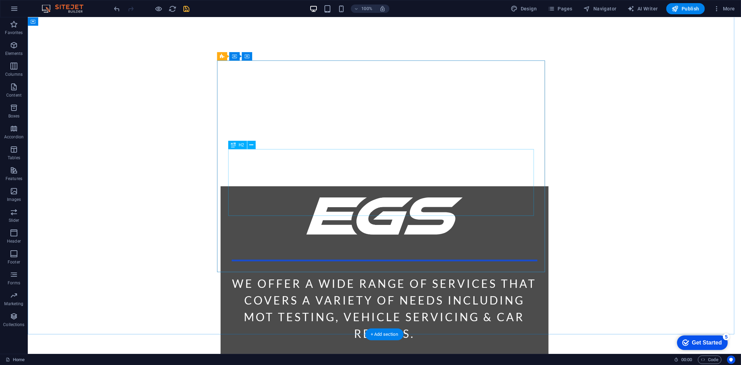
scroll to position [19, 0]
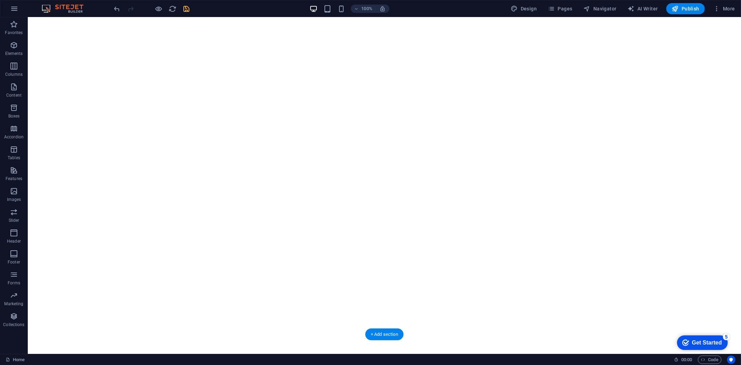
click at [566, 97] on figure at bounding box center [383, 166] width 713 height 336
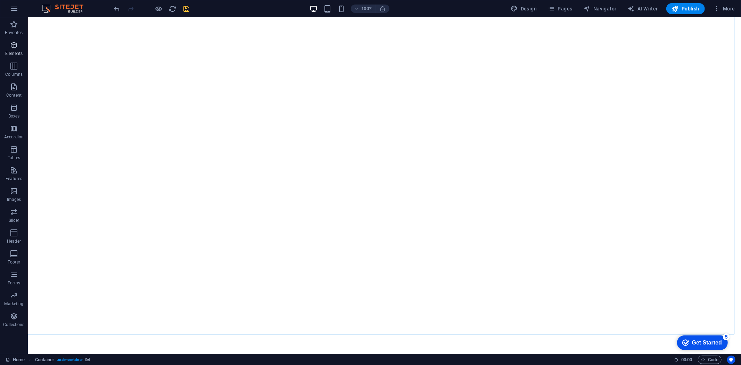
click at [22, 41] on span "Elements" at bounding box center [14, 49] width 28 height 17
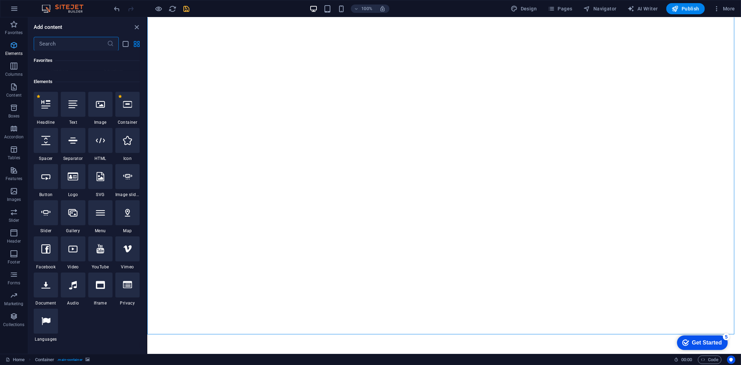
scroll to position [74, 0]
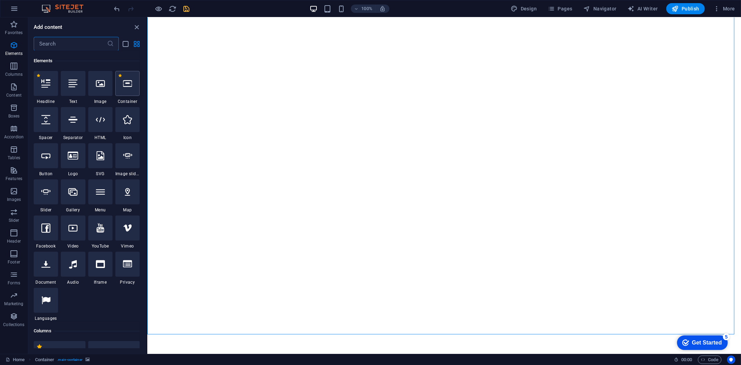
click at [127, 87] on icon at bounding box center [127, 83] width 9 height 9
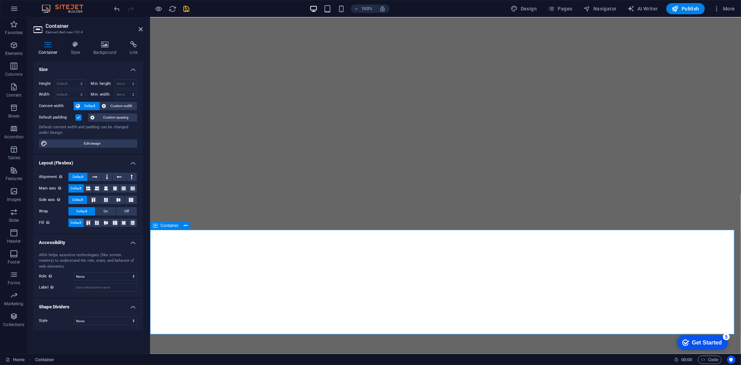
scroll to position [124, 0]
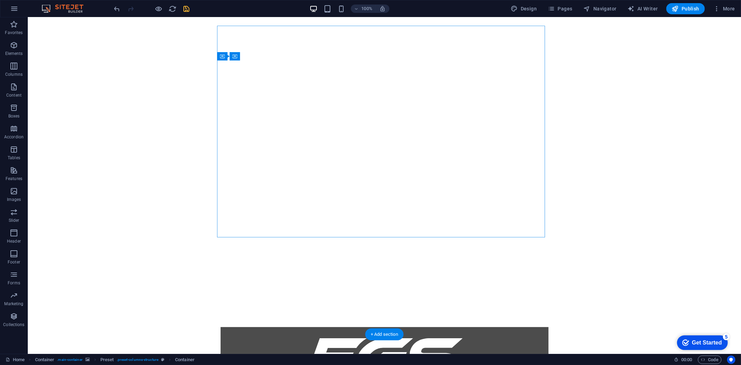
scroll to position [19, 0]
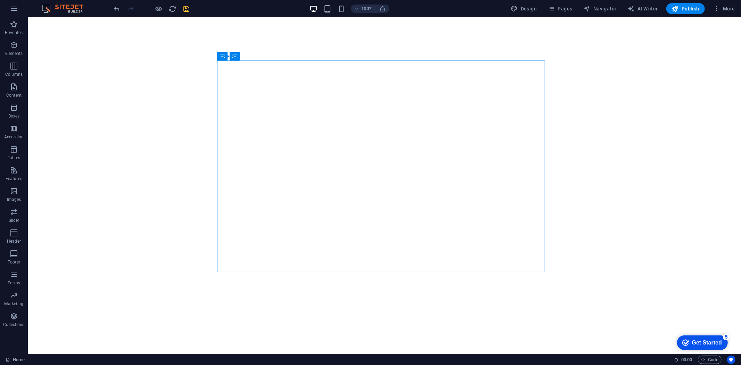
click at [183, 10] on icon "save" at bounding box center [187, 9] width 8 height 8
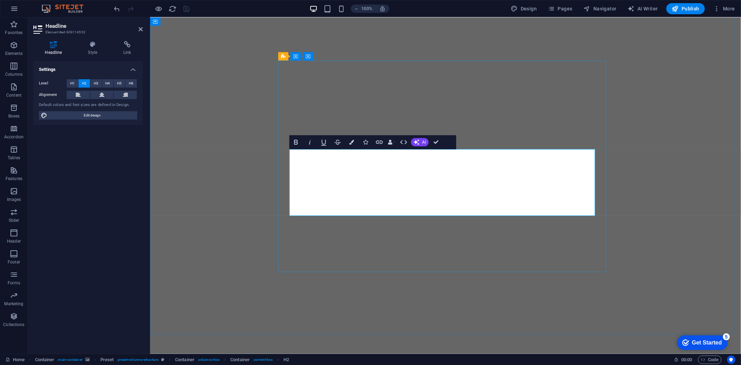
click at [714, 196] on figure at bounding box center [445, 166] width 591 height 336
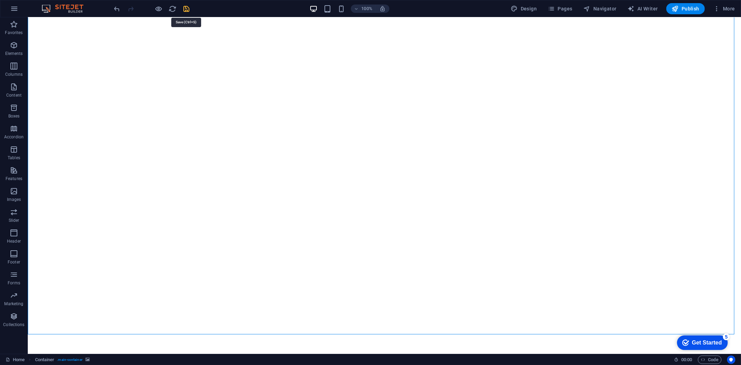
click at [190, 8] on icon "save" at bounding box center [187, 9] width 8 height 8
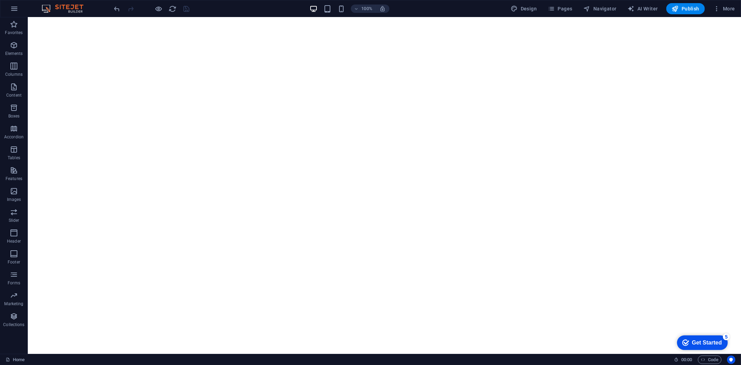
click at [194, 8] on div "100% Design Pages Navigator AI Writer Publish More" at bounding box center [425, 8] width 625 height 11
click at [385, 329] on div "+ Add section" at bounding box center [384, 334] width 39 height 12
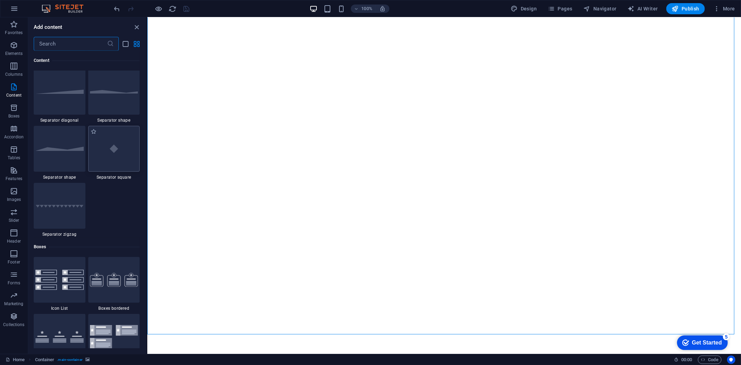
scroll to position [1793, 0]
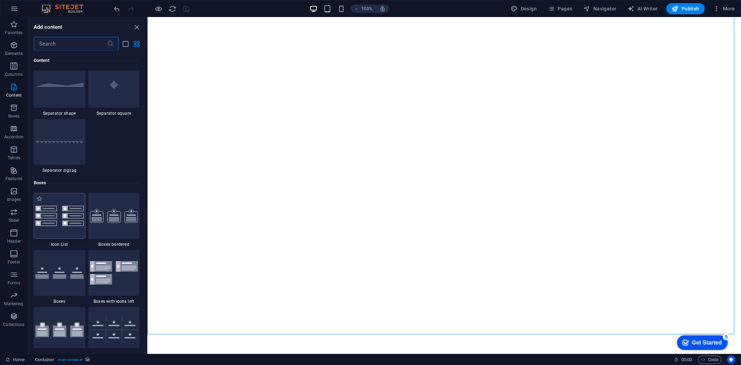
click at [62, 217] on img at bounding box center [59, 216] width 48 height 20
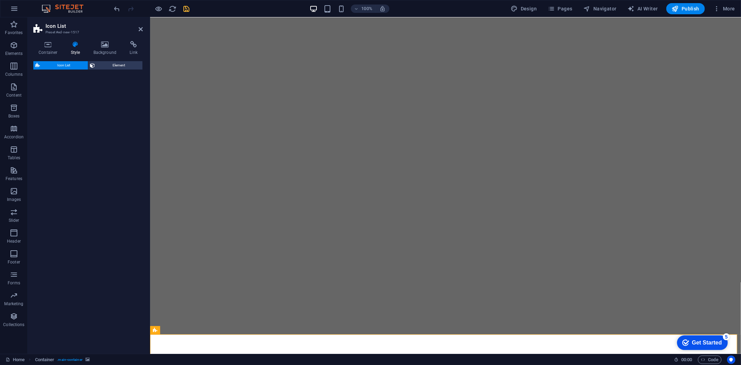
select select "rem"
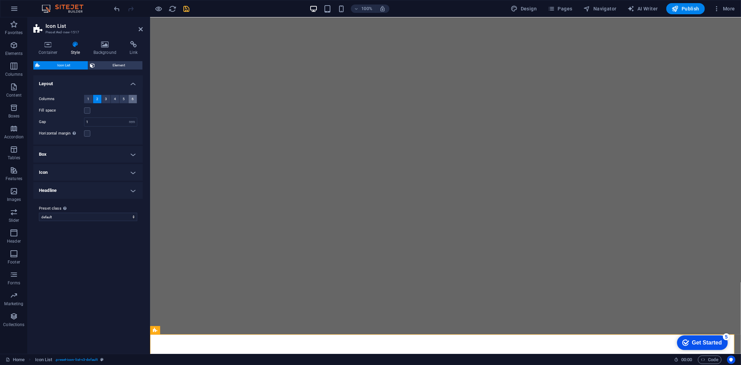
click at [132, 101] on span "6" at bounding box center [133, 99] width 2 height 8
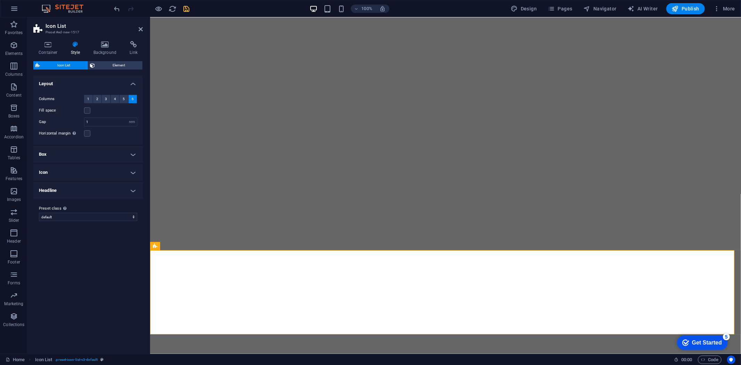
scroll to position [103, 0]
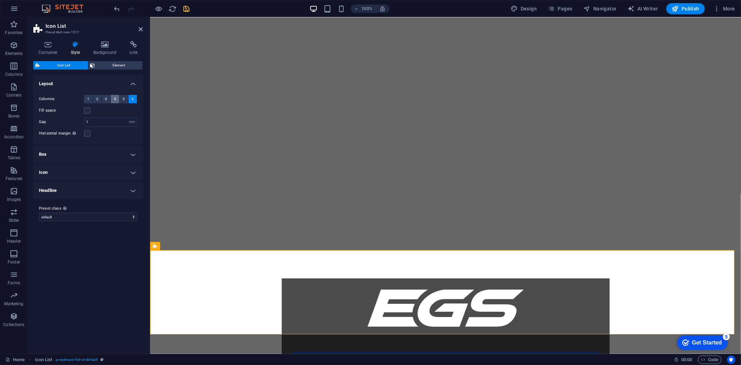
click at [115, 99] on span "4" at bounding box center [115, 99] width 2 height 8
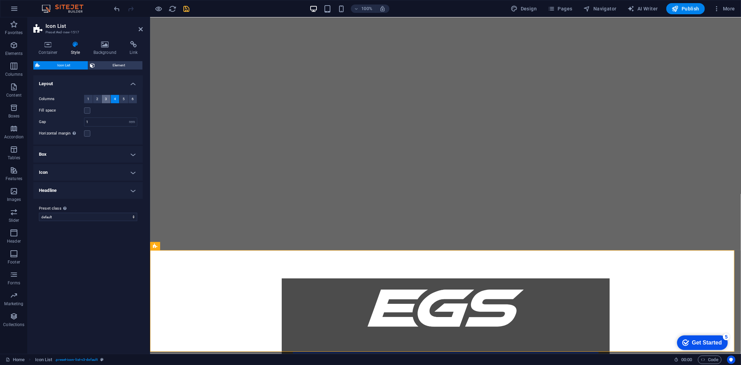
click at [108, 98] on button "3" at bounding box center [106, 99] width 9 height 8
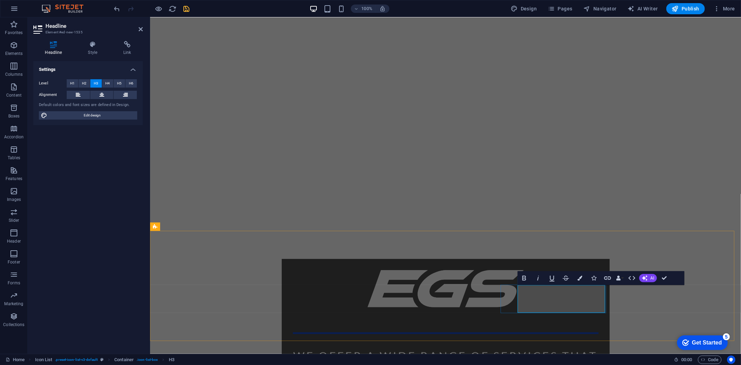
scroll to position [118, 0]
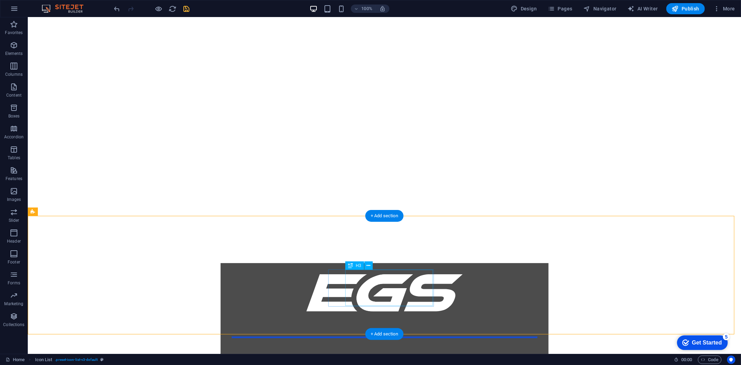
scroll to position [137, 0]
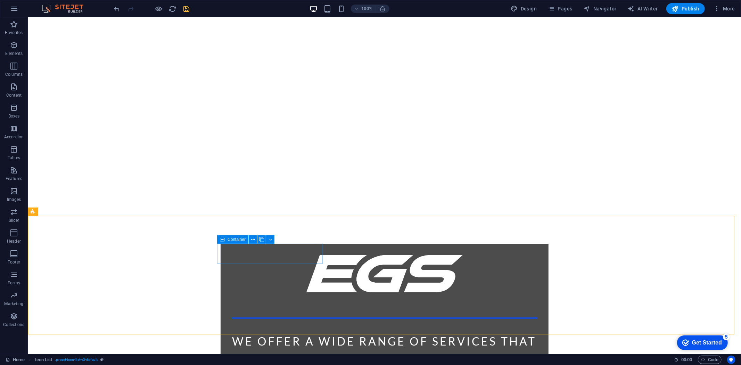
click at [228, 241] on span "Container" at bounding box center [236, 239] width 18 height 4
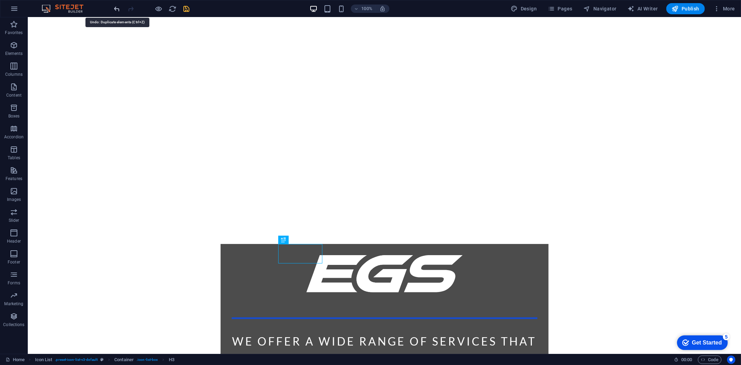
click at [116, 9] on icon "undo" at bounding box center [117, 9] width 8 height 8
drag, startPoint x: 185, startPoint y: 5, endPoint x: 160, endPoint y: 19, distance: 28.7
click at [185, 5] on icon "save" at bounding box center [187, 9] width 8 height 8
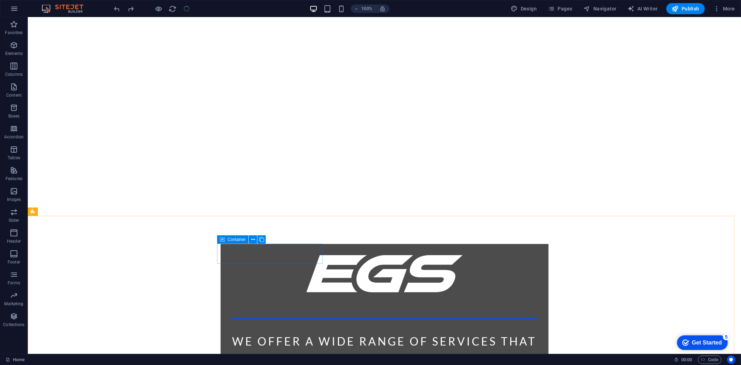
click at [221, 240] on icon at bounding box center [222, 239] width 5 height 8
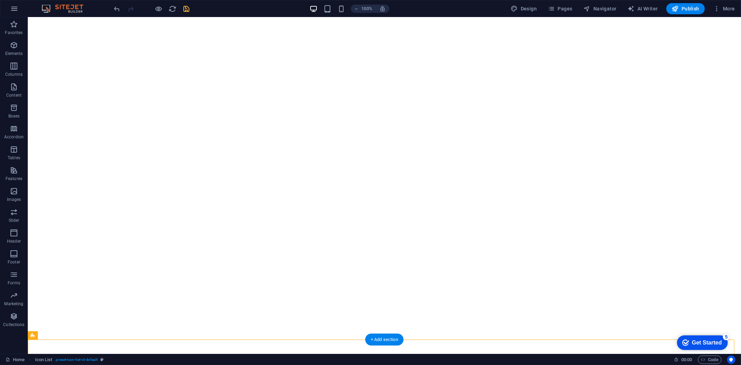
scroll to position [0, 0]
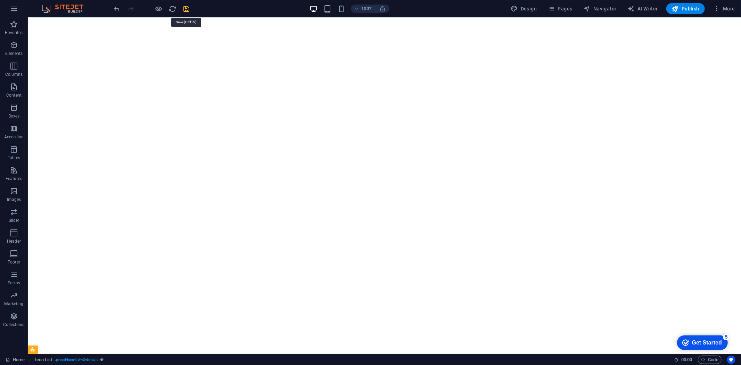
drag, startPoint x: 185, startPoint y: 8, endPoint x: 172, endPoint y: 11, distance: 13.2
click at [185, 8] on icon "save" at bounding box center [187, 9] width 8 height 8
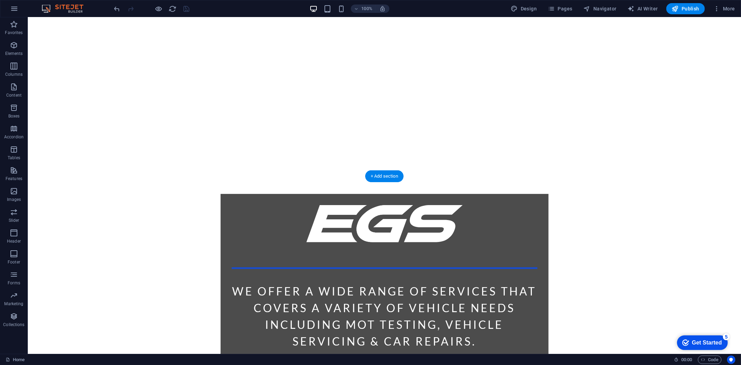
scroll to position [189, 0]
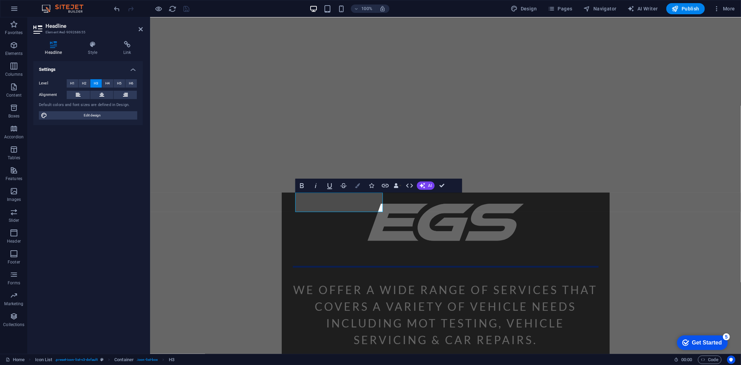
click at [359, 185] on icon "button" at bounding box center [357, 185] width 5 height 5
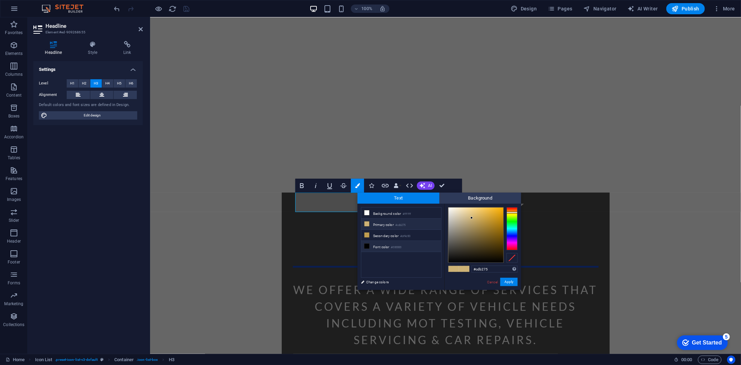
click at [381, 243] on li "Font color #000000" at bounding box center [401, 246] width 80 height 11
type input "#000000"
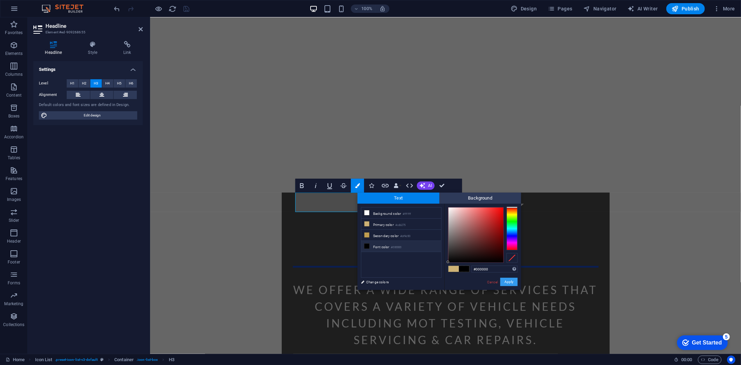
click at [504, 279] on button "Apply" at bounding box center [508, 281] width 17 height 8
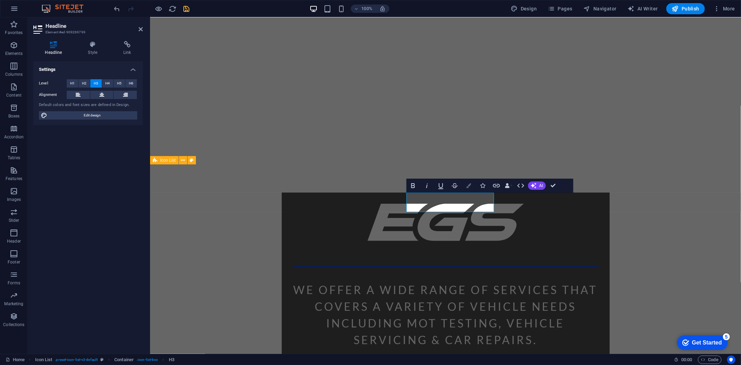
click at [470, 183] on icon "button" at bounding box center [468, 185] width 5 height 5
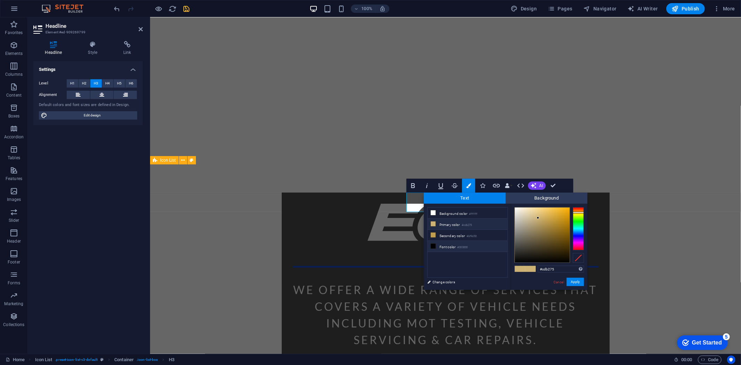
drag, startPoint x: 435, startPoint y: 245, endPoint x: 468, endPoint y: 242, distance: 33.1
click at [435, 245] on icon at bounding box center [432, 245] width 5 height 5
type input "#000000"
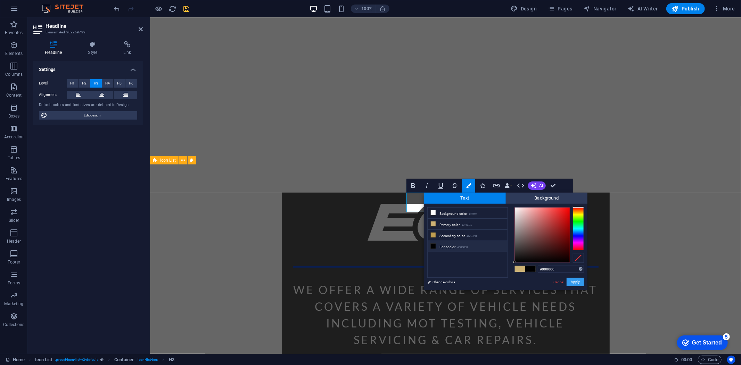
click at [569, 286] on button "Apply" at bounding box center [574, 281] width 17 height 8
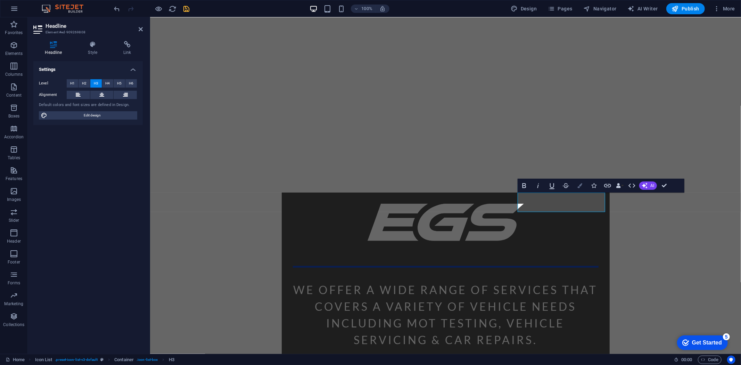
click at [577, 185] on icon "button" at bounding box center [579, 185] width 5 height 5
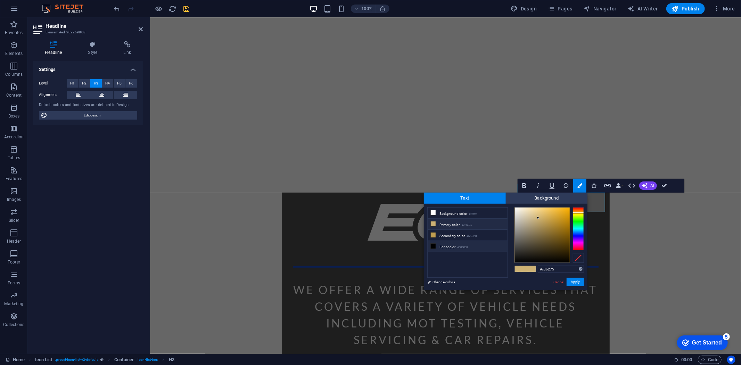
drag, startPoint x: 453, startPoint y: 246, endPoint x: 501, endPoint y: 248, distance: 47.9
click at [453, 247] on li "Font color #000000" at bounding box center [467, 246] width 80 height 11
type input "#000000"
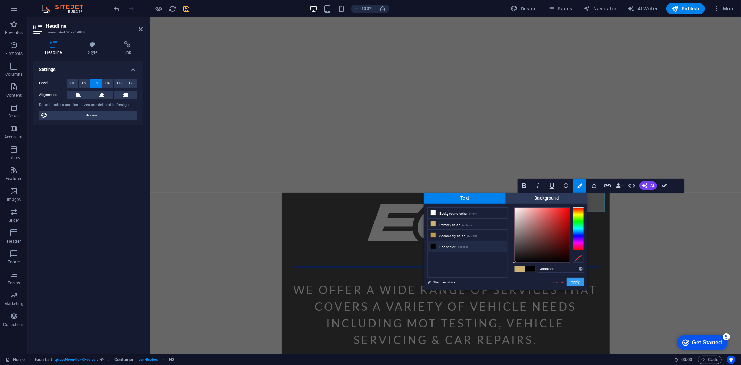
drag, startPoint x: 574, startPoint y: 278, endPoint x: 378, endPoint y: 269, distance: 196.7
click at [574, 278] on button "Apply" at bounding box center [574, 281] width 17 height 8
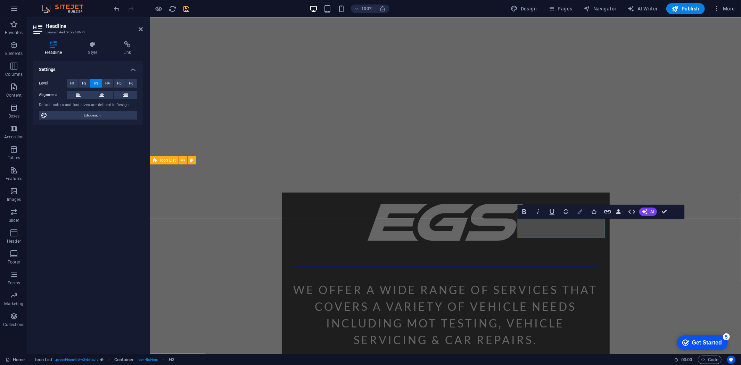
click at [584, 211] on button "Colors" at bounding box center [579, 211] width 13 height 14
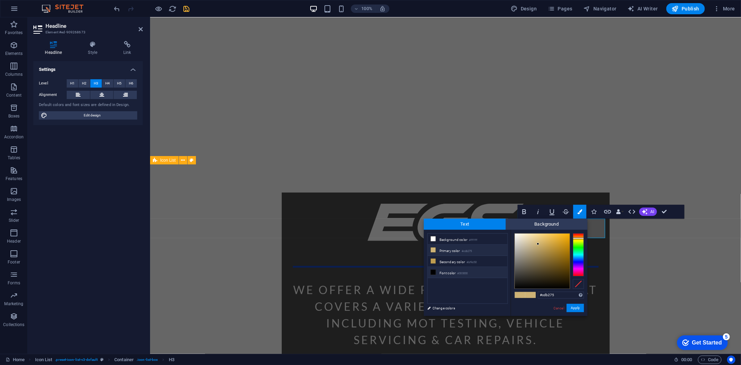
click at [467, 272] on small "#000000" at bounding box center [462, 273] width 10 height 5
type input "#000000"
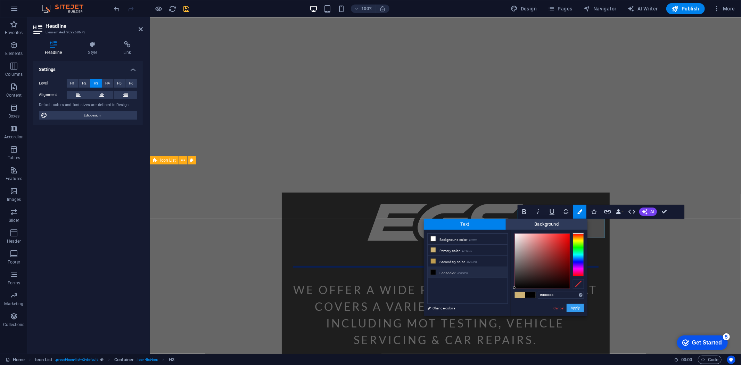
click at [569, 304] on button "Apply" at bounding box center [574, 307] width 17 height 8
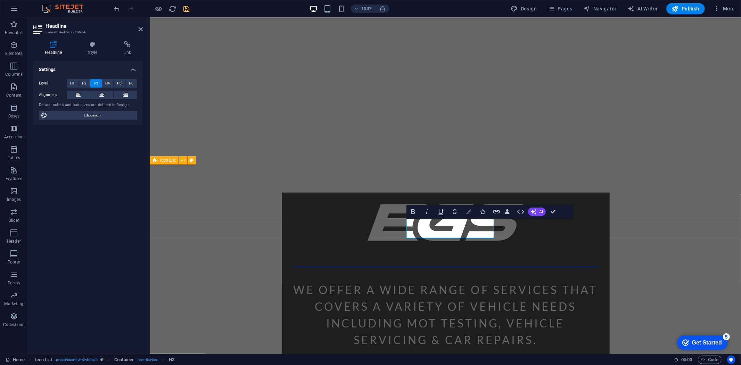
click at [473, 206] on button "Colors" at bounding box center [468, 211] width 13 height 14
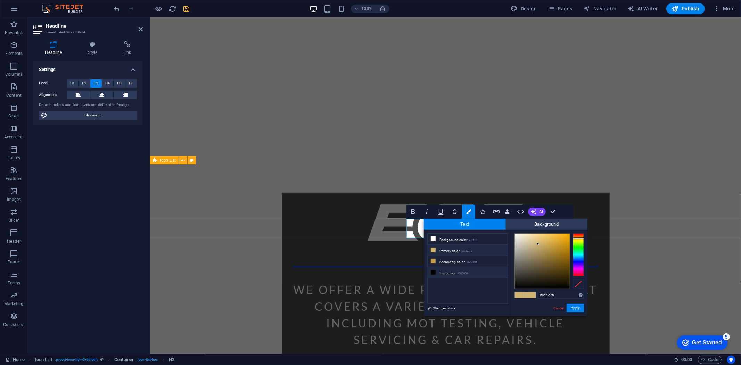
click at [429, 273] on li "Font color #000000" at bounding box center [467, 272] width 80 height 11
type input "#000000"
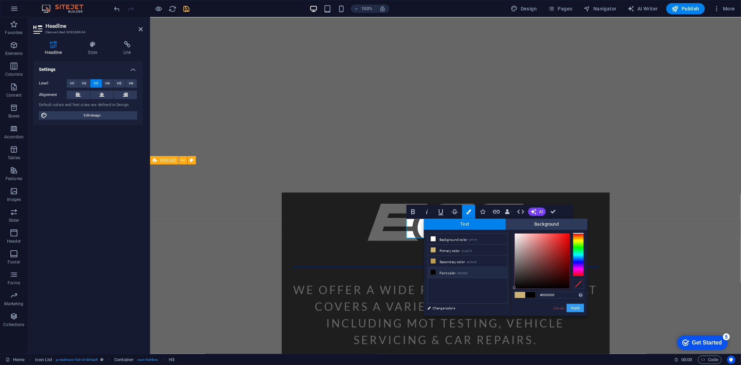
click at [573, 306] on button "Apply" at bounding box center [574, 307] width 17 height 8
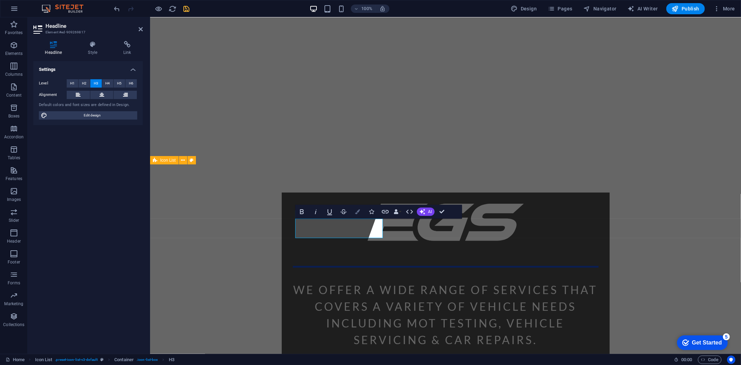
click at [360, 209] on button "Colors" at bounding box center [357, 211] width 13 height 14
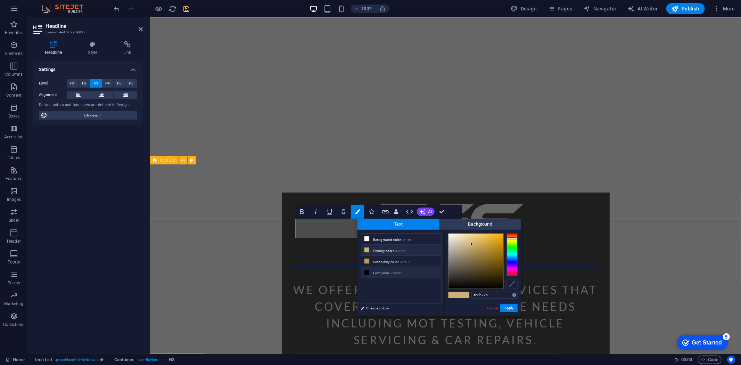
click at [367, 272] on icon at bounding box center [366, 271] width 5 height 5
type input "#000000"
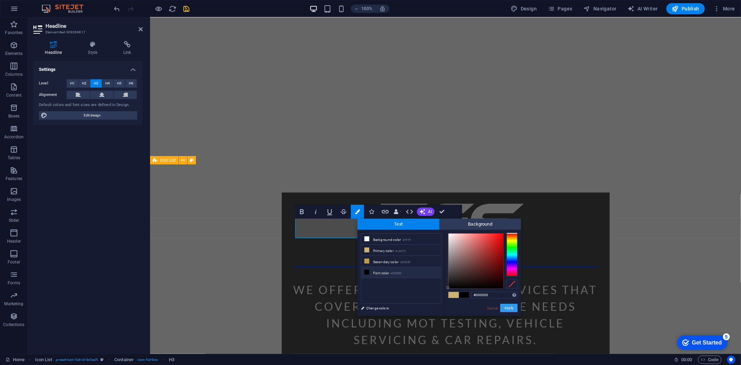
drag, startPoint x: 510, startPoint y: 306, endPoint x: 196, endPoint y: 271, distance: 315.8
click at [510, 306] on button "Apply" at bounding box center [508, 307] width 17 height 8
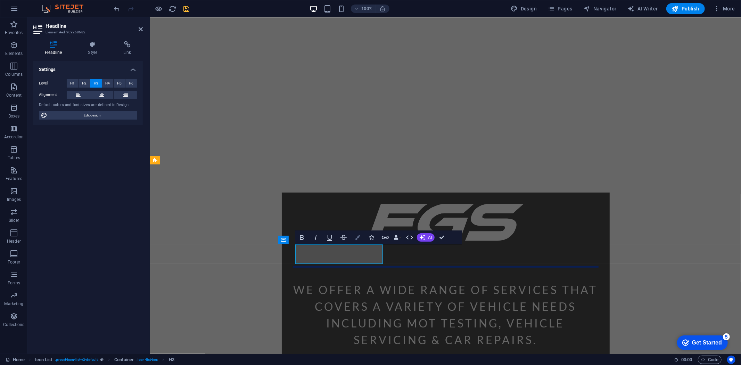
click at [354, 236] on button "Colors" at bounding box center [357, 237] width 13 height 14
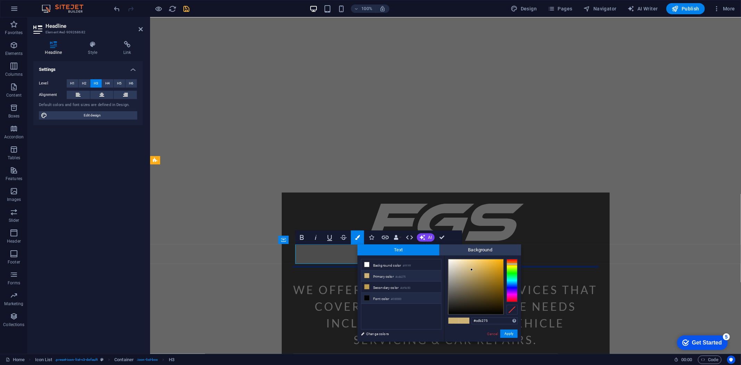
click at [366, 297] on icon at bounding box center [366, 297] width 5 height 5
type input "#000000"
click at [504, 333] on button "Apply" at bounding box center [508, 333] width 17 height 8
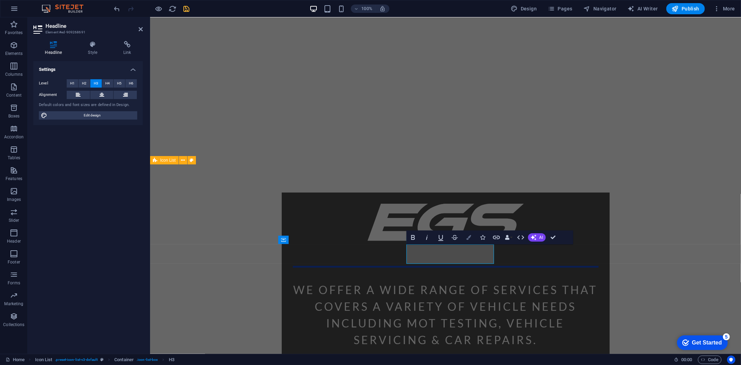
click at [467, 235] on icon "button" at bounding box center [468, 237] width 5 height 5
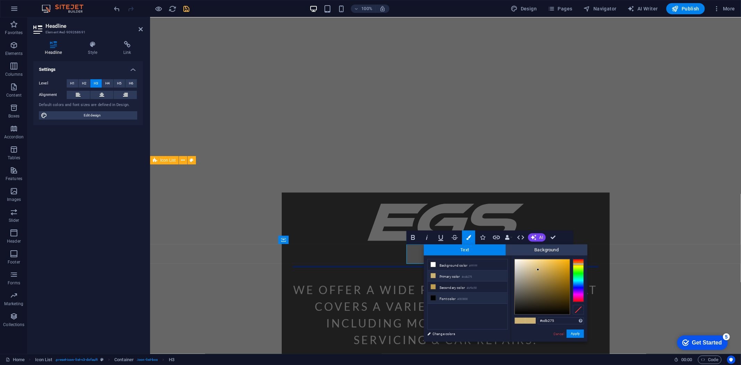
click at [448, 300] on li "Font color #000000" at bounding box center [467, 297] width 80 height 11
type input "#000000"
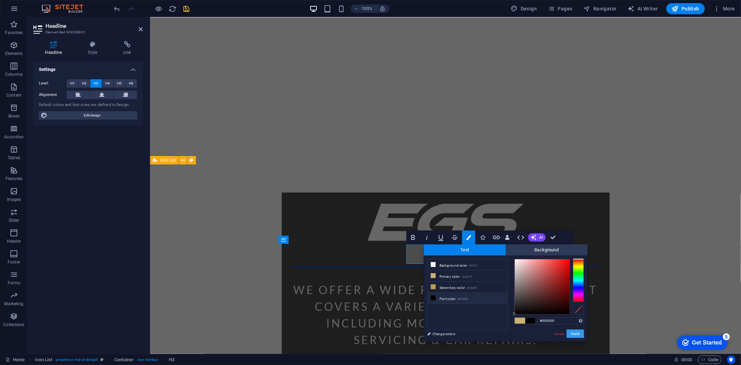
click at [573, 336] on button "Apply" at bounding box center [574, 333] width 17 height 8
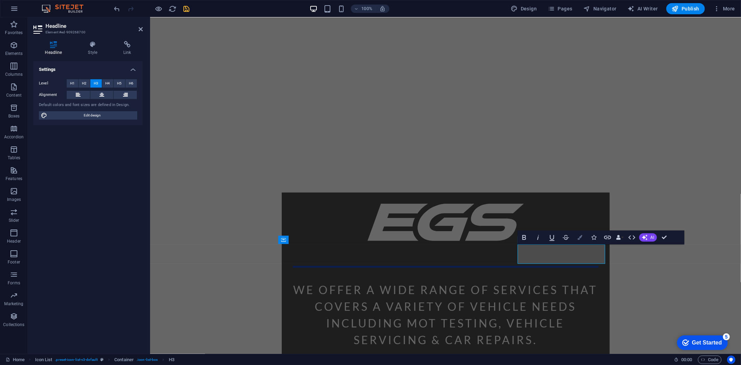
click at [579, 233] on button "Colors" at bounding box center [579, 237] width 13 height 14
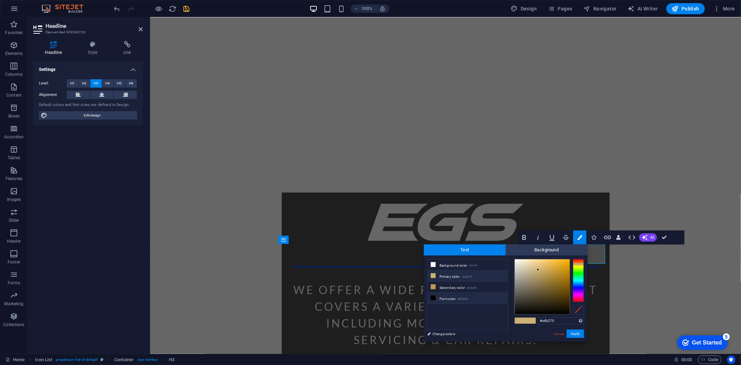
click at [463, 300] on small "#000000" at bounding box center [462, 298] width 10 height 5
type input "#000000"
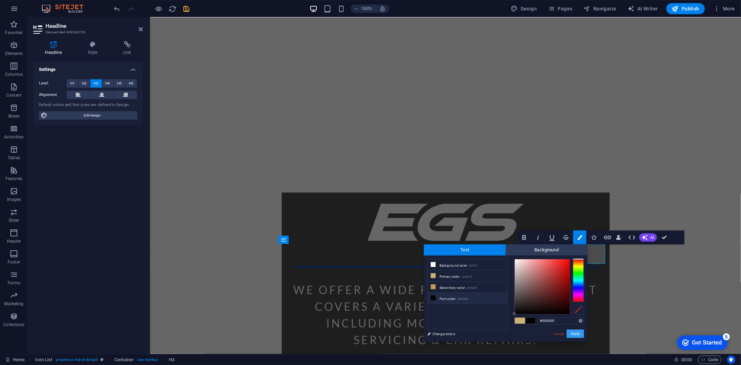
click at [580, 331] on button "Apply" at bounding box center [574, 333] width 17 height 8
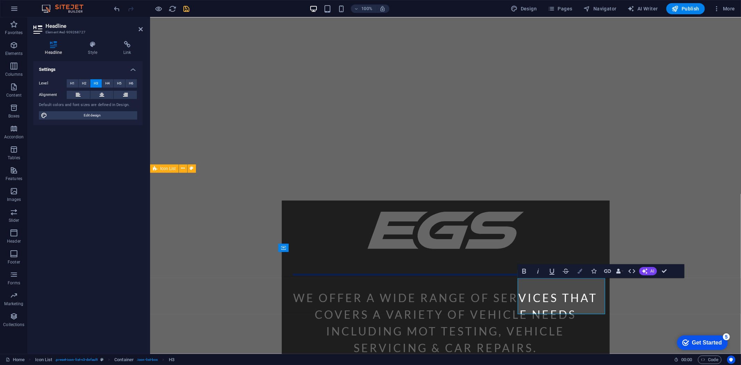
click at [576, 269] on button "Colors" at bounding box center [579, 271] width 13 height 14
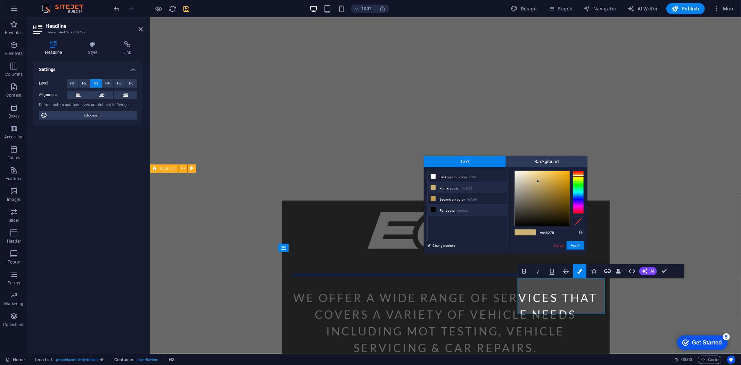
click at [453, 209] on li "Font color #000000" at bounding box center [467, 209] width 80 height 11
type input "#000000"
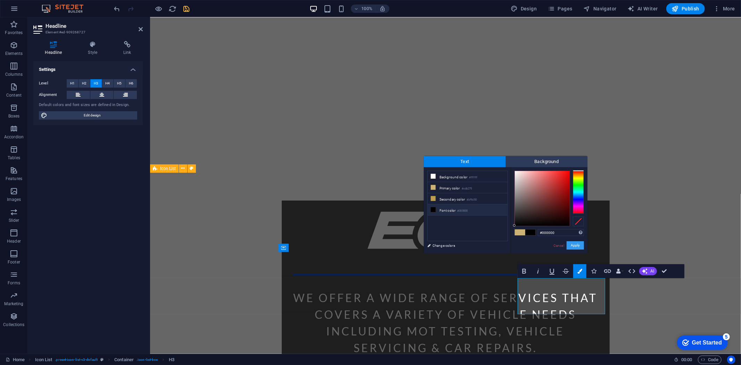
drag, startPoint x: 574, startPoint y: 248, endPoint x: 343, endPoint y: 256, distance: 231.0
click at [574, 248] on button "Apply" at bounding box center [574, 245] width 17 height 8
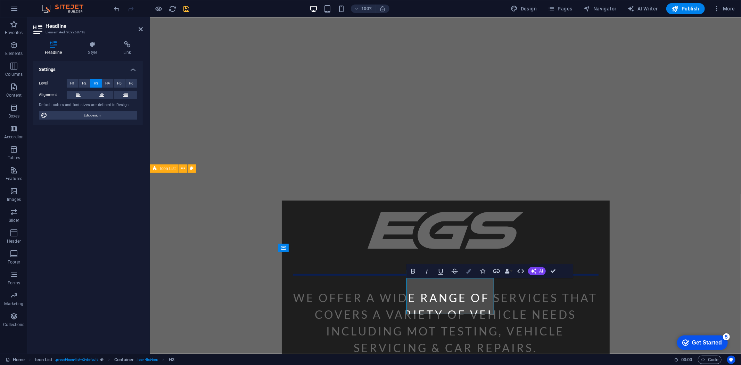
click at [468, 268] on icon "button" at bounding box center [468, 270] width 5 height 5
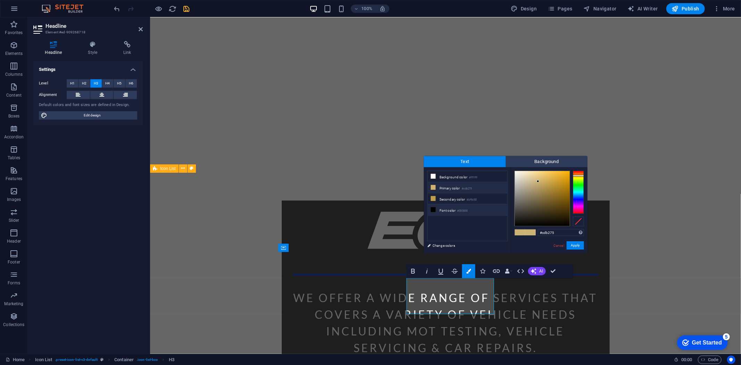
click at [457, 213] on li "Font color #000000" at bounding box center [467, 209] width 80 height 11
type input "#000000"
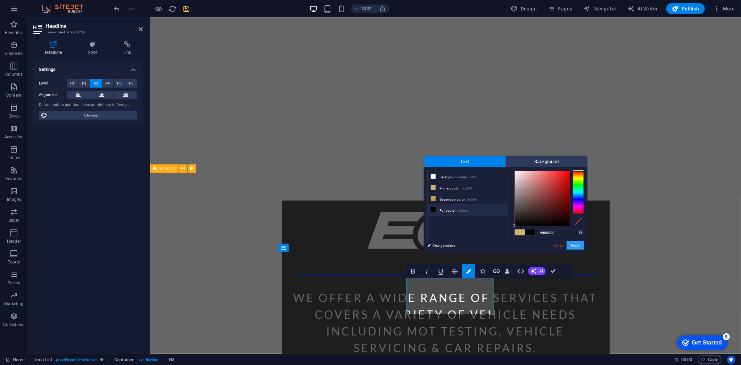
click at [575, 248] on button "Apply" at bounding box center [574, 245] width 17 height 8
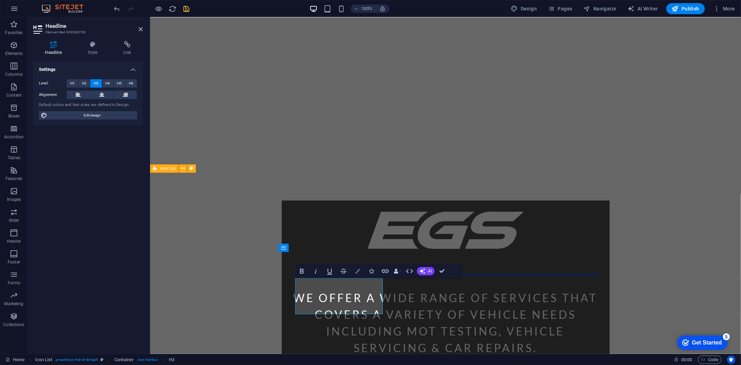
click at [359, 273] on button "Colors" at bounding box center [357, 271] width 13 height 14
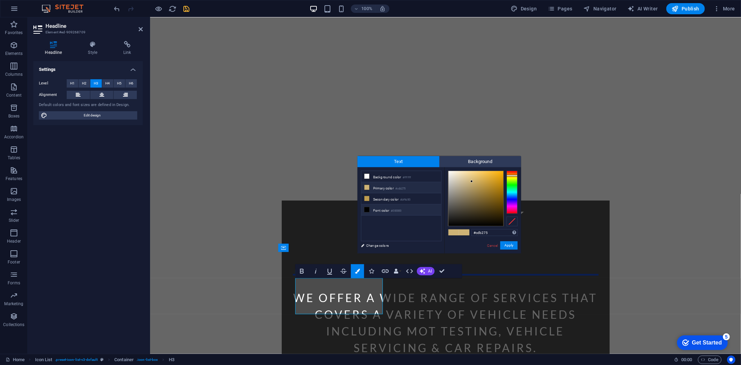
click at [391, 212] on li "Font color #000000" at bounding box center [401, 209] width 80 height 11
type input "#000000"
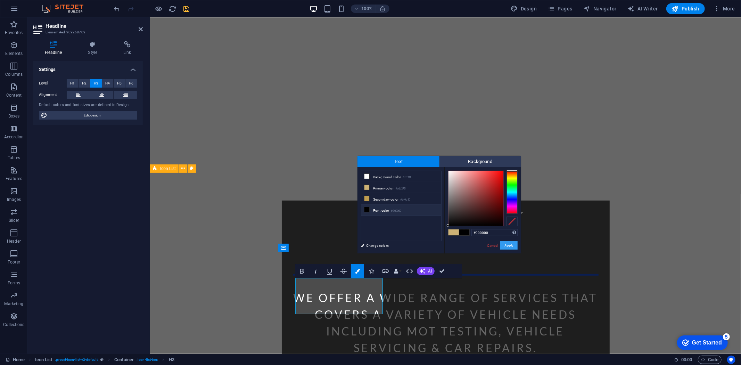
click at [505, 248] on button "Apply" at bounding box center [508, 245] width 17 height 8
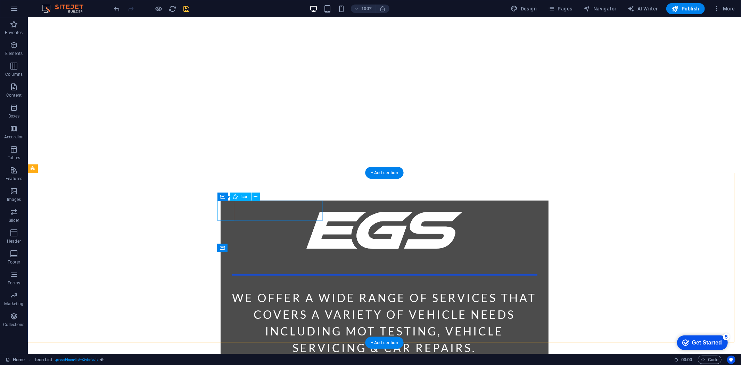
select select "xMidYMid"
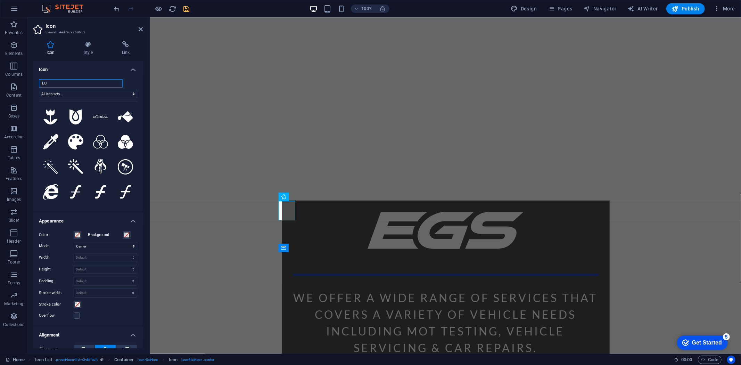
type input "L"
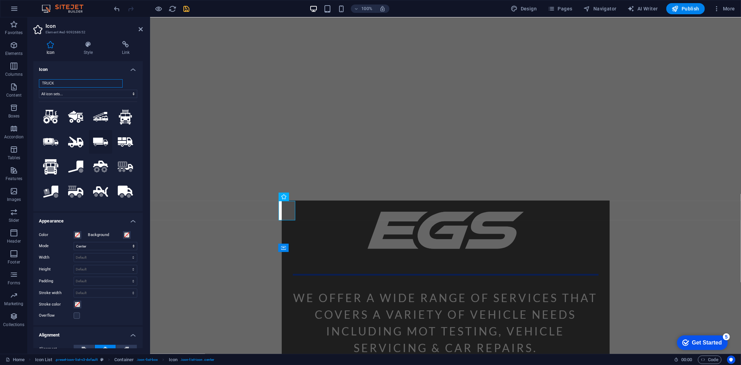
type input "TRUCK"
click at [95, 141] on icon at bounding box center [100, 141] width 15 height 9
click at [85, 46] on icon at bounding box center [87, 44] width 35 height 7
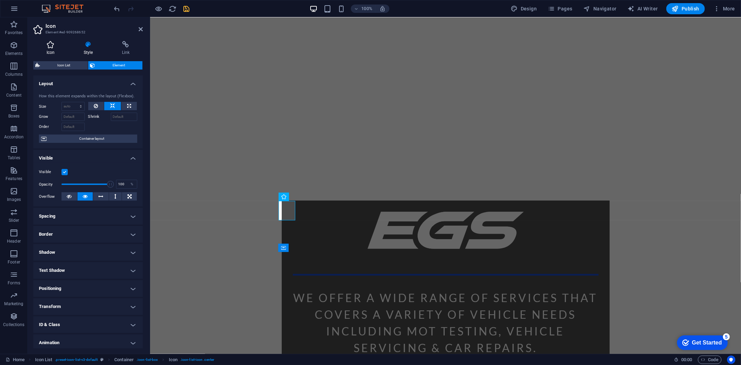
click at [50, 43] on icon at bounding box center [50, 44] width 34 height 7
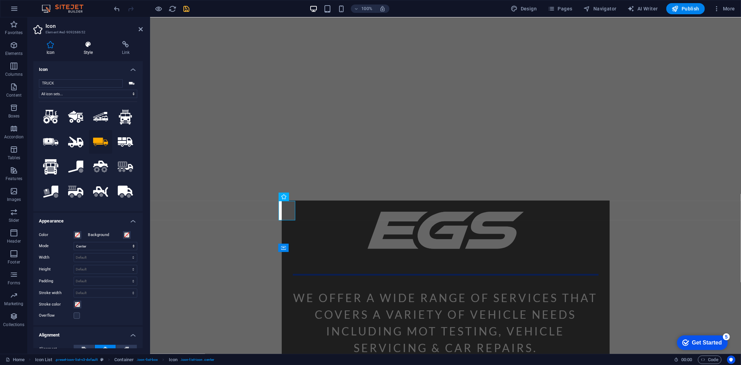
click at [81, 50] on h4 "Style" at bounding box center [89, 48] width 38 height 15
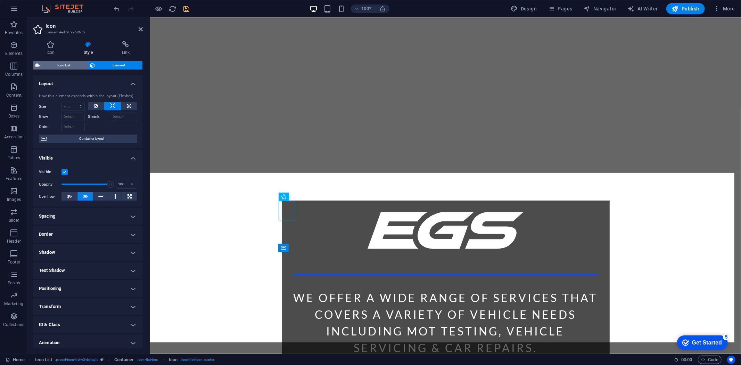
click at [58, 63] on span "Icon List" at bounding box center [64, 65] width 44 height 8
select select "rem"
select select "px"
select select "rem"
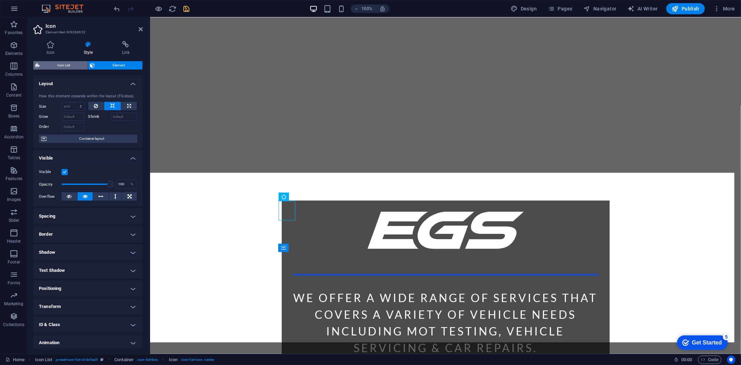
select select "rem"
select select "px"
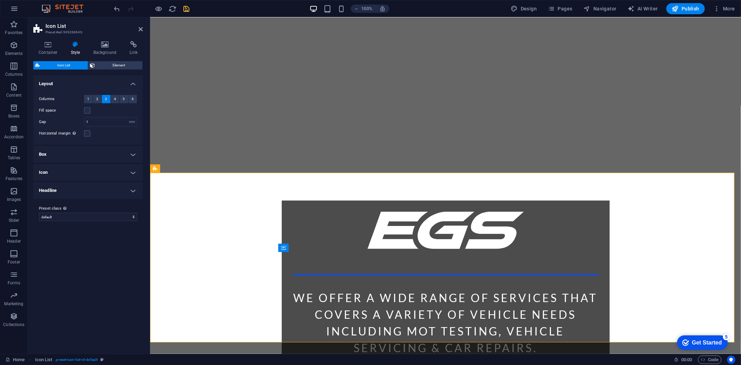
click at [78, 150] on h4 "Box" at bounding box center [87, 154] width 109 height 17
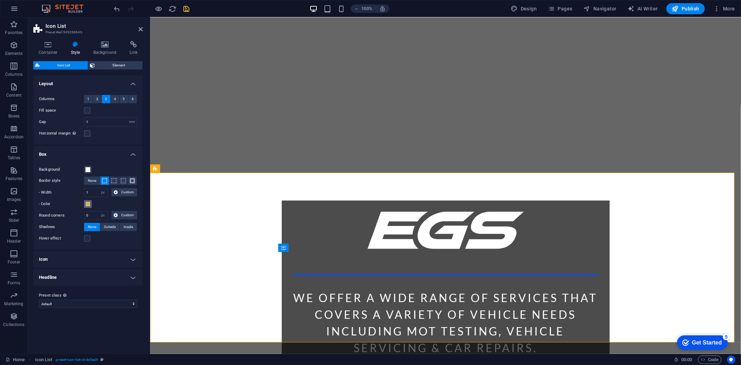
click at [84, 204] on button "- Color" at bounding box center [88, 204] width 8 height 8
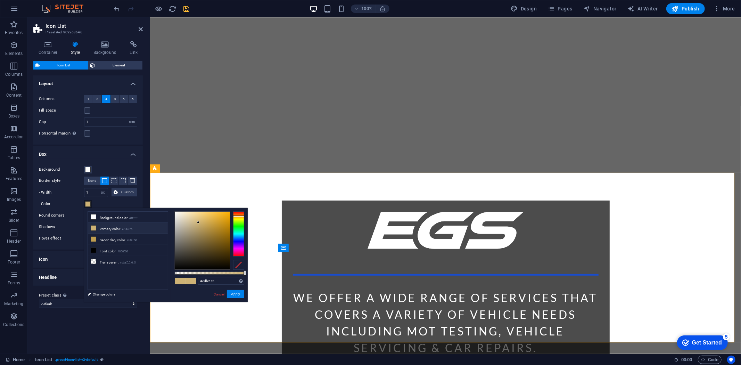
click at [84, 204] on button "- Color" at bounding box center [88, 204] width 8 height 8
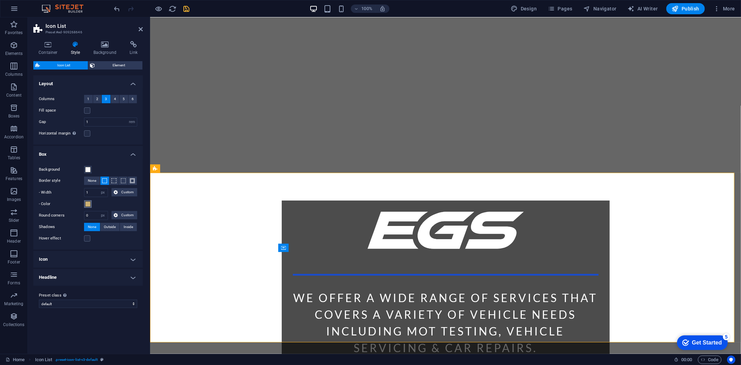
click at [84, 204] on button "- Color" at bounding box center [88, 204] width 8 height 8
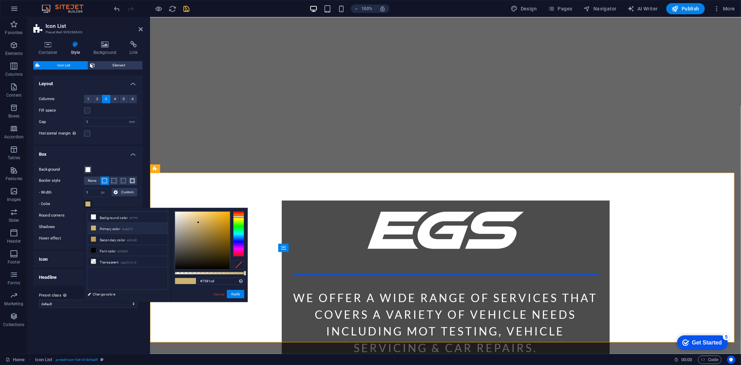
click at [242, 240] on div at bounding box center [238, 233] width 11 height 45
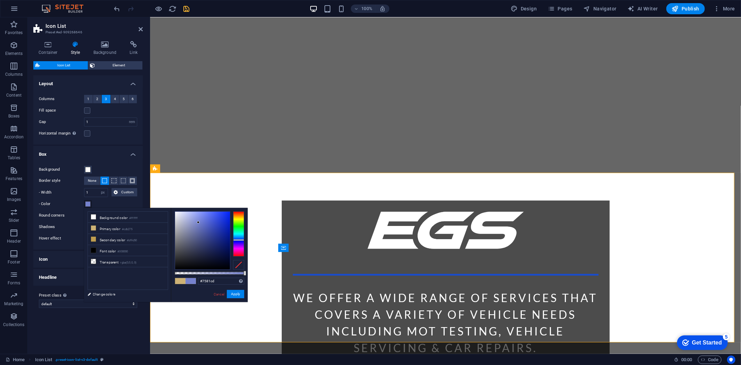
click at [235, 240] on div at bounding box center [238, 240] width 11 height 2
click at [237, 235] on div at bounding box center [238, 233] width 11 height 45
click at [239, 237] on div at bounding box center [238, 233] width 11 height 45
click at [235, 240] on div at bounding box center [238, 240] width 11 height 2
click at [238, 238] on div at bounding box center [238, 238] width 11 height 2
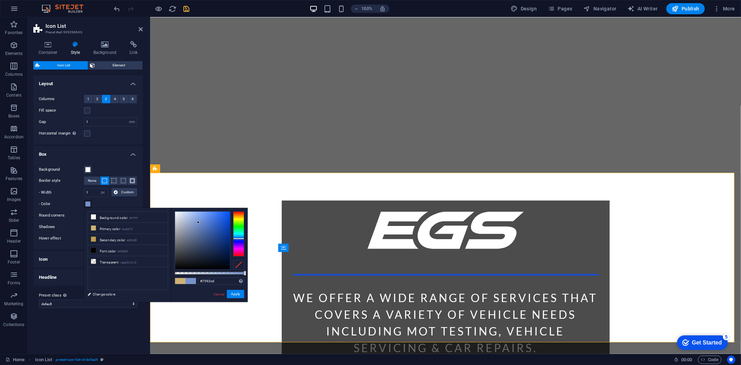
type input "#0a2762"
click at [224, 246] on div at bounding box center [202, 240] width 55 height 58
click at [233, 297] on button "Apply" at bounding box center [235, 294] width 17 height 8
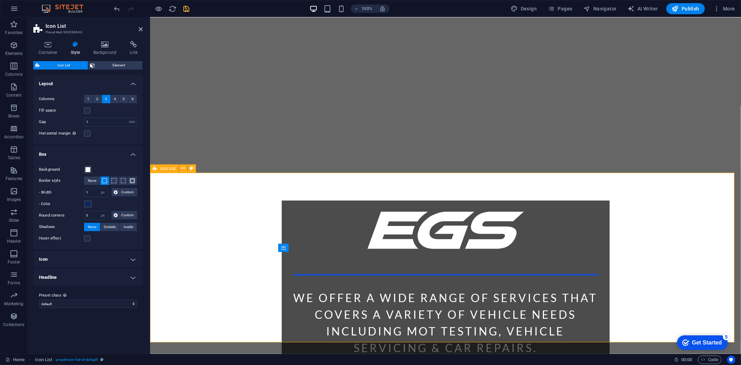
click at [82, 251] on h4 "Icon" at bounding box center [87, 259] width 109 height 17
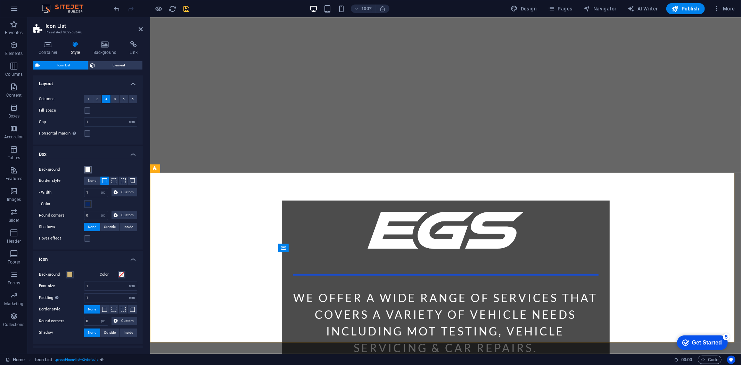
click at [89, 170] on span at bounding box center [88, 170] width 6 height 6
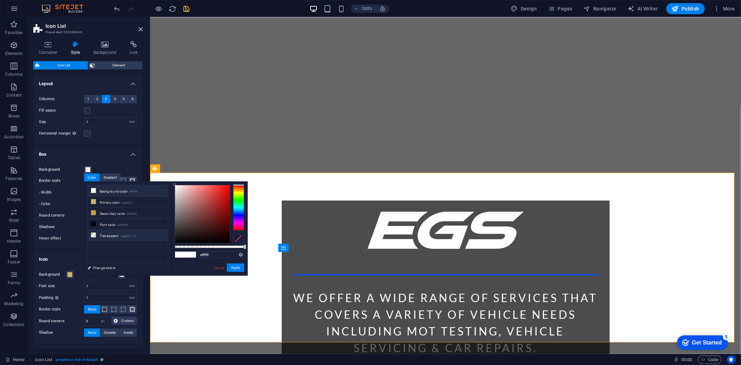
click at [94, 237] on icon at bounding box center [93, 234] width 5 height 5
type input "rgba(0, 0, 0, 0)"
click at [227, 263] on button "Apply" at bounding box center [235, 267] width 17 height 8
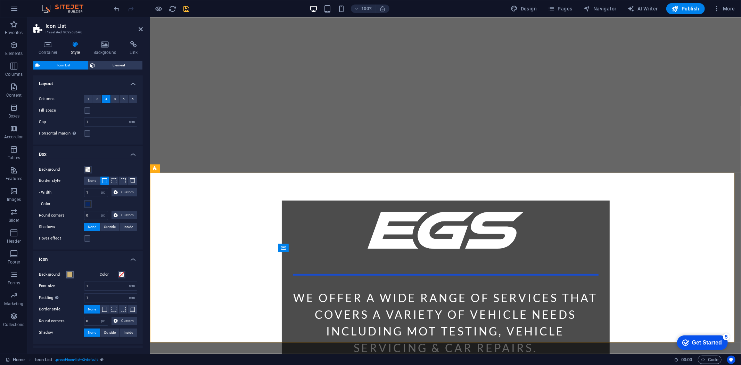
click at [68, 275] on span at bounding box center [70, 274] width 6 height 6
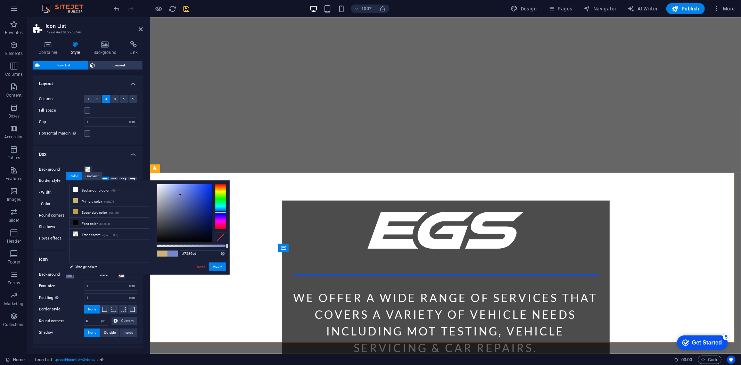
click at [223, 212] on div at bounding box center [220, 206] width 11 height 45
type input "#031254"
click at [210, 222] on div at bounding box center [184, 213] width 55 height 58
click at [215, 267] on button "Apply" at bounding box center [217, 266] width 17 height 8
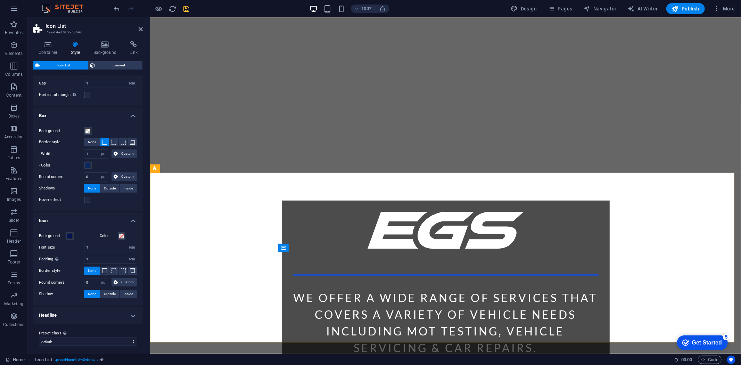
scroll to position [42, 0]
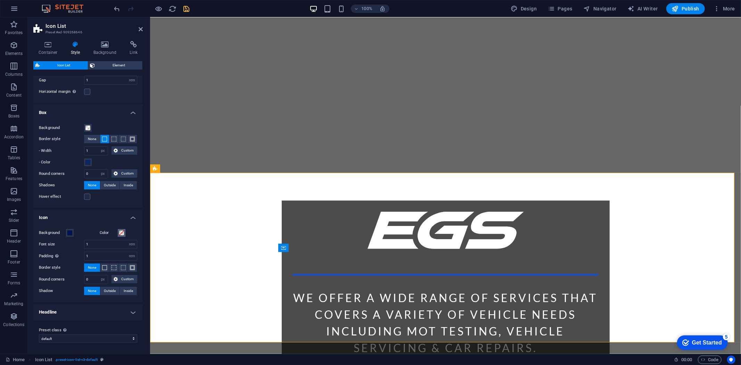
click at [122, 234] on span at bounding box center [122, 233] width 6 height 6
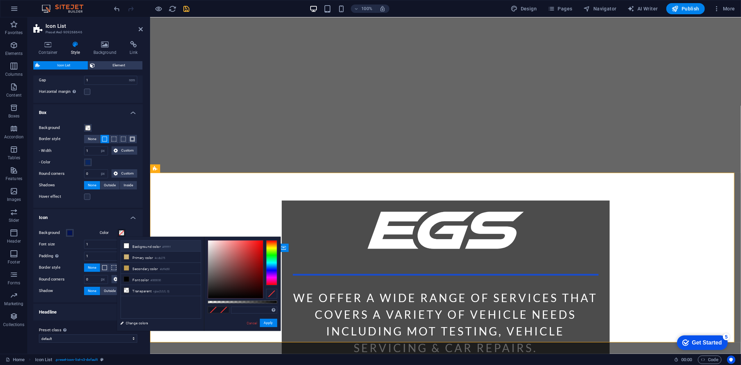
click at [126, 245] on icon at bounding box center [126, 245] width 5 height 5
type input "#ffffff"
click at [268, 321] on button "Apply" at bounding box center [268, 322] width 17 height 8
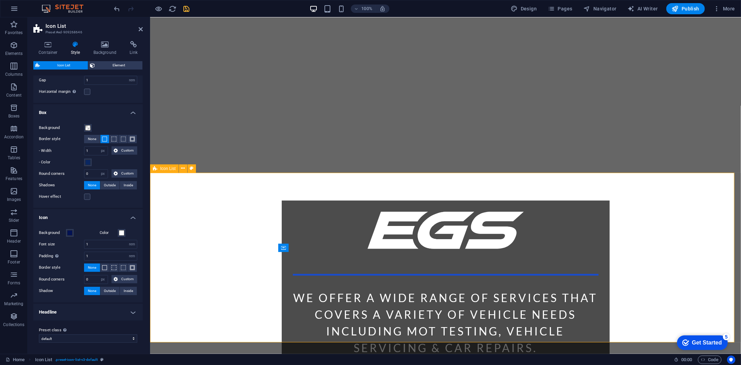
drag, startPoint x: 108, startPoint y: 241, endPoint x: 84, endPoint y: 241, distance: 23.3
click at [84, 241] on input "1" at bounding box center [110, 244] width 52 height 8
type input "2"
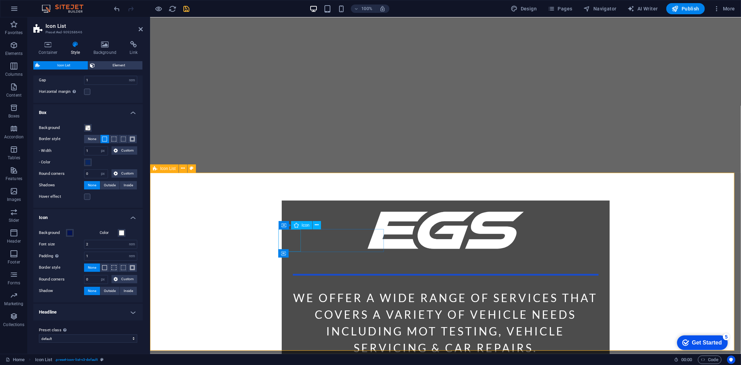
select select "xMidYMid"
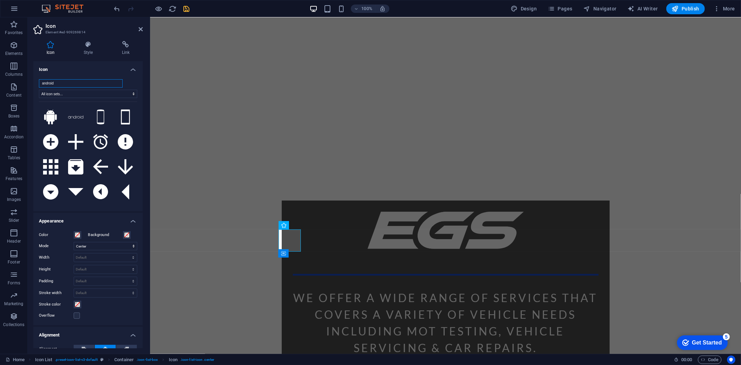
click at [68, 83] on input "android" at bounding box center [81, 83] width 84 height 8
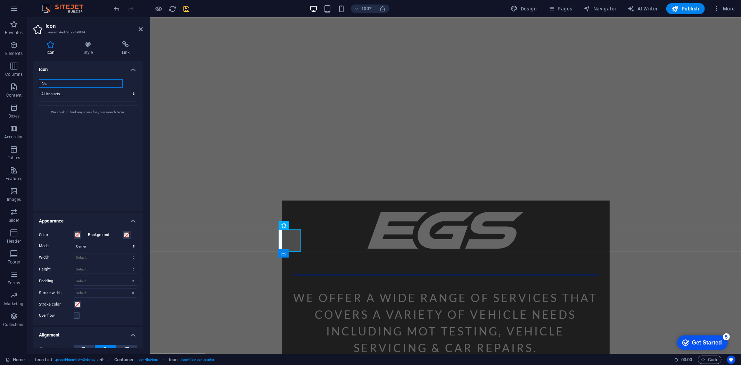
type input "S"
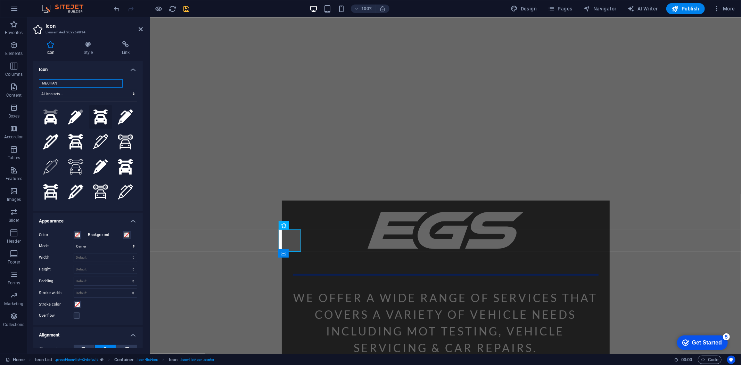
type input "MECHAN"
click at [97, 110] on icon at bounding box center [100, 116] width 15 height 15
select select "xMidYMid"
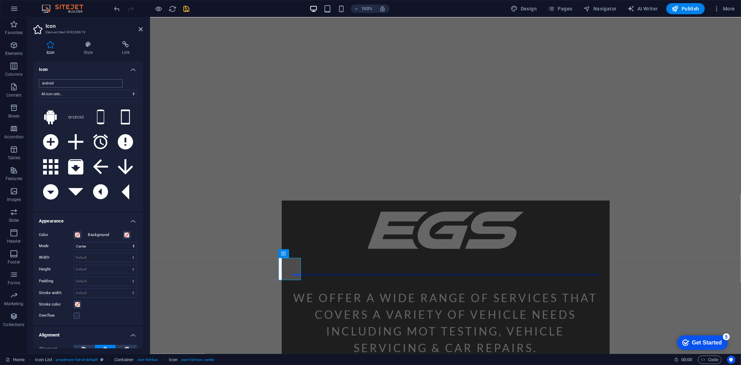
click at [62, 84] on input "android" at bounding box center [81, 83] width 84 height 8
drag, startPoint x: 59, startPoint y: 82, endPoint x: 31, endPoint y: 84, distance: 28.2
click at [31, 84] on div "Icon Style Link Icon android All icon sets... IcoFont Ionicons FontAwesome Bran…" at bounding box center [88, 194] width 120 height 318
type input "MO"
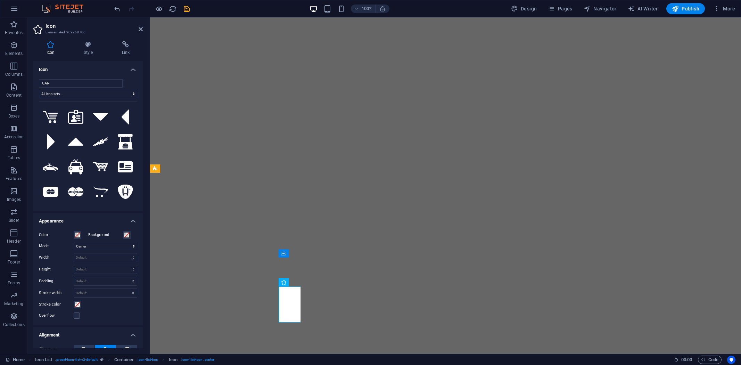
select select "xMidYMid"
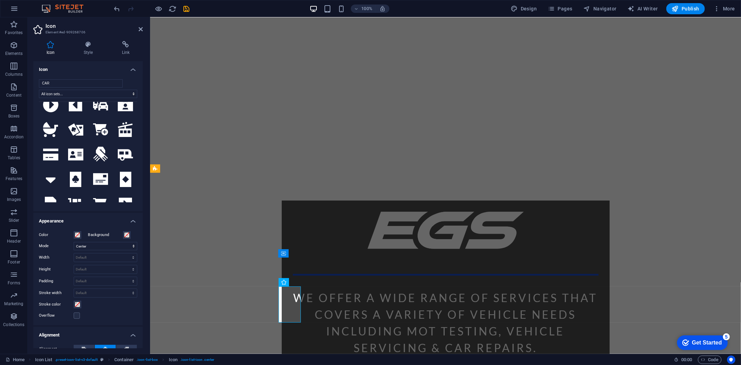
scroll to position [2816, 0]
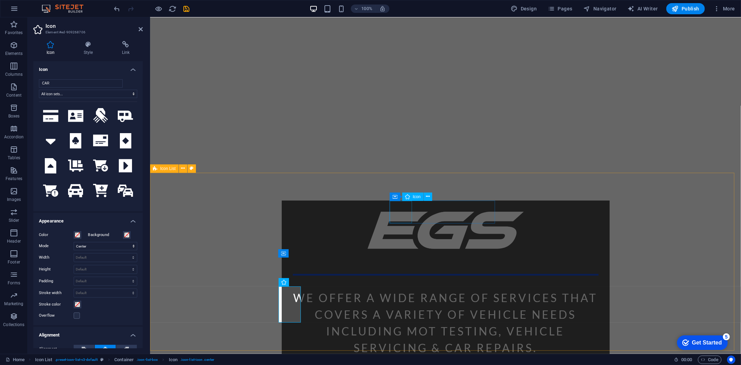
type input "CAR"
select select "xMidYMid"
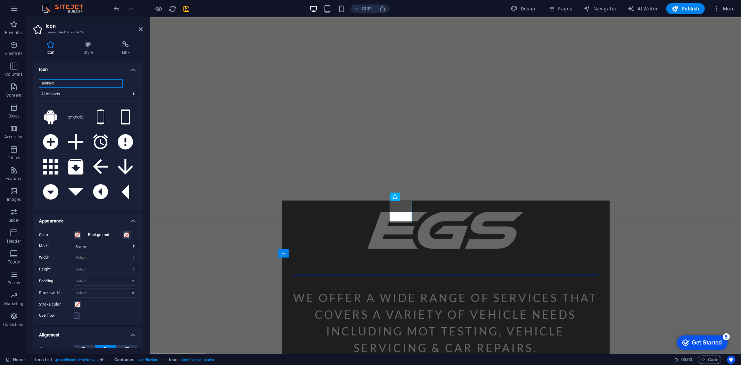
click at [92, 81] on input "android" at bounding box center [81, 83] width 84 height 8
drag, startPoint x: 39, startPoint y: 122, endPoint x: 14, endPoint y: 84, distance: 45.0
click at [14, 84] on section "Favorites Elements Columns Content Boxes Accordion Tables Features Images Slide…" at bounding box center [370, 185] width 741 height 336
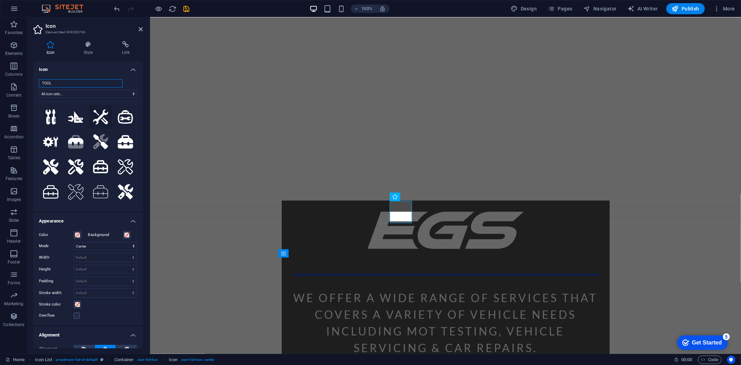
type input "TOOL"
click at [100, 116] on icon at bounding box center [100, 116] width 15 height 15
select select "xMidYMid"
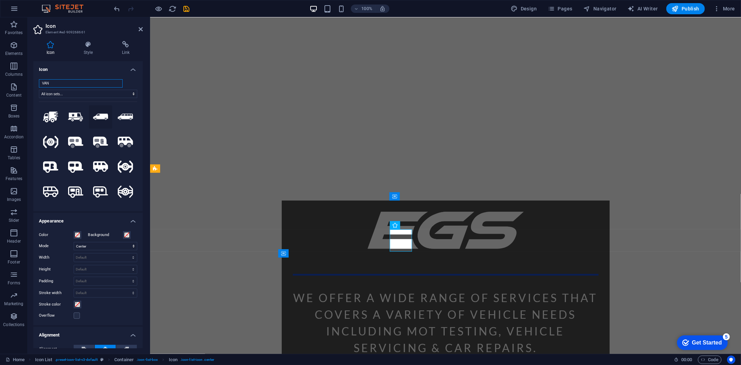
type input "VAN"
click at [97, 114] on icon at bounding box center [100, 117] width 15 height 6
select select "xMidYMid"
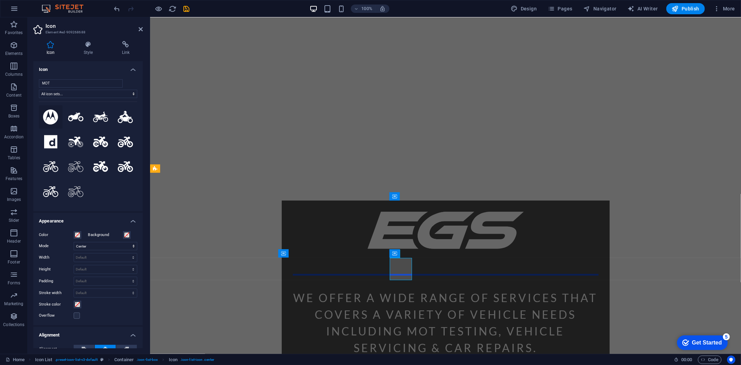
type input "MOT"
click at [52, 118] on icon at bounding box center [50, 116] width 15 height 15
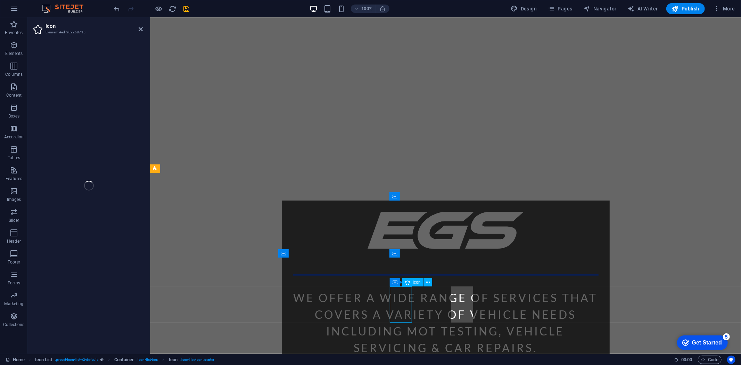
select select "xMidYMid"
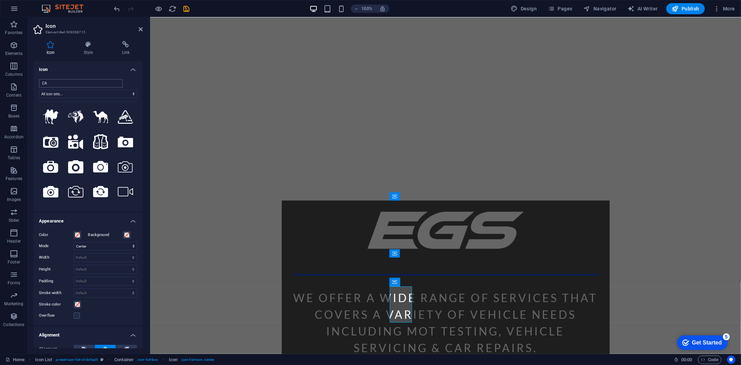
type input "C"
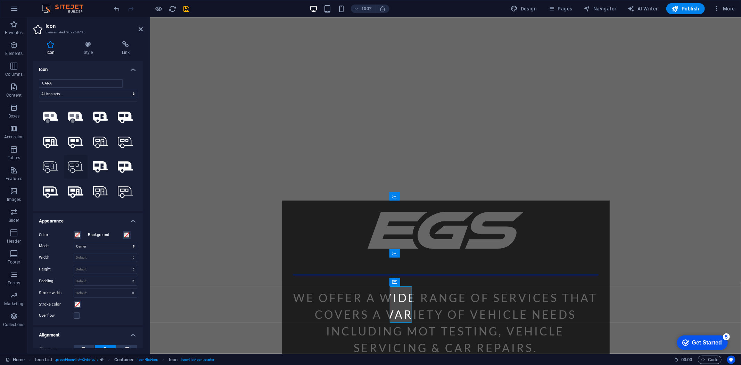
scroll to position [23, 0]
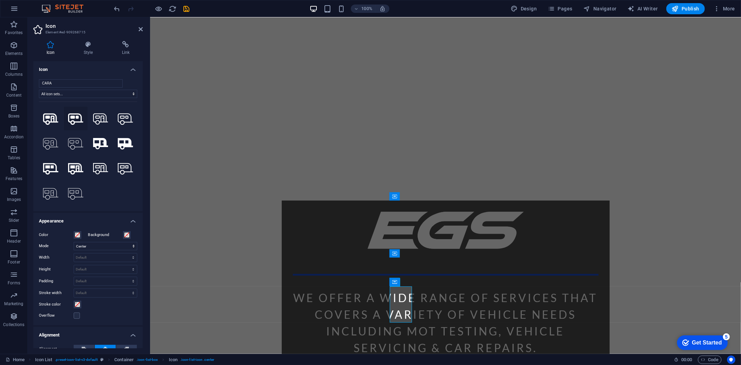
type input "CARA"
click at [73, 117] on icon at bounding box center [75, 118] width 15 height 11
select select "xMidYMid"
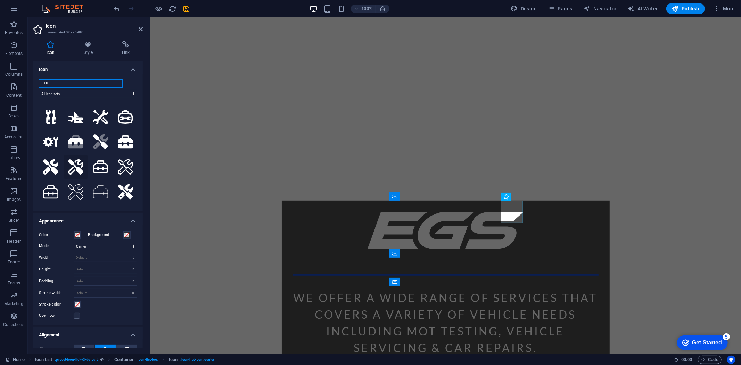
type input "TOOL"
click at [77, 167] on icon at bounding box center [75, 166] width 15 height 15
select select "xMidYMid"
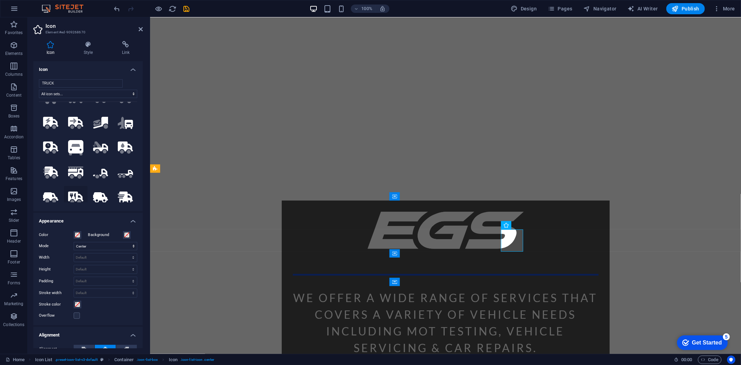
scroll to position [116, 0]
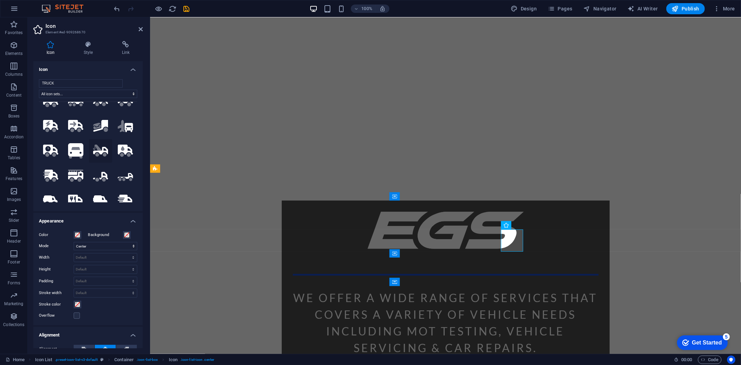
type input "TRUCK"
click at [95, 145] on icon ".fa-secondary{opacity:.4}" at bounding box center [100, 150] width 15 height 12
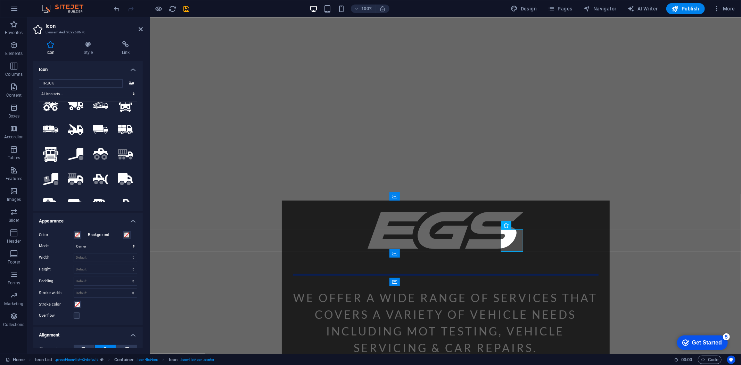
scroll to position [0, 0]
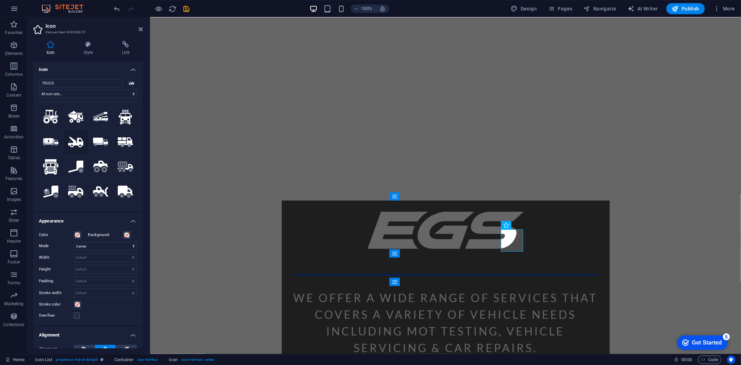
click at [78, 142] on icon at bounding box center [75, 141] width 15 height 11
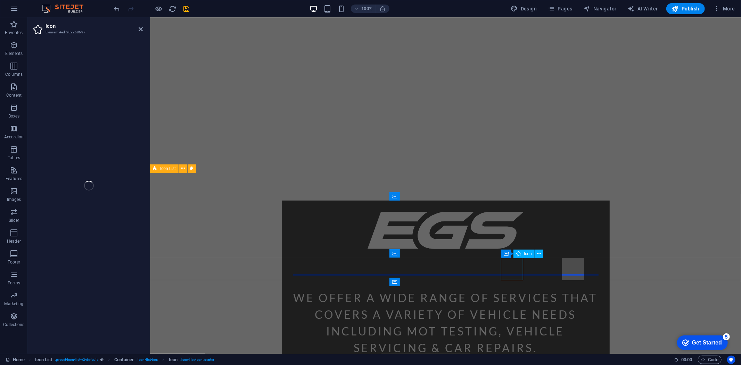
select select "xMidYMid"
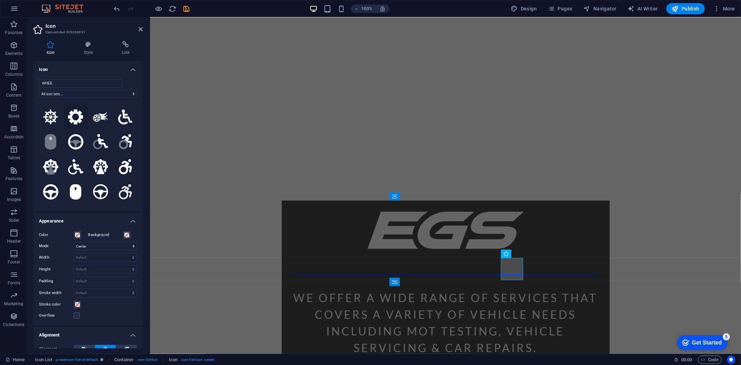
type input "WHEE"
click at [75, 117] on icon at bounding box center [75, 116] width 15 height 15
select select "xMidYMid"
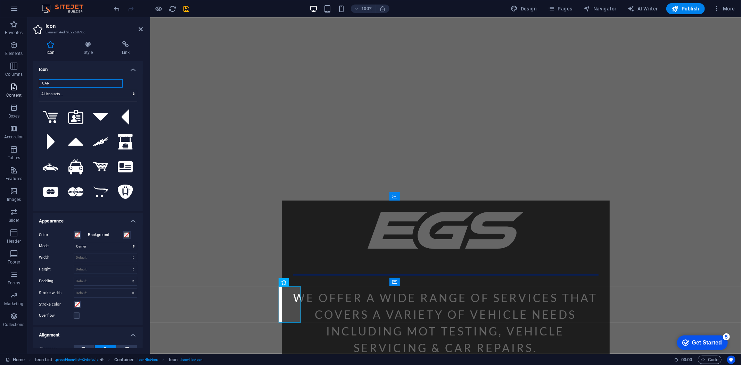
drag, startPoint x: 56, startPoint y: 84, endPoint x: 23, endPoint y: 84, distance: 33.3
click at [23, 84] on section "Favorites Elements Columns Content Boxes Accordion Tables Features Images Slide…" at bounding box center [370, 185] width 741 height 336
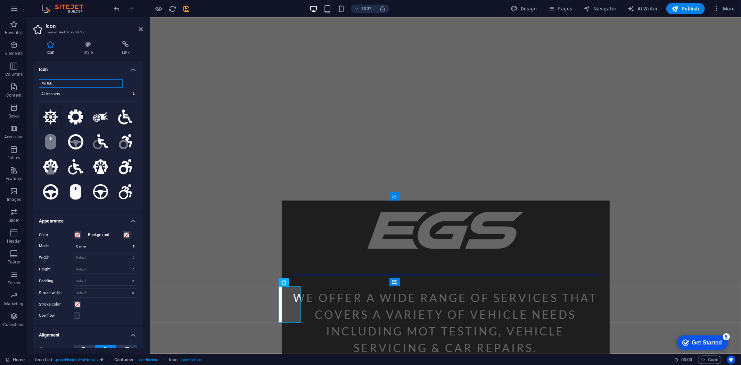
type input "WHEE"
click at [56, 117] on icon at bounding box center [50, 116] width 15 height 15
select select "xMidYMid"
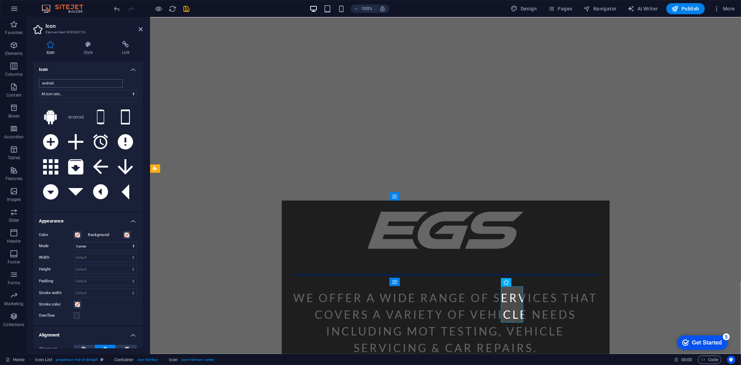
click at [65, 80] on input "android" at bounding box center [81, 83] width 84 height 8
drag, startPoint x: 65, startPoint y: 80, endPoint x: 15, endPoint y: 82, distance: 49.7
click at [15, 82] on section "Favorites Elements Columns Content Boxes Accordion Tables Features Images Slide…" at bounding box center [370, 185] width 741 height 336
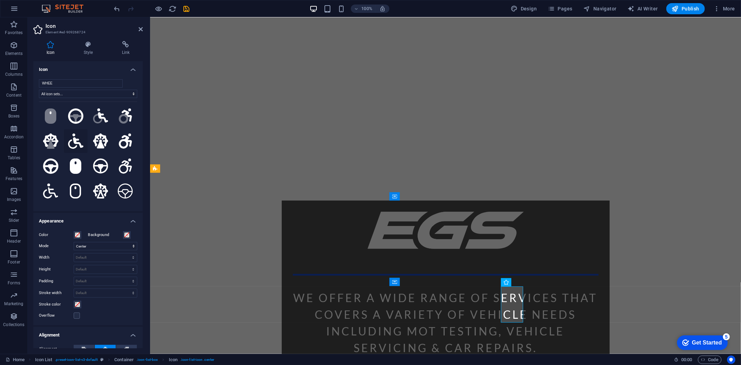
scroll to position [39, 0]
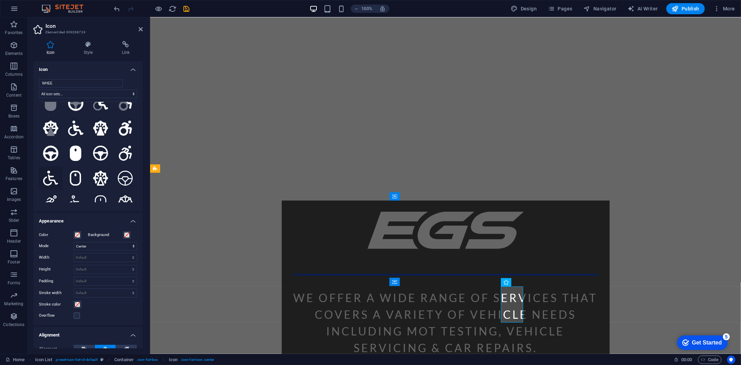
type input "WHEE"
click at [55, 176] on icon at bounding box center [50, 177] width 15 height 15
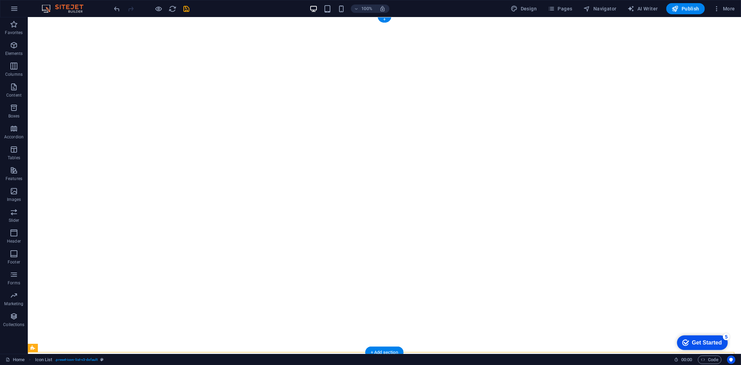
scroll to position [0, 0]
click at [189, 6] on icon "save" at bounding box center [187, 9] width 8 height 8
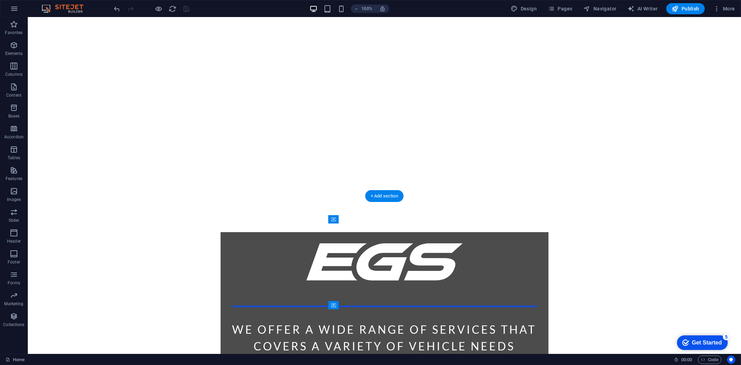
scroll to position [197, 0]
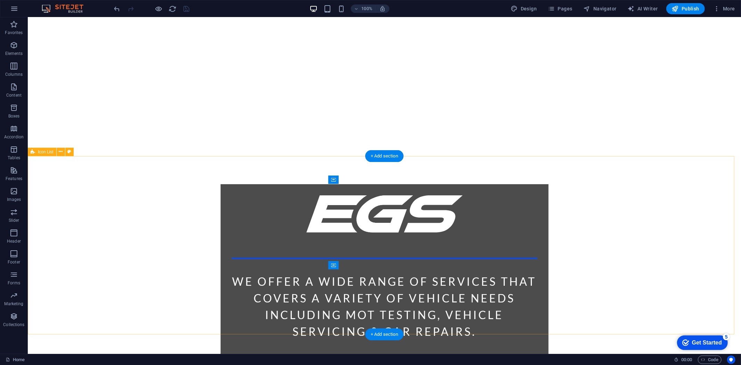
select select "rem"
select select "px"
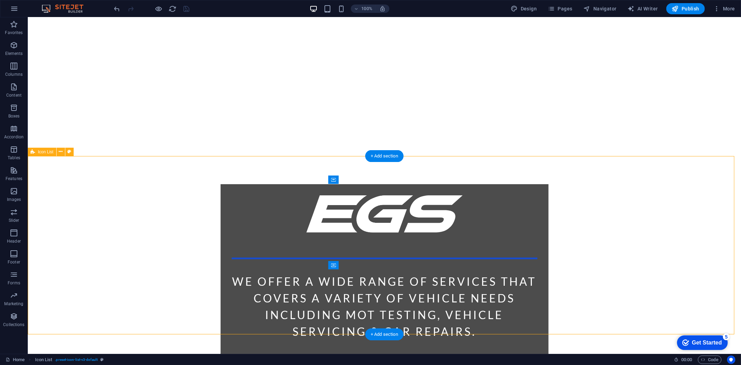
select select "rem"
select select "px"
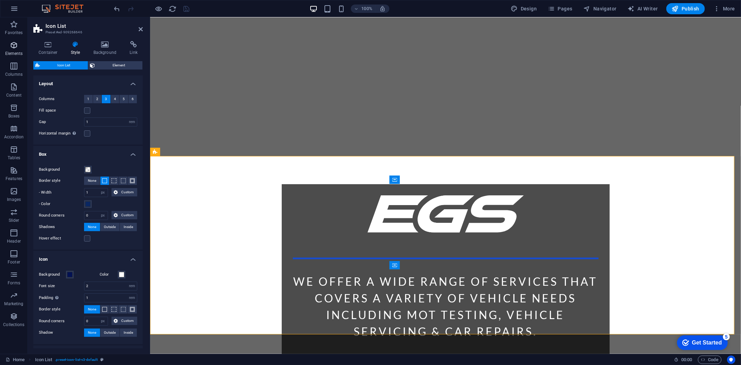
click at [14, 46] on icon "button" at bounding box center [14, 45] width 8 height 8
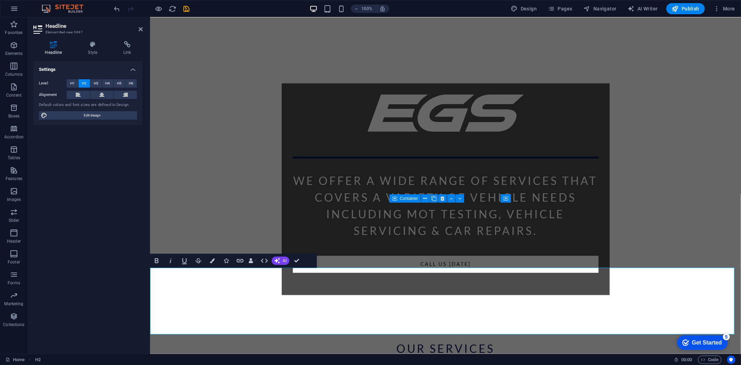
scroll to position [298, 0]
drag, startPoint x: 277, startPoint y: 330, endPoint x: 299, endPoint y: 310, distance: 29.7
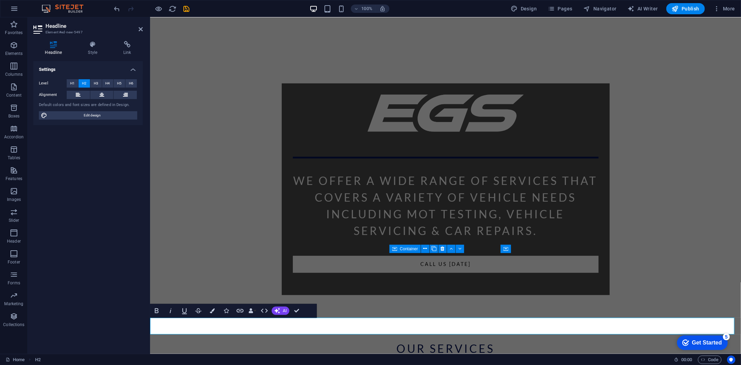
scroll to position [248, 0]
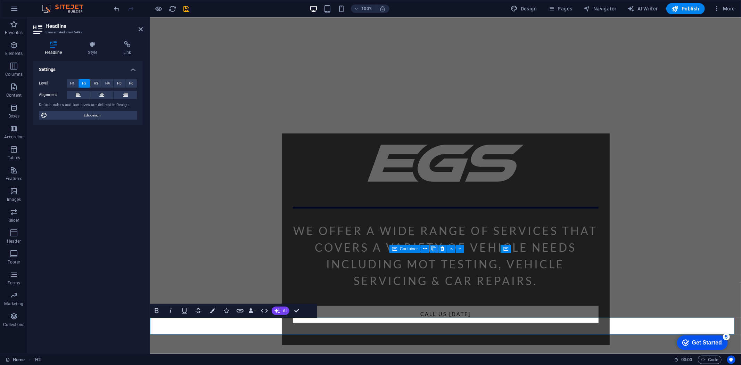
drag, startPoint x: 150, startPoint y: 323, endPoint x: 767, endPoint y: 324, distance: 616.9
click at [208, 310] on button "Colors" at bounding box center [212, 310] width 13 height 14
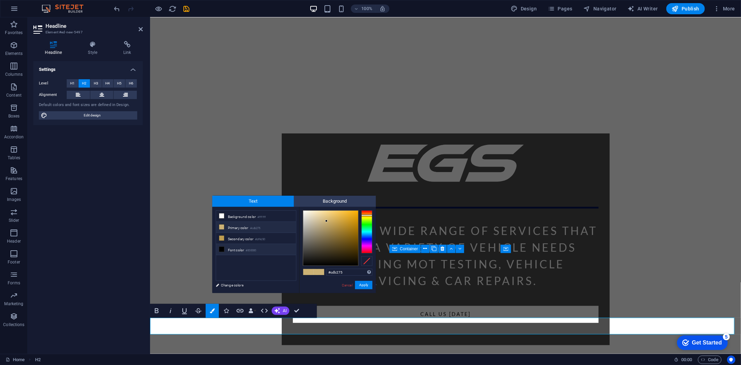
click at [220, 250] on icon at bounding box center [221, 248] width 5 height 5
type input "#000000"
click at [362, 284] on button "Apply" at bounding box center [363, 285] width 17 height 8
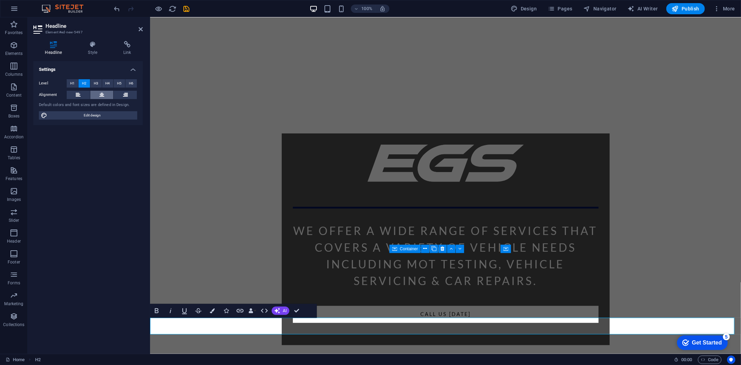
click at [105, 94] on button at bounding box center [101, 95] width 23 height 8
click at [94, 84] on span "H3" at bounding box center [96, 83] width 5 height 8
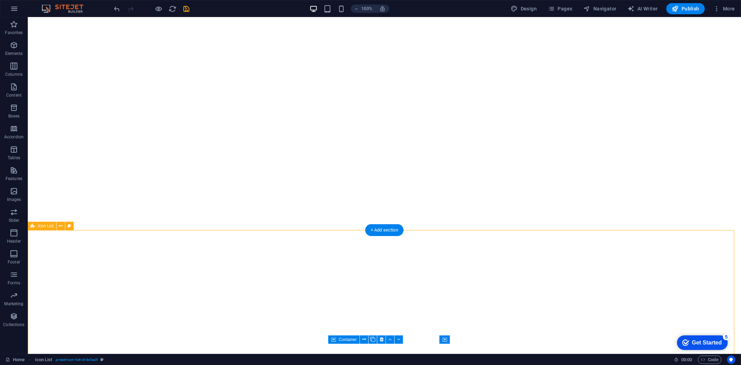
scroll to position [0, 0]
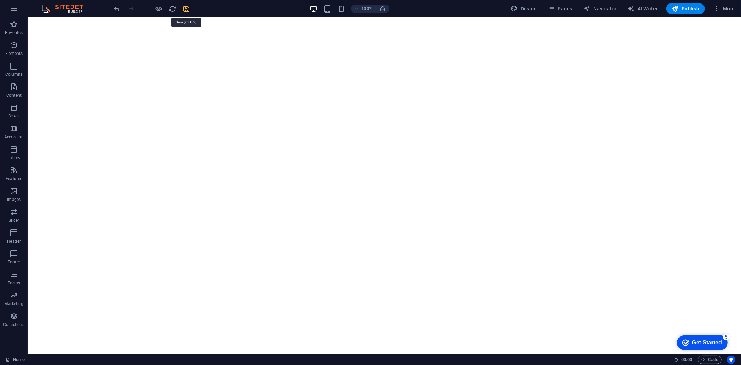
click at [186, 7] on icon "save" at bounding box center [187, 9] width 8 height 8
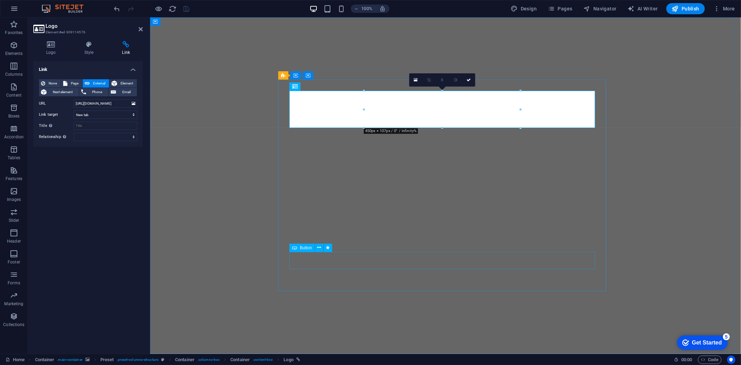
select select "pulse"
select select "s"
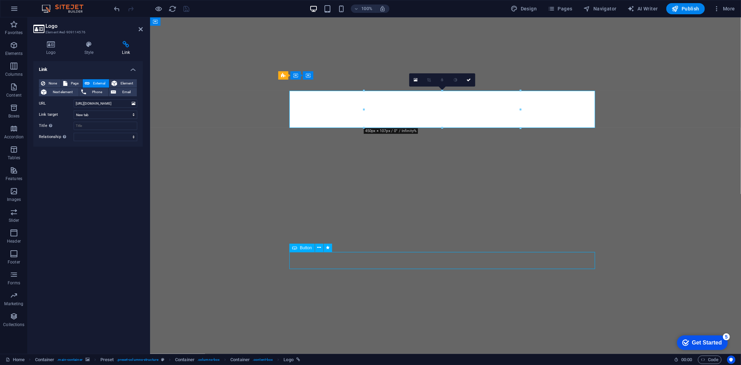
select select "scroll"
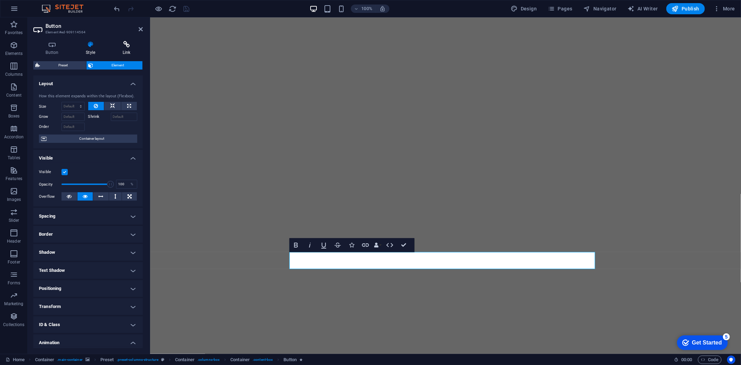
click at [125, 49] on h4 "Link" at bounding box center [126, 48] width 33 height 15
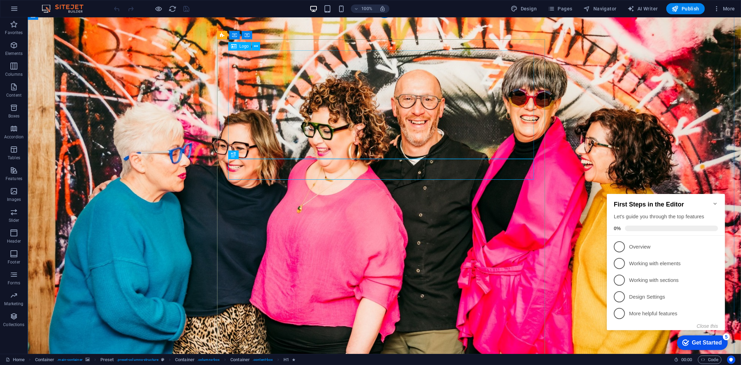
scroll to position [39, 0]
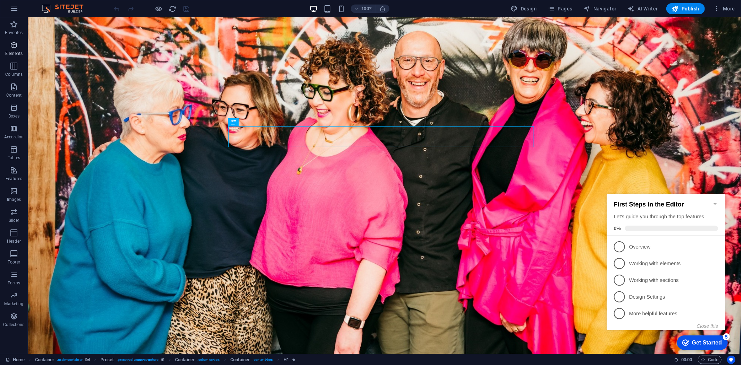
click at [12, 49] on icon "button" at bounding box center [14, 45] width 8 height 8
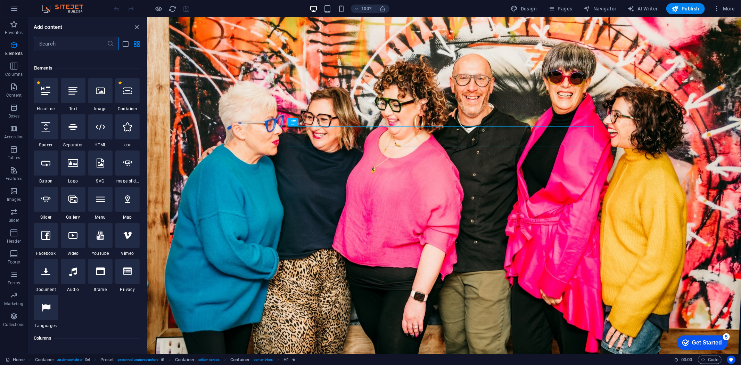
scroll to position [74, 0]
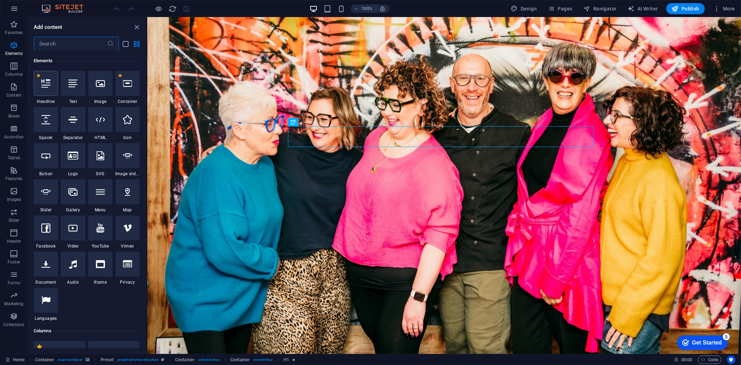
click at [47, 83] on icon at bounding box center [45, 83] width 9 height 9
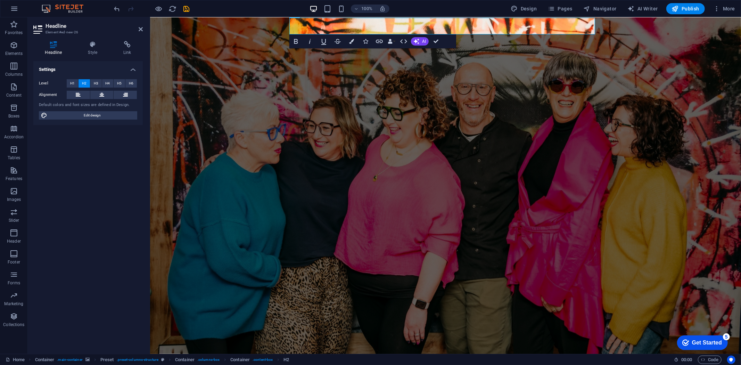
drag, startPoint x: 557, startPoint y: 28, endPoint x: 252, endPoint y: 29, distance: 304.1
click at [98, 93] on button at bounding box center [101, 95] width 23 height 8
click at [353, 42] on icon "button" at bounding box center [351, 41] width 5 height 5
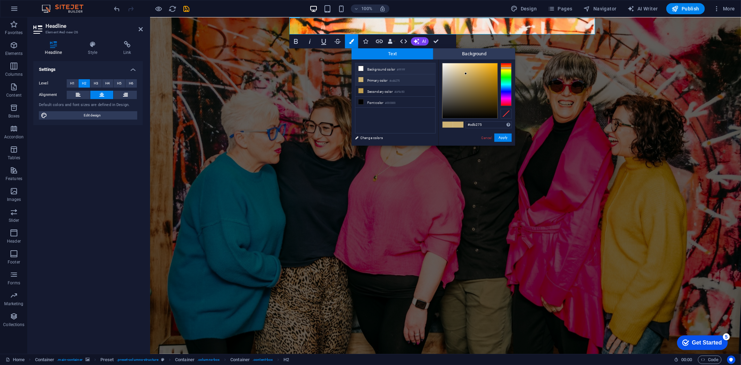
click at [360, 69] on icon at bounding box center [360, 68] width 5 height 5
type input "#ffffff"
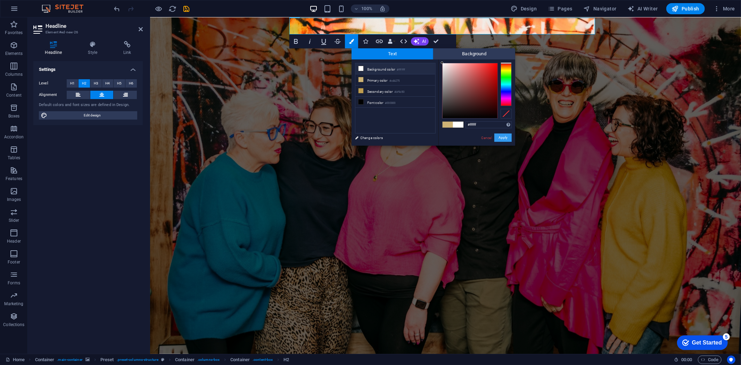
click at [498, 137] on button "Apply" at bounding box center [502, 137] width 17 height 8
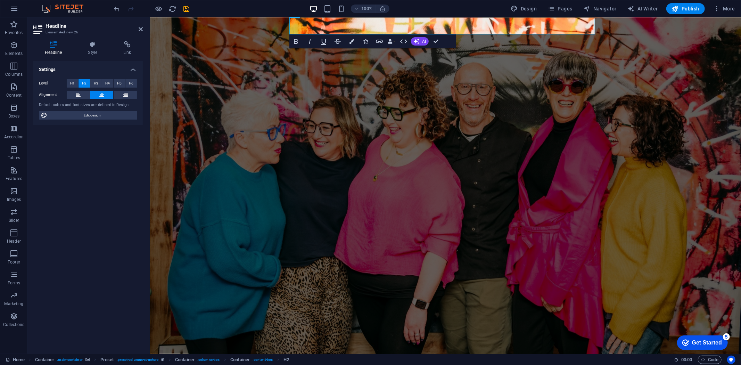
click at [674, 70] on figure at bounding box center [445, 174] width 591 height 392
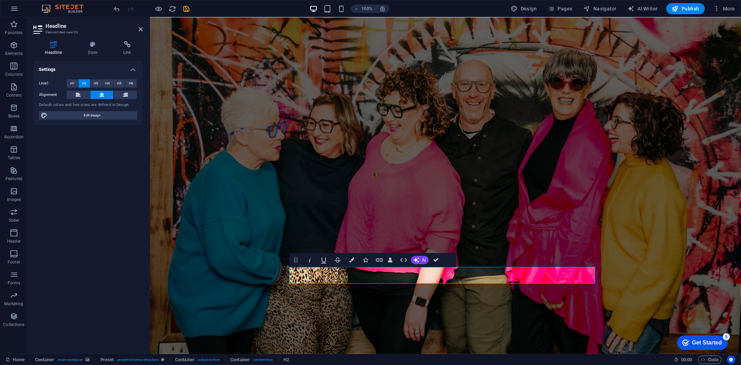
click at [295, 262] on icon "button" at bounding box center [296, 260] width 8 height 8
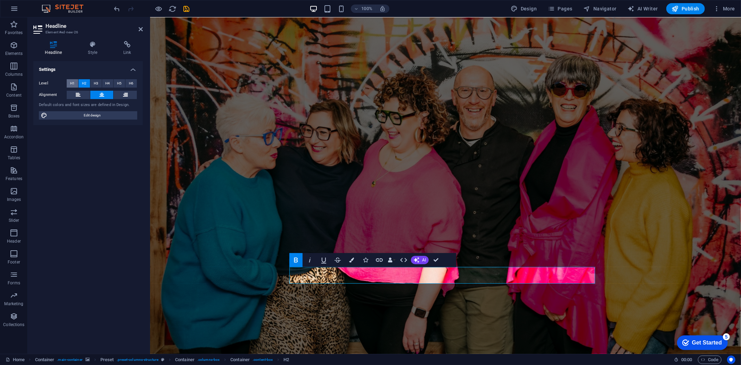
click at [70, 82] on span "H1" at bounding box center [72, 83] width 5 height 8
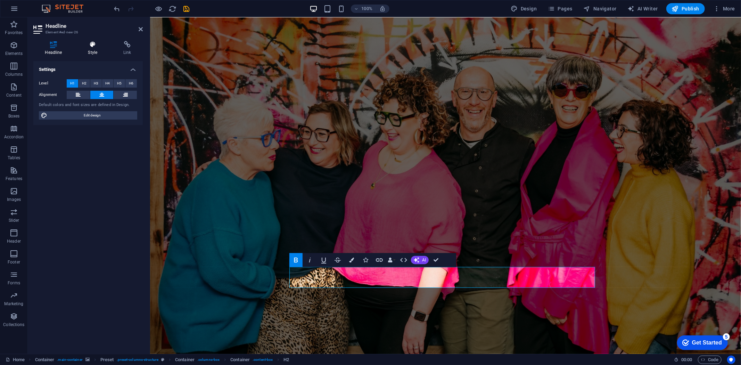
click at [94, 43] on icon at bounding box center [92, 44] width 33 height 7
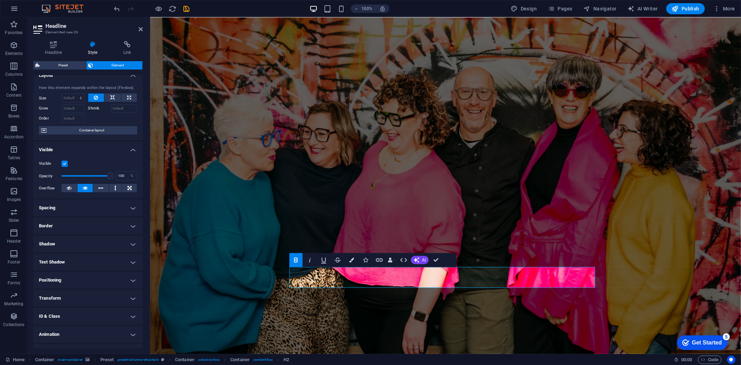
scroll to position [21, 0]
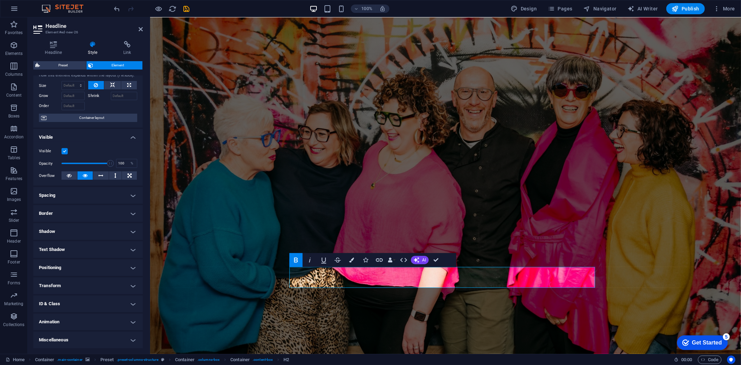
click at [85, 317] on h4 "Animation" at bounding box center [87, 321] width 109 height 17
click at [79, 339] on select "Don't animate Show / Hide Slide up/down Zoom in/out Slide left to right Slide r…" at bounding box center [88, 342] width 98 height 8
select select "pulse"
click at [39, 338] on select "Don't animate Show / Hide Slide up/down Zoom in/out Slide left to right Slide r…" at bounding box center [88, 342] width 98 height 8
select select "scroll"
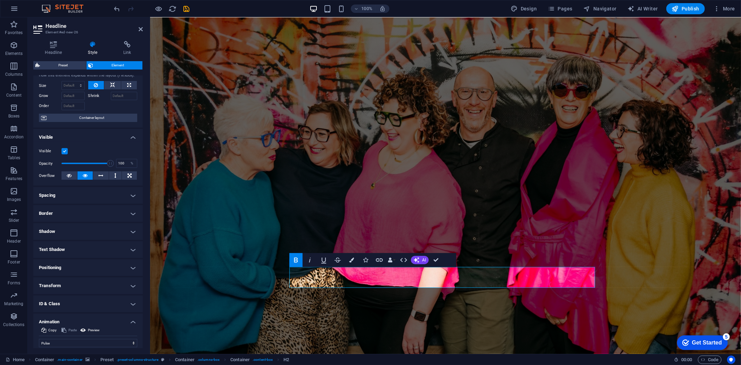
click at [193, 164] on figure at bounding box center [445, 181] width 591 height 407
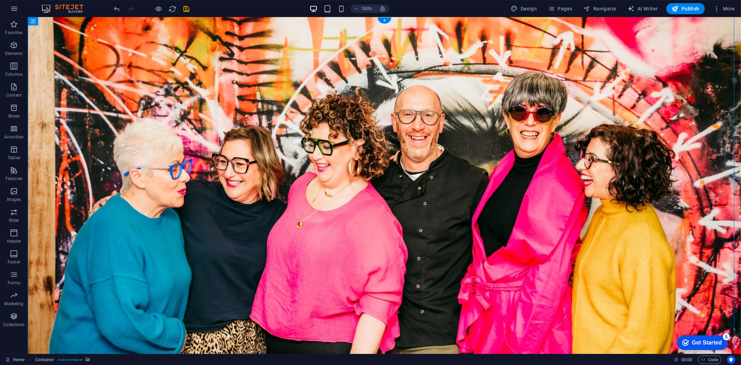
scroll to position [0, 0]
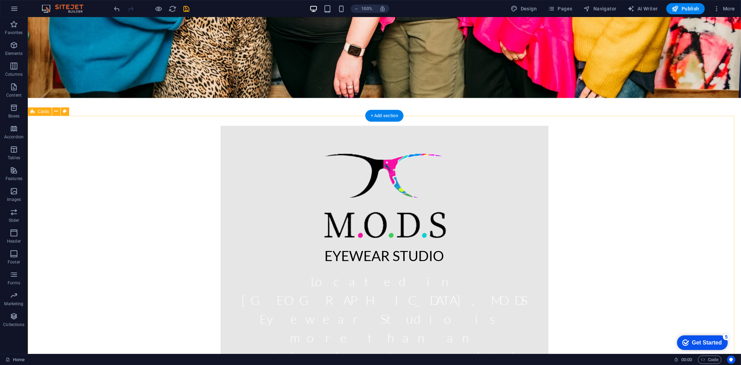
scroll to position [231, 0]
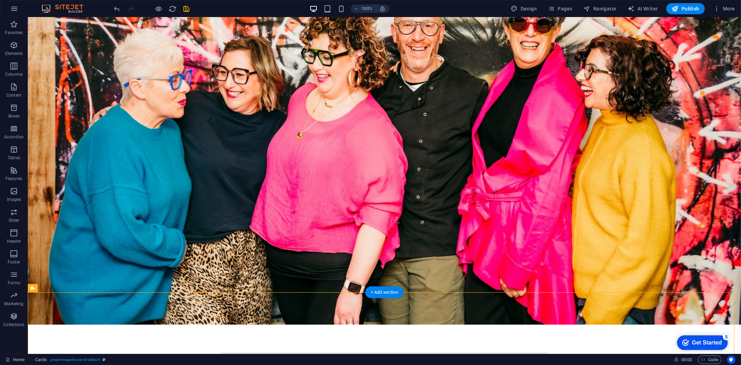
scroll to position [77, 0]
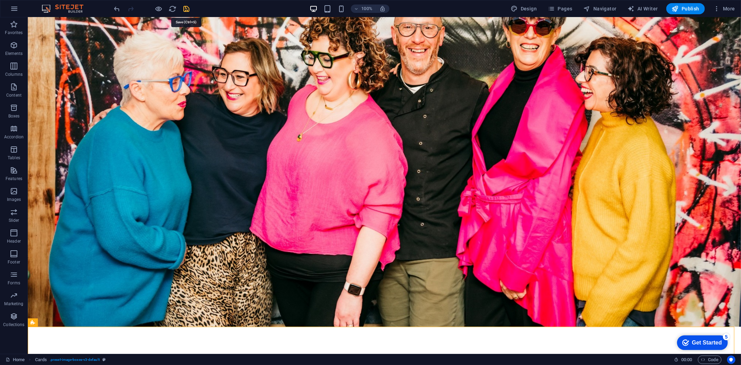
click at [183, 5] on icon "save" at bounding box center [187, 9] width 8 height 8
click at [691, 8] on span "Publish" at bounding box center [684, 8] width 27 height 7
